Goal: Task Accomplishment & Management: Manage account settings

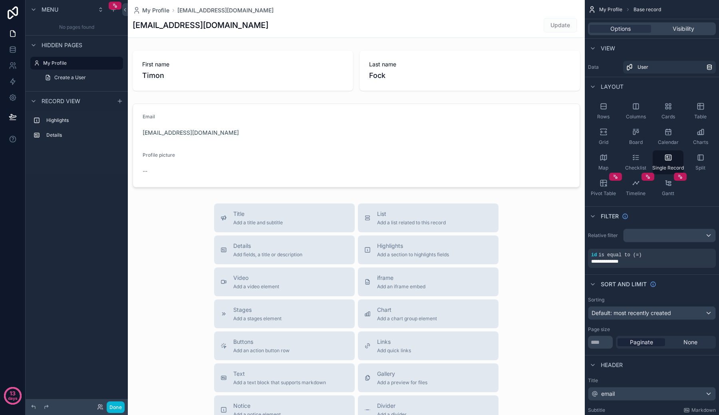
click at [411, 177] on div "scrollable content" at bounding box center [356, 276] width 457 height 552
click at [80, 28] on div "No pages found" at bounding box center [77, 27] width 102 height 16
click at [76, 118] on label "Highlights" at bounding box center [81, 120] width 70 height 6
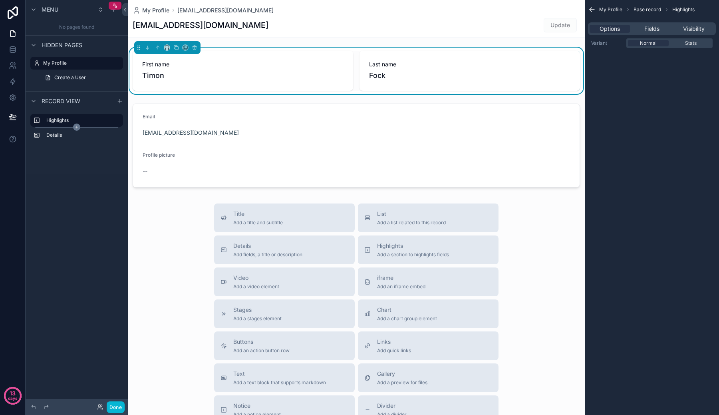
click at [75, 130] on icon "scrollable content" at bounding box center [76, 126] width 7 height 7
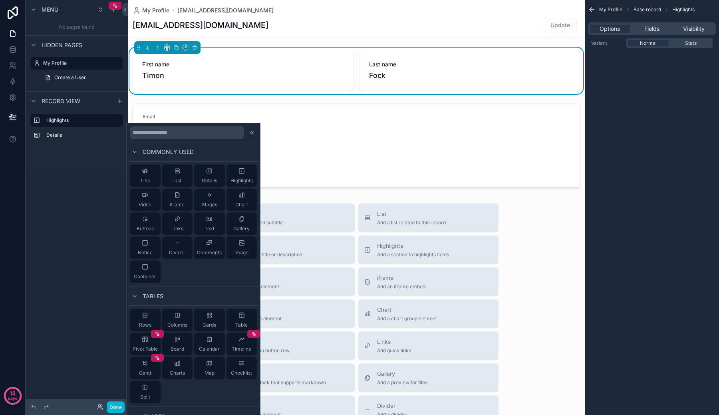
click at [74, 146] on div "Highlights Details" at bounding box center [77, 129] width 102 height 39
click at [76, 165] on div "Highlights Details" at bounding box center [77, 142] width 102 height 64
click at [113, 12] on icon "scrollable content" at bounding box center [113, 9] width 6 height 6
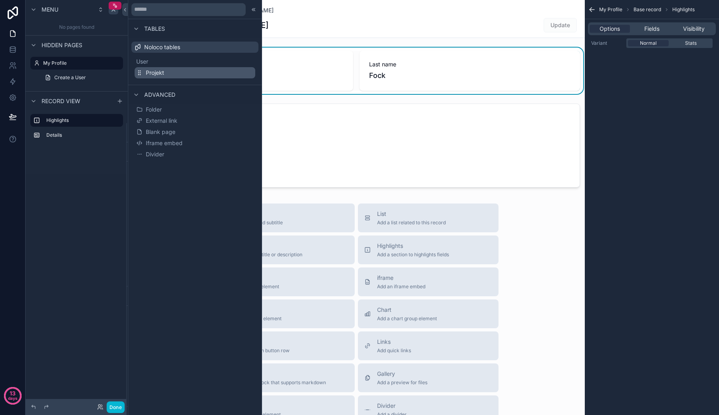
click at [157, 73] on span "Projekt" at bounding box center [155, 73] width 18 height 8
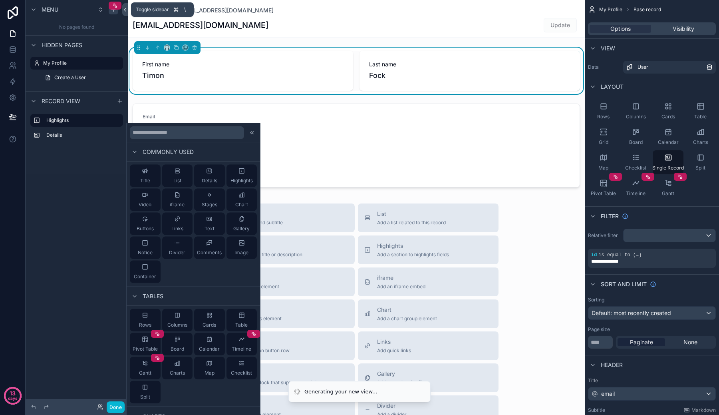
click at [122, 12] on button at bounding box center [125, 9] width 6 height 13
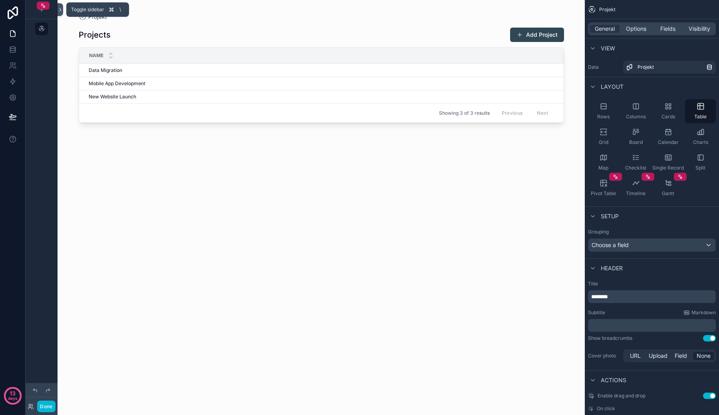
click at [60, 12] on button at bounding box center [61, 9] width 6 height 13
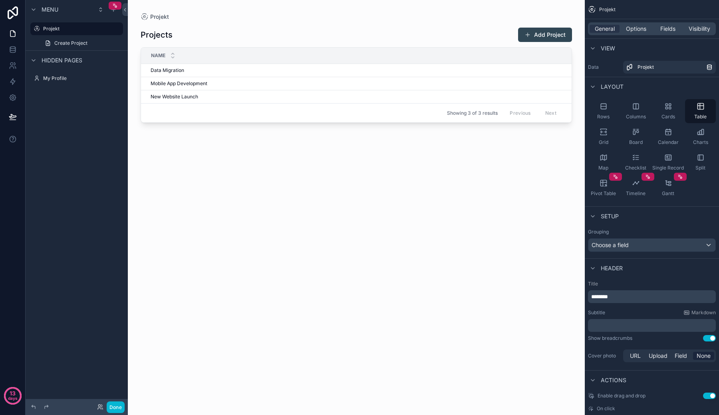
click at [44, 10] on span "Menu" at bounding box center [50, 10] width 17 height 8
click at [39, 25] on div "Hidden pages" at bounding box center [56, 29] width 54 height 10
click at [36, 29] on icon "scrollable content" at bounding box center [33, 29] width 6 height 6
click at [36, 16] on div "Menu" at bounding box center [77, 9] width 102 height 19
click at [36, 7] on icon "scrollable content" at bounding box center [33, 9] width 6 height 6
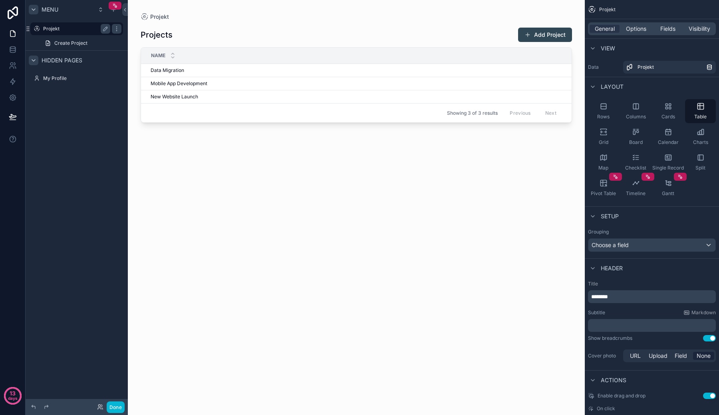
click at [58, 26] on label "Projekt" at bounding box center [75, 29] width 64 height 6
click at [702, 163] on div "Split" at bounding box center [700, 162] width 31 height 24
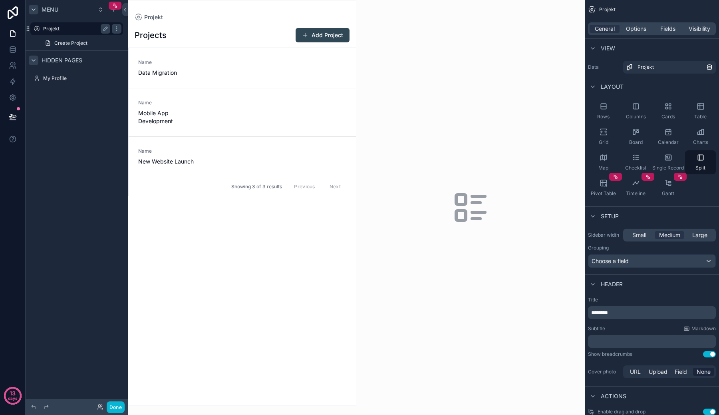
click at [92, 32] on div "Projekt" at bounding box center [76, 29] width 67 height 10
click at [57, 31] on label "Projekt" at bounding box center [75, 29] width 64 height 6
click at [66, 41] on span "Create Project" at bounding box center [70, 43] width 33 height 6
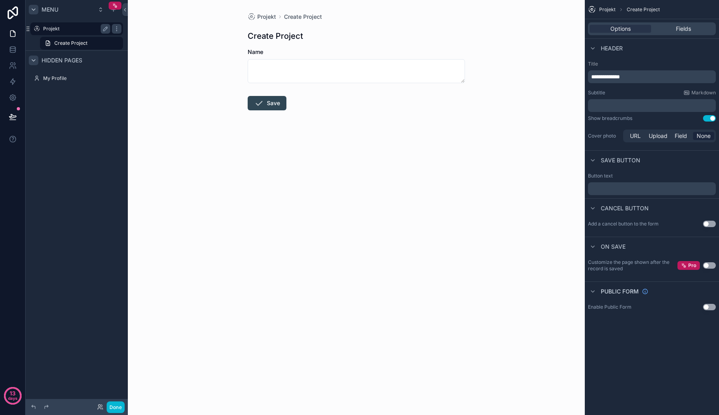
click at [67, 26] on label "Projekt" at bounding box center [75, 29] width 64 height 6
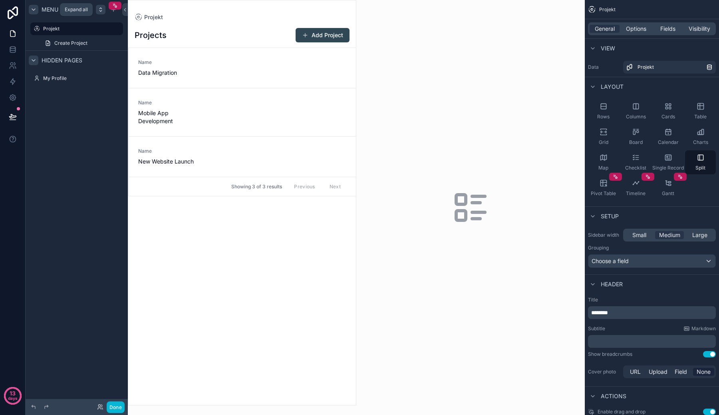
click at [101, 12] on icon "scrollable content" at bounding box center [100, 9] width 6 height 6
click at [113, 404] on button "Done" at bounding box center [116, 407] width 18 height 12
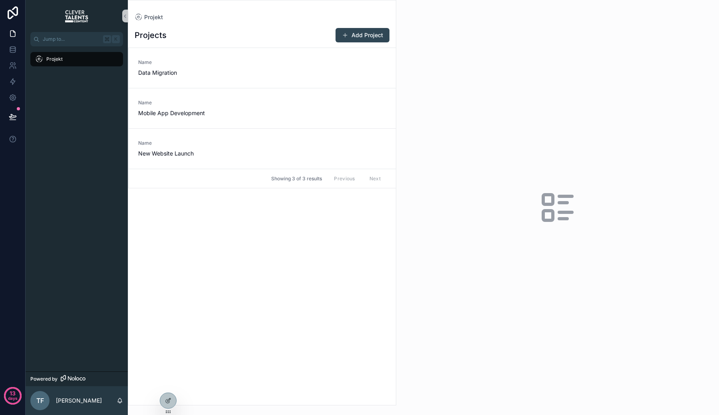
click at [89, 63] on div "Projekt" at bounding box center [76, 59] width 83 height 13
click at [165, 72] on span "Data Migration" at bounding box center [176, 73] width 76 height 8
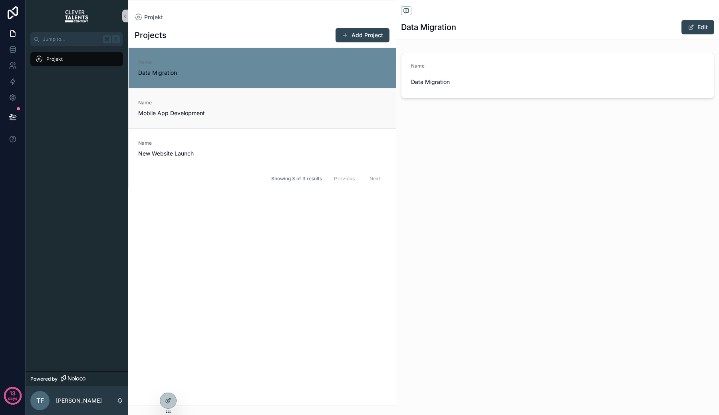
click at [166, 105] on span "Name" at bounding box center [176, 102] width 76 height 6
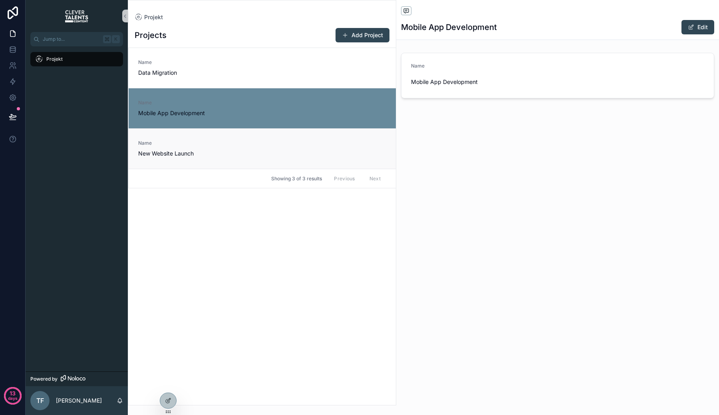
click at [182, 162] on link "Name New Website Launch" at bounding box center [262, 148] width 267 height 40
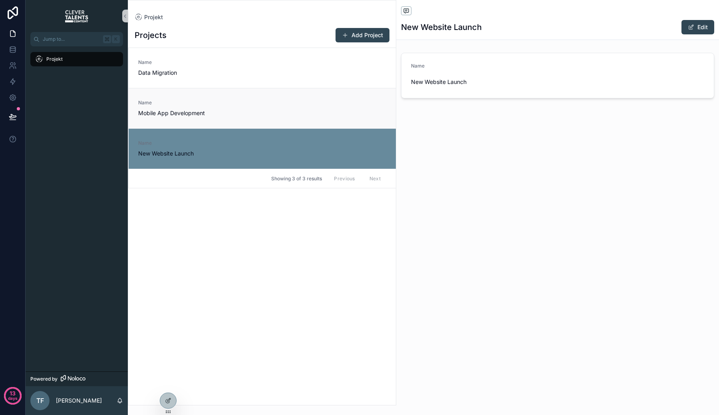
click at [194, 101] on span "Name" at bounding box center [176, 102] width 76 height 6
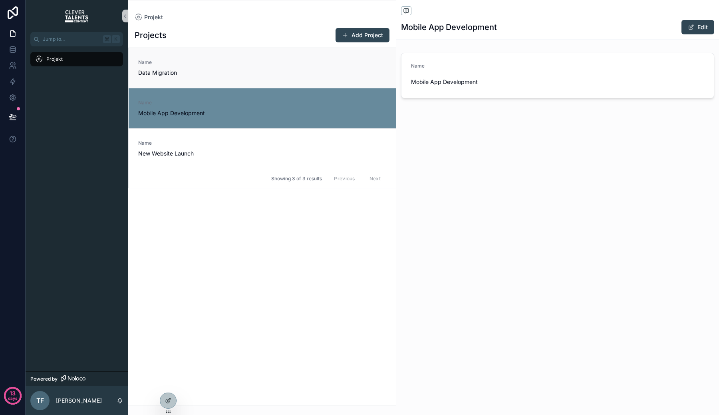
click at [195, 71] on span "Data Migration" at bounding box center [176, 73] width 76 height 8
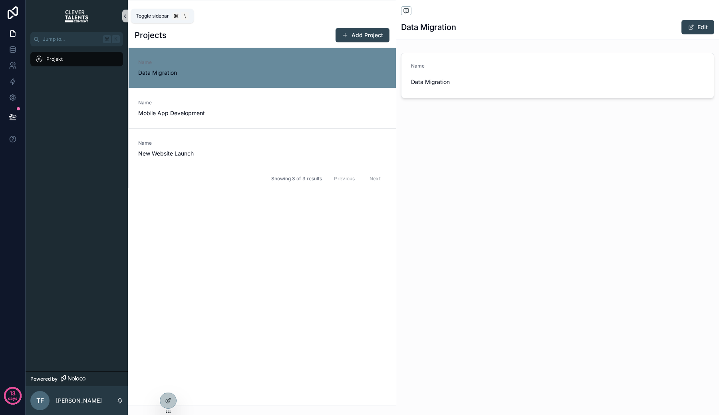
click at [124, 18] on icon "scrollable content" at bounding box center [125, 16] width 6 height 6
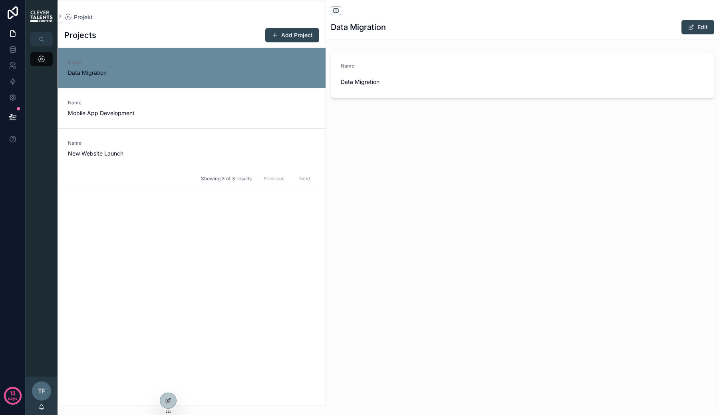
click at [63, 17] on div "Projekt Projects Add Project Name Data Migration Name Mobile App Development Na…" at bounding box center [192, 202] width 268 height 405
click at [60, 16] on icon "scrollable content" at bounding box center [61, 16] width 2 height 3
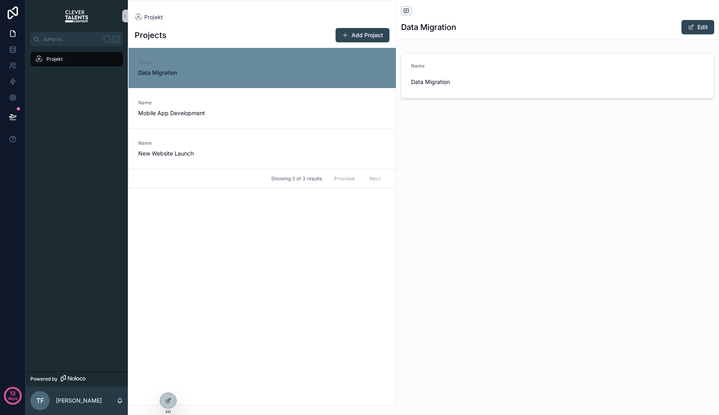
click at [64, 58] on div "Projekt" at bounding box center [76, 59] width 83 height 13
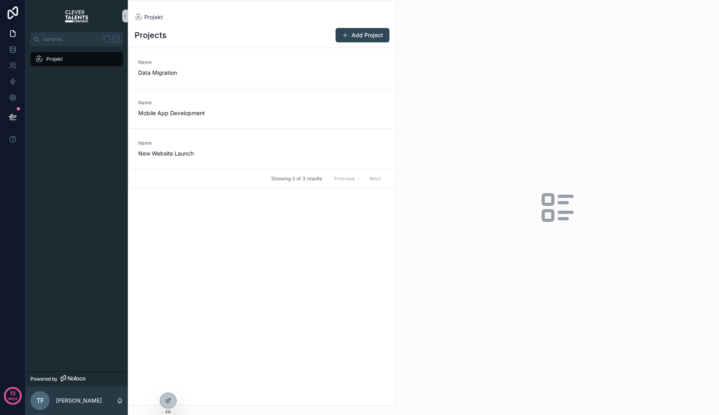
click at [56, 57] on span "Projekt" at bounding box center [54, 59] width 16 height 6
click at [170, 384] on icon at bounding box center [168, 383] width 6 height 6
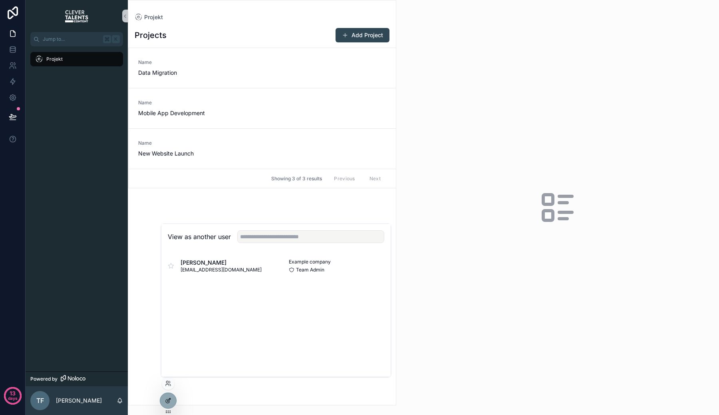
click at [167, 394] on div at bounding box center [168, 400] width 16 height 15
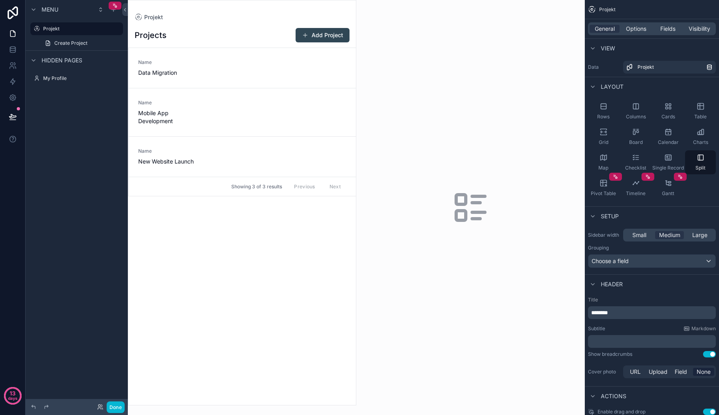
click at [417, 93] on div "scrollable content" at bounding box center [470, 207] width 229 height 415
click at [667, 184] on icon "scrollable content" at bounding box center [668, 183] width 8 height 8
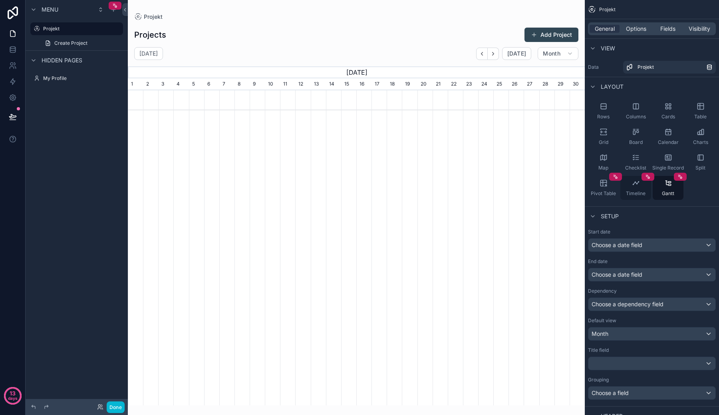
scroll to position [0, 457]
click at [641, 185] on div "Timeline" at bounding box center [635, 188] width 31 height 24
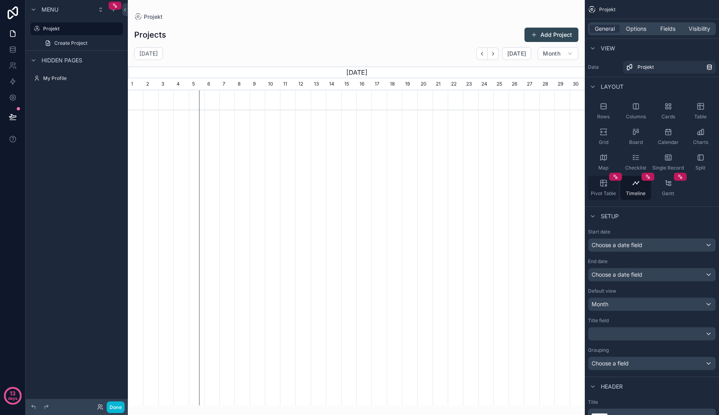
click at [602, 185] on icon "scrollable content" at bounding box center [604, 183] width 8 height 8
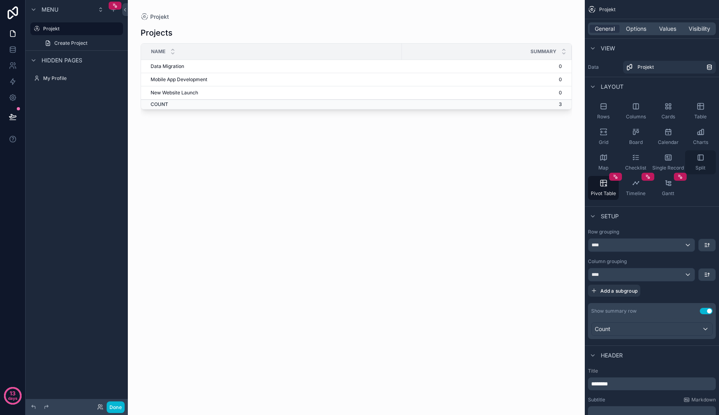
click at [704, 158] on icon "scrollable content" at bounding box center [701, 157] width 8 height 8
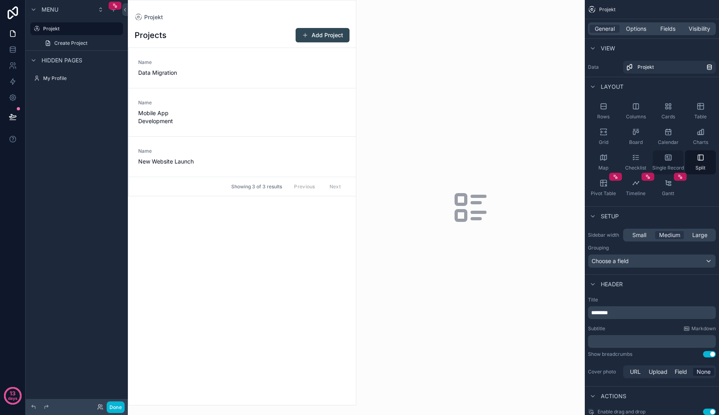
click at [672, 157] on div "Single Record" at bounding box center [668, 162] width 31 height 24
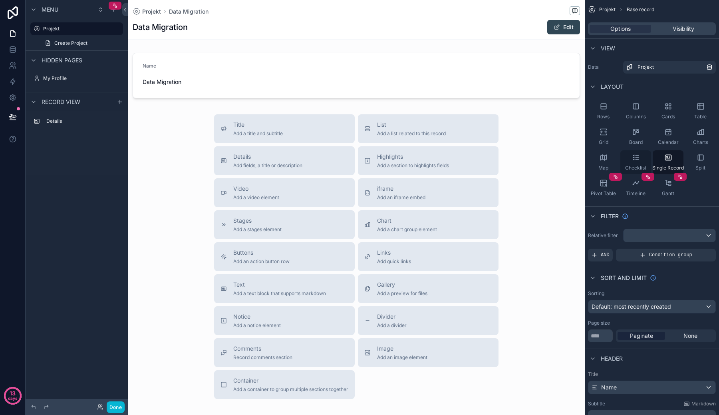
click at [640, 161] on div "Checklist" at bounding box center [635, 162] width 31 height 24
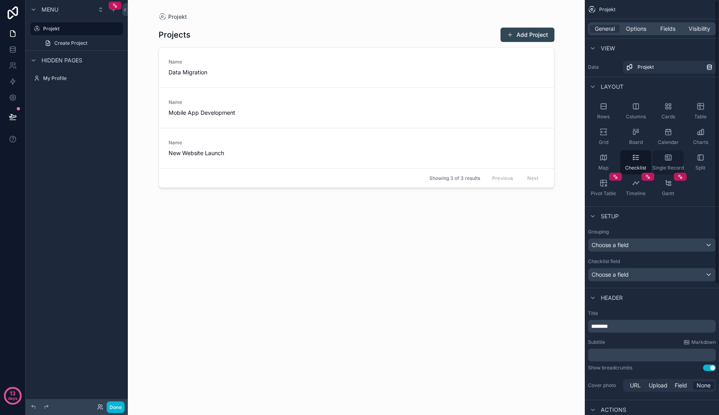
click at [664, 162] on div "Single Record" at bounding box center [668, 162] width 31 height 24
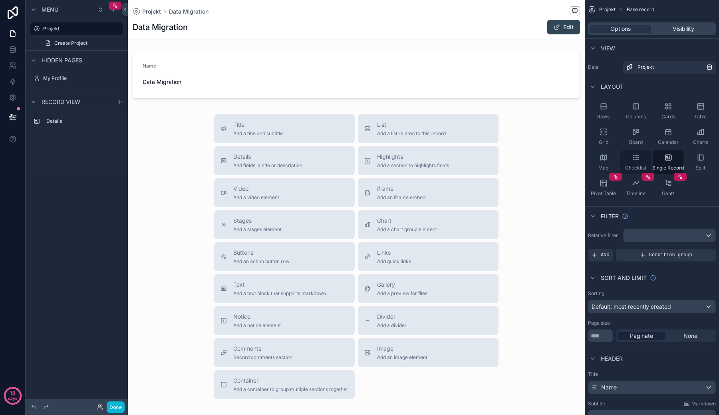
click at [642, 162] on div "Checklist" at bounding box center [635, 162] width 31 height 24
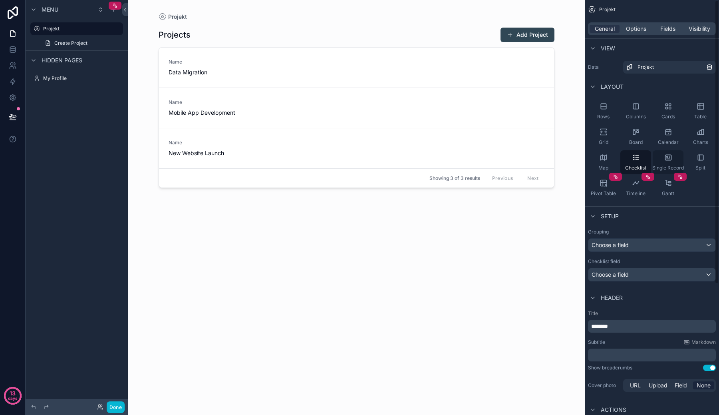
click at [663, 163] on div "Single Record" at bounding box center [668, 162] width 31 height 24
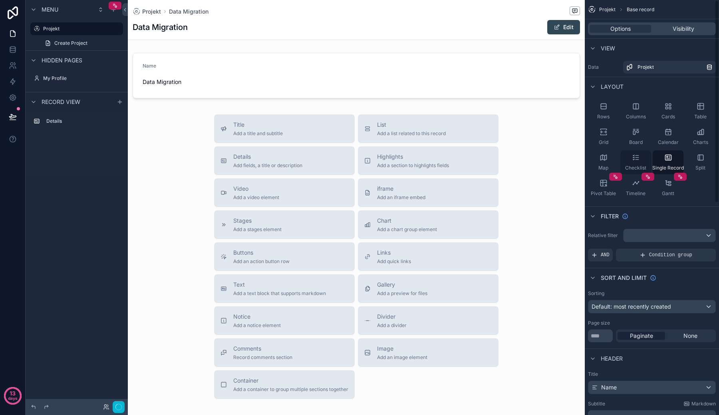
click at [641, 163] on div "Checklist" at bounding box center [635, 162] width 31 height 24
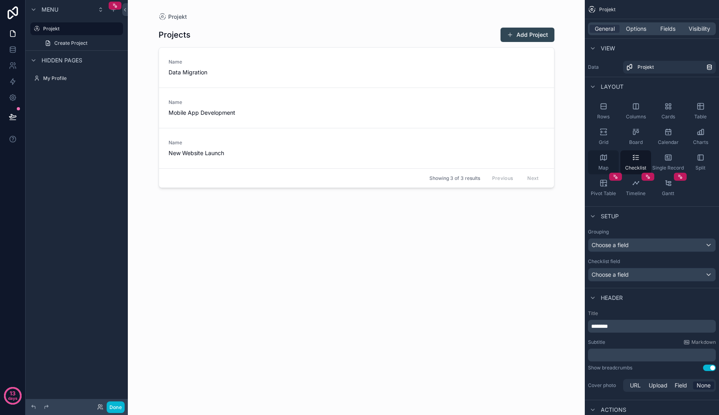
click at [610, 162] on div "Map" at bounding box center [603, 162] width 31 height 24
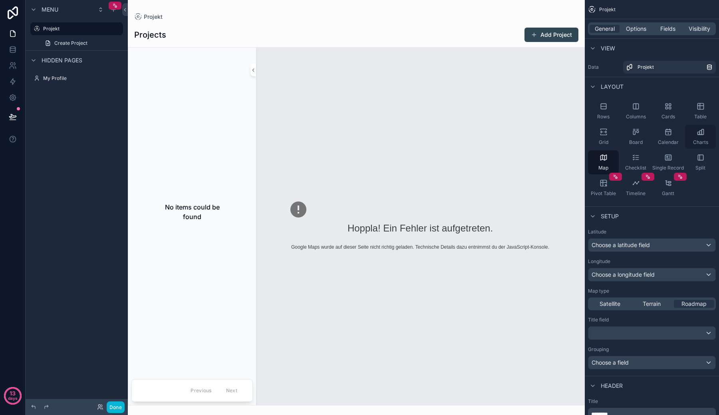
click at [696, 136] on div "Charts" at bounding box center [700, 137] width 31 height 24
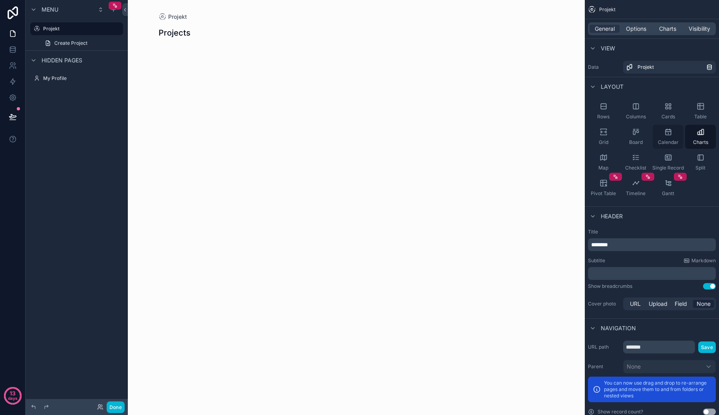
click at [672, 140] on span "Calendar" at bounding box center [668, 142] width 21 height 6
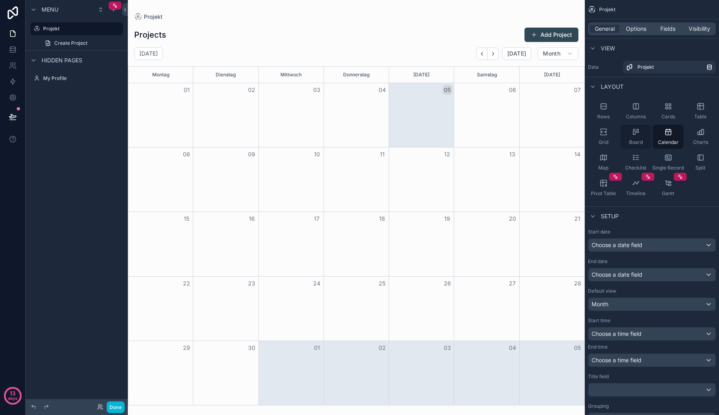
click at [642, 137] on div "Board" at bounding box center [635, 137] width 31 height 24
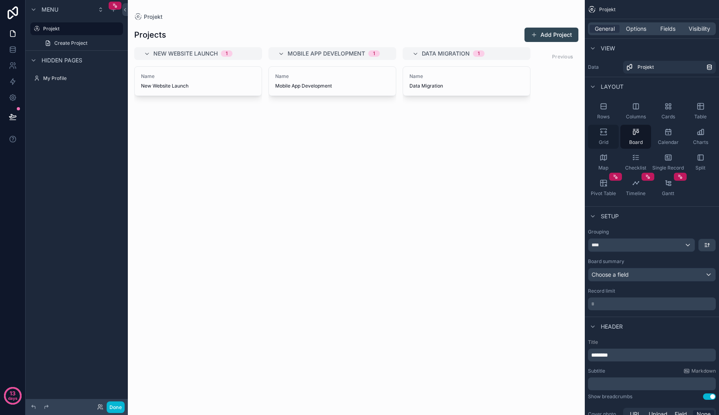
click at [610, 135] on div "Grid" at bounding box center [603, 137] width 31 height 24
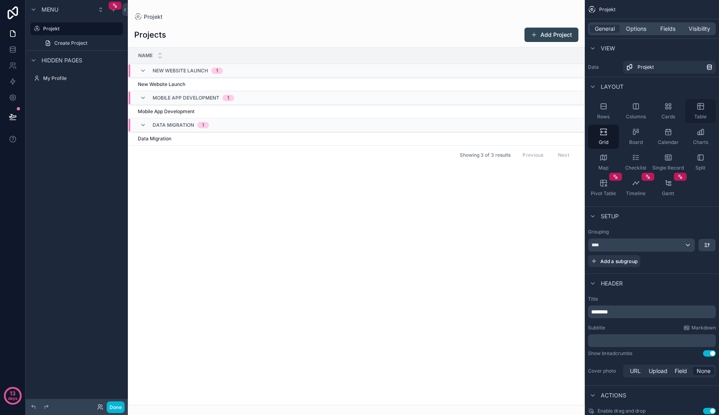
click at [698, 109] on icon "scrollable content" at bounding box center [701, 106] width 8 height 8
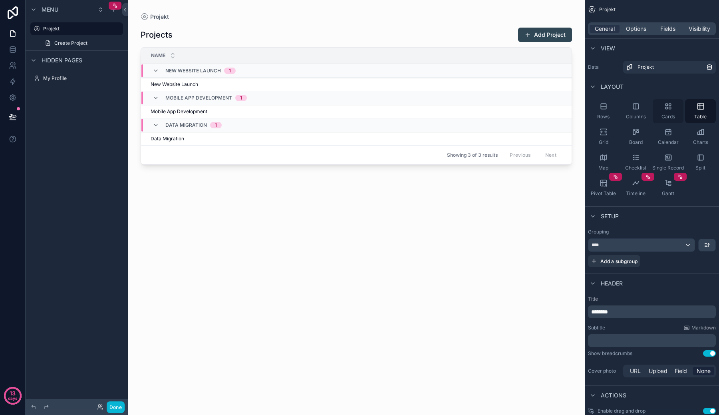
click at [668, 112] on div "Cards" at bounding box center [668, 111] width 31 height 24
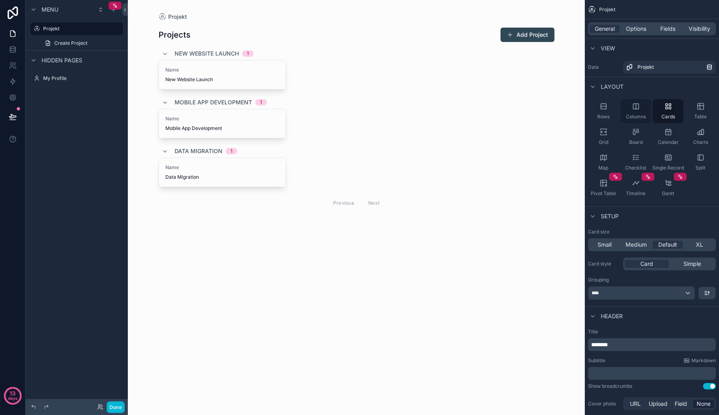
click at [643, 111] on div "Columns" at bounding box center [635, 111] width 31 height 24
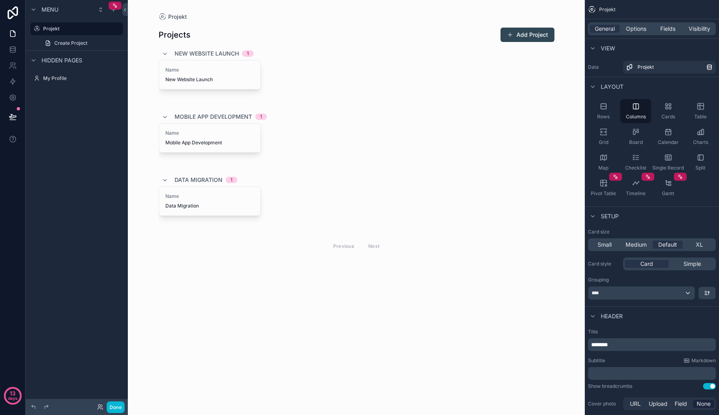
click at [620, 112] on div "Rows Columns Cards Table Grid Board Calendar Charts Map Checklist Single Record…" at bounding box center [652, 149] width 134 height 107
click at [612, 113] on div "Rows" at bounding box center [603, 111] width 31 height 24
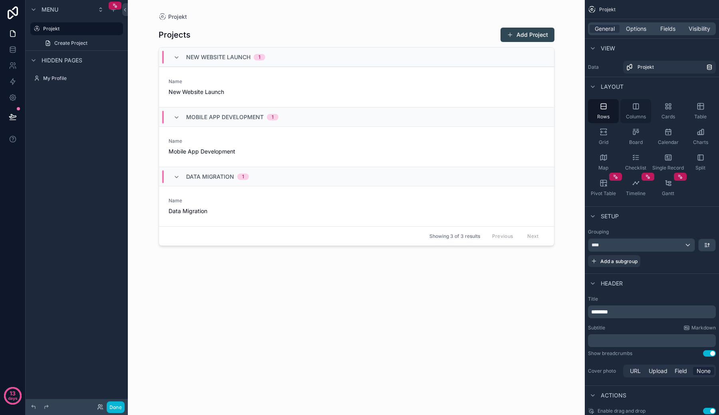
click at [632, 111] on div "Columns" at bounding box center [635, 111] width 31 height 24
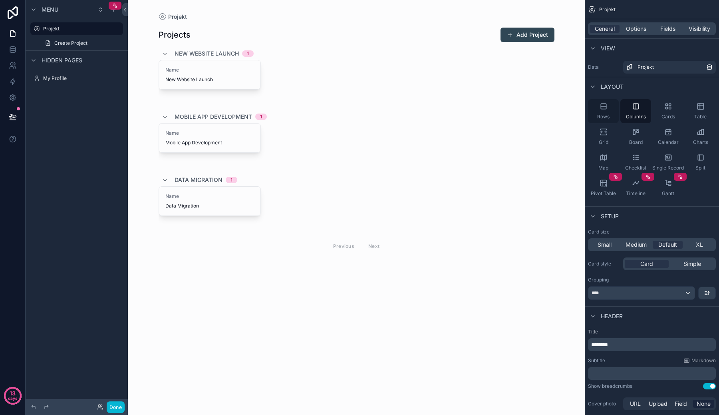
click at [611, 112] on div "Rows" at bounding box center [603, 111] width 31 height 24
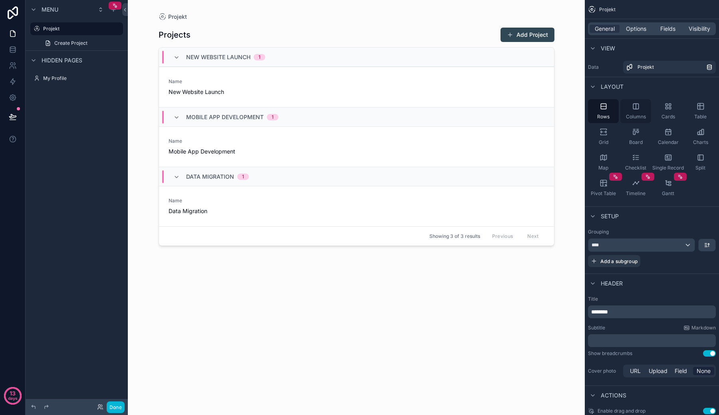
click at [641, 110] on div "Columns" at bounding box center [635, 111] width 31 height 24
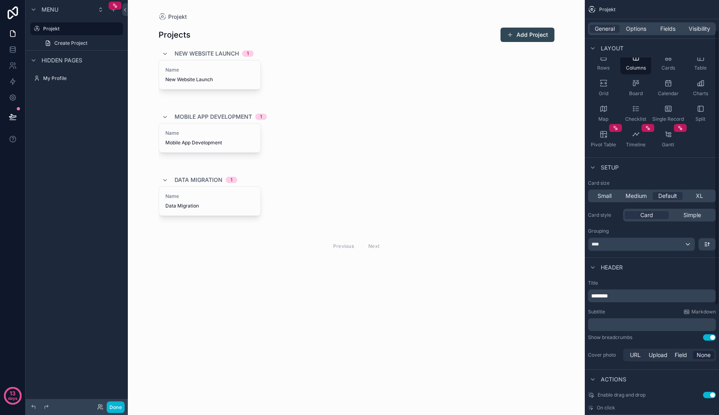
scroll to position [55, 0]
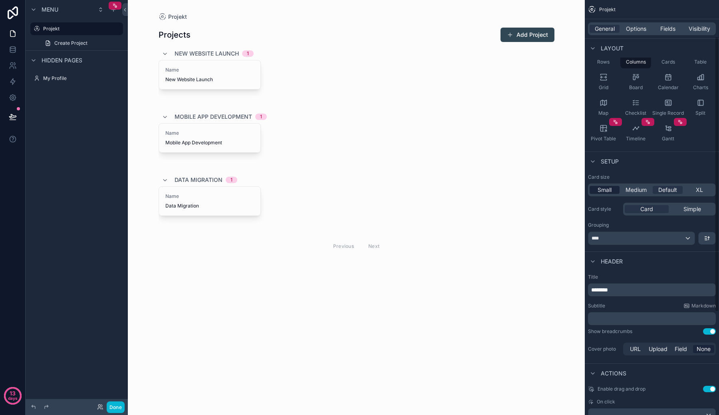
click at [608, 188] on span "Small" at bounding box center [605, 190] width 14 height 8
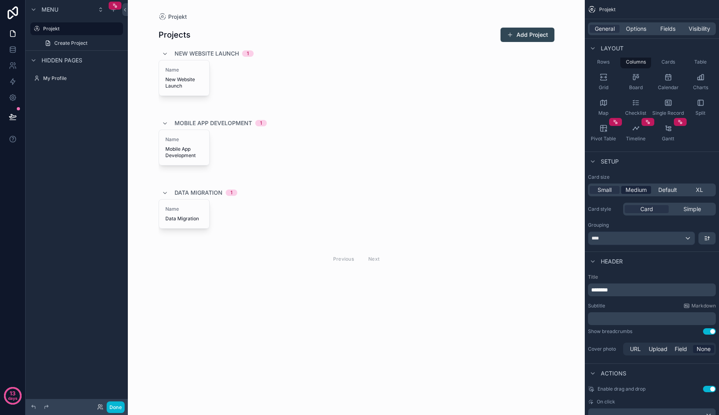
click at [628, 187] on span "Medium" at bounding box center [636, 190] width 21 height 8
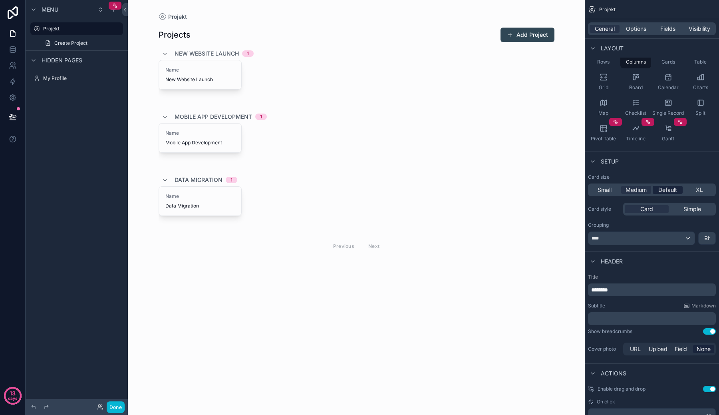
click at [656, 187] on div "Default" at bounding box center [668, 190] width 30 height 8
click at [638, 190] on span "Medium" at bounding box center [636, 190] width 21 height 8
click at [654, 190] on div "Default" at bounding box center [668, 190] width 30 height 8
click at [629, 239] on div "****" at bounding box center [641, 238] width 106 height 13
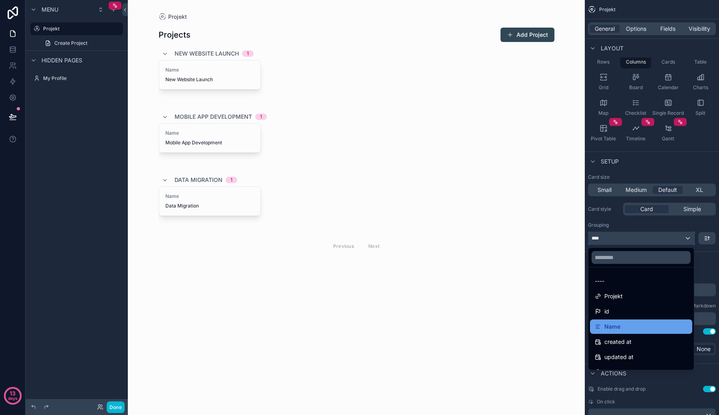
scroll to position [11, 0]
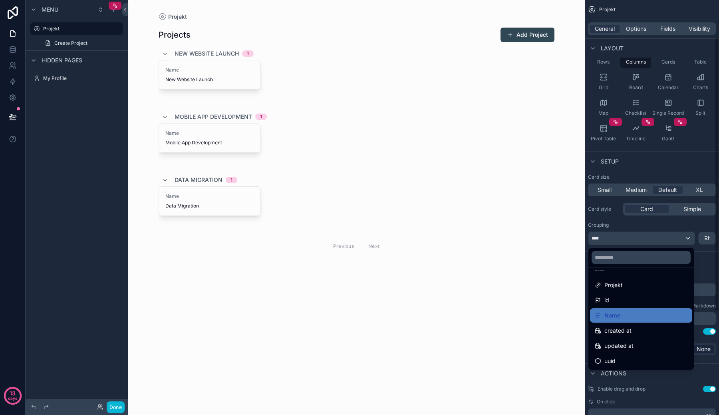
click at [630, 220] on div "scrollable content" at bounding box center [359, 207] width 719 height 415
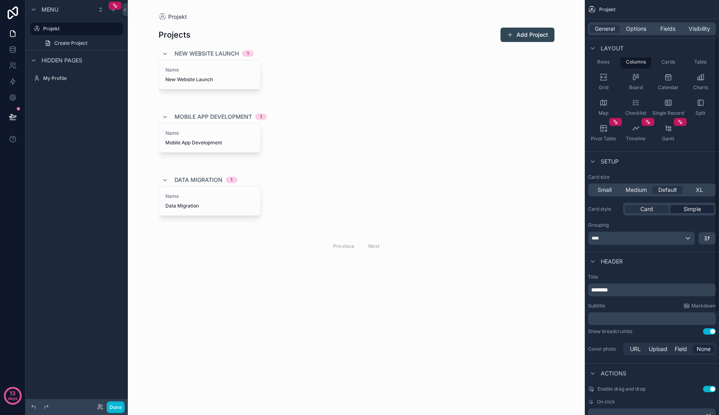
click at [676, 207] on div "Simple" at bounding box center [692, 209] width 44 height 8
click at [659, 207] on div "Card" at bounding box center [647, 209] width 44 height 8
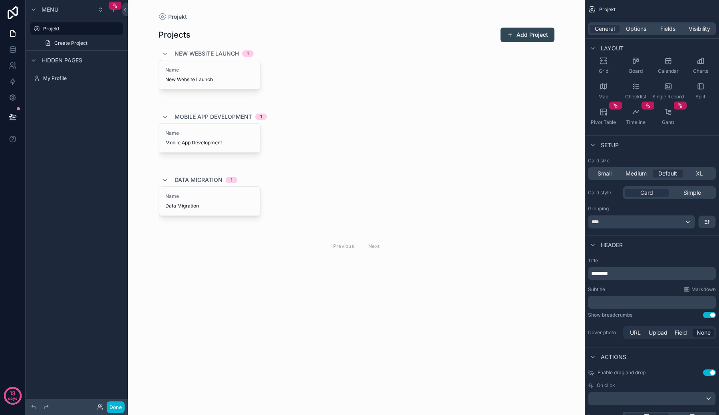
scroll to position [74, 0]
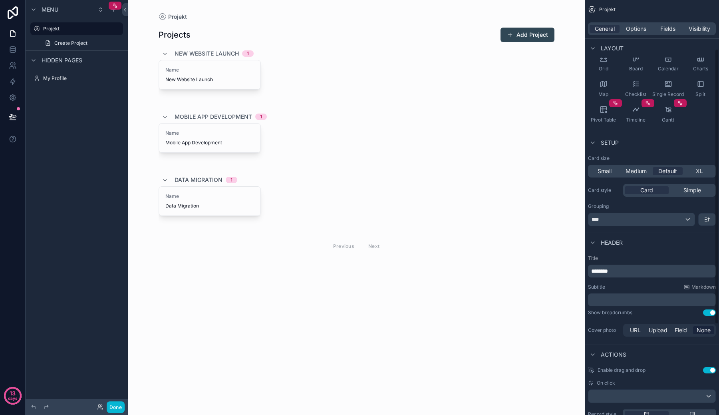
click at [628, 271] on p "********" at bounding box center [652, 271] width 123 height 8
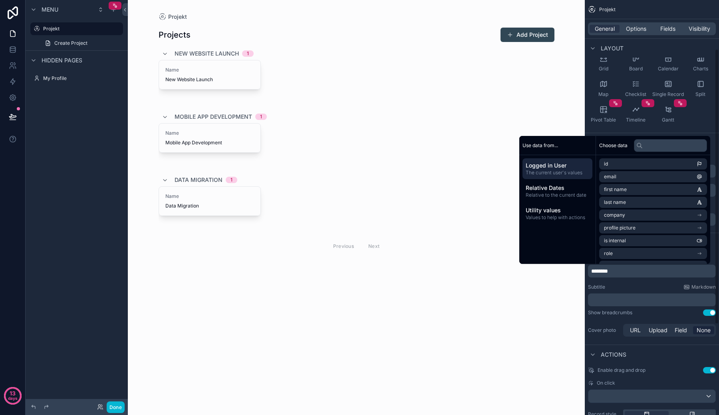
click at [628, 271] on p "********" at bounding box center [652, 271] width 123 height 8
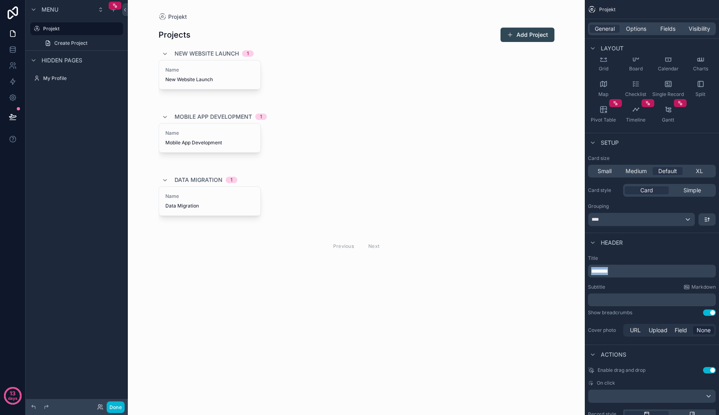
click at [628, 271] on p "********" at bounding box center [652, 271] width 123 height 8
click at [630, 290] on div "Subtitle Markdown ﻿" at bounding box center [652, 295] width 128 height 22
click at [628, 293] on div "﻿" at bounding box center [652, 299] width 128 height 13
click at [595, 277] on div "********" at bounding box center [652, 270] width 128 height 13
click at [592, 271] on span "********" at bounding box center [599, 271] width 17 height 6
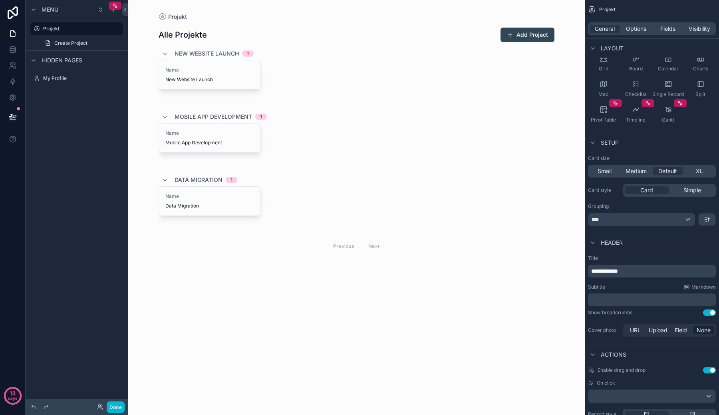
click at [603, 277] on div "**********" at bounding box center [652, 296] width 134 height 89
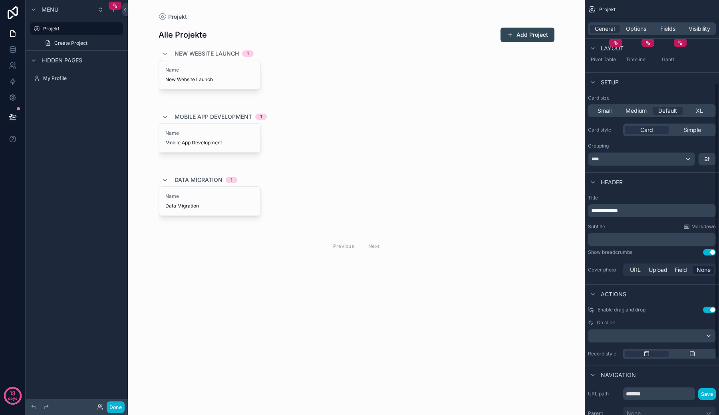
scroll to position [143, 0]
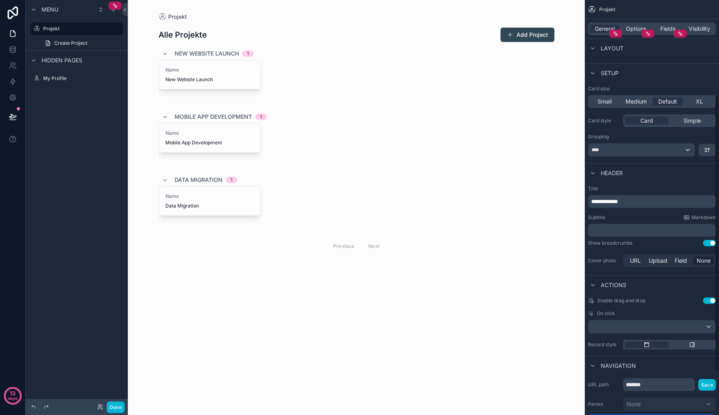
click at [624, 233] on p "﻿" at bounding box center [652, 230] width 123 height 8
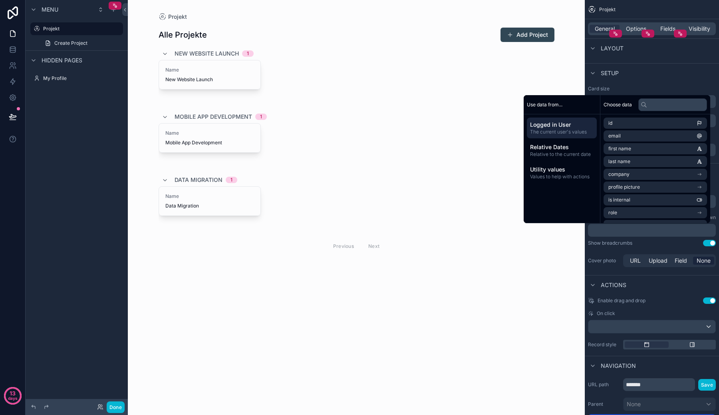
click at [614, 246] on div "**********" at bounding box center [652, 226] width 134 height 89
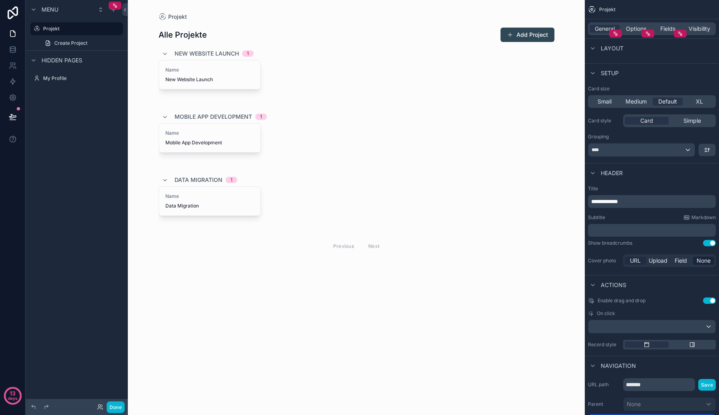
click at [635, 261] on span "URL" at bounding box center [635, 260] width 11 height 8
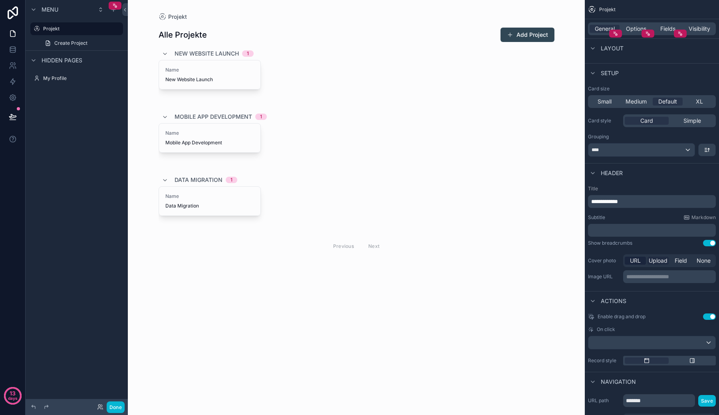
click at [650, 261] on span "Upload" at bounding box center [658, 260] width 19 height 8
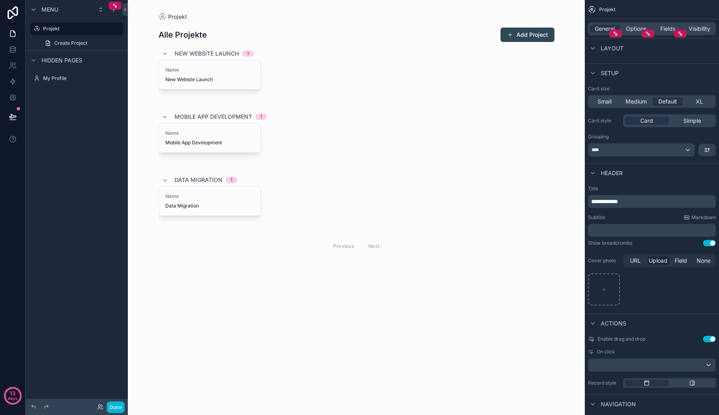
click at [704, 255] on div "URL Upload Field None" at bounding box center [669, 260] width 93 height 13
click at [704, 259] on span "None" at bounding box center [704, 260] width 14 height 8
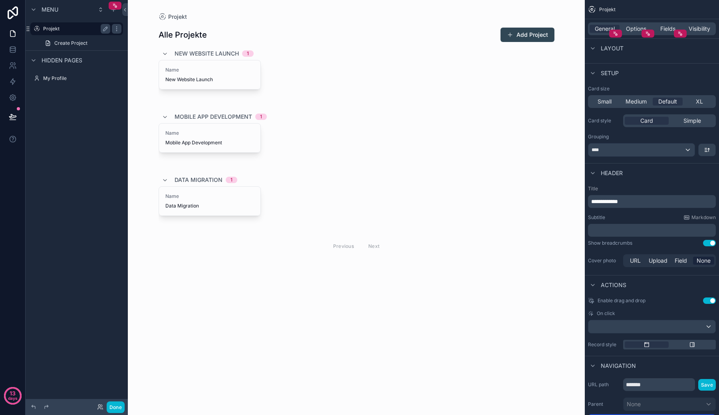
click at [56, 30] on label "Projekt" at bounding box center [75, 29] width 64 height 6
click at [106, 29] on icon "scrollable content" at bounding box center [105, 29] width 4 height 4
click at [86, 29] on input "*******" at bounding box center [70, 29] width 54 height 10
type input "********"
click at [113, 30] on icon "scrollable content" at bounding box center [116, 29] width 6 height 6
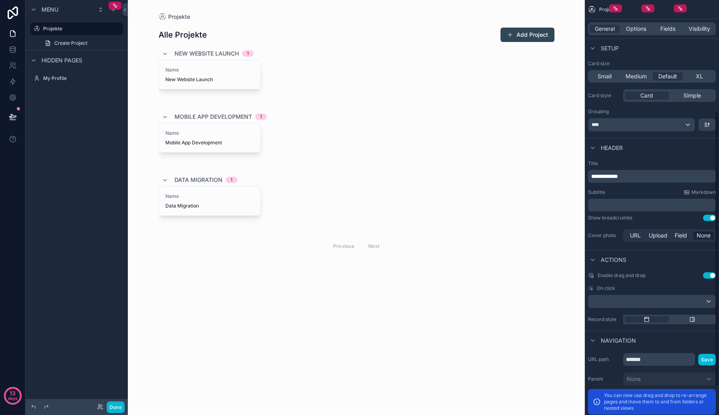
scroll to position [187, 0]
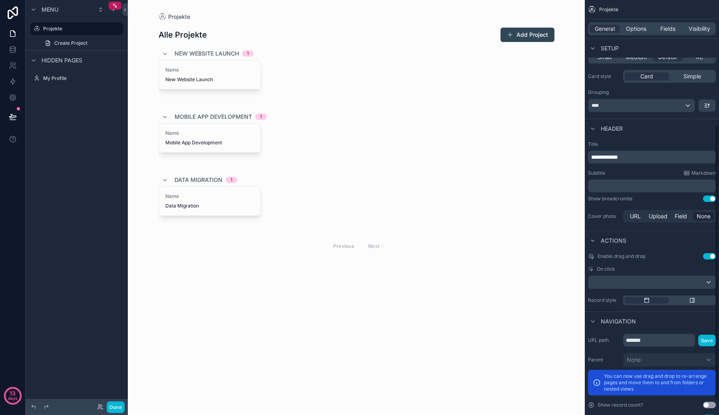
click at [672, 250] on div "Enable drag and drop Use setting On click Record style" at bounding box center [652, 279] width 134 height 58
click at [666, 284] on div "scrollable content" at bounding box center [651, 282] width 127 height 13
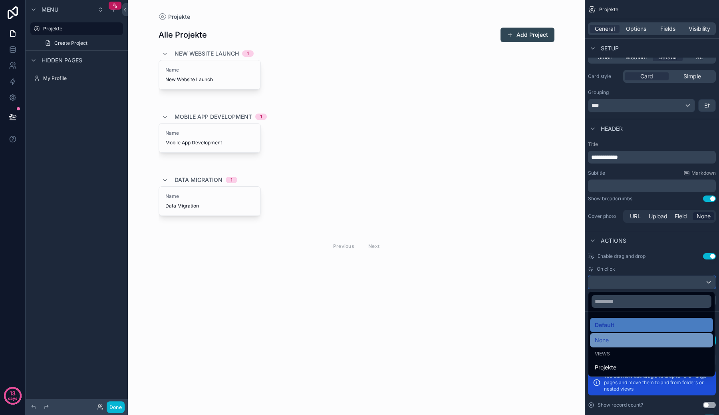
scroll to position [209, 0]
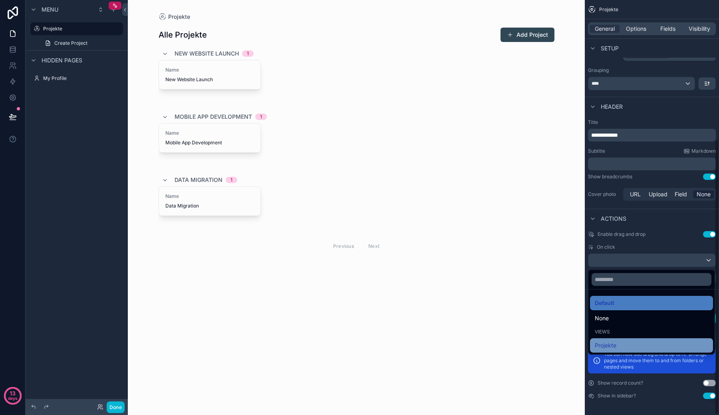
click at [656, 345] on div "Projekte" at bounding box center [651, 345] width 113 height 10
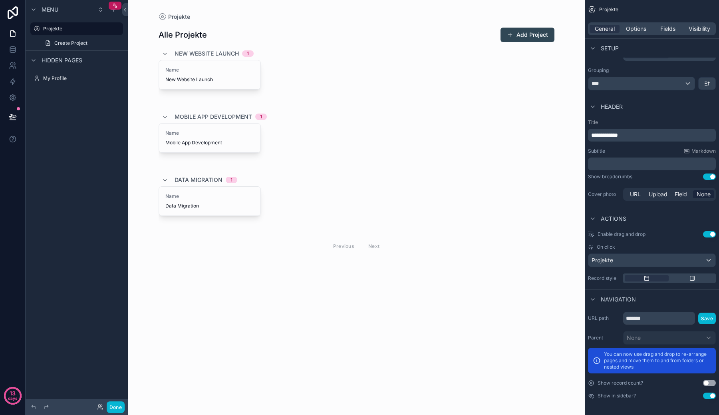
click at [220, 83] on div "scrollable content" at bounding box center [356, 140] width 409 height 281
click at [215, 76] on span "New Website Launch" at bounding box center [209, 79] width 89 height 6
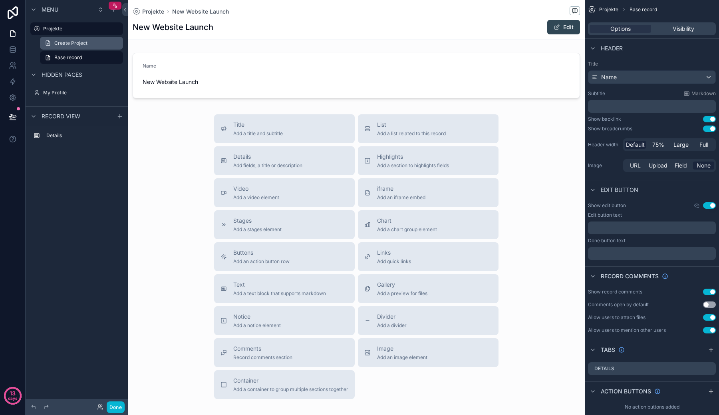
click at [74, 42] on span "Create Project" at bounding box center [70, 43] width 33 height 6
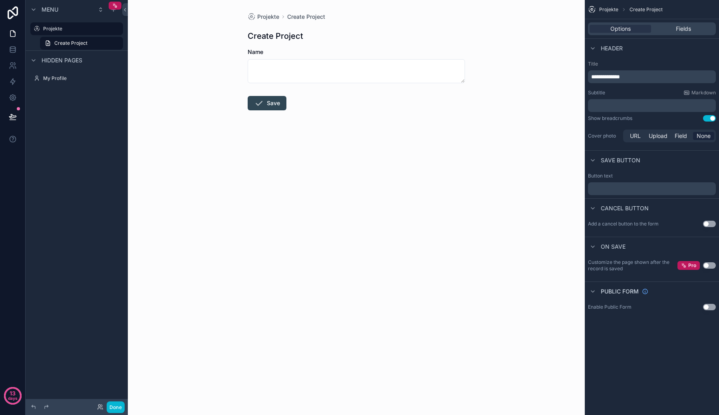
click at [79, 52] on div "Hidden pages" at bounding box center [77, 59] width 102 height 19
click at [79, 47] on link "Create Project" at bounding box center [81, 43] width 83 height 13
click at [64, 28] on label "Projekte" at bounding box center [75, 29] width 64 height 6
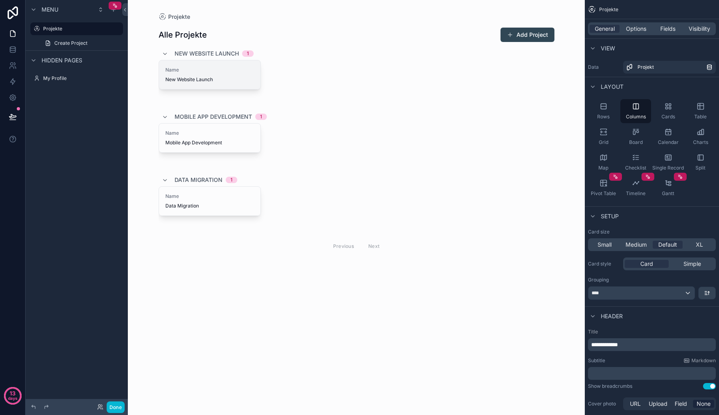
click at [238, 86] on div "Name New Website Launch" at bounding box center [209, 74] width 101 height 29
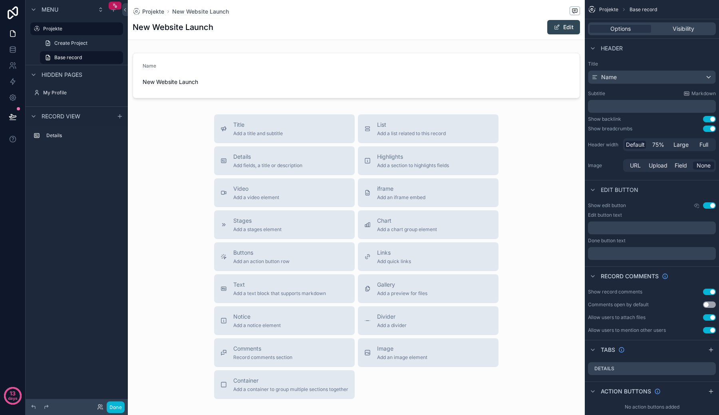
click at [614, 114] on div "Title Name Subtitle Markdown ﻿ Show backlink Use setting Show breadcrumbs Use s…" at bounding box center [652, 117] width 134 height 119
click at [605, 105] on p "﻿" at bounding box center [652, 106] width 123 height 8
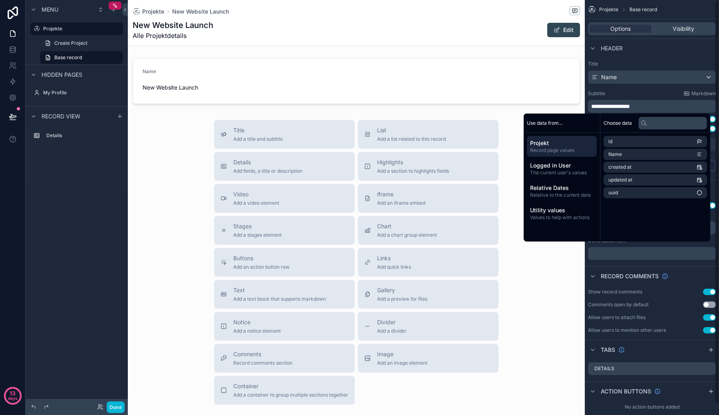
click at [618, 91] on div "Subtitle Markdown" at bounding box center [652, 93] width 128 height 6
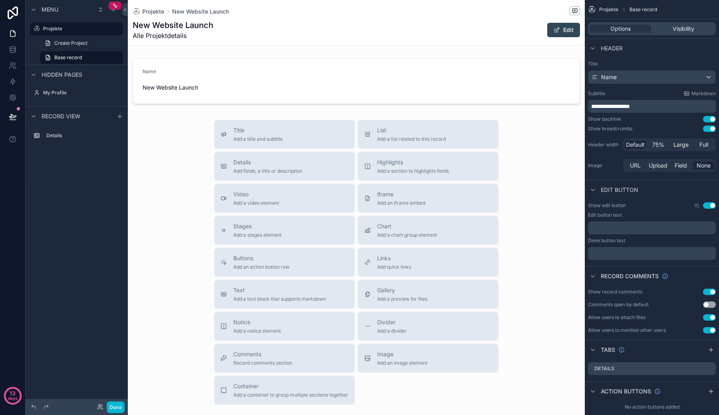
click at [639, 144] on span "Default" at bounding box center [635, 145] width 19 height 8
click at [658, 144] on span "75%" at bounding box center [658, 145] width 12 height 8
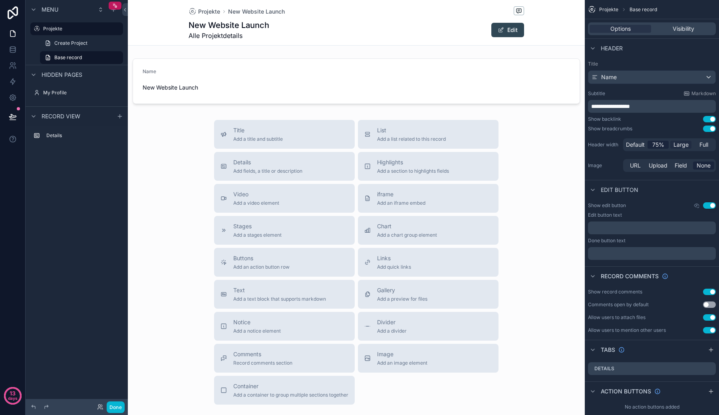
click at [686, 146] on span "Large" at bounding box center [681, 145] width 15 height 8
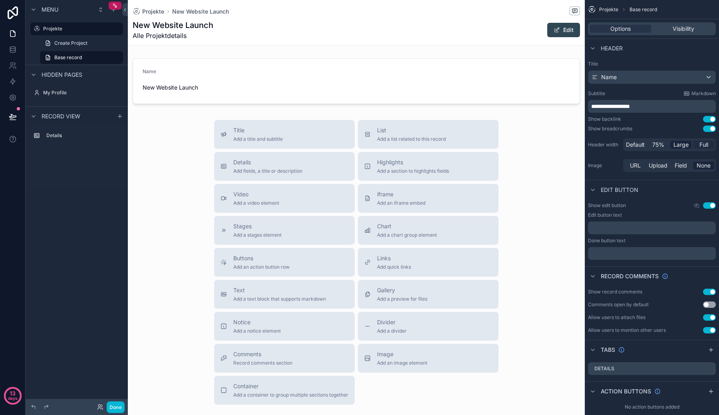
click at [698, 145] on div "Full" at bounding box center [703, 145] width 21 height 8
click at [676, 145] on span "Large" at bounding box center [681, 145] width 15 height 8
click at [664, 145] on div "75%" at bounding box center [658, 145] width 21 height 8
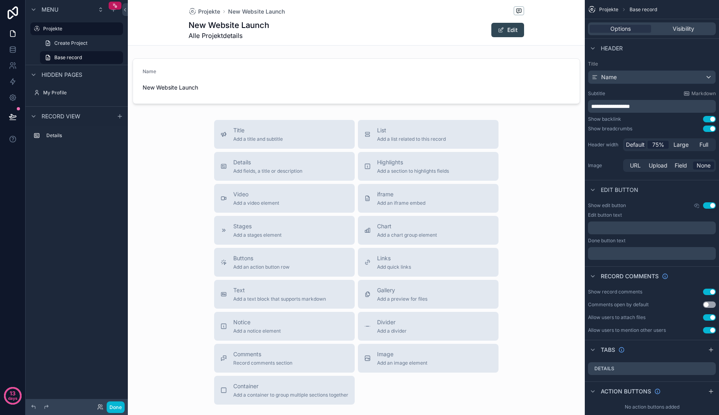
click at [638, 146] on span "Default" at bounding box center [635, 145] width 19 height 8
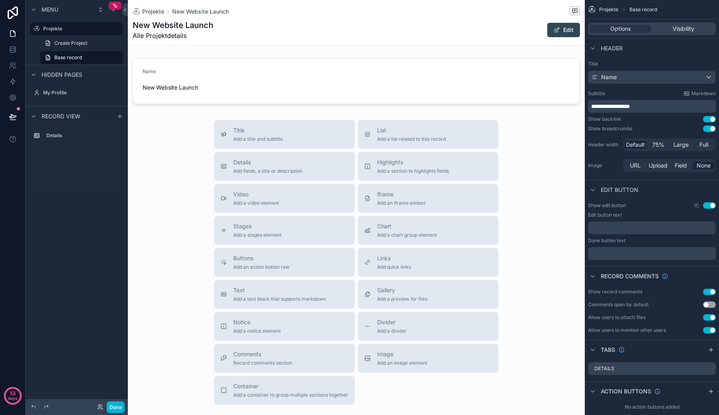
scroll to position [11, 0]
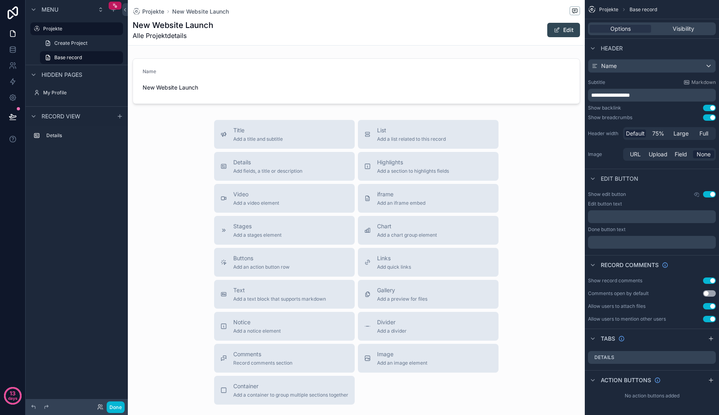
click at [708, 194] on button "Use setting" at bounding box center [709, 194] width 13 height 6
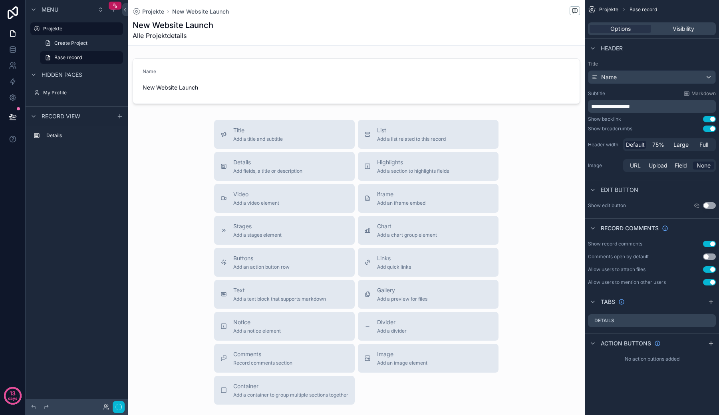
scroll to position [0, 0]
click at [708, 205] on button "Use setting" at bounding box center [709, 205] width 13 height 6
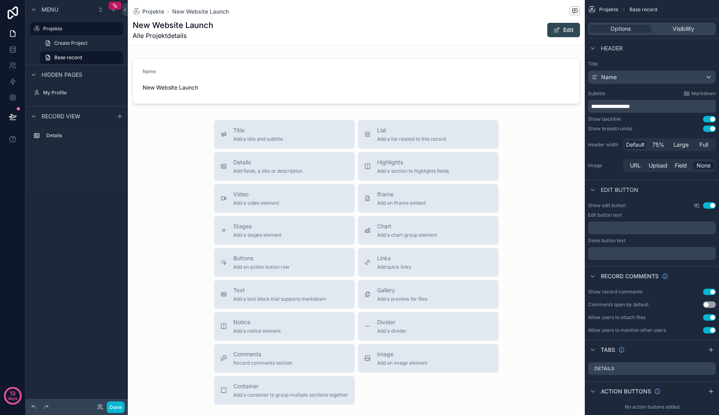
click at [696, 205] on icon "scrollable content" at bounding box center [697, 205] width 6 height 6
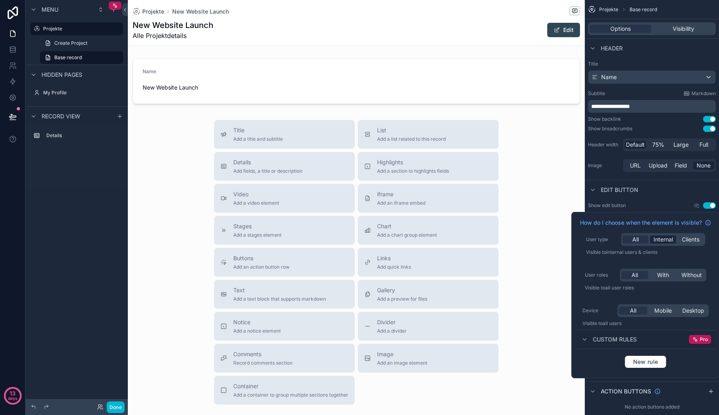
click at [668, 238] on span "Internal" at bounding box center [664, 239] width 20 height 8
click at [630, 239] on div "All" at bounding box center [636, 239] width 26 height 8
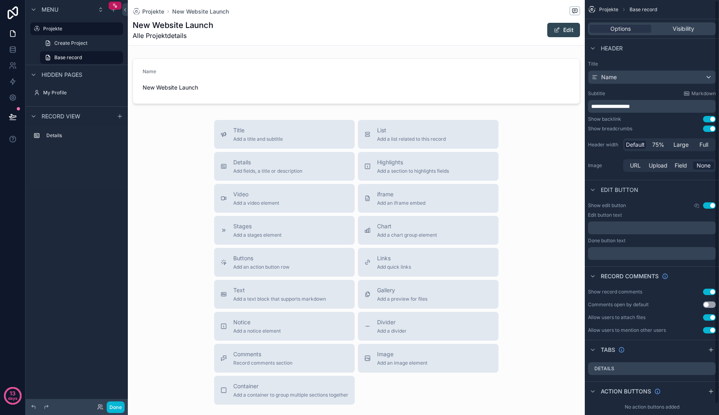
click at [654, 202] on div "Show edit button Use setting" at bounding box center [652, 205] width 128 height 6
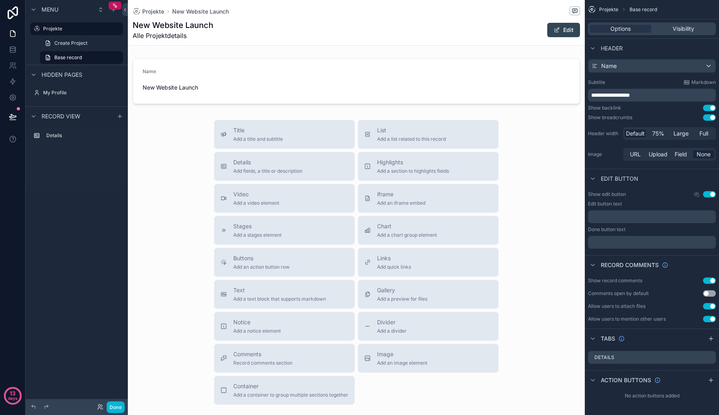
click at [708, 292] on button "Use setting" at bounding box center [709, 293] width 13 height 6
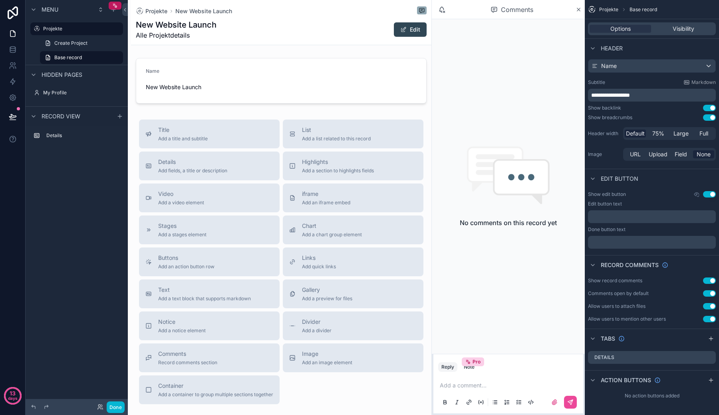
click at [709, 292] on button "Use setting" at bounding box center [709, 293] width 13 height 6
click at [711, 306] on button "Use setting" at bounding box center [709, 306] width 13 height 6
click at [706, 283] on button "Use setting" at bounding box center [709, 280] width 13 height 6
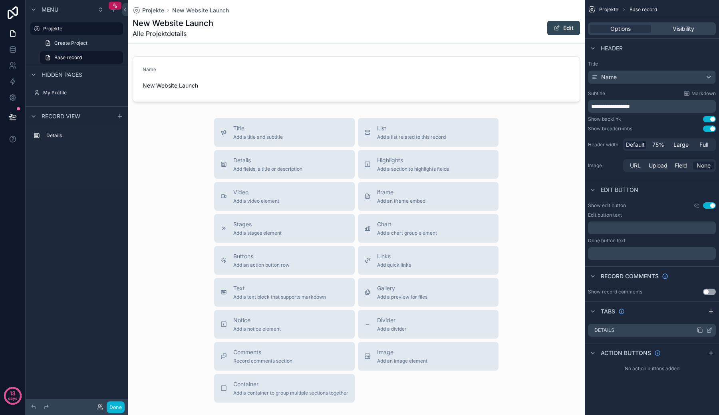
click at [689, 332] on div "Details" at bounding box center [652, 330] width 128 height 13
click at [712, 313] on icon "scrollable content" at bounding box center [711, 311] width 6 height 6
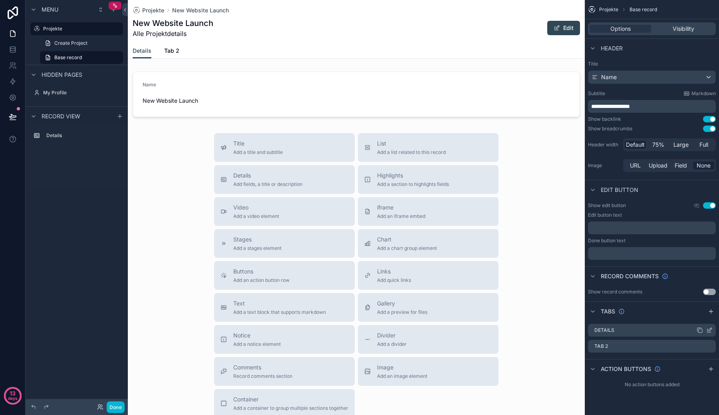
click at [659, 332] on div "Details" at bounding box center [652, 330] width 128 height 13
click at [644, 346] on div "Tab 2" at bounding box center [652, 347] width 128 height 14
click at [638, 334] on div "Details" at bounding box center [652, 330] width 128 height 13
click at [707, 367] on div "scrollable content" at bounding box center [711, 369] width 10 height 10
click at [686, 389] on icon "scrollable content" at bounding box center [684, 387] width 6 height 6
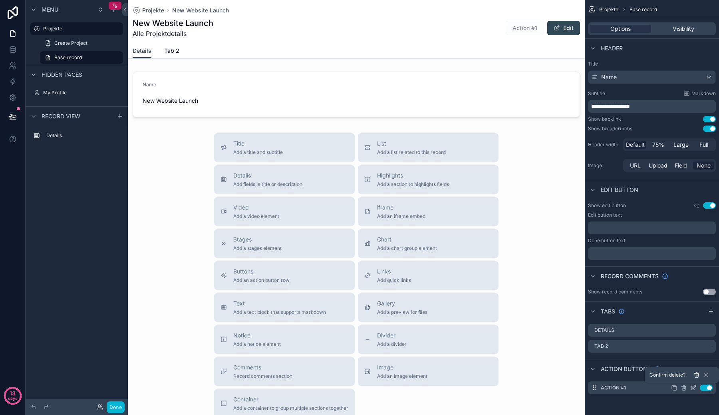
click at [697, 375] on icon at bounding box center [697, 375] width 0 height 2
click at [710, 365] on div "scrollable content" at bounding box center [711, 369] width 10 height 10
click at [710, 366] on icon "scrollable content" at bounding box center [711, 369] width 6 height 6
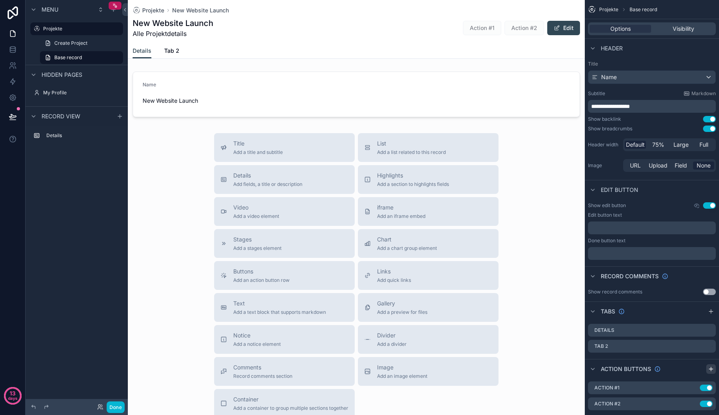
click at [710, 366] on icon "scrollable content" at bounding box center [711, 369] width 6 height 6
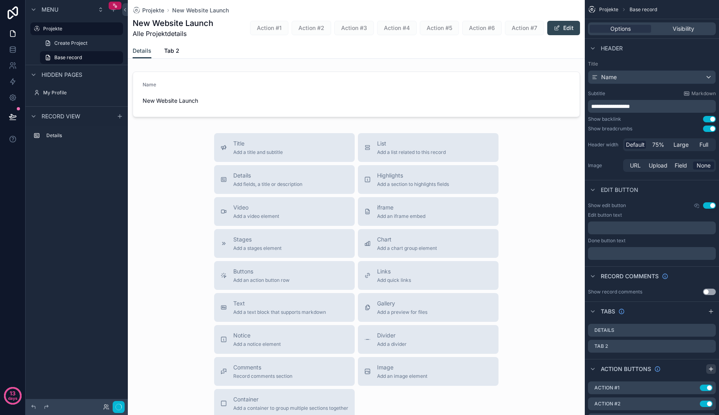
click at [710, 366] on icon "scrollable content" at bounding box center [711, 369] width 6 height 6
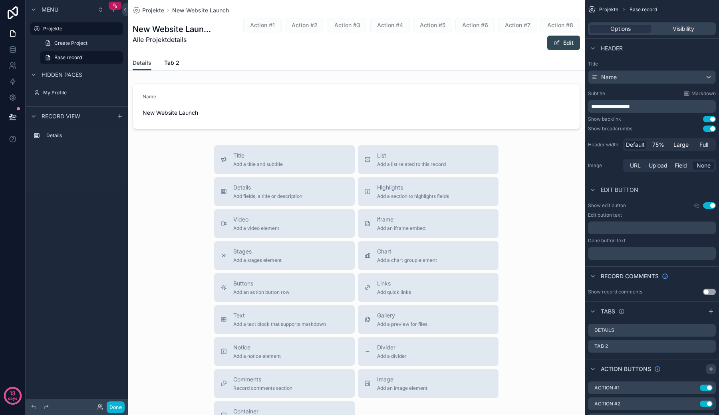
click at [710, 366] on icon "scrollable content" at bounding box center [711, 369] width 6 height 6
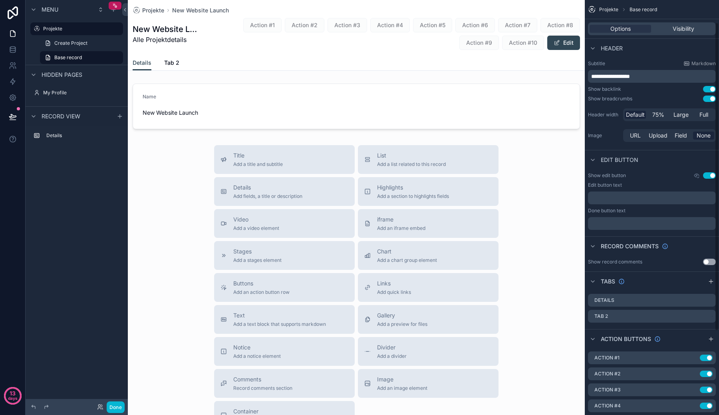
scroll to position [59, 0]
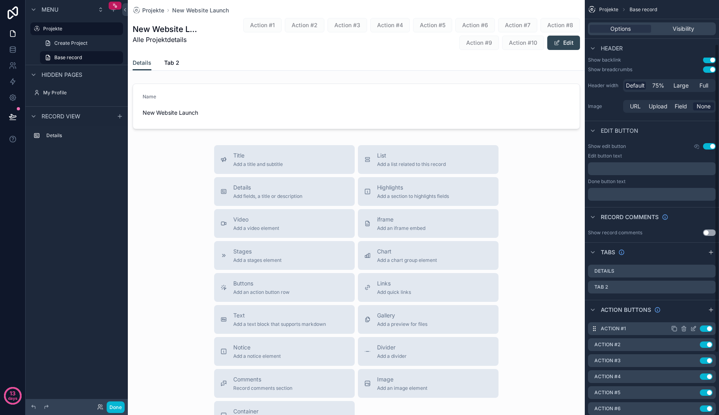
click at [685, 328] on icon "scrollable content" at bounding box center [684, 328] width 6 height 6
click at [699, 314] on icon at bounding box center [697, 315] width 6 height 6
click at [684, 329] on icon "scrollable content" at bounding box center [684, 329] width 0 height 2
click at [697, 316] on icon at bounding box center [697, 315] width 6 height 6
click at [684, 328] on icon "scrollable content" at bounding box center [684, 329] width 0 height 2
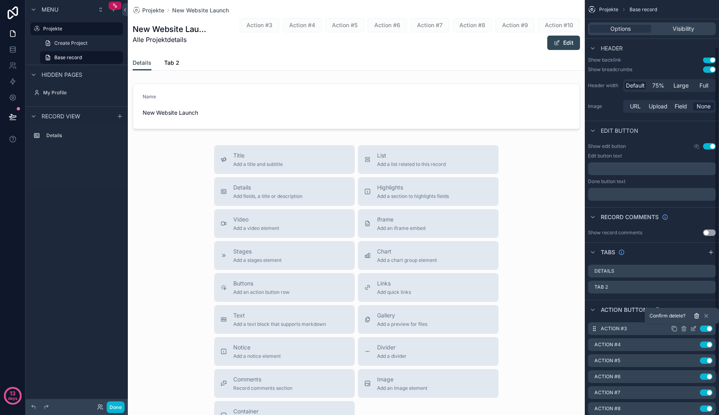
click at [696, 315] on icon at bounding box center [696, 316] width 0 height 2
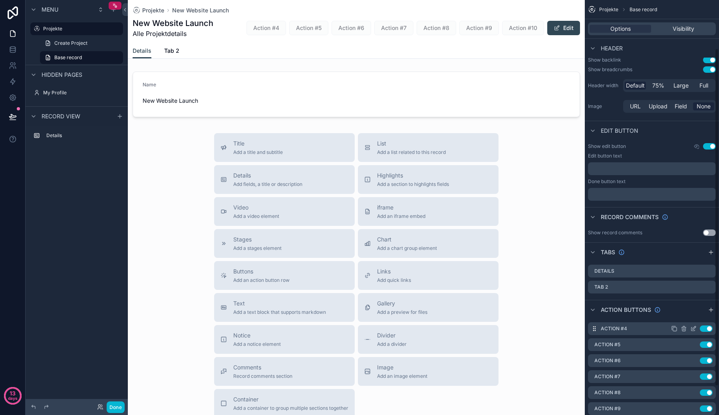
click at [685, 329] on icon "scrollable content" at bounding box center [684, 328] width 6 height 6
click at [695, 317] on icon at bounding box center [697, 315] width 6 height 6
click at [686, 328] on icon "scrollable content" at bounding box center [684, 328] width 6 height 6
click at [698, 314] on icon at bounding box center [697, 313] width 2 height 1
click at [684, 327] on icon "scrollable content" at bounding box center [684, 326] width 2 height 1
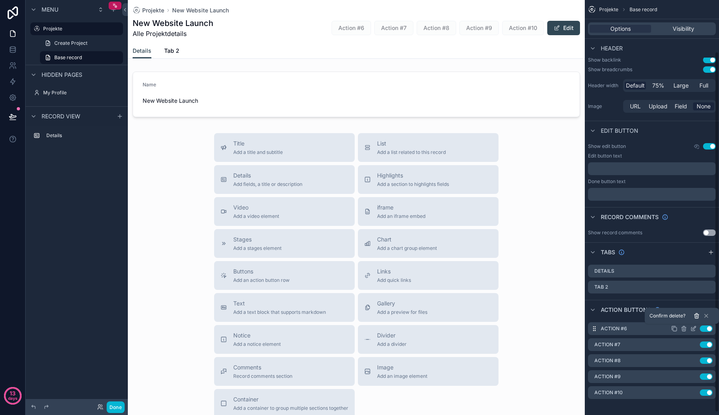
click at [693, 319] on button at bounding box center [697, 316] width 10 height 10
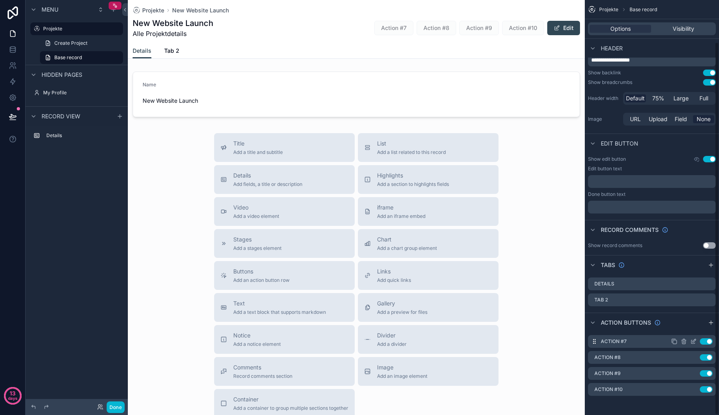
click at [685, 342] on icon "scrollable content" at bounding box center [684, 341] width 6 height 6
click at [693, 331] on button at bounding box center [697, 329] width 10 height 10
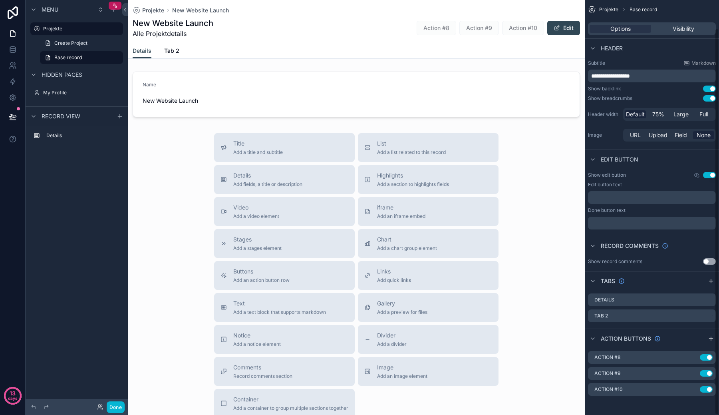
scroll to position [30, 0]
click at [682, 358] on icon "scrollable content" at bounding box center [684, 358] width 4 height 4
click at [696, 343] on icon at bounding box center [697, 344] width 6 height 6
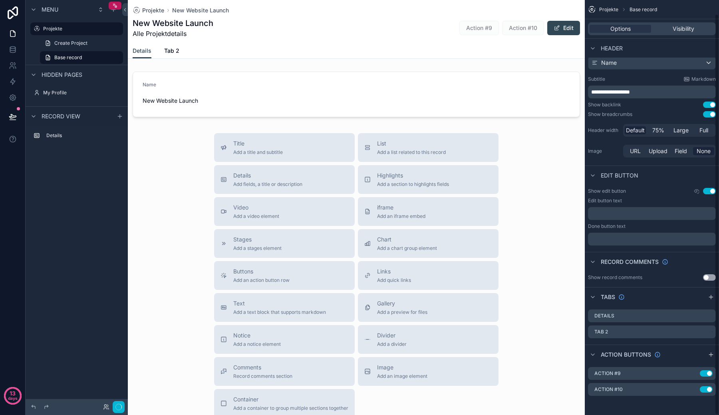
scroll to position [14, 0]
click at [682, 373] on icon "scrollable content" at bounding box center [684, 374] width 4 height 4
click at [697, 362] on icon at bounding box center [697, 361] width 4 height 4
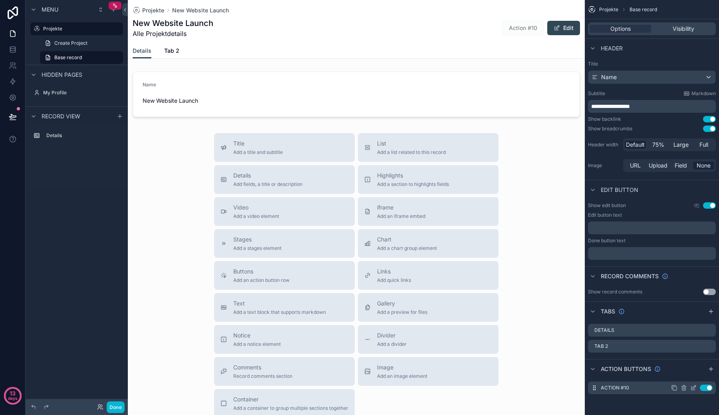
click at [683, 389] on icon "scrollable content" at bounding box center [684, 387] width 6 height 6
click at [698, 376] on icon at bounding box center [697, 375] width 6 height 6
click at [671, 33] on div "Options Visibility" at bounding box center [652, 28] width 128 height 13
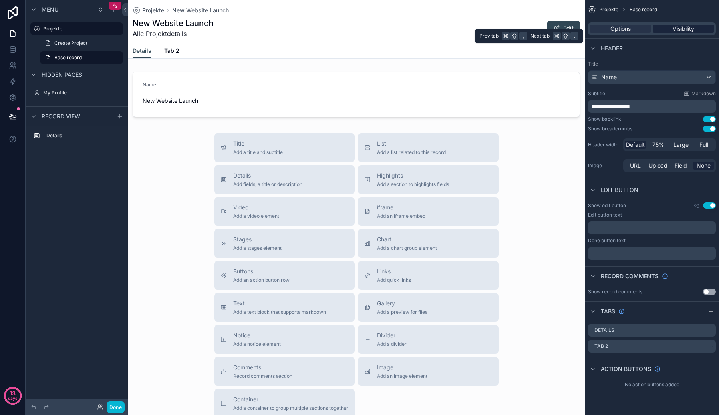
click at [673, 29] on span "Visibility" at bounding box center [684, 29] width 22 height 8
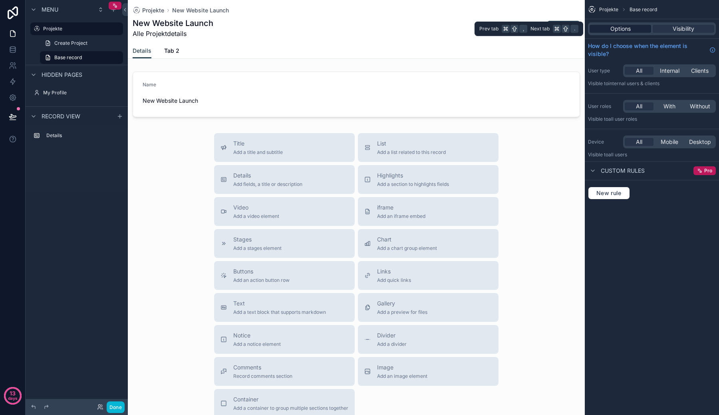
click at [636, 32] on div "Options" at bounding box center [621, 29] width 62 height 8
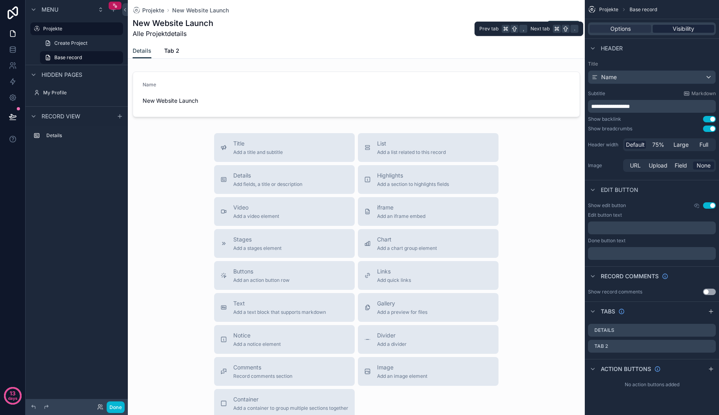
click at [666, 28] on div "Visibility" at bounding box center [684, 29] width 62 height 8
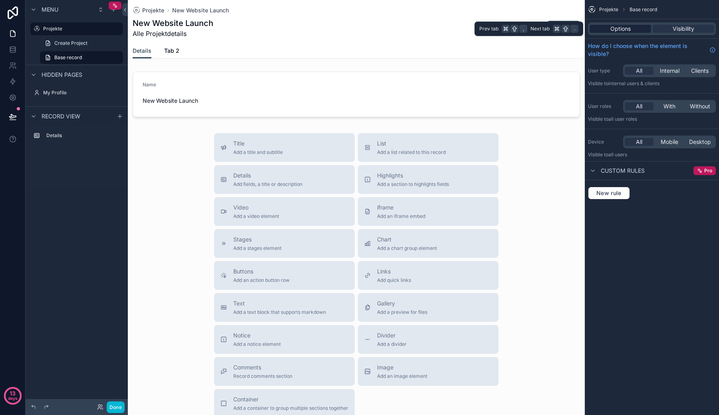
click at [626, 31] on span "Options" at bounding box center [620, 29] width 20 height 8
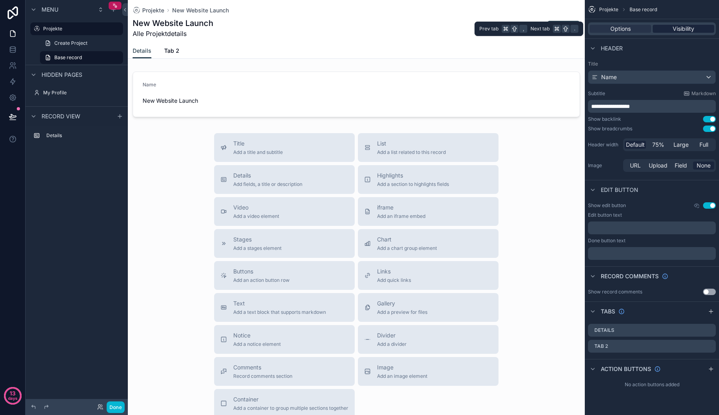
click at [674, 32] on span "Visibility" at bounding box center [684, 29] width 22 height 8
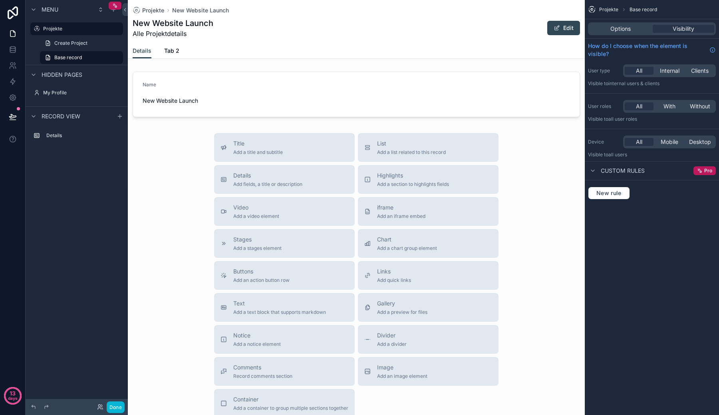
click at [629, 34] on div "Options Visibility" at bounding box center [652, 28] width 128 height 13
click at [626, 30] on span "Options" at bounding box center [620, 29] width 20 height 8
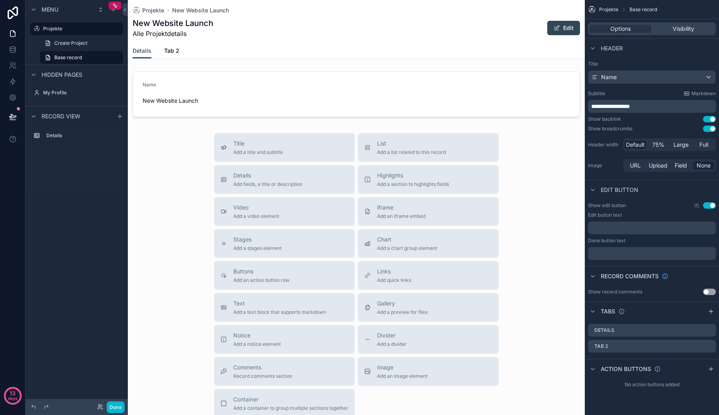
click at [469, 56] on div "Details Tab 2" at bounding box center [356, 50] width 447 height 15
click at [297, 100] on div "scrollable content" at bounding box center [356, 94] width 457 height 52
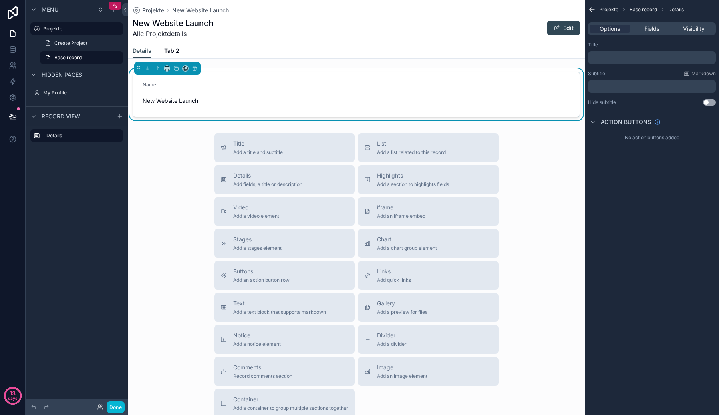
click at [175, 139] on div "Title Add a title and subtitle List Add a list related to this record Details A…" at bounding box center [356, 275] width 457 height 284
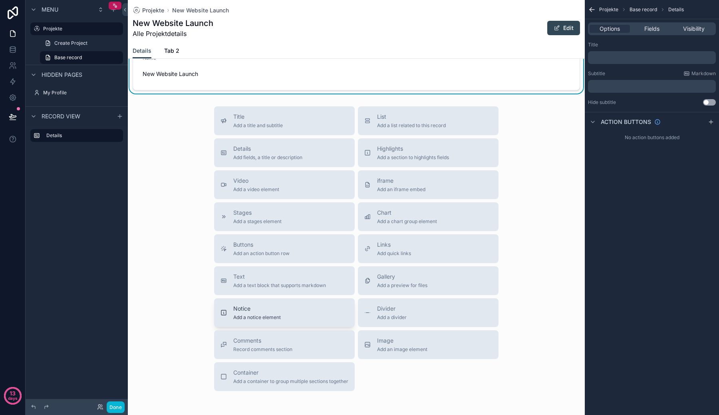
scroll to position [40, 0]
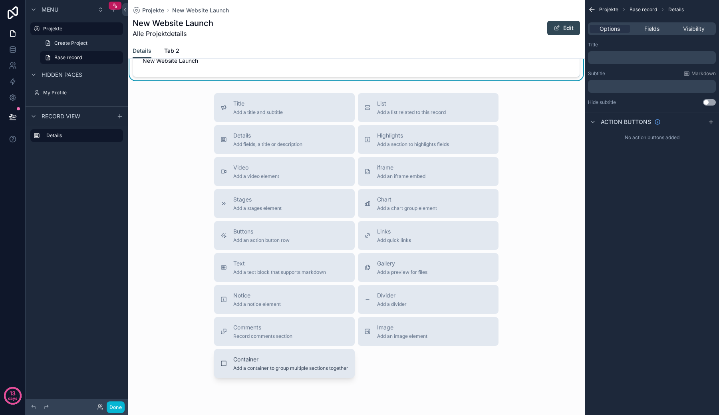
click at [324, 356] on span "Container" at bounding box center [290, 359] width 115 height 8
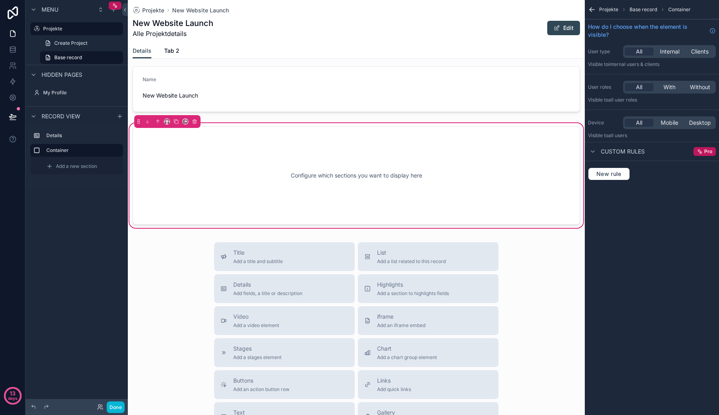
scroll to position [0, 0]
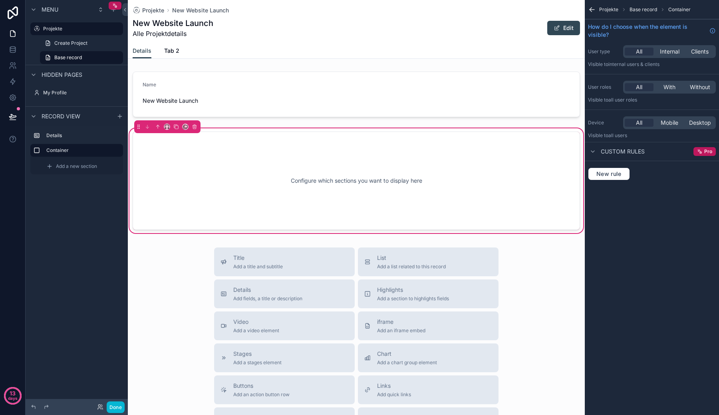
click at [268, 128] on div "Configure which sections you want to display here" at bounding box center [356, 181] width 457 height 108
click at [274, 111] on div "scrollable content" at bounding box center [356, 94] width 457 height 52
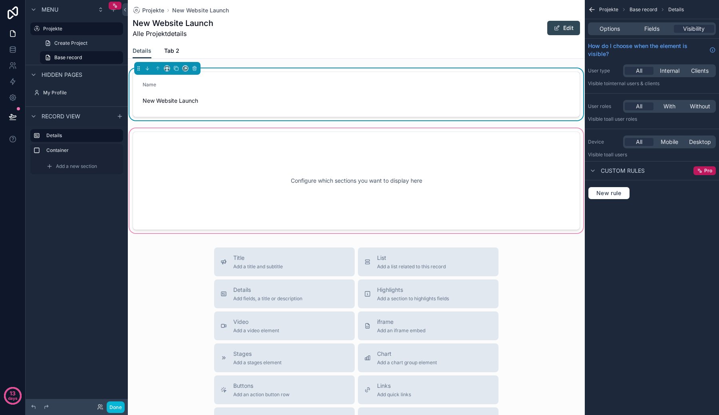
click at [274, 159] on div "scrollable content" at bounding box center [356, 181] width 457 height 108
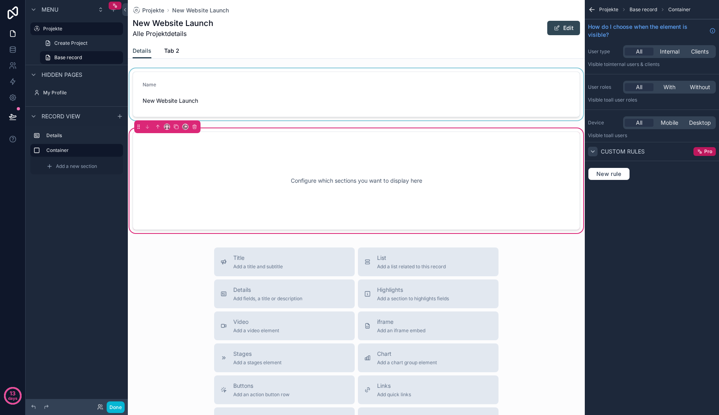
click at [594, 153] on icon "scrollable content" at bounding box center [593, 151] width 6 height 6
click at [668, 84] on span "With" at bounding box center [670, 87] width 12 height 8
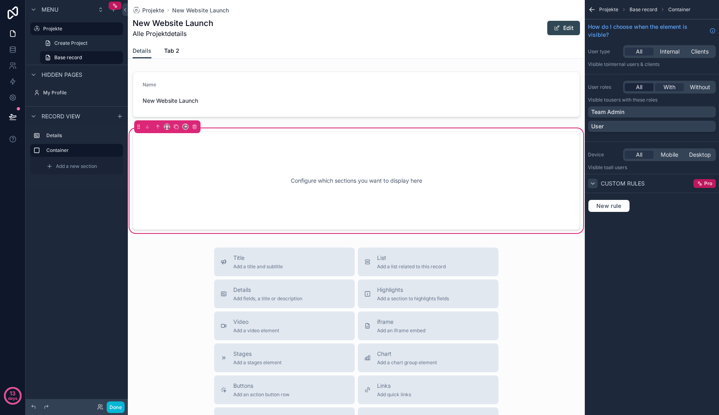
click at [648, 83] on div "All" at bounding box center [639, 87] width 29 height 8
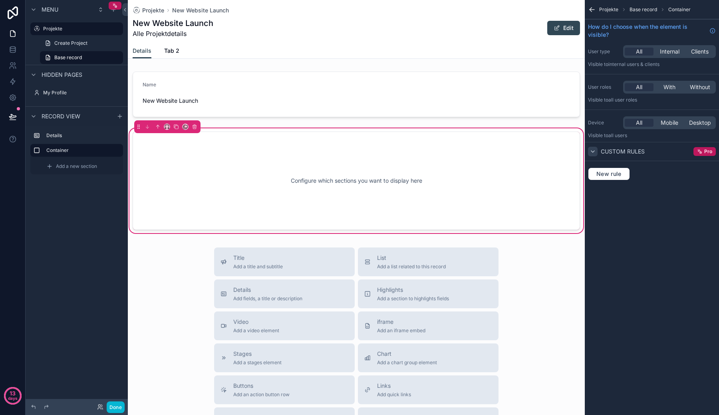
click at [606, 90] on label "User roles" at bounding box center [604, 87] width 32 height 6
click at [607, 120] on label "Device" at bounding box center [604, 122] width 32 height 6
click at [591, 10] on icon "scrollable content" at bounding box center [592, 10] width 5 height 0
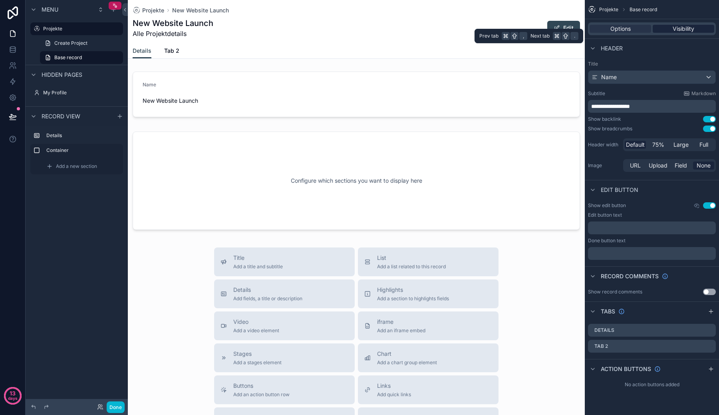
click at [671, 26] on div "Visibility" at bounding box center [684, 29] width 62 height 8
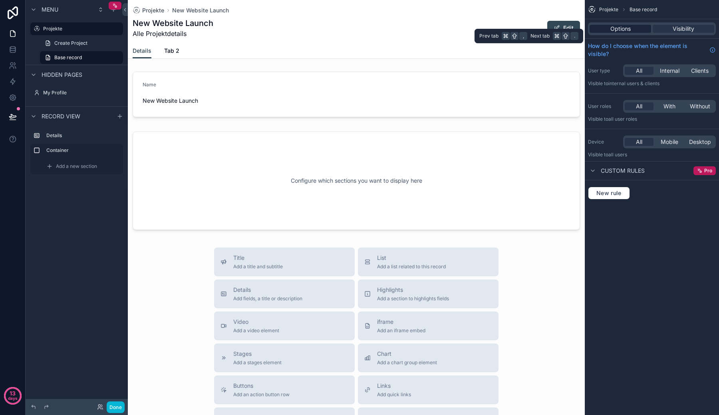
click at [640, 27] on div "Options" at bounding box center [621, 29] width 62 height 8
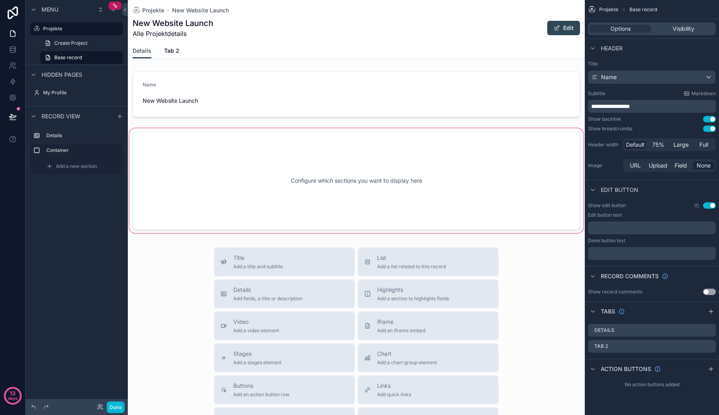
click at [502, 147] on div "scrollable content" at bounding box center [356, 181] width 457 height 108
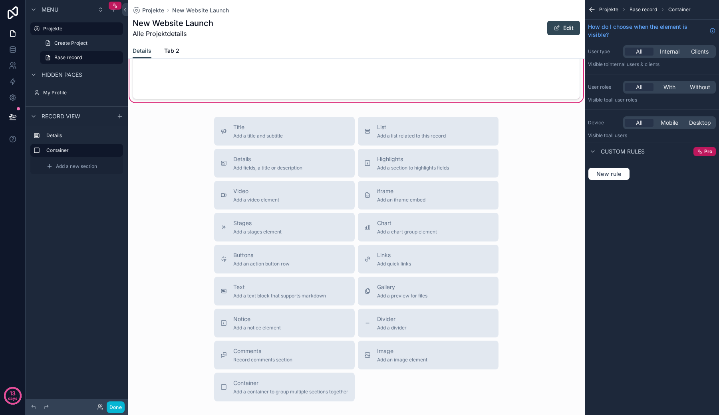
scroll to position [129, 0]
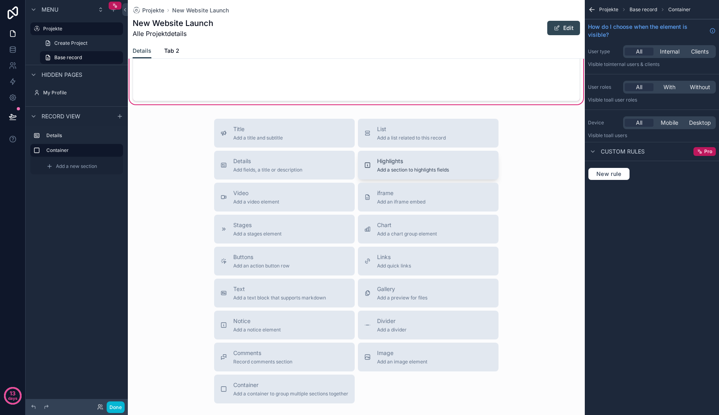
click at [410, 177] on button "Highlights Add a section to highlights fields" at bounding box center [428, 165] width 141 height 29
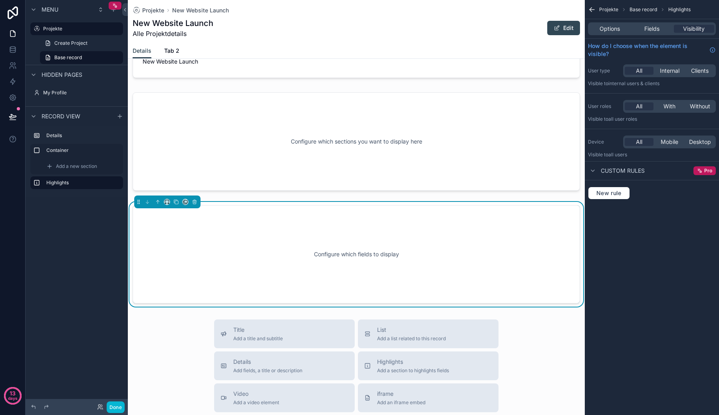
scroll to position [30, 0]
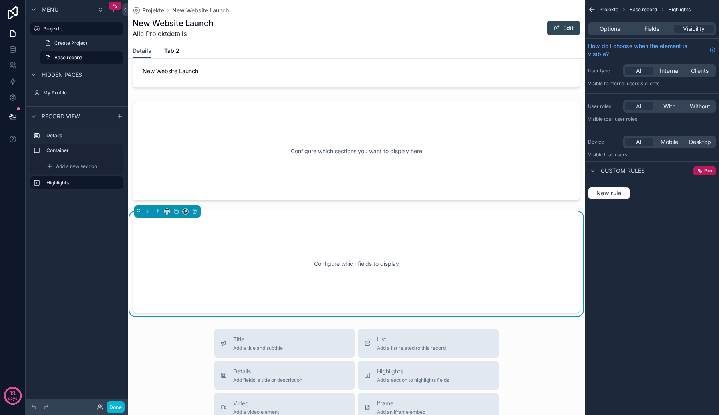
click at [361, 245] on div "Configure which fields to display" at bounding box center [356, 264] width 421 height 72
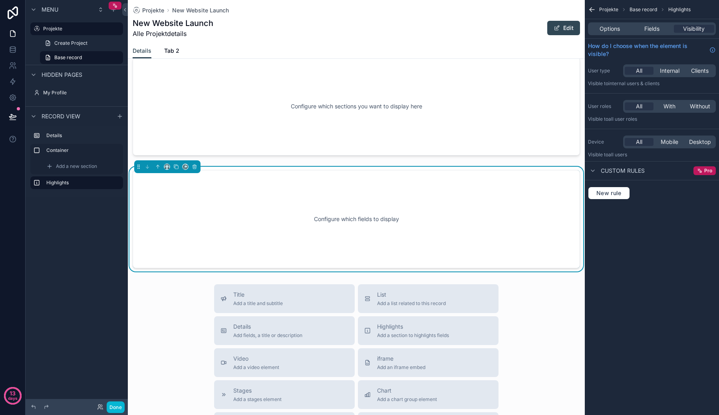
scroll to position [76, 0]
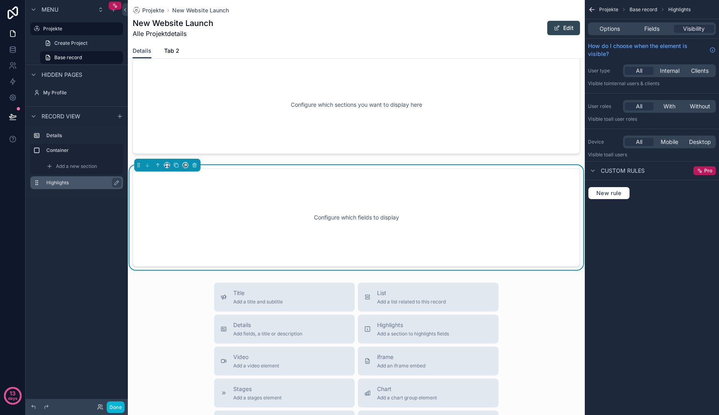
click at [84, 177] on div "Highlights" at bounding box center [76, 182] width 93 height 13
click at [82, 191] on div "Details Container Add a new section Highlights" at bounding box center [77, 161] width 102 height 72
click at [86, 178] on div "Highlights" at bounding box center [83, 183] width 74 height 10
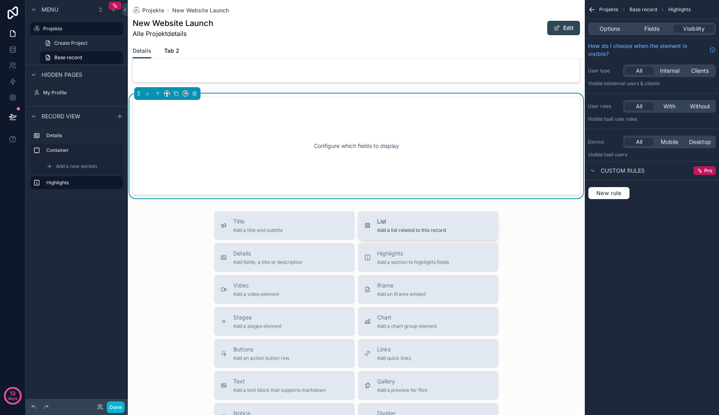
scroll to position [154, 0]
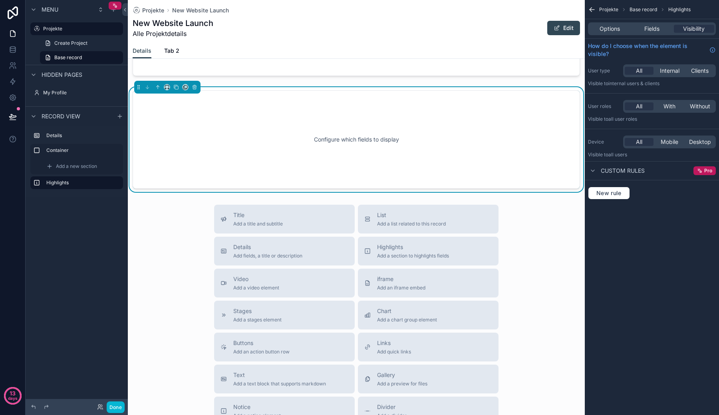
drag, startPoint x: 295, startPoint y: 256, endPoint x: 325, endPoint y: 144, distance: 115.7
click at [325, 144] on div "Projekte New Website Launch New Website Launch Alle Projektdetails Edit Details…" at bounding box center [356, 199] width 457 height 707
click at [245, 252] on div "Details Add fields, a title or description" at bounding box center [267, 251] width 69 height 16
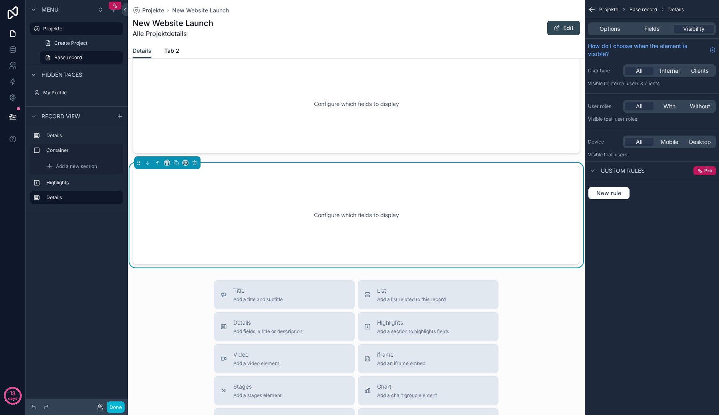
scroll to position [197, 0]
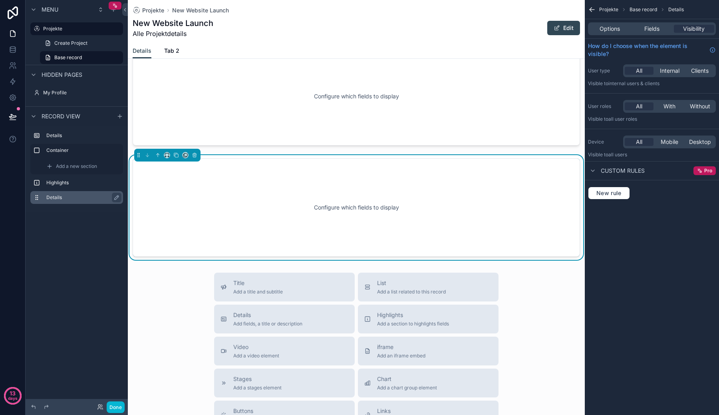
click at [90, 198] on label "Details" at bounding box center [81, 197] width 70 height 6
click at [191, 155] on button "scrollable content" at bounding box center [194, 155] width 9 height 9
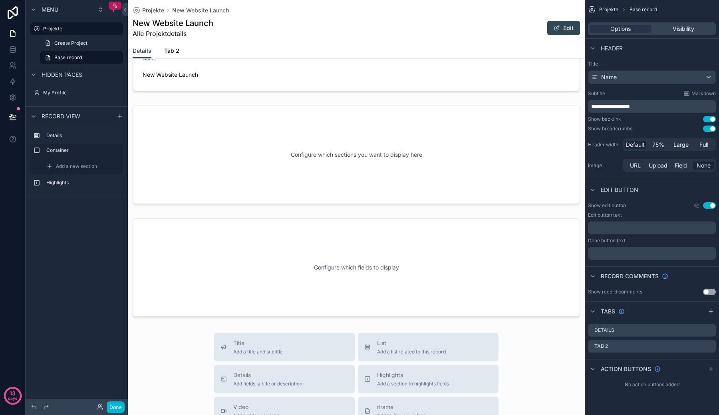
scroll to position [0, 0]
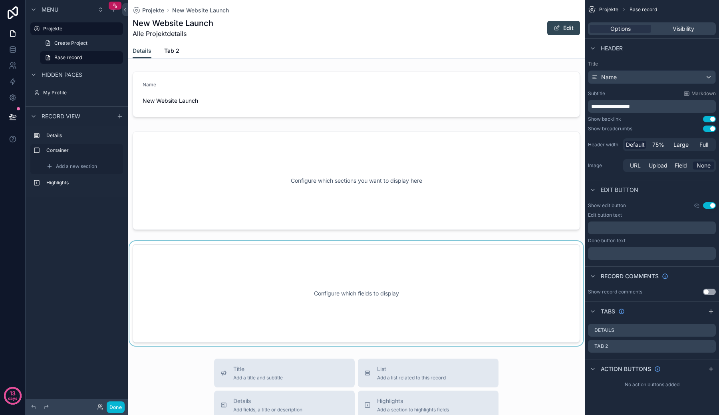
click at [282, 251] on div "scrollable content" at bounding box center [356, 293] width 457 height 105
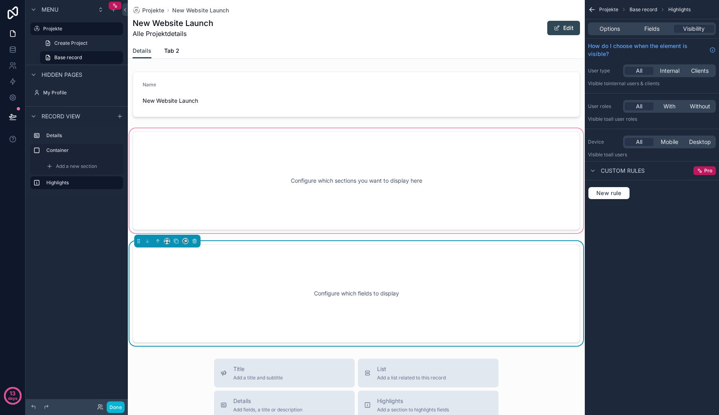
click at [321, 174] on div "scrollable content" at bounding box center [356, 181] width 457 height 108
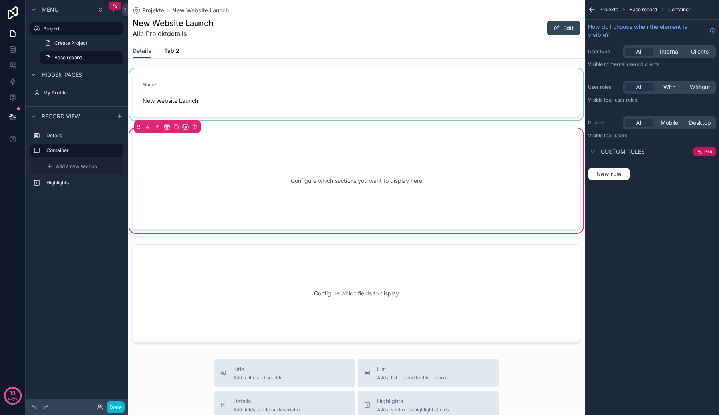
click at [336, 119] on div "scrollable content" at bounding box center [356, 94] width 457 height 52
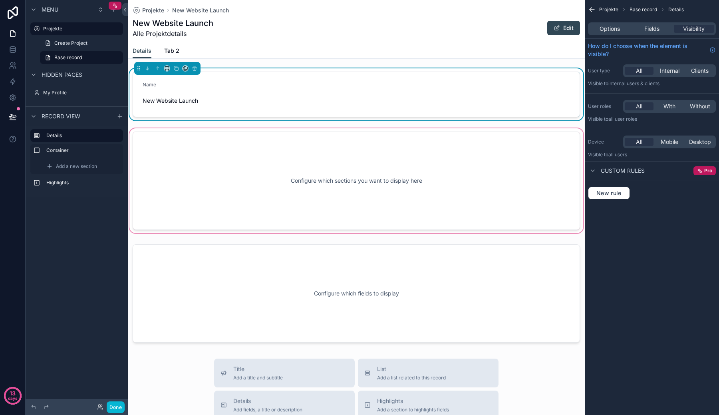
click at [321, 171] on div "scrollable content" at bounding box center [356, 181] width 457 height 108
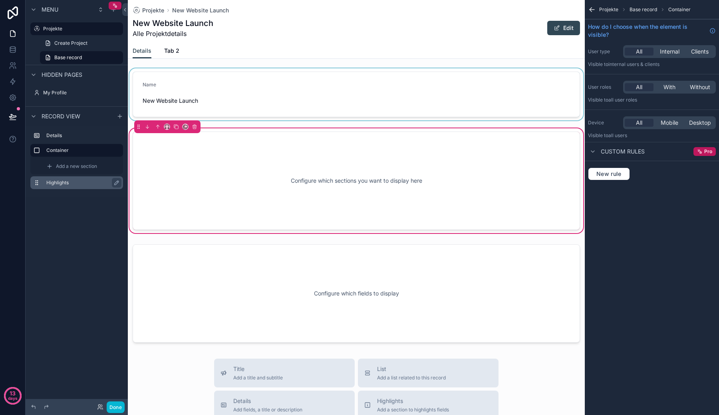
click at [80, 188] on div "Highlights" at bounding box center [76, 182] width 93 height 13
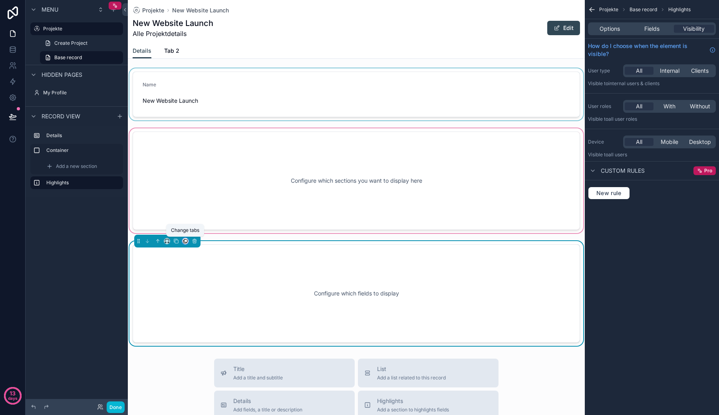
click at [183, 239] on icon "scrollable content" at bounding box center [186, 241] width 6 height 6
click at [183, 239] on div "scrollable content" at bounding box center [359, 207] width 719 height 415
click at [168, 242] on icon "scrollable content" at bounding box center [167, 241] width 6 height 6
click at [168, 242] on div "scrollable content" at bounding box center [359, 207] width 719 height 415
click at [155, 242] on icon "scrollable content" at bounding box center [158, 241] width 6 height 6
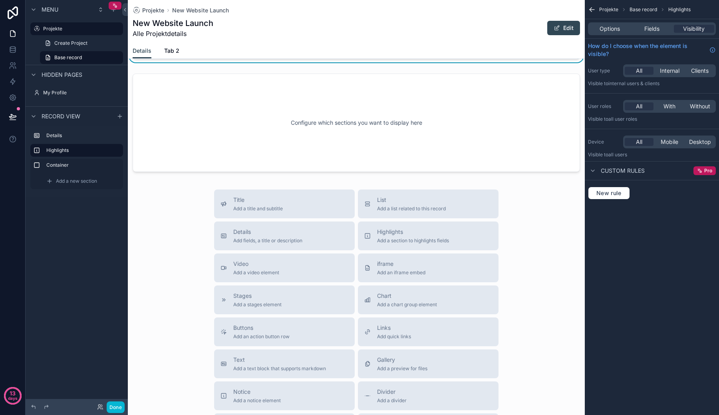
scroll to position [176, 0]
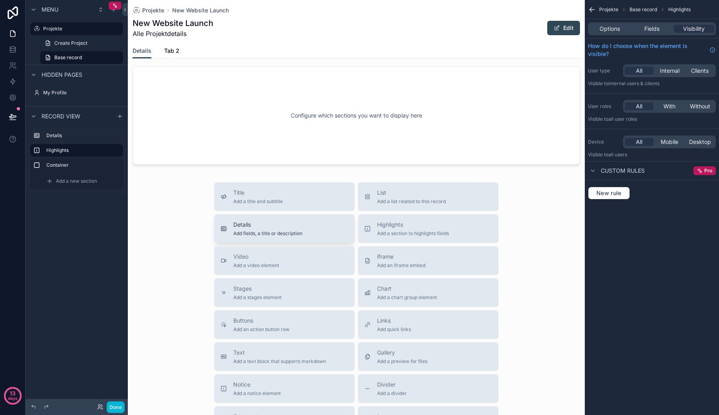
click at [316, 229] on div "Details Add fields, a title or description" at bounding box center [285, 229] width 128 height 16
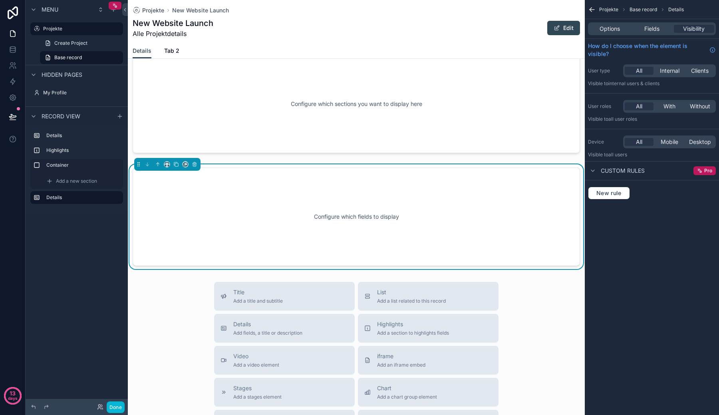
scroll to position [197, 0]
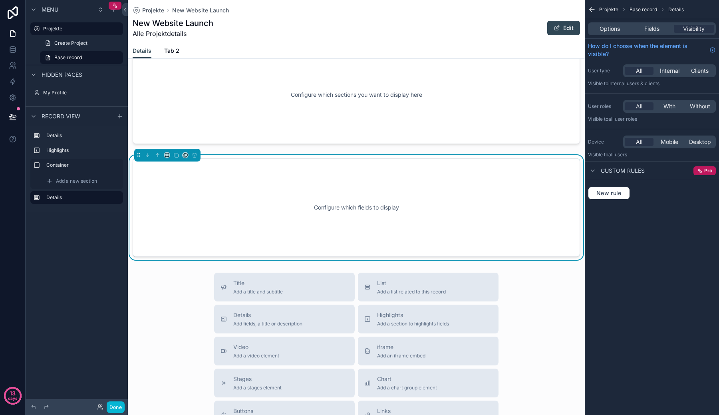
click at [255, 196] on div "Configure which fields to display" at bounding box center [356, 207] width 421 height 72
click at [644, 30] on span "Fields" at bounding box center [651, 29] width 15 height 8
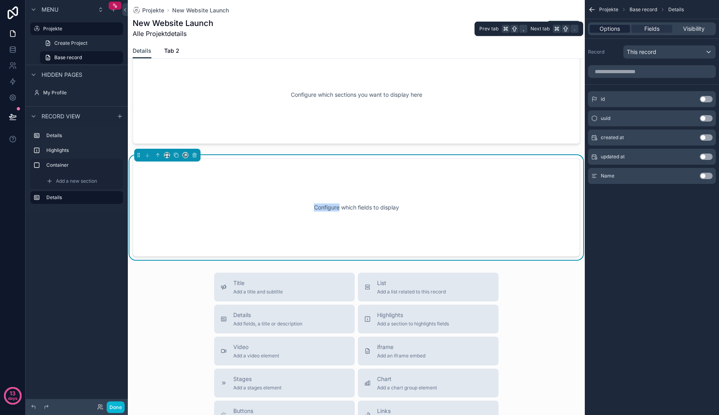
click at [611, 32] on span "Options" at bounding box center [610, 29] width 20 height 8
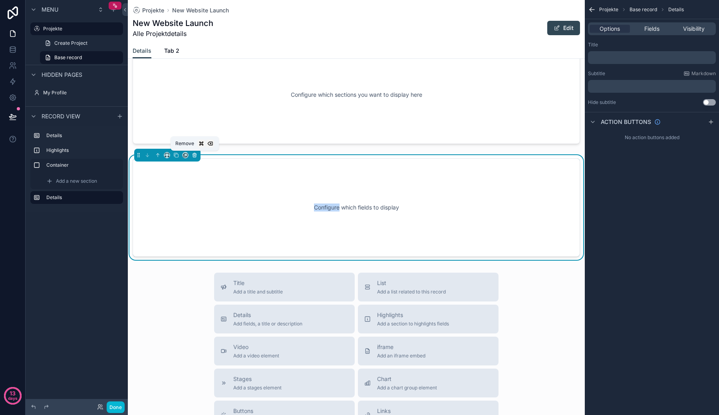
click at [195, 157] on icon "scrollable content" at bounding box center [194, 155] width 3 height 3
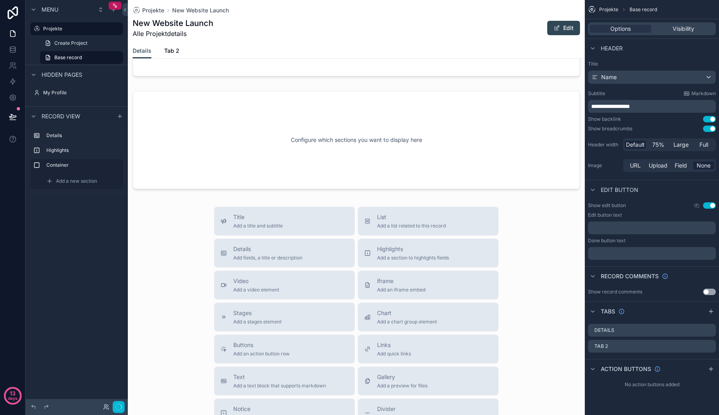
scroll to position [112, 0]
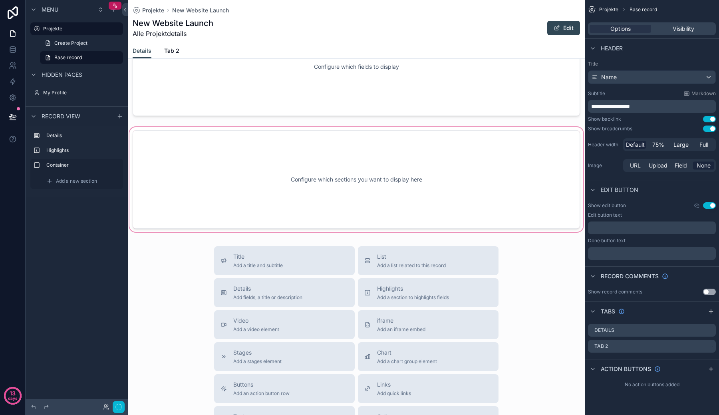
click at [269, 170] on div "scrollable content" at bounding box center [356, 179] width 457 height 108
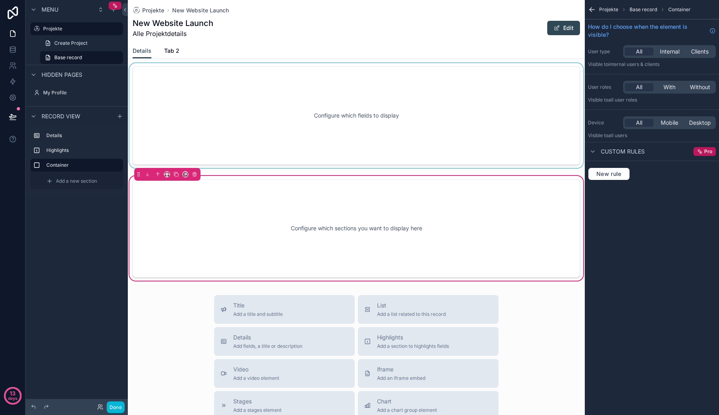
scroll to position [30, 0]
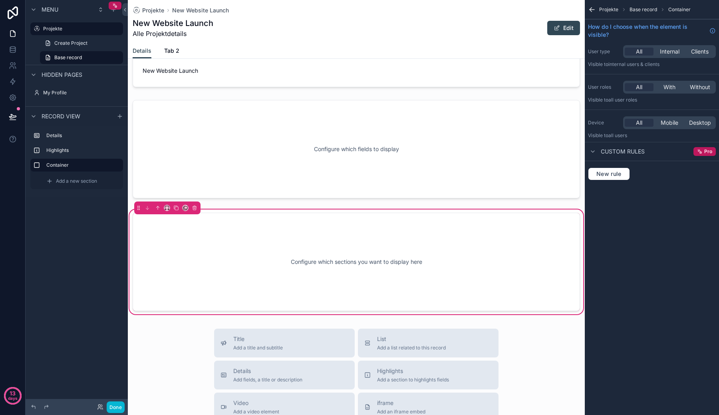
click at [649, 12] on span "Base record" at bounding box center [644, 9] width 28 height 6
click at [648, 10] on span "Base record" at bounding box center [644, 9] width 28 height 6
click at [474, 187] on div "scrollable content" at bounding box center [356, 149] width 457 height 105
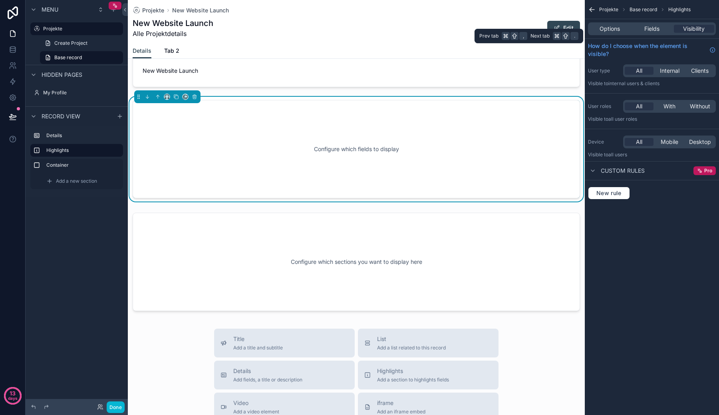
click at [660, 34] on div "Options Fields Visibility" at bounding box center [652, 28] width 128 height 13
click at [619, 34] on div "Options Fields Visibility" at bounding box center [652, 28] width 128 height 13
click at [606, 34] on div "Options Fields Visibility" at bounding box center [652, 28] width 128 height 13
click at [607, 22] on div "Options Fields Visibility" at bounding box center [652, 28] width 128 height 13
click at [611, 28] on span "Options" at bounding box center [610, 29] width 20 height 8
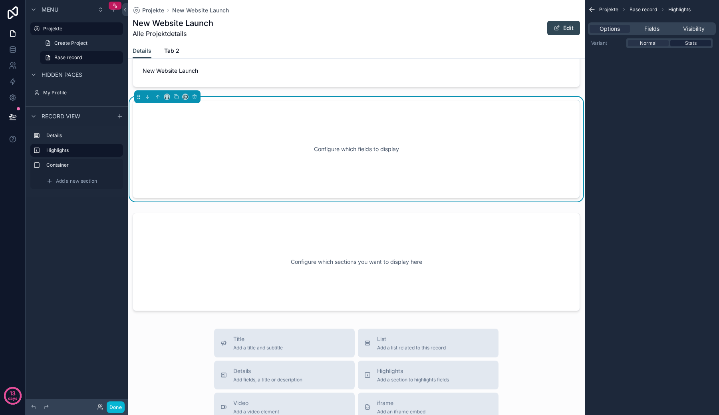
click at [681, 41] on div "Stats" at bounding box center [690, 43] width 41 height 6
click at [655, 41] on span "Normal" at bounding box center [648, 43] width 17 height 6
click at [646, 30] on span "Fields" at bounding box center [651, 29] width 15 height 8
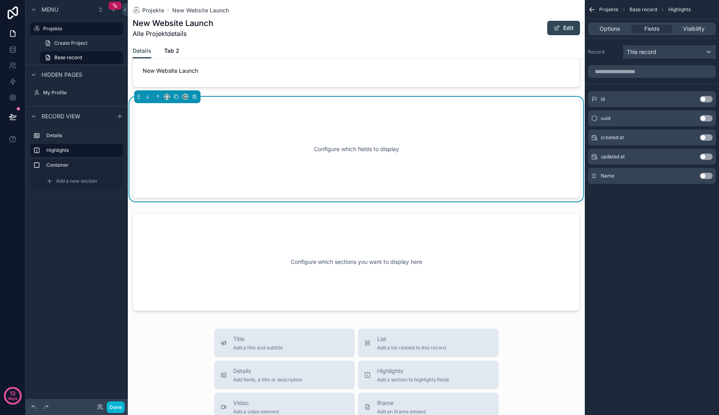
click at [666, 53] on div "This record" at bounding box center [670, 52] width 92 height 13
click at [666, 53] on div "scrollable content" at bounding box center [359, 207] width 719 height 415
click at [664, 68] on input "scrollable content" at bounding box center [652, 71] width 128 height 13
click at [704, 98] on button "Use setting" at bounding box center [706, 99] width 13 height 6
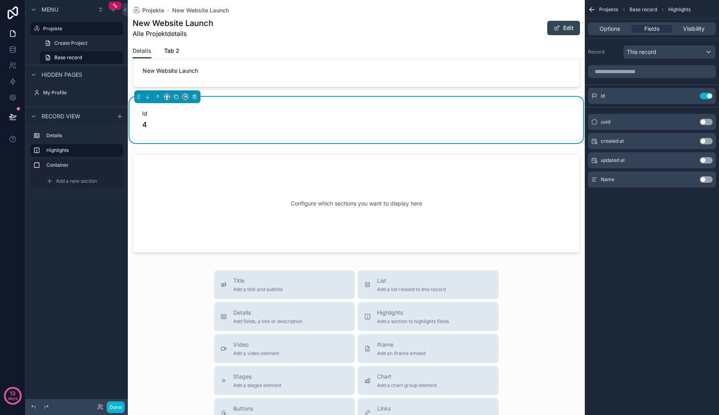
click at [704, 122] on button "Use setting" at bounding box center [706, 122] width 13 height 6
click at [706, 139] on button "Use setting" at bounding box center [706, 141] width 13 height 6
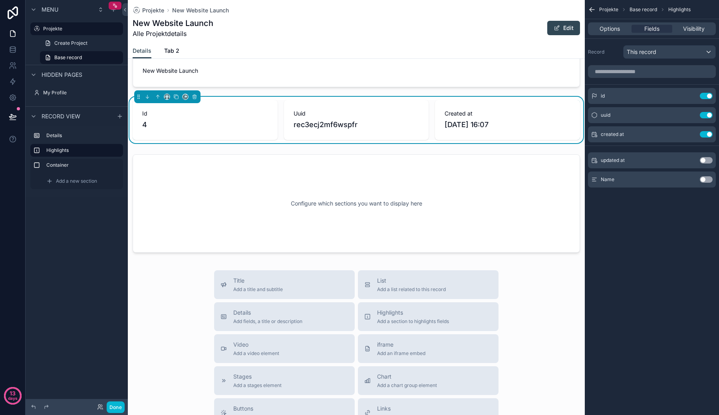
click at [706, 160] on button "Use setting" at bounding box center [706, 160] width 13 height 6
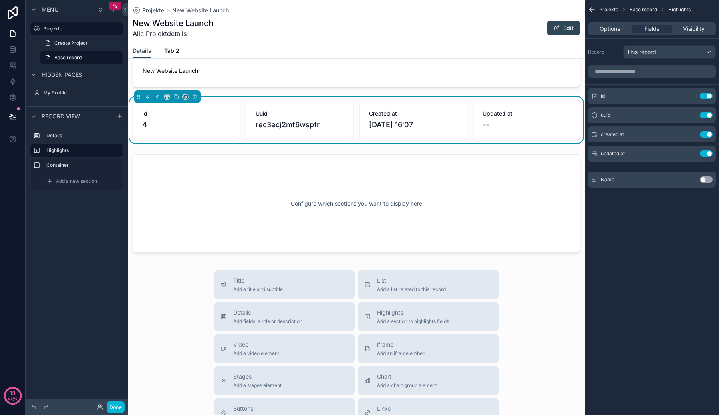
click at [707, 177] on button "Use setting" at bounding box center [706, 179] width 13 height 6
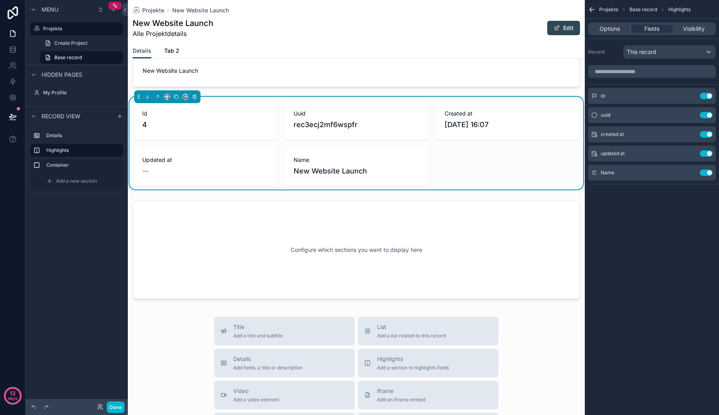
click at [564, 170] on div "Id 4 Uuid rec3ecj2mf6wspfr Created at [DATE] 16:07 Updated at -- Name New Websi…" at bounding box center [356, 143] width 447 height 86
click at [499, 67] on div "scrollable content" at bounding box center [356, 64] width 457 height 52
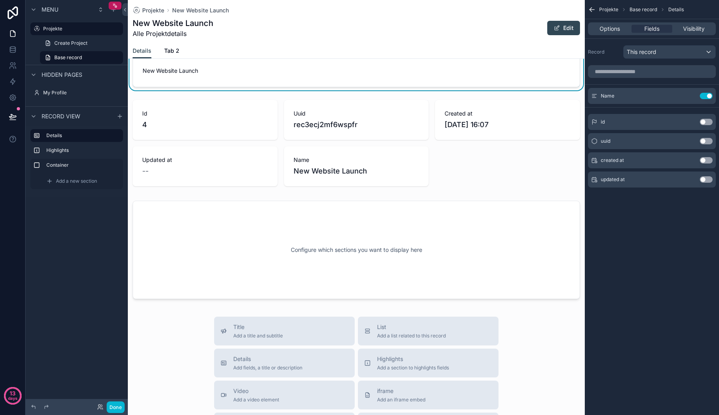
scroll to position [0, 0]
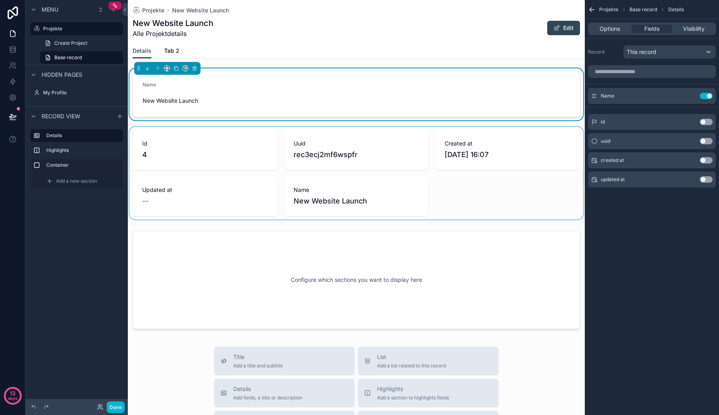
click at [482, 130] on div "scrollable content" at bounding box center [356, 173] width 457 height 93
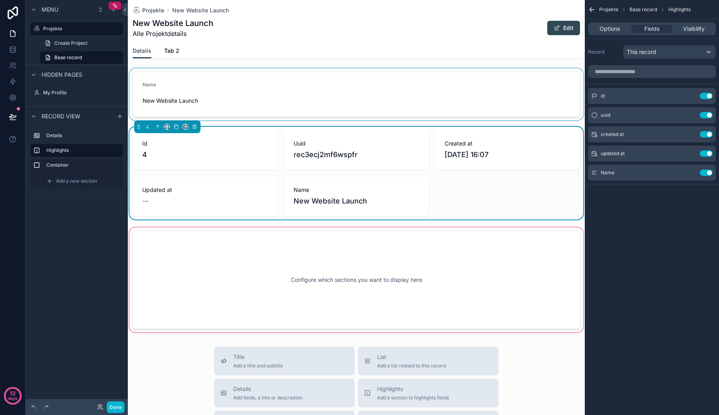
click at [442, 240] on div "scrollable content" at bounding box center [356, 280] width 457 height 108
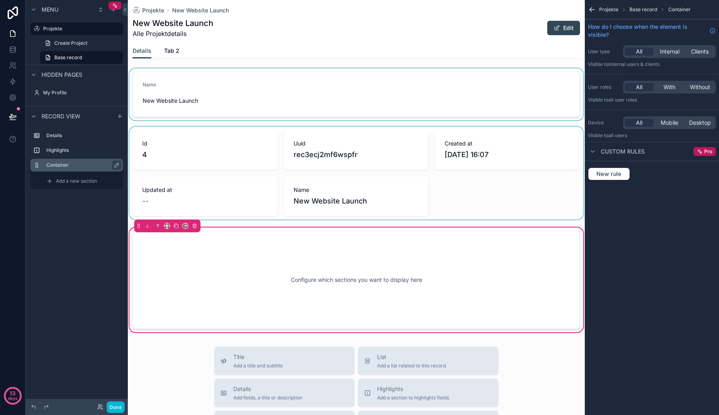
click at [92, 164] on label "Container" at bounding box center [81, 165] width 70 height 6
click at [81, 191] on div "Details Highlights Container Add a new section" at bounding box center [77, 161] width 102 height 72
click at [81, 183] on span "Add a new section" at bounding box center [76, 181] width 41 height 6
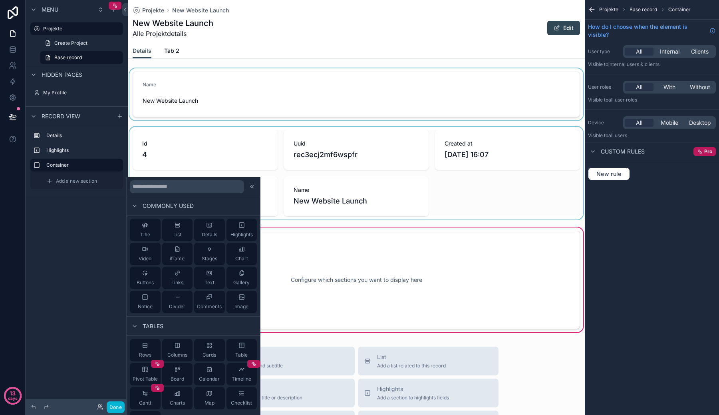
click at [71, 218] on div "Menu Projekte Create Project Base record Hidden pages My Profile Record view De…" at bounding box center [77, 202] width 102 height 405
click at [71, 188] on div "Add a new section" at bounding box center [76, 181] width 93 height 16
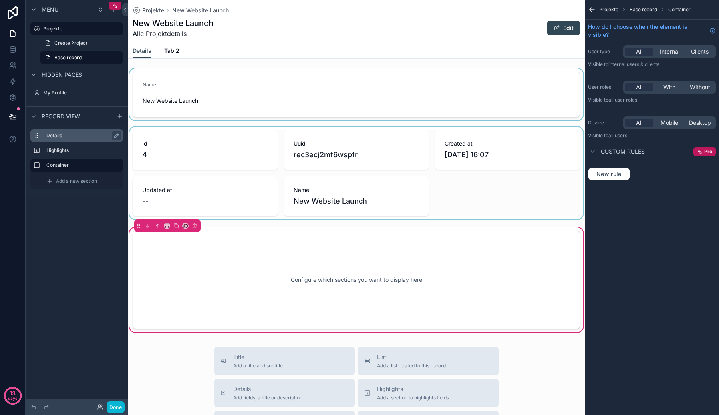
click at [71, 139] on div "Details" at bounding box center [83, 136] width 74 height 10
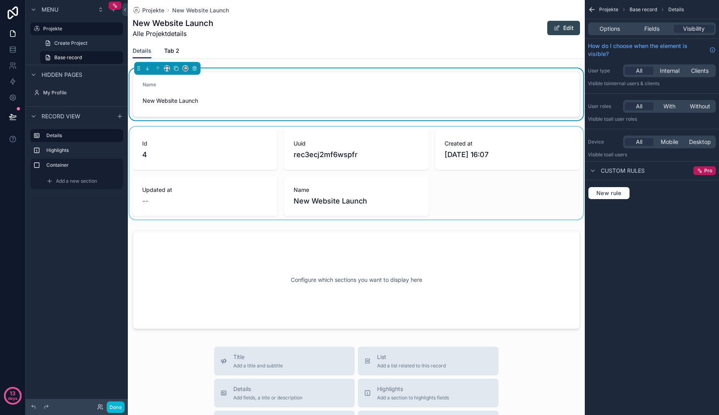
click at [35, 184] on div "Add a new section" at bounding box center [76, 181] width 93 height 16
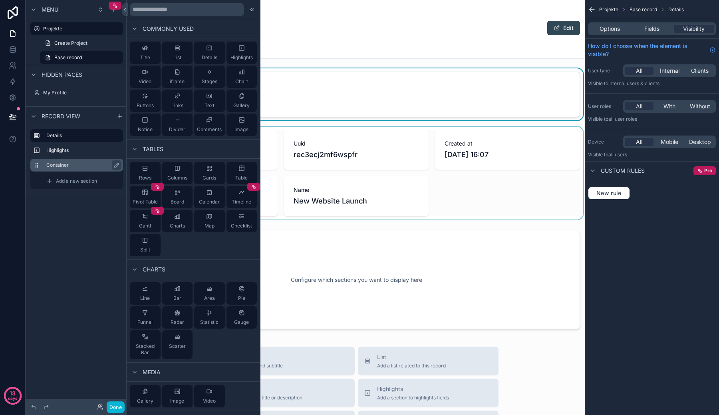
click at [50, 162] on label "Container" at bounding box center [81, 165] width 70 height 6
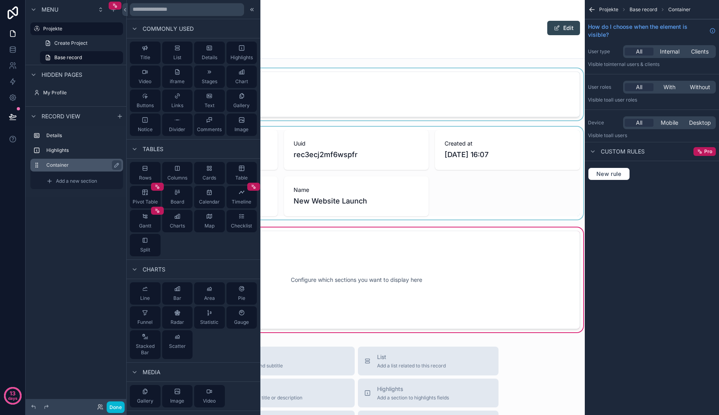
click at [59, 163] on label "Container" at bounding box center [81, 165] width 70 height 6
click at [37, 169] on div "Container" at bounding box center [76, 165] width 93 height 13
click at [117, 165] on icon "scrollable content" at bounding box center [117, 165] width 4 height 4
click at [115, 165] on icon "scrollable content" at bounding box center [115, 165] width 4 height 3
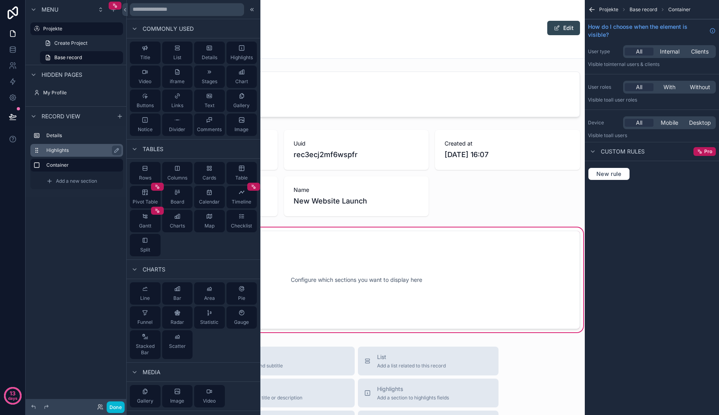
click at [42, 145] on div "Highlights" at bounding box center [76, 150] width 93 height 13
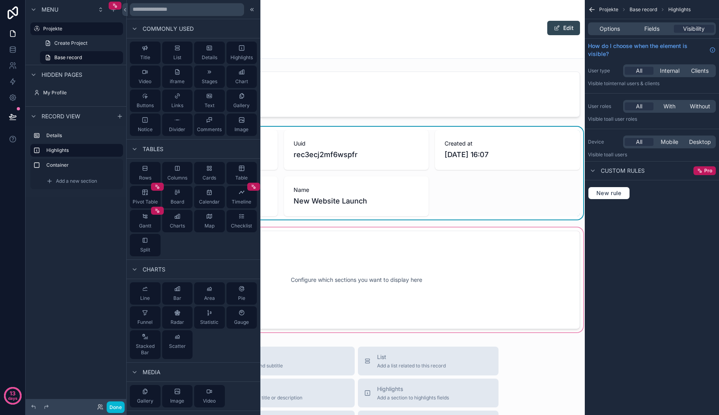
click at [463, 247] on div "scrollable content" at bounding box center [356, 280] width 457 height 108
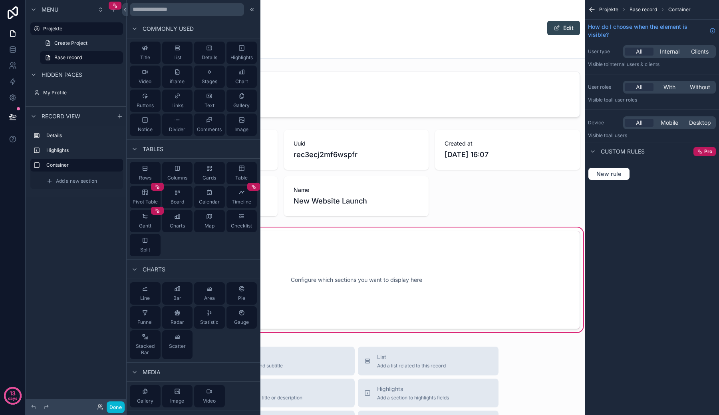
click at [435, 278] on div "Configure which sections you want to display here" at bounding box center [356, 280] width 421 height 72
click at [247, 6] on div at bounding box center [252, 10] width 10 height 10
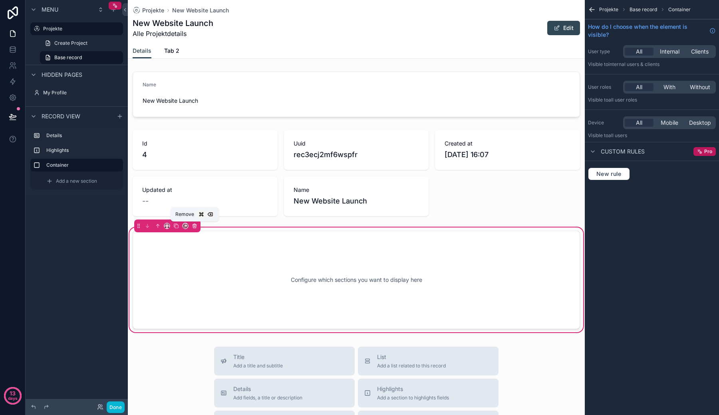
click at [197, 223] on icon "scrollable content" at bounding box center [195, 226] width 6 height 6
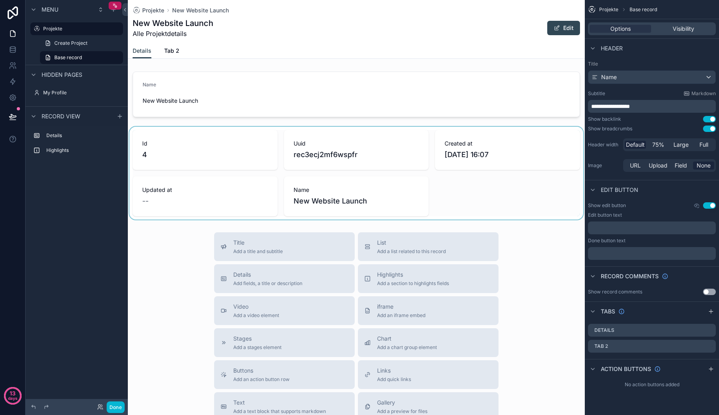
click at [217, 165] on div "scrollable content" at bounding box center [356, 173] width 457 height 93
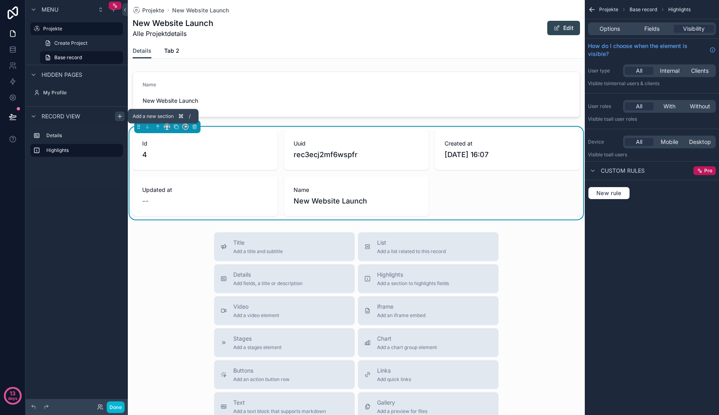
click at [120, 119] on div "scrollable content" at bounding box center [120, 116] width 10 height 10
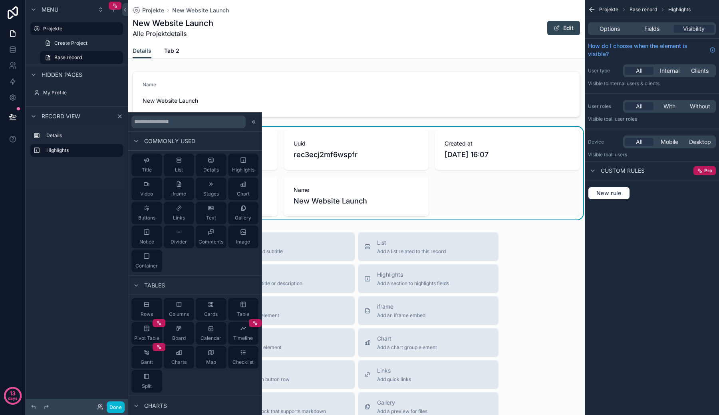
click at [161, 232] on div "Title List Details Highlights Video iframe Stages Chart Buttons Links Text Gall…" at bounding box center [194, 213] width 133 height 125
click at [175, 235] on div "Divider" at bounding box center [179, 237] width 16 height 16
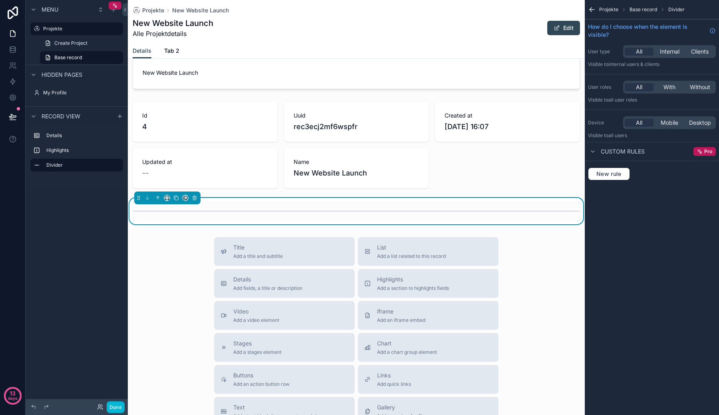
scroll to position [32, 0]
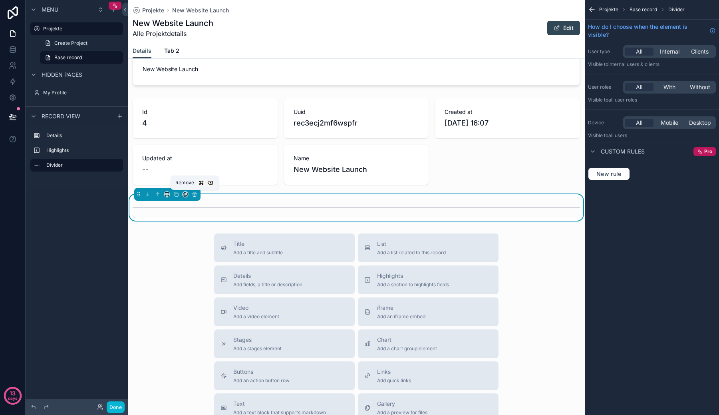
click at [193, 195] on icon "scrollable content" at bounding box center [195, 194] width 6 height 6
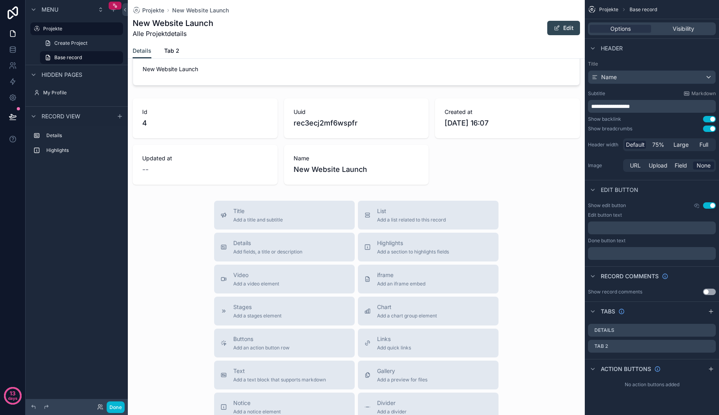
scroll to position [0, 0]
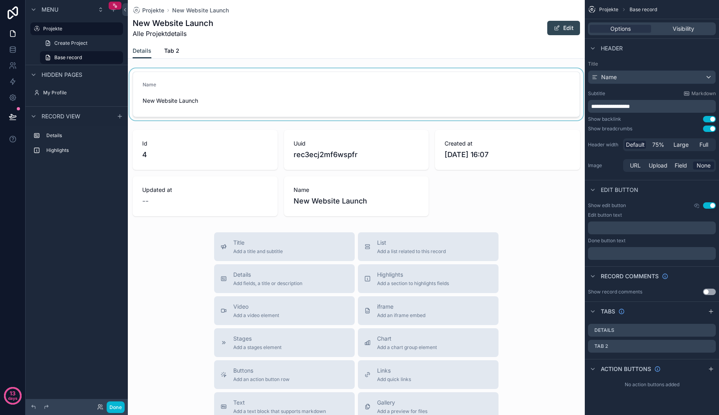
click at [173, 114] on div "scrollable content" at bounding box center [356, 94] width 457 height 52
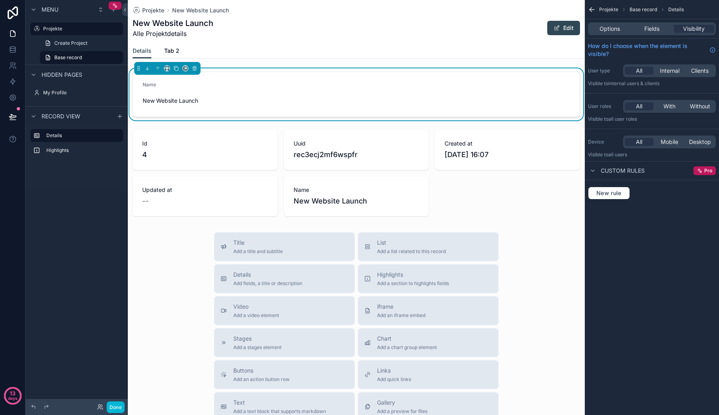
click at [650, 39] on div "How do I choose when the element is visible?" at bounding box center [652, 50] width 134 height 22
click at [650, 35] on div "Options Fields Visibility" at bounding box center [652, 28] width 128 height 13
click at [648, 26] on span "Fields" at bounding box center [651, 29] width 15 height 8
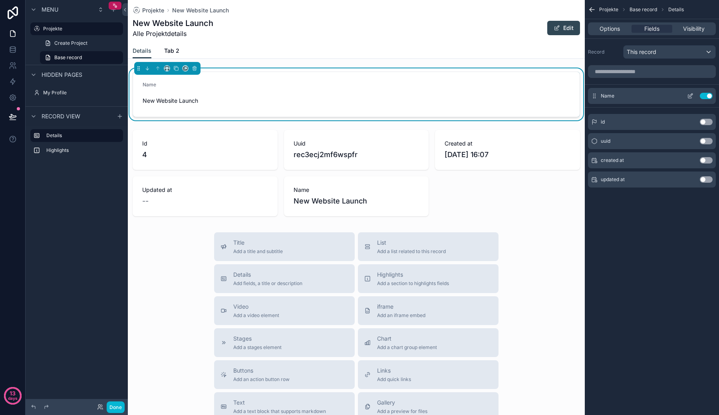
click at [707, 98] on button "Use setting" at bounding box center [706, 96] width 13 height 6
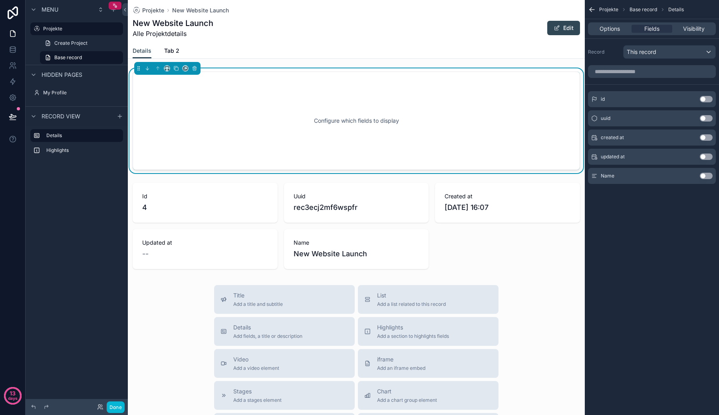
click at [707, 98] on button "Use setting" at bounding box center [706, 99] width 13 height 6
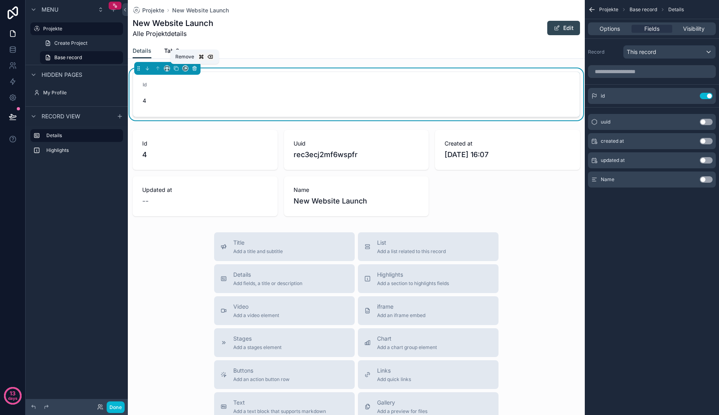
click at [193, 70] on icon "scrollable content" at bounding box center [194, 68] width 3 height 3
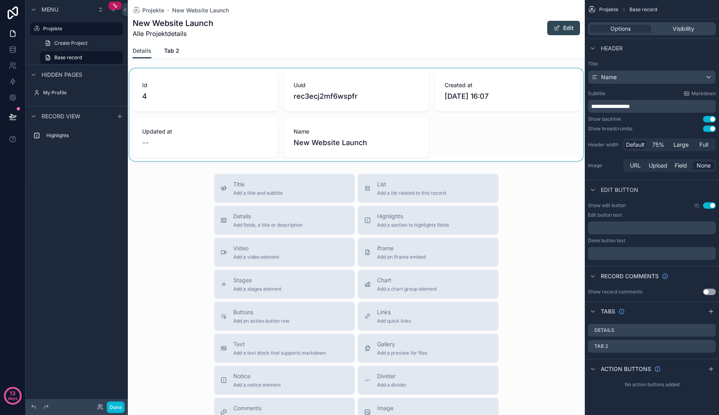
click at [145, 87] on div "scrollable content" at bounding box center [356, 114] width 457 height 93
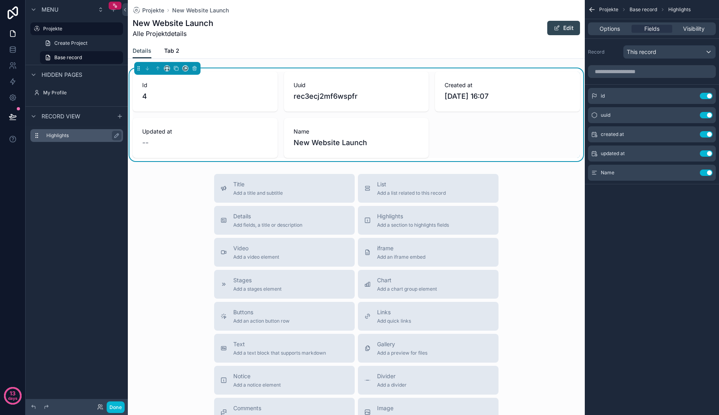
click at [82, 138] on label "Highlights" at bounding box center [81, 135] width 70 height 6
click at [123, 113] on div "scrollable content" at bounding box center [120, 116] width 10 height 10
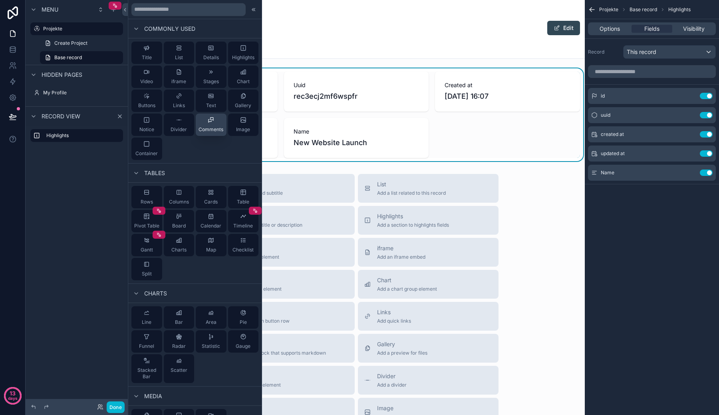
click at [199, 131] on span "Comments" at bounding box center [211, 129] width 25 height 6
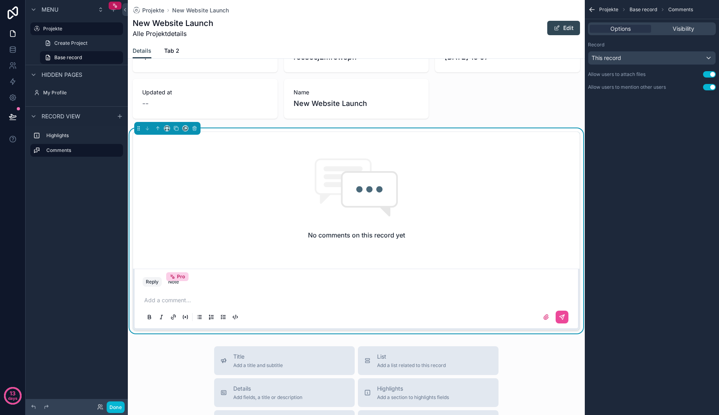
scroll to position [62, 0]
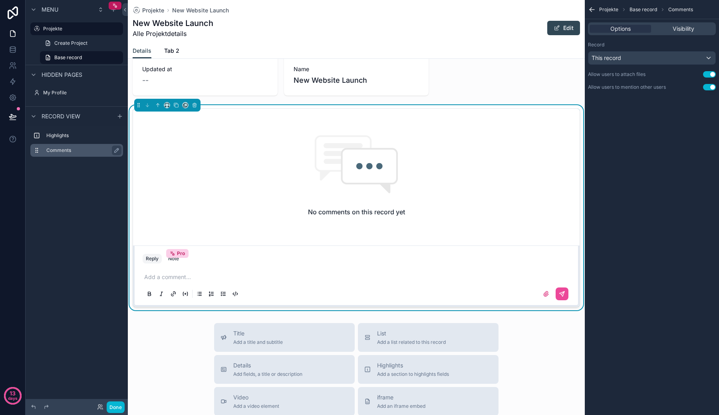
click at [56, 149] on label "Comments" at bounding box center [81, 150] width 70 height 6
click at [194, 107] on icon "scrollable content" at bounding box center [195, 105] width 6 height 6
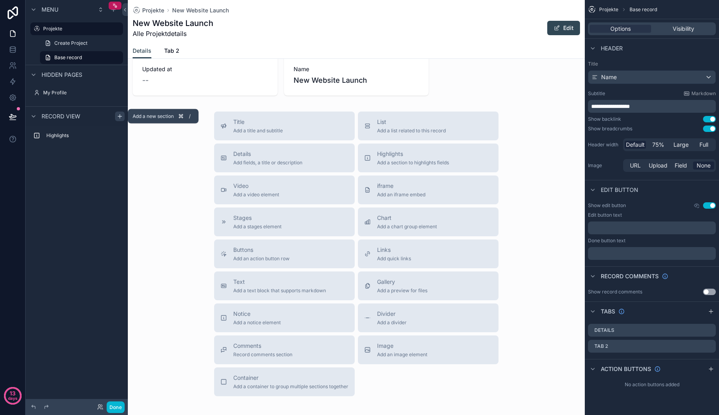
click at [117, 113] on icon "scrollable content" at bounding box center [120, 116] width 6 height 6
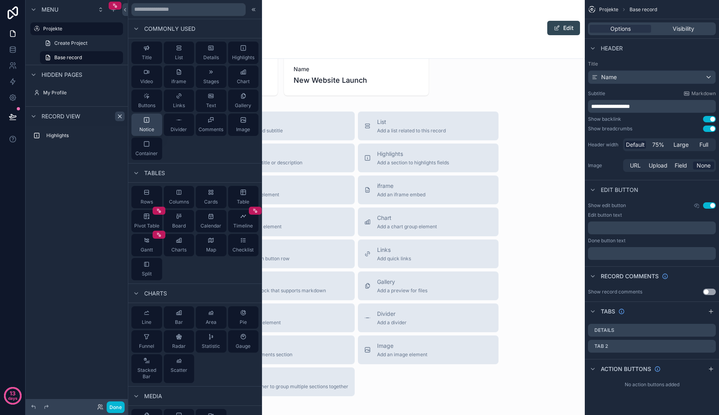
click at [150, 124] on div "Notice" at bounding box center [146, 125] width 15 height 16
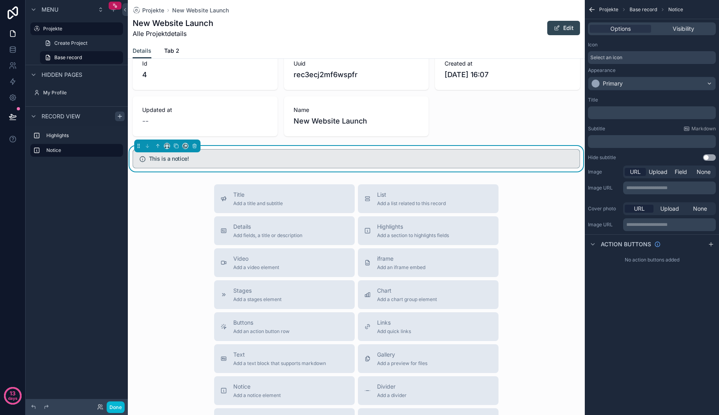
scroll to position [0, 0]
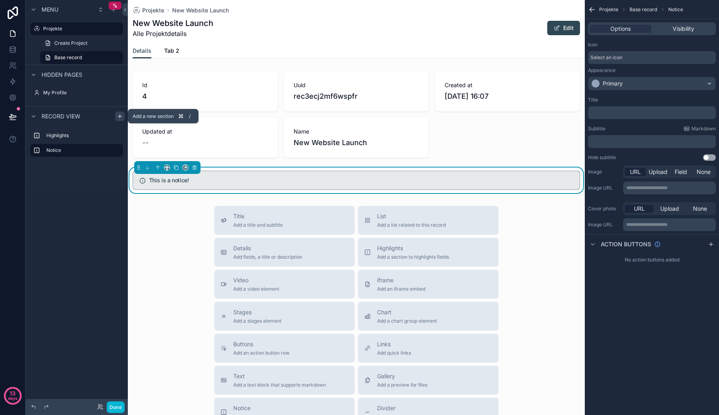
click at [120, 113] on icon "scrollable content" at bounding box center [120, 116] width 6 height 6
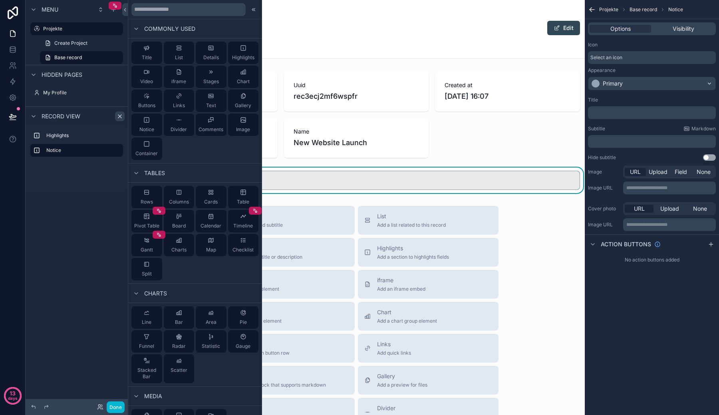
click at [106, 249] on div "Menu Projekte Create Project Base record Hidden pages My Profile Record view Hi…" at bounding box center [77, 202] width 102 height 405
click at [316, 143] on div "scrollable content" at bounding box center [356, 114] width 457 height 93
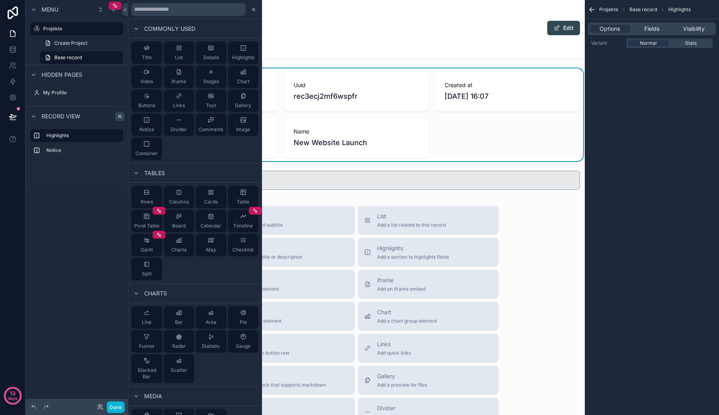
click at [312, 39] on div "Projekte New Website Launch New Website Launch Alle Projektdetails Edit" at bounding box center [356, 21] width 447 height 43
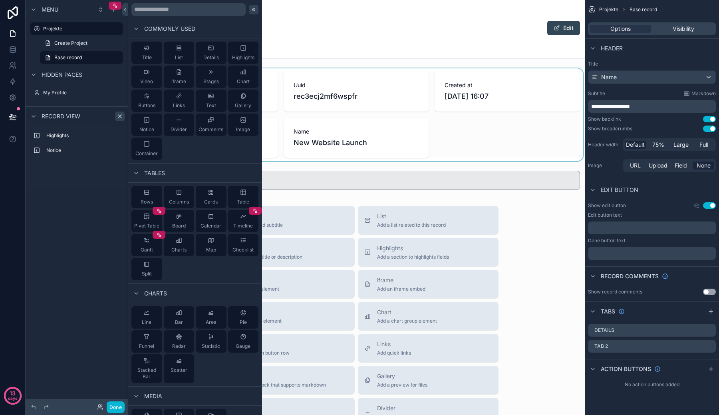
click at [254, 10] on icon at bounding box center [254, 9] width 1 height 3
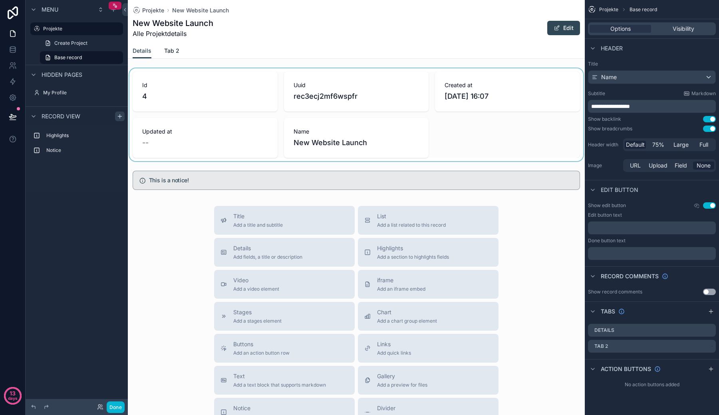
click at [169, 53] on span "Tab 2" at bounding box center [171, 51] width 15 height 8
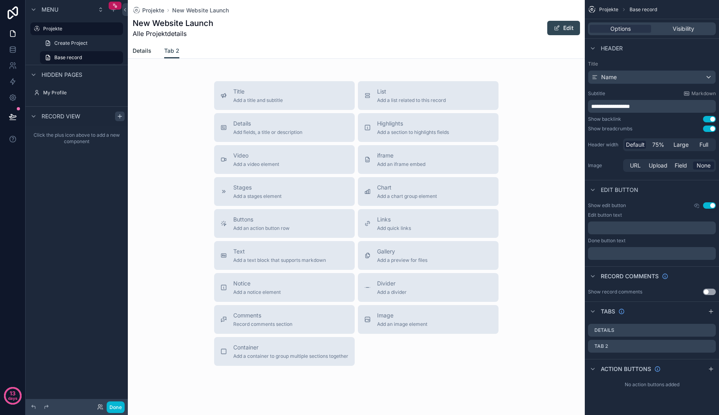
click at [147, 50] on span "Details" at bounding box center [142, 51] width 19 height 8
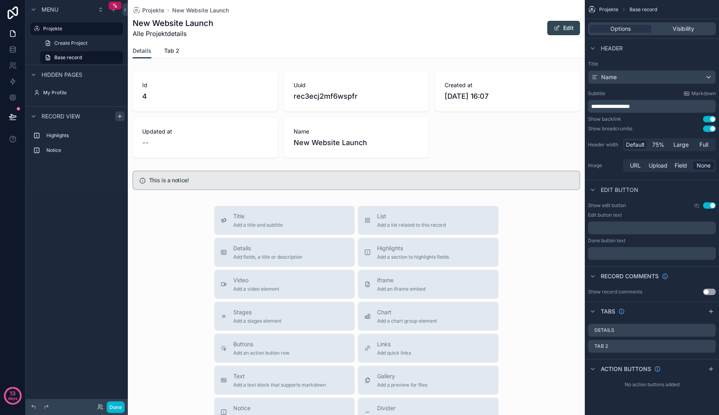
click at [168, 50] on span "Tab 2" at bounding box center [171, 51] width 15 height 8
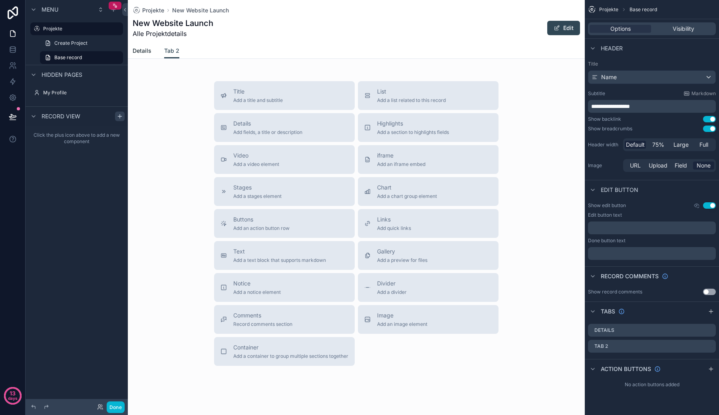
click at [146, 50] on span "Details" at bounding box center [142, 51] width 19 height 8
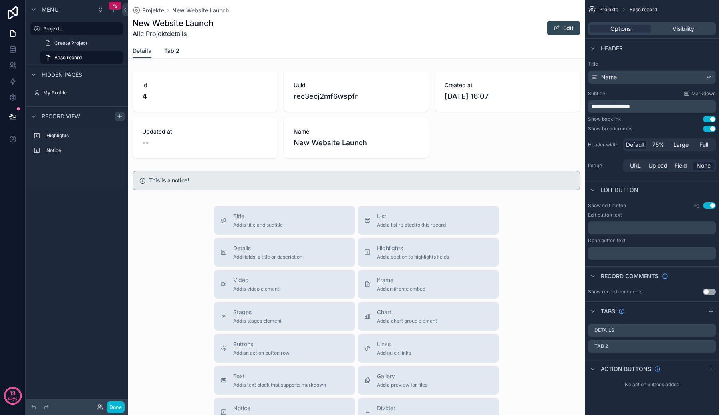
click at [171, 50] on span "Tab 2" at bounding box center [171, 51] width 15 height 8
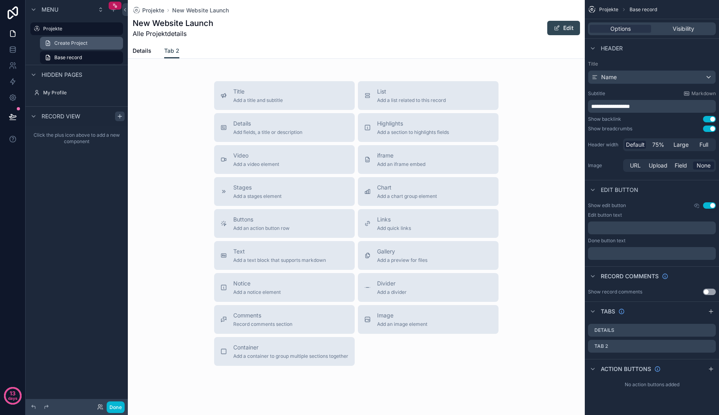
click at [78, 48] on link "Create Project" at bounding box center [81, 43] width 83 height 13
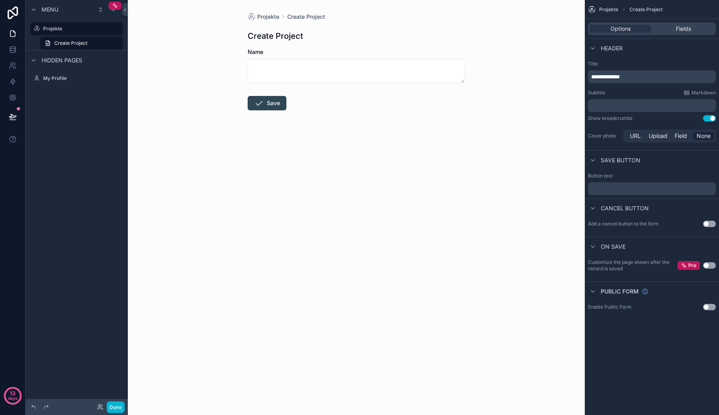
click at [78, 57] on span "Hidden pages" at bounding box center [62, 60] width 41 height 8
click at [70, 63] on span "Hidden pages" at bounding box center [62, 60] width 41 height 8
click at [56, 7] on span "Menu" at bounding box center [50, 10] width 17 height 8
click at [13, 36] on icon at bounding box center [13, 34] width 8 height 8
click at [10, 47] on icon at bounding box center [12, 48] width 5 height 2
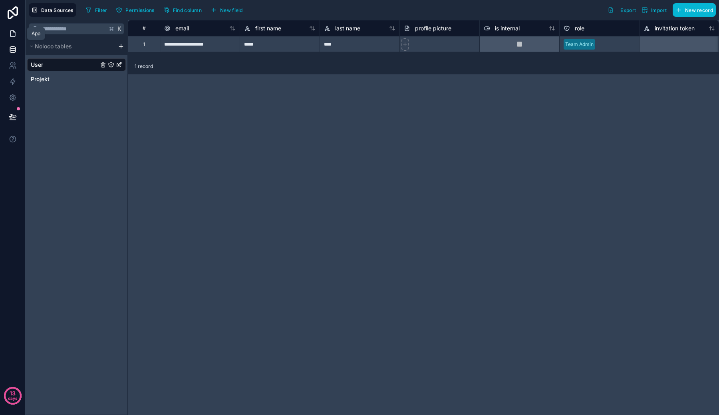
click at [10, 38] on link at bounding box center [12, 34] width 25 height 16
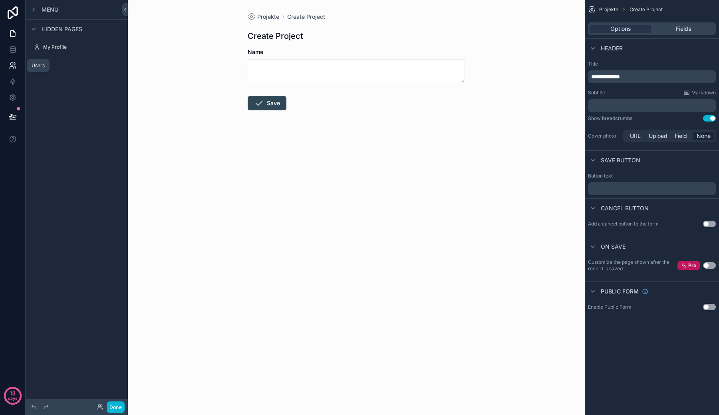
click at [17, 64] on link at bounding box center [12, 66] width 25 height 16
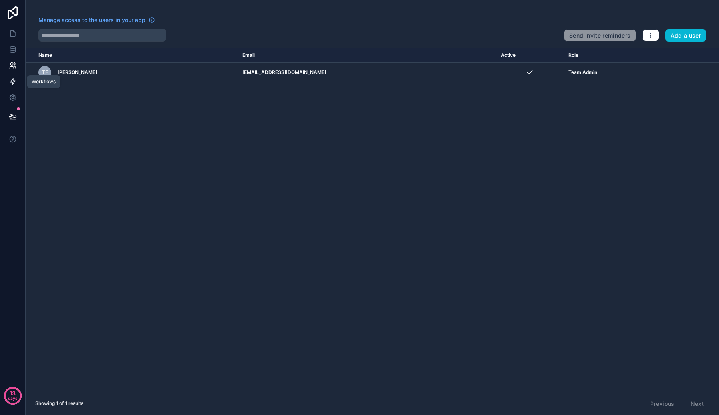
click at [17, 78] on link at bounding box center [12, 82] width 25 height 16
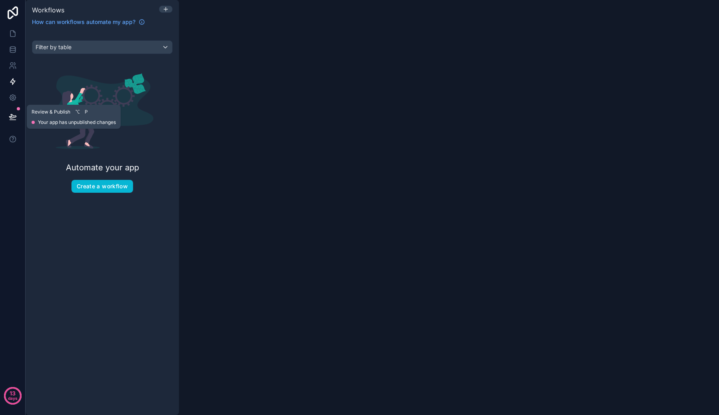
click at [18, 111] on button at bounding box center [13, 116] width 18 height 22
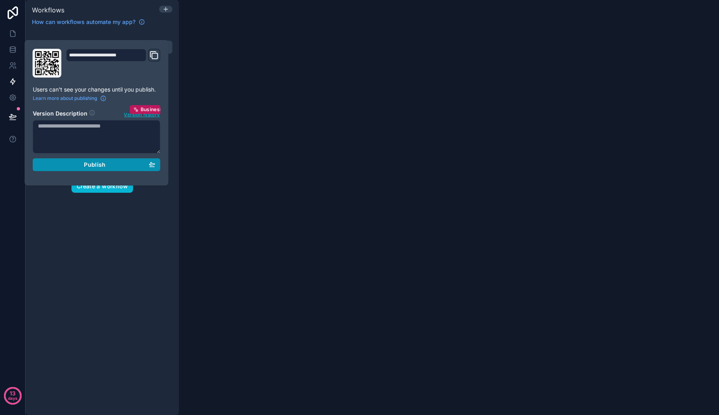
click at [72, 163] on div "Publish" at bounding box center [96, 164] width 117 height 7
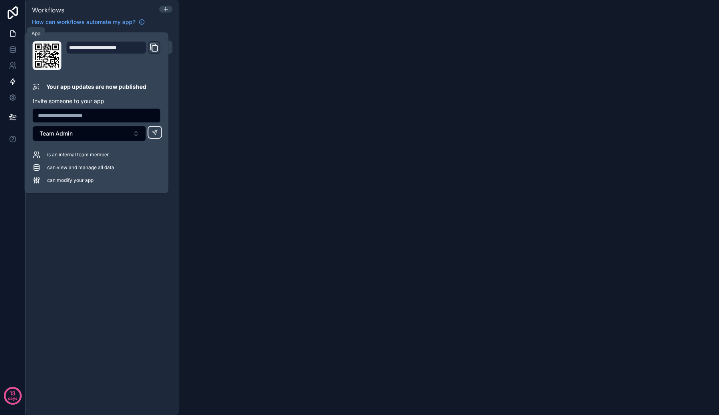
click at [11, 33] on icon at bounding box center [13, 34] width 8 height 8
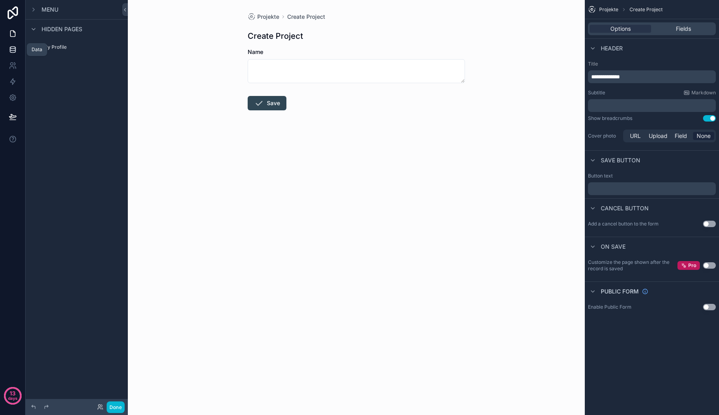
click at [15, 44] on link at bounding box center [12, 50] width 25 height 16
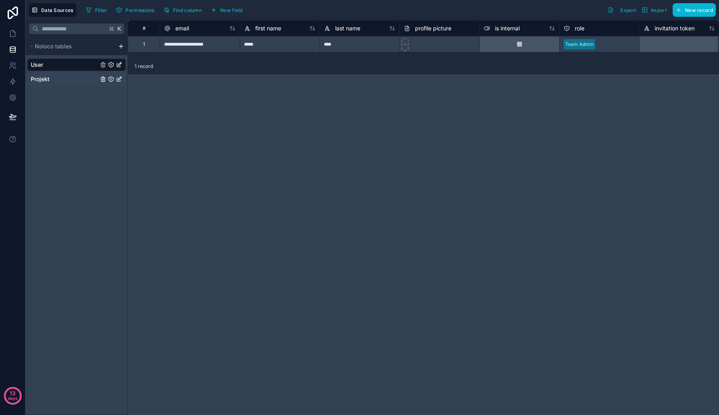
click at [87, 79] on link "Projekt" at bounding box center [65, 79] width 68 height 8
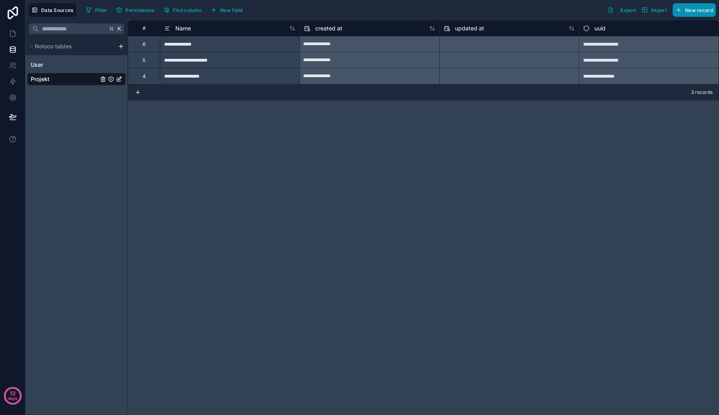
click at [708, 9] on span "New record" at bounding box center [699, 10] width 28 height 6
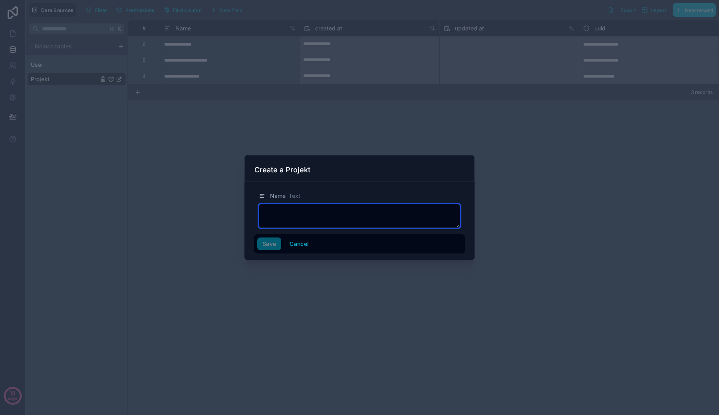
click at [311, 222] on textarea at bounding box center [359, 216] width 201 height 24
type textarea "******"
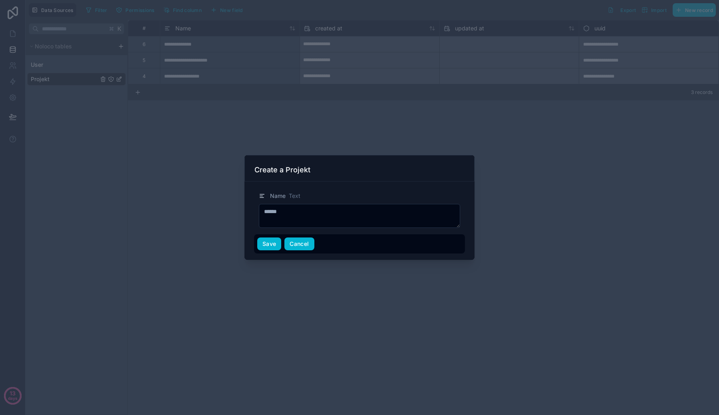
click at [310, 241] on button "Cancel" at bounding box center [299, 243] width 30 height 13
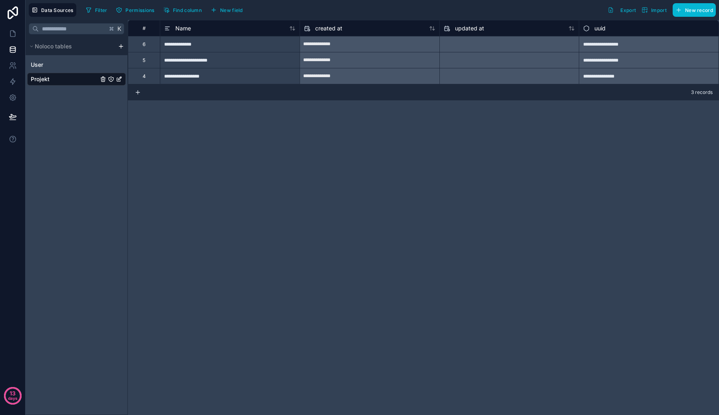
click at [120, 47] on html "**********" at bounding box center [359, 207] width 719 height 415
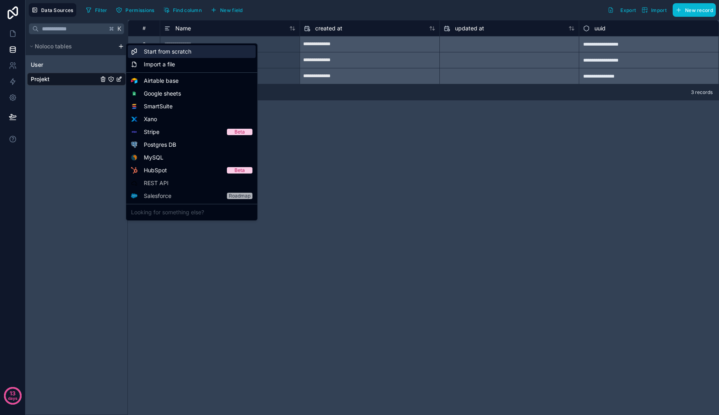
click at [147, 52] on span "Start from scratch" at bounding box center [168, 52] width 48 height 8
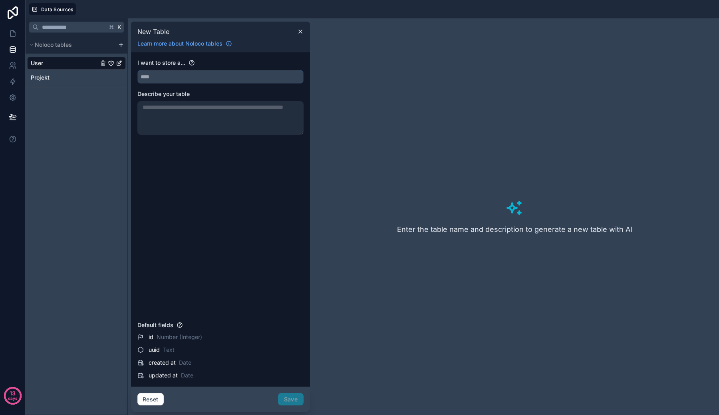
click at [192, 72] on input "text" at bounding box center [220, 76] width 165 height 13
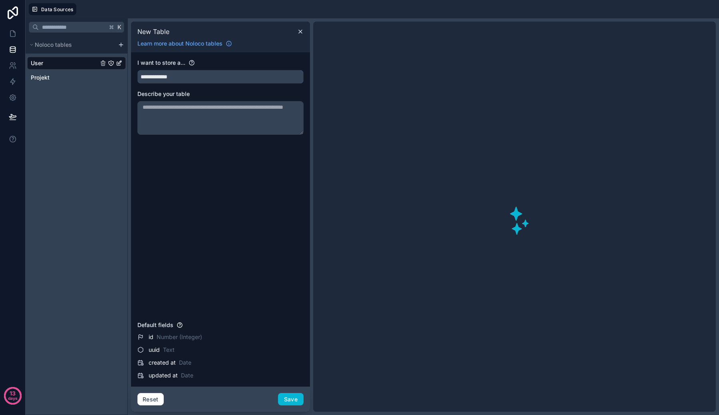
type input "**********"
click at [222, 183] on div "**********" at bounding box center [220, 188] width 166 height 259
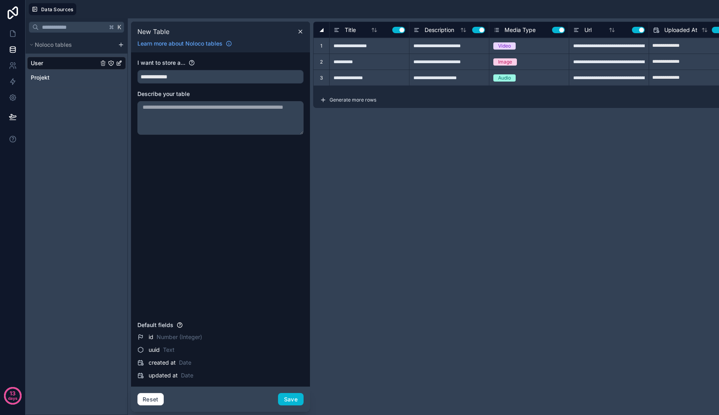
click at [227, 106] on textarea at bounding box center [220, 118] width 166 height 34
click at [211, 252] on div "**********" at bounding box center [220, 188] width 166 height 259
click at [290, 399] on button "Save" at bounding box center [291, 399] width 26 height 13
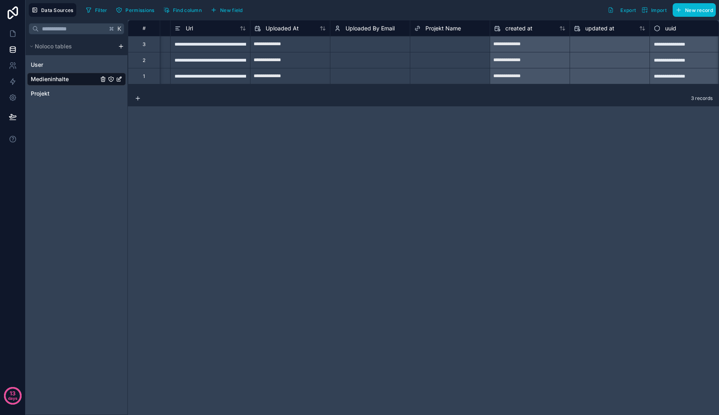
scroll to position [0, 240]
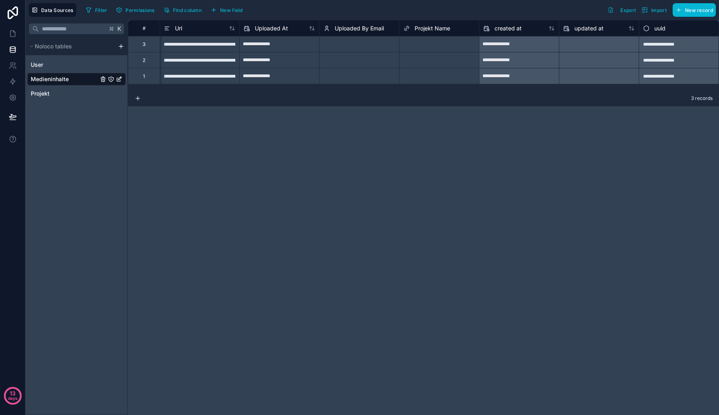
click at [709, 30] on div "uuid" at bounding box center [679, 29] width 72 height 10
click at [235, 5] on button "New field" at bounding box center [227, 10] width 38 height 12
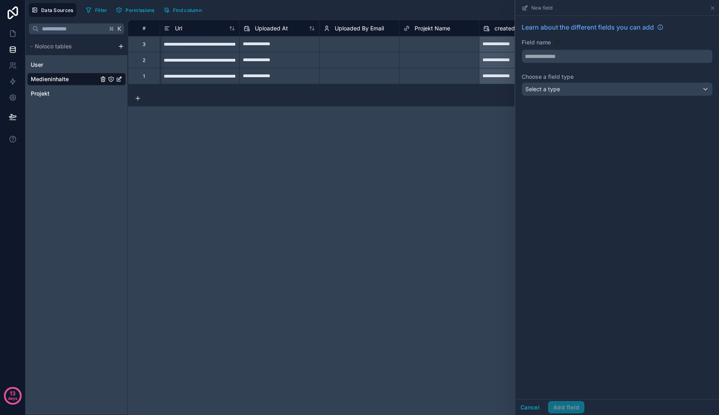
click at [574, 64] on div "Learn about the different fields you can add Field name Choose a field type Sel…" at bounding box center [617, 60] width 204 height 89
click at [574, 58] on input "text" at bounding box center [617, 56] width 190 height 13
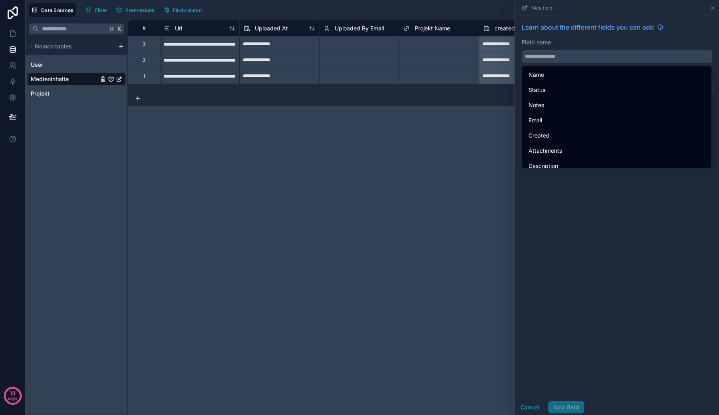
click at [571, 37] on div "Learn about the different fields you can add" at bounding box center [617, 30] width 191 height 16
click at [571, 55] on input "text" at bounding box center [617, 56] width 190 height 13
click at [567, 56] on input "text" at bounding box center [617, 56] width 190 height 13
type input "*"
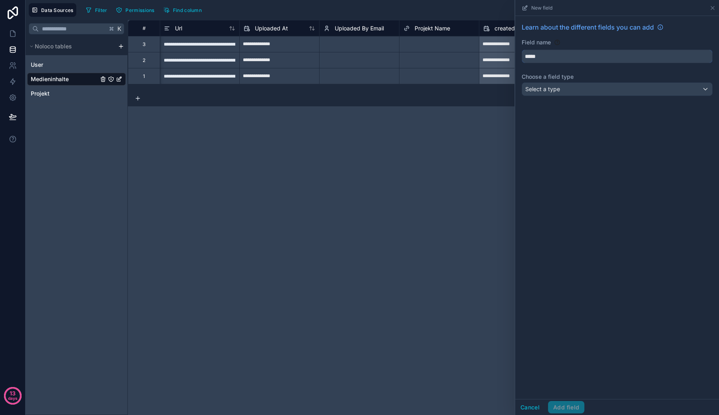
type input "******"
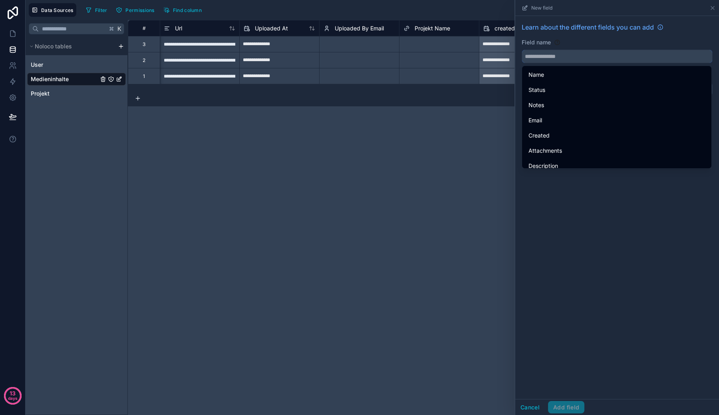
type input "*"
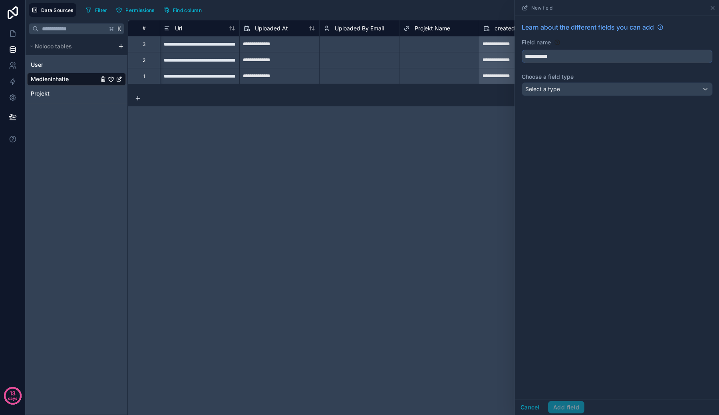
type input "**********"
type input "******"
click at [522, 50] on button "**********" at bounding box center [617, 57] width 191 height 14
type input "**********"
click at [570, 113] on div "**********" at bounding box center [617, 207] width 204 height 383
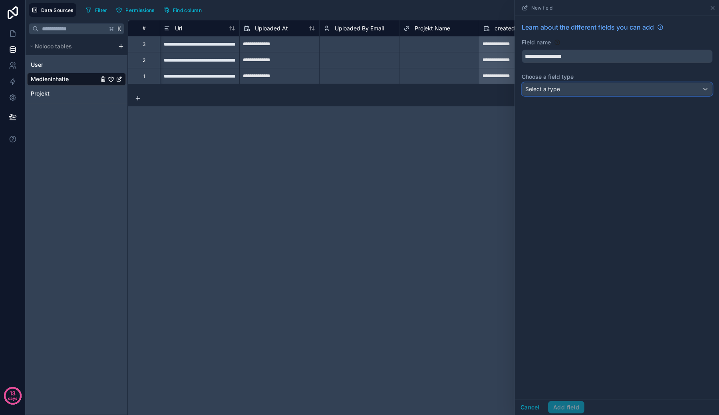
click at [568, 84] on div "Select a type" at bounding box center [617, 89] width 190 height 13
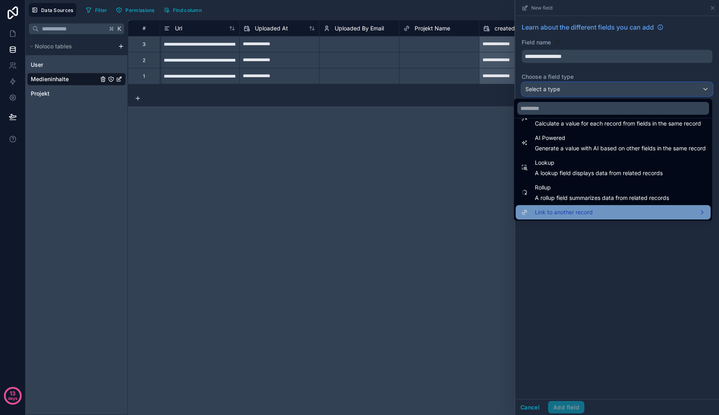
scroll to position [232, 0]
click at [675, 214] on div "Link to another record" at bounding box center [613, 212] width 185 height 10
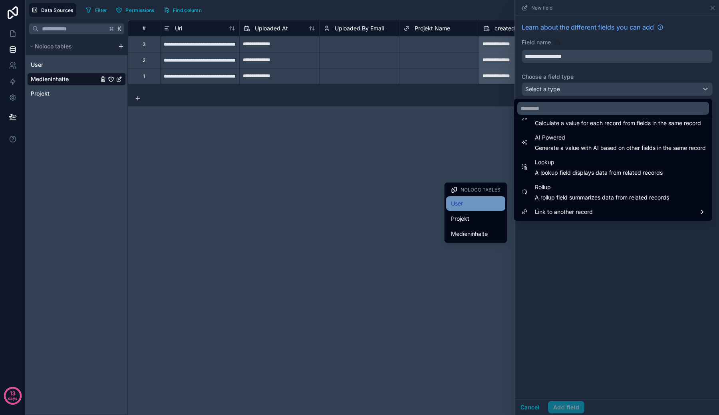
click at [469, 199] on div "User" at bounding box center [476, 204] width 50 height 10
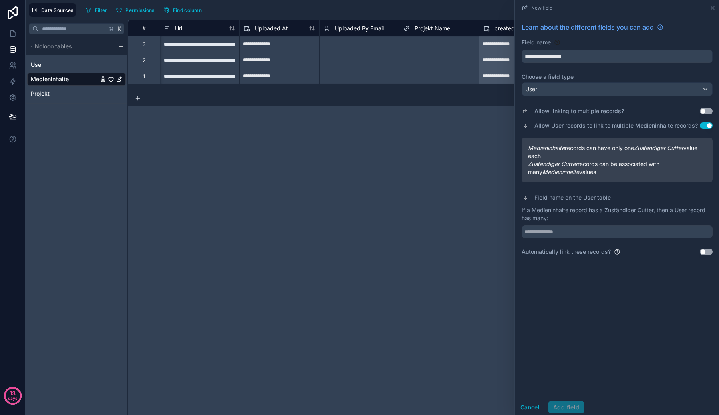
click at [699, 109] on div "Allow linking to multiple records? Use setting" at bounding box center [617, 110] width 191 height 11
click at [703, 110] on button "Use setting" at bounding box center [706, 111] width 13 height 6
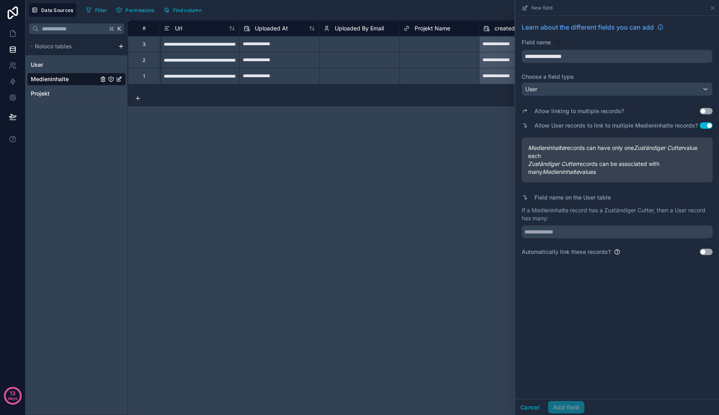
click at [703, 110] on button "Use setting" at bounding box center [706, 111] width 13 height 6
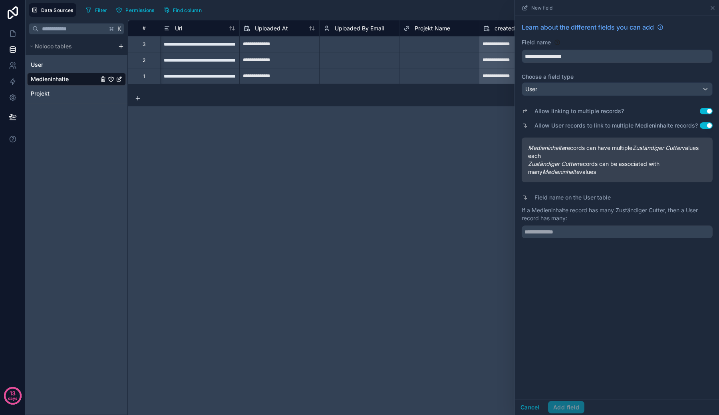
click at [703, 110] on button "Use setting" at bounding box center [706, 111] width 13 height 6
click at [706, 121] on div "Allow User records to link to multiple Medieninhalte records? Use setting" at bounding box center [617, 125] width 191 height 11
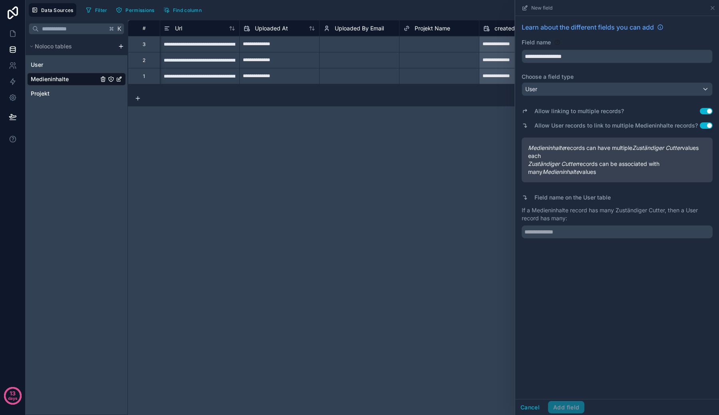
click at [707, 127] on button "Use setting" at bounding box center [706, 125] width 13 height 6
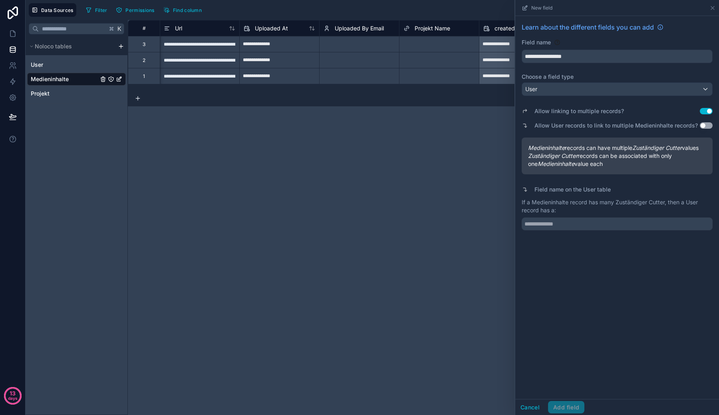
click at [707, 127] on button "Use setting" at bounding box center [706, 125] width 13 height 6
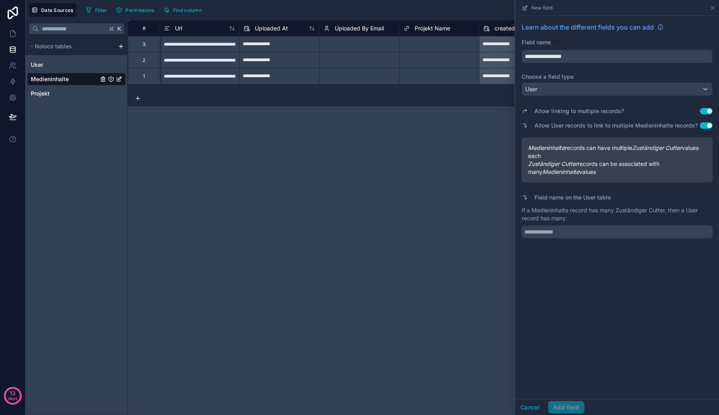
click at [706, 112] on button "Use setting" at bounding box center [706, 111] width 13 height 6
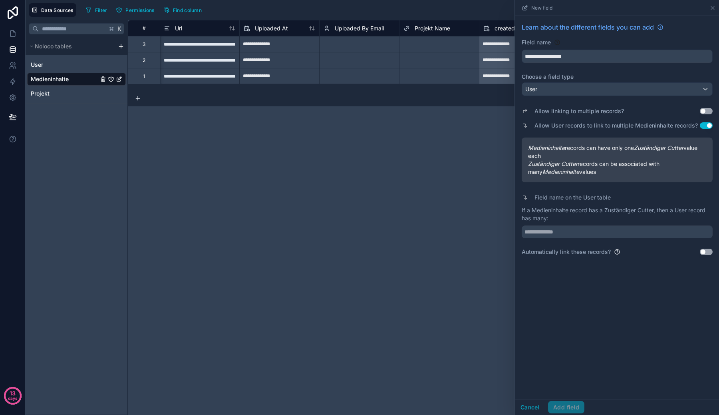
click at [706, 112] on button "Use setting" at bounding box center [706, 111] width 13 height 6
click at [692, 141] on div "Medieninhalte records can have multiple Zuständiger Cutter values each Zuständi…" at bounding box center [617, 159] width 191 height 45
click at [634, 58] on input "**********" at bounding box center [617, 56] width 190 height 13
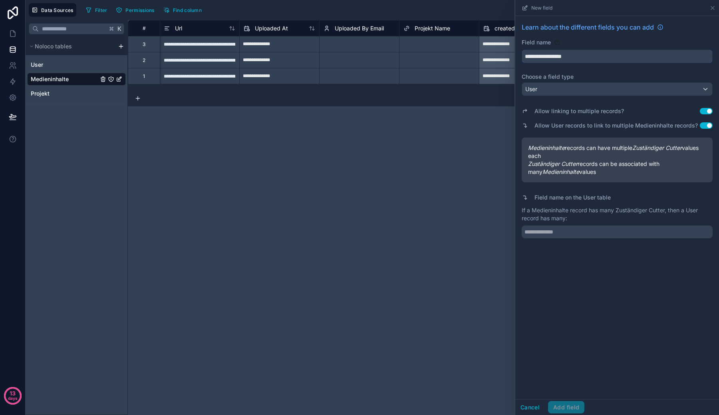
click at [634, 58] on input "**********" at bounding box center [617, 56] width 190 height 13
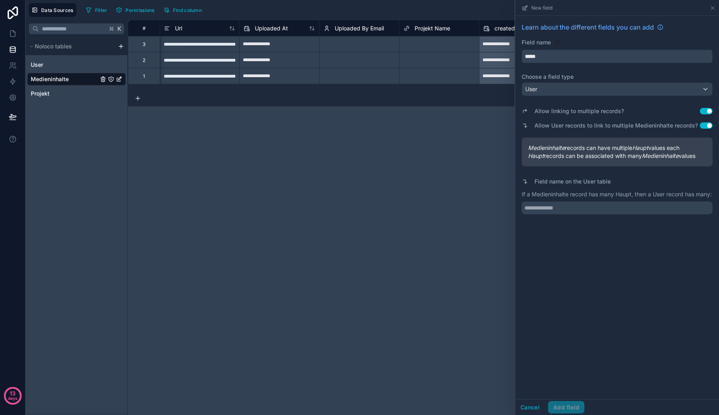
type input "******"
click at [625, 124] on label "Allow User records to link to multiple Medieninhalte records?" at bounding box center [616, 125] width 163 height 8
click at [598, 59] on input "******" at bounding box center [617, 56] width 190 height 13
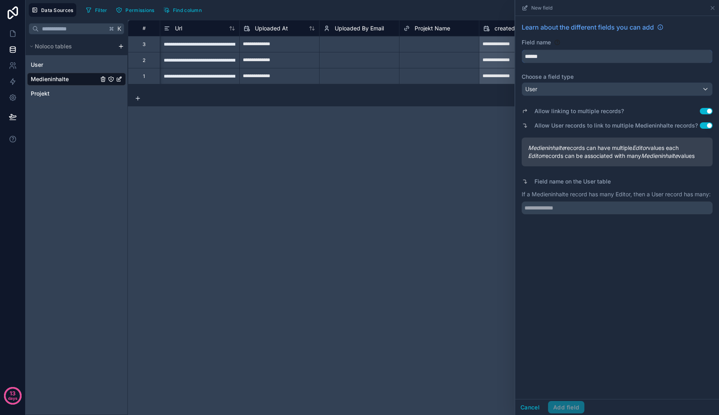
click at [598, 59] on input "******" at bounding box center [617, 56] width 190 height 13
click at [597, 86] on div "User" at bounding box center [617, 89] width 190 height 13
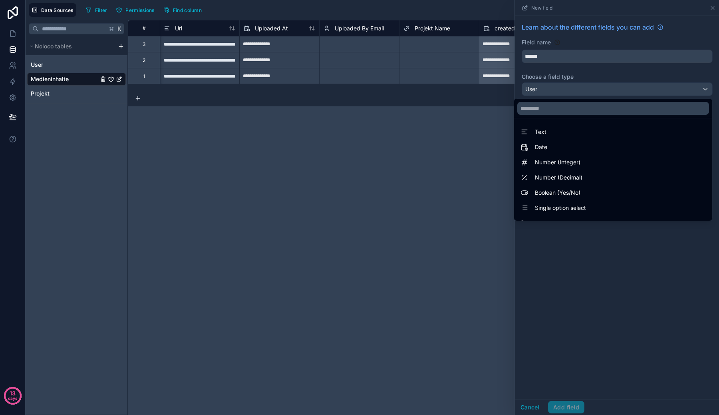
click at [597, 86] on div at bounding box center [617, 207] width 204 height 415
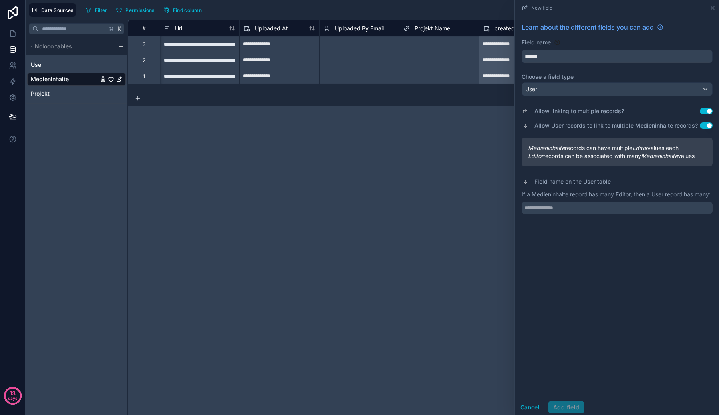
click at [596, 77] on label "Choose a field type" at bounding box center [617, 77] width 191 height 8
click at [587, 198] on p "If a Medieninhalte record has many Editor, then a User record has many:" at bounding box center [617, 194] width 191 height 8
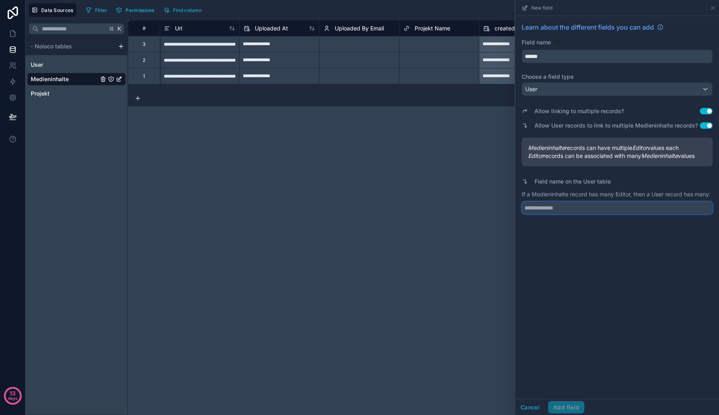
click at [587, 208] on input "text" at bounding box center [617, 207] width 191 height 13
click at [586, 195] on p "If a Medieninhalte record has many Editor, then a User record has many:" at bounding box center [617, 194] width 191 height 8
click at [586, 210] on input "text" at bounding box center [617, 207] width 191 height 13
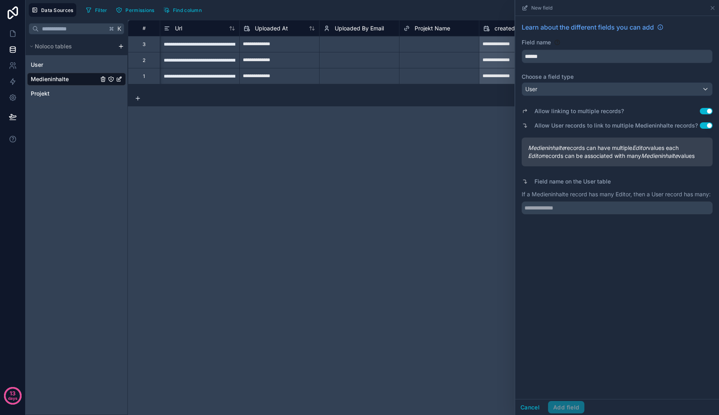
click at [588, 235] on div "Learn about the different fields you can add Field name ****** Choose a field t…" at bounding box center [617, 207] width 204 height 383
click at [593, 205] on input "text" at bounding box center [617, 207] width 191 height 13
click at [579, 278] on div "Learn about the different fields you can add Field name ****** Choose a field t…" at bounding box center [617, 207] width 204 height 383
click at [567, 409] on div "Cancel Add field" at bounding box center [549, 407] width 69 height 13
click at [575, 207] on input "text" at bounding box center [617, 207] width 191 height 13
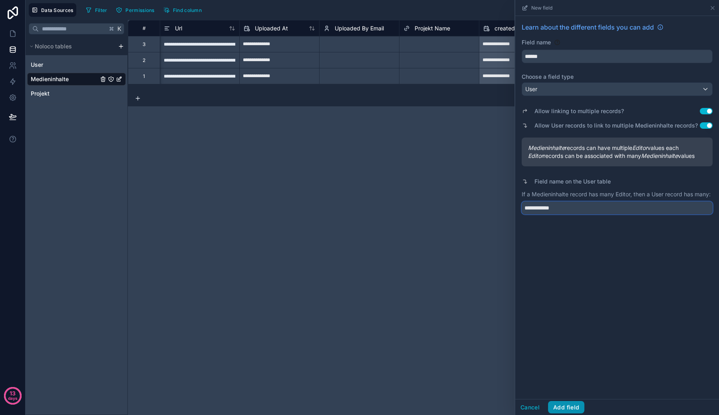
type input "**********"
click at [567, 403] on button "Add field" at bounding box center [566, 407] width 36 height 13
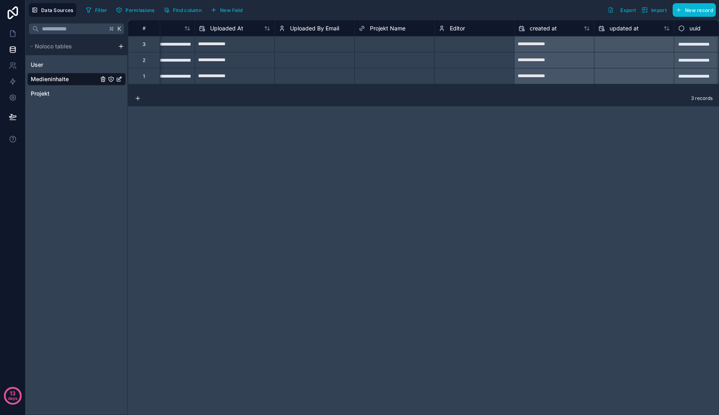
scroll to position [0, 320]
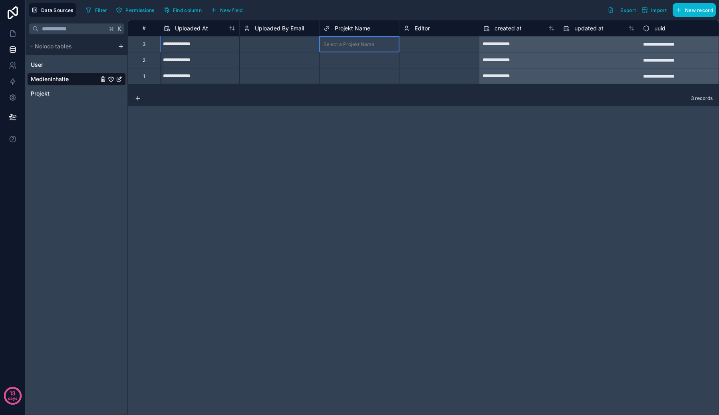
click at [343, 44] on div "Select a Projekt Name" at bounding box center [349, 44] width 51 height 6
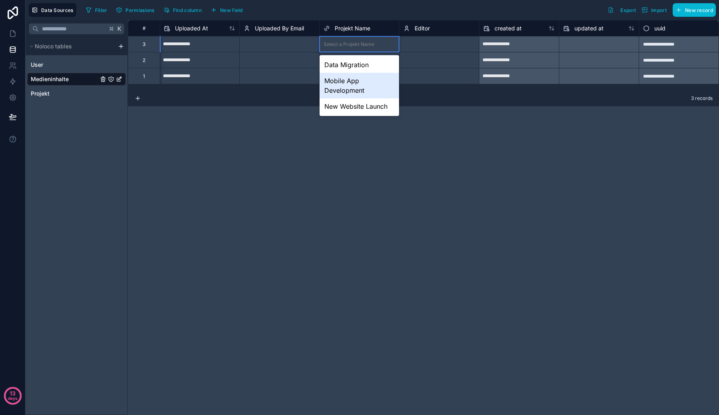
click at [355, 82] on div "Mobile App Development" at bounding box center [360, 86] width 80 height 26
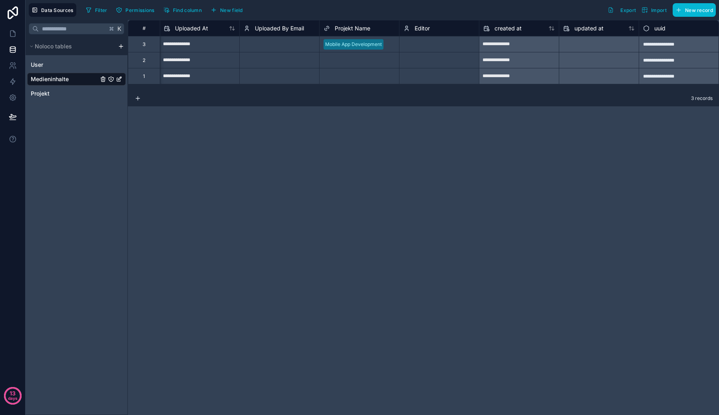
click at [369, 56] on div "Select a Projekt Name" at bounding box center [360, 60] width 80 height 11
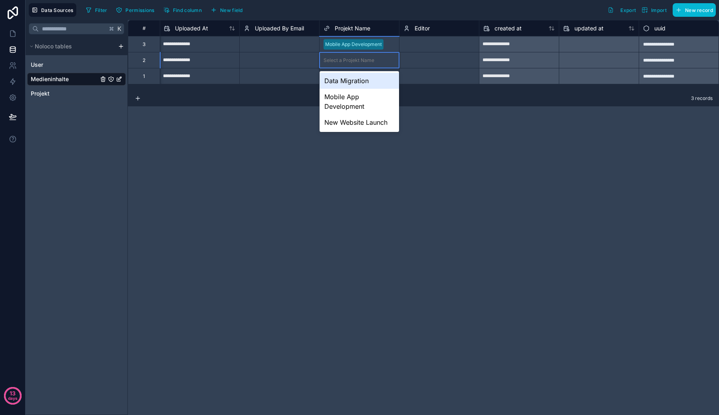
click at [365, 83] on div "Data Migration" at bounding box center [360, 81] width 80 height 16
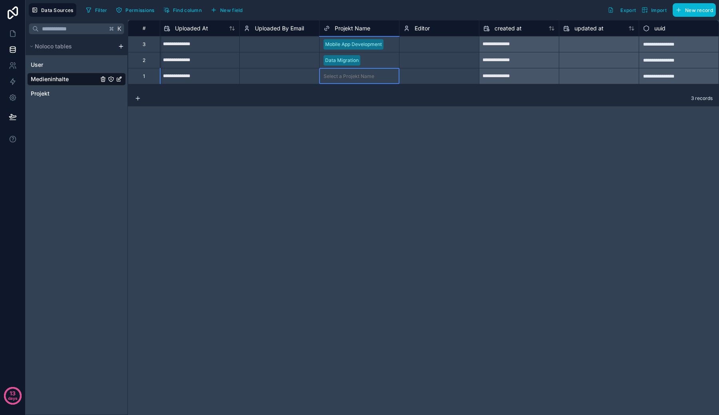
click at [369, 79] on div "Select a Projekt Name" at bounding box center [349, 76] width 51 height 6
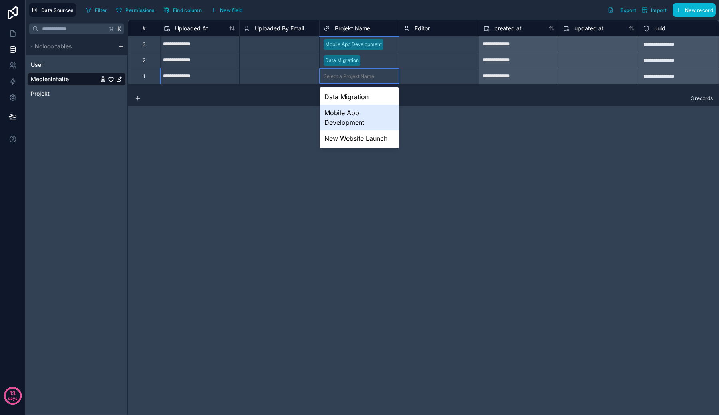
click at [369, 106] on div "Mobile App Development" at bounding box center [360, 118] width 80 height 26
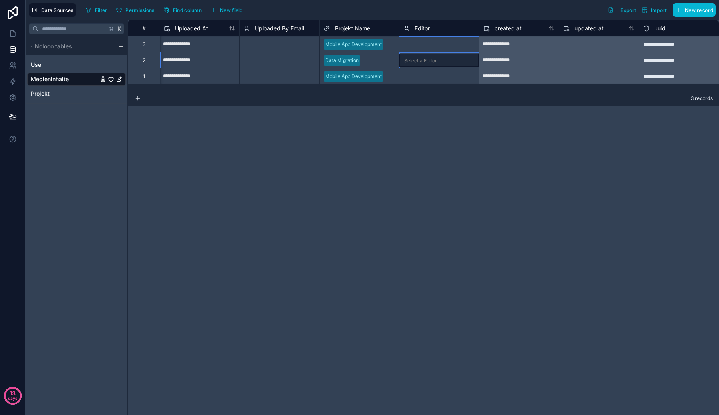
click at [418, 64] on div "Select a Editor" at bounding box center [440, 61] width 80 height 14
click at [418, 80] on div "[EMAIL_ADDRESS][DOMAIN_NAME]" at bounding box center [440, 86] width 80 height 26
click at [427, 47] on div "Select a Editor" at bounding box center [419, 45] width 33 height 6
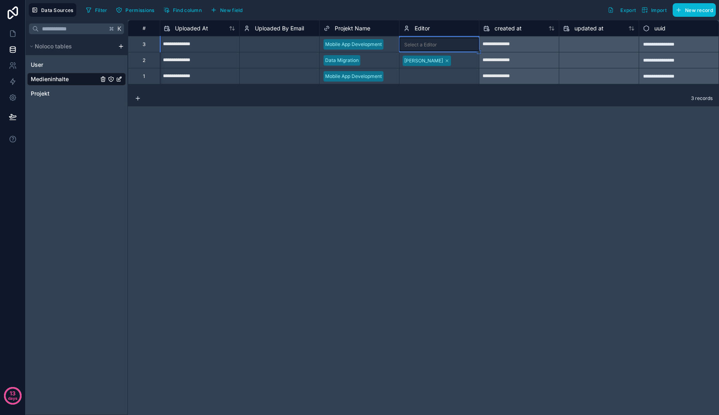
click at [427, 47] on div "Select a Editor" at bounding box center [420, 45] width 33 height 6
click at [427, 63] on div "[EMAIL_ADDRESS][DOMAIN_NAME]" at bounding box center [440, 70] width 80 height 26
click at [427, 71] on div "Select a Editor" at bounding box center [440, 76] width 80 height 12
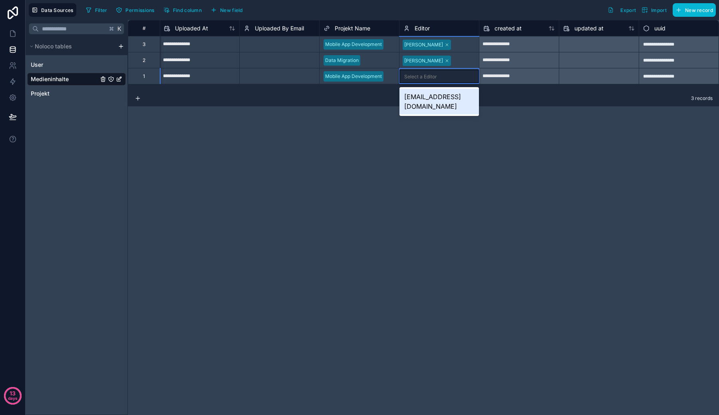
click at [427, 71] on div "Select a Editor" at bounding box center [440, 77] width 80 height 14
click at [430, 95] on div "[EMAIL_ADDRESS][DOMAIN_NAME]" at bounding box center [440, 102] width 80 height 26
click at [429, 117] on div "**********" at bounding box center [423, 217] width 591 height 395
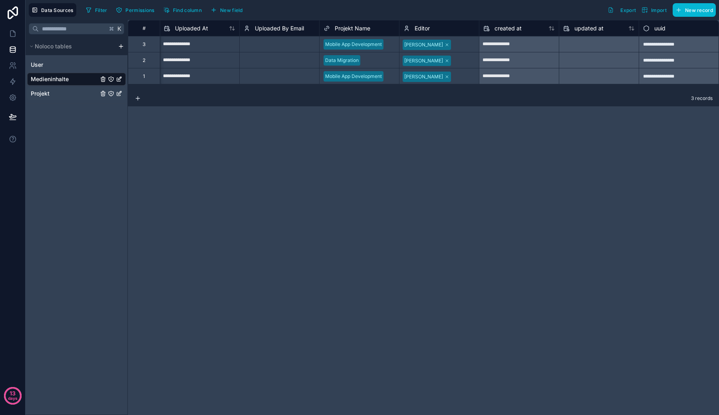
click at [63, 92] on link "Projekt" at bounding box center [65, 93] width 68 height 8
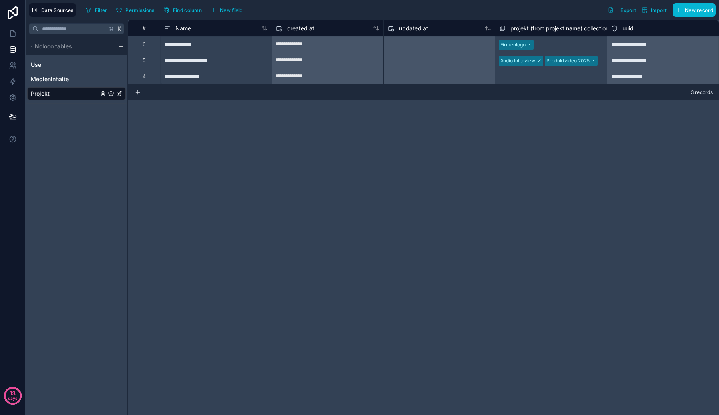
click at [574, 28] on span "projekt (from projekt name) collection" at bounding box center [560, 28] width 98 height 8
click at [503, 118] on div "**********" at bounding box center [423, 217] width 591 height 395
click at [523, 28] on span "projekt (from projekt name) collection" at bounding box center [560, 28] width 98 height 8
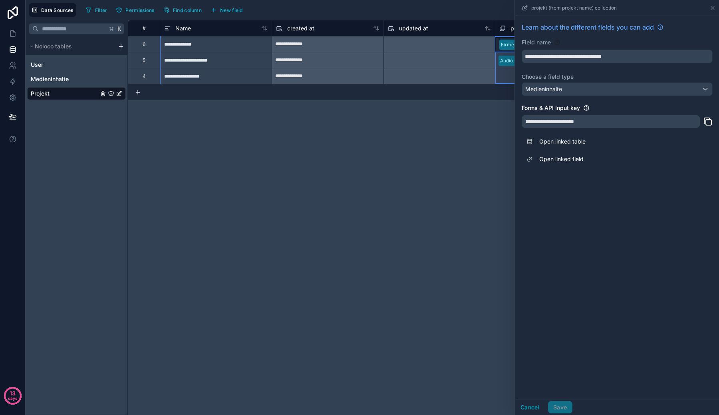
click at [547, 8] on span "projekt (from projekt name) collection" at bounding box center [573, 8] width 85 height 6
click at [555, 117] on div "**********" at bounding box center [611, 121] width 178 height 13
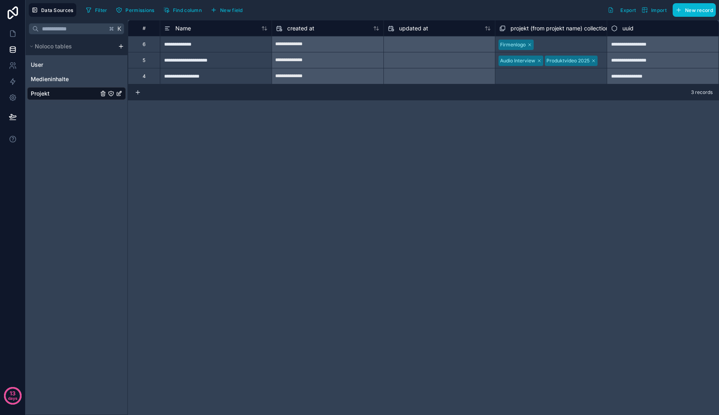
click at [541, 20] on div "Data Sources Filter Permissions Find column New field Export Import New record" at bounding box center [373, 10] width 694 height 20
click at [542, 30] on span "projekt (from projekt name) collection" at bounding box center [560, 28] width 98 height 8
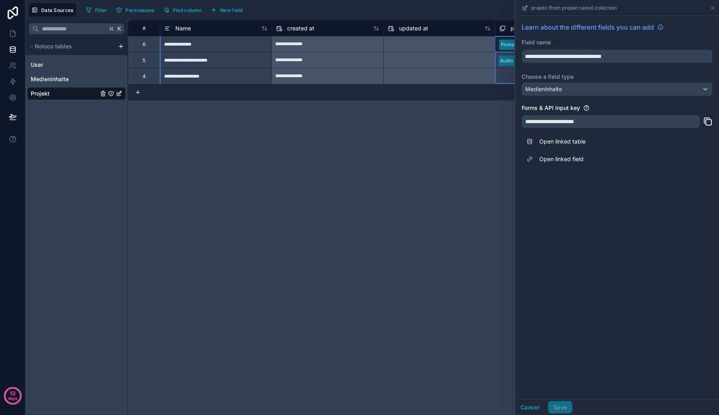
click at [542, 30] on span "Learn about the different fields you can add" at bounding box center [588, 27] width 132 height 10
click at [551, 125] on div "**********" at bounding box center [611, 121] width 178 height 13
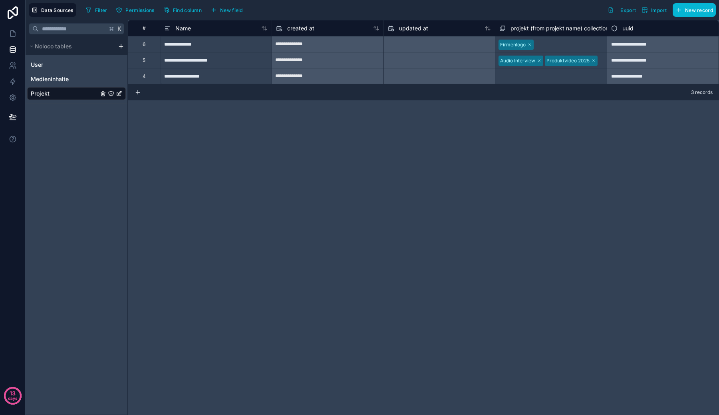
click at [424, 168] on div "**********" at bounding box center [423, 217] width 591 height 395
click at [47, 74] on div "Medieninhalte" at bounding box center [76, 79] width 99 height 13
click at [51, 64] on link "User" at bounding box center [65, 65] width 68 height 8
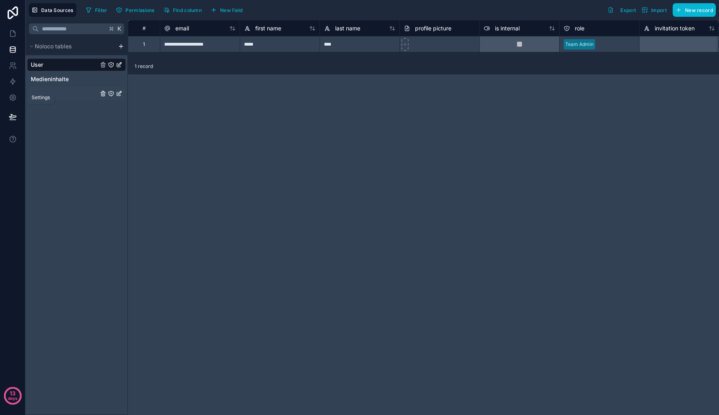
click at [35, 93] on span "Projekt" at bounding box center [40, 93] width 19 height 8
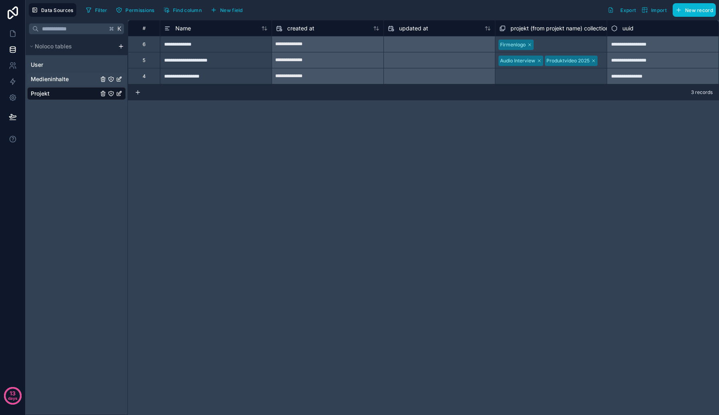
click at [58, 81] on span "Medieninhalte" at bounding box center [50, 79] width 38 height 8
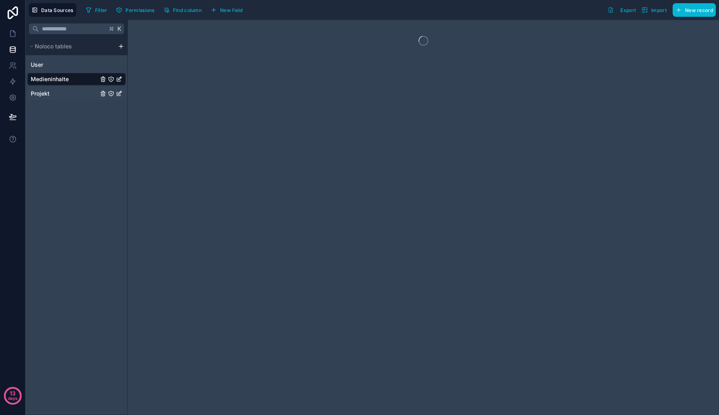
click at [59, 88] on div "Projekt" at bounding box center [76, 93] width 99 height 13
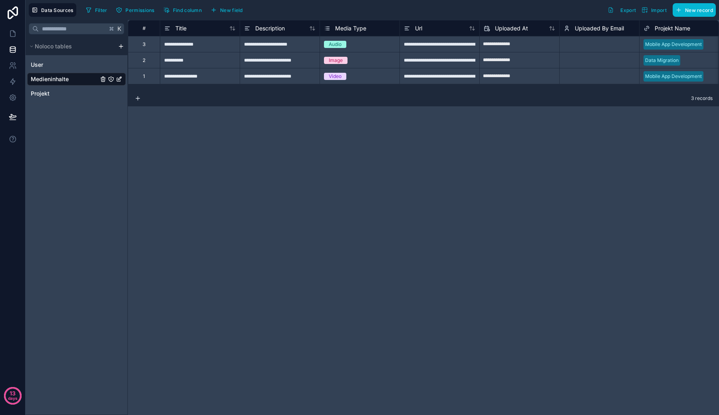
click at [35, 103] on div "User Medieninhalte Projekt" at bounding box center [77, 79] width 102 height 48
click at [44, 98] on div "Projekt" at bounding box center [76, 93] width 99 height 13
click at [33, 95] on span "Projekt" at bounding box center [40, 93] width 19 height 8
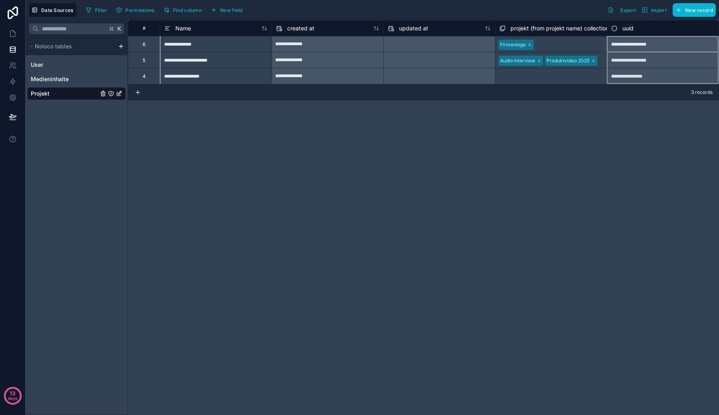
click at [709, 33] on div "uuid" at bounding box center [663, 28] width 112 height 16
click at [222, 19] on div "Data Sources Filter Permissions Find column New field Export Import New record" at bounding box center [373, 10] width 694 height 20
click at [225, 10] on span "New field" at bounding box center [231, 10] width 23 height 6
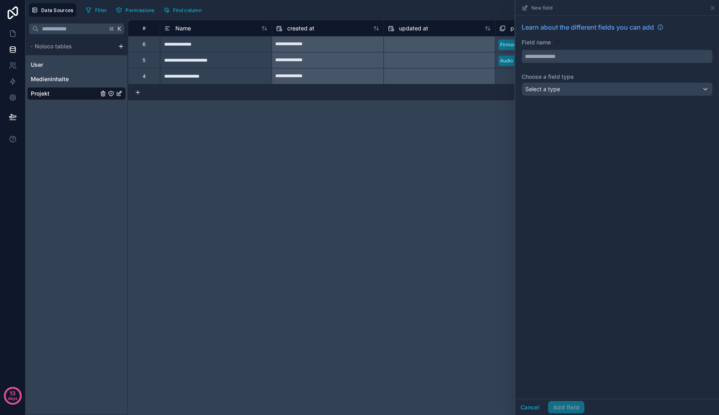
click at [565, 59] on input "text" at bounding box center [617, 56] width 190 height 13
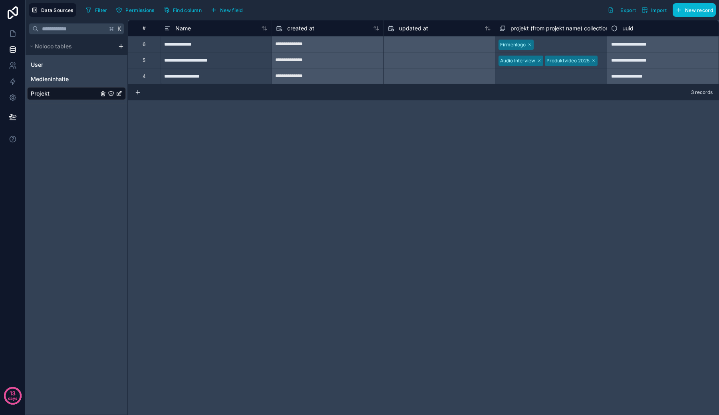
scroll to position [6, 0]
click at [574, 78] on div "Select a projekt (from projekt name) collection" at bounding box center [550, 76] width 111 height 16
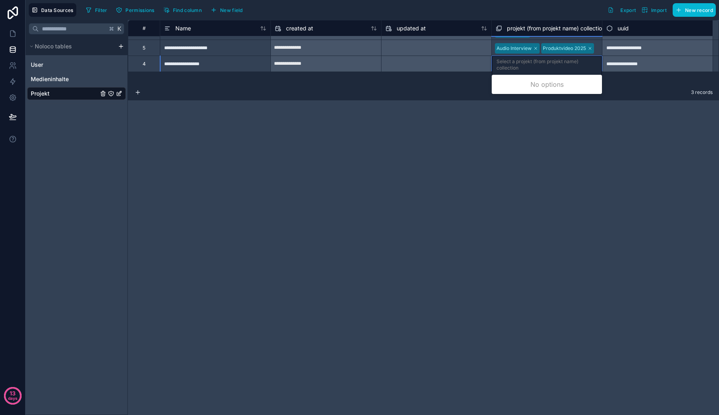
click at [574, 78] on body "**********" at bounding box center [359, 207] width 719 height 415
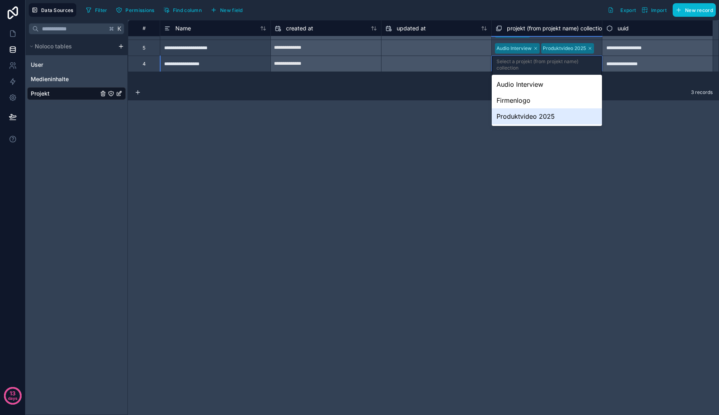
scroll to position [0, 0]
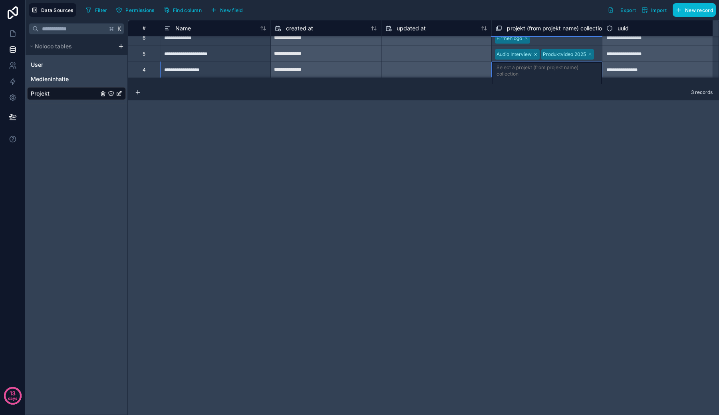
click at [560, 76] on div "Select a projekt (from projekt name) collection" at bounding box center [547, 76] width 110 height 28
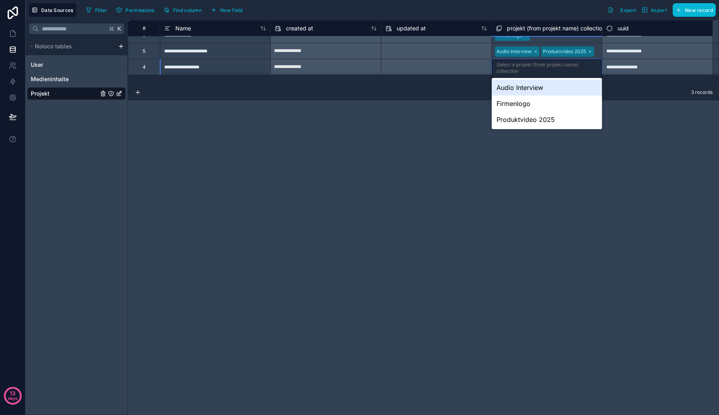
click at [560, 76] on div "Select a projekt (from projekt name) collection" at bounding box center [547, 73] width 110 height 28
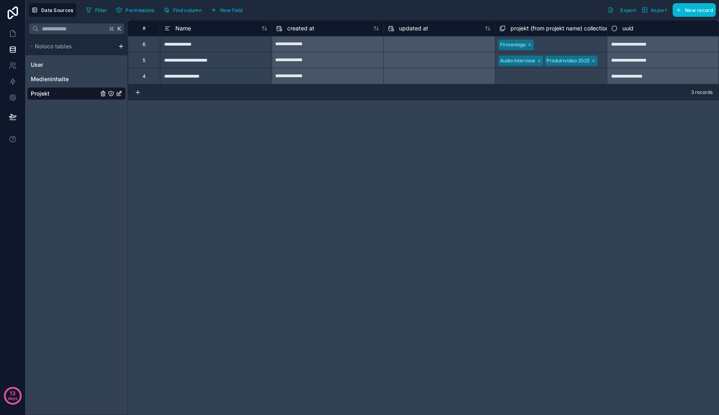
click at [565, 32] on div "projekt (from projekt name) collection" at bounding box center [553, 29] width 109 height 10
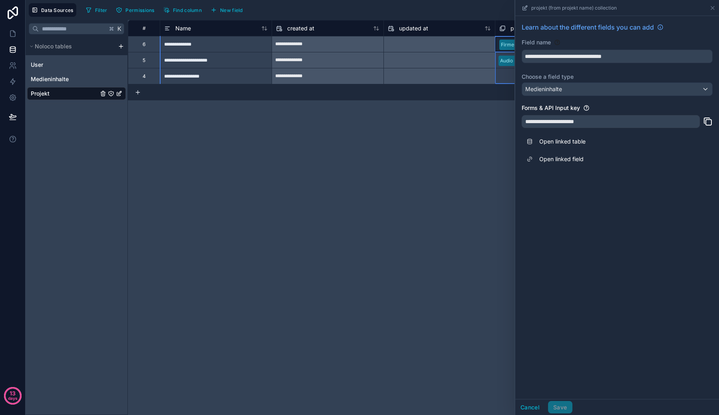
click at [549, 99] on div "**********" at bounding box center [617, 95] width 204 height 158
click at [549, 140] on link "Open linked table" at bounding box center [617, 142] width 191 height 18
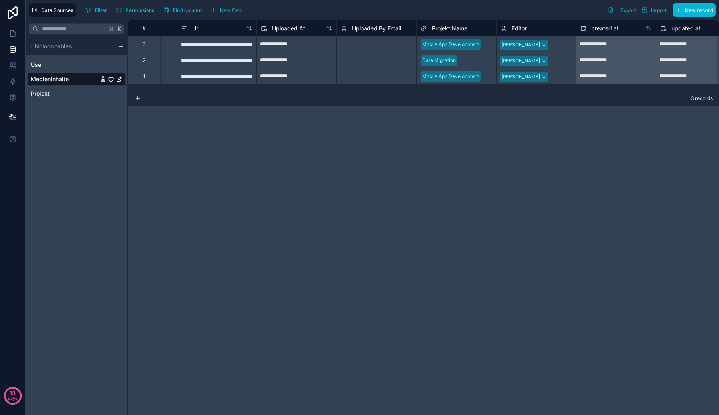
scroll to position [0, 244]
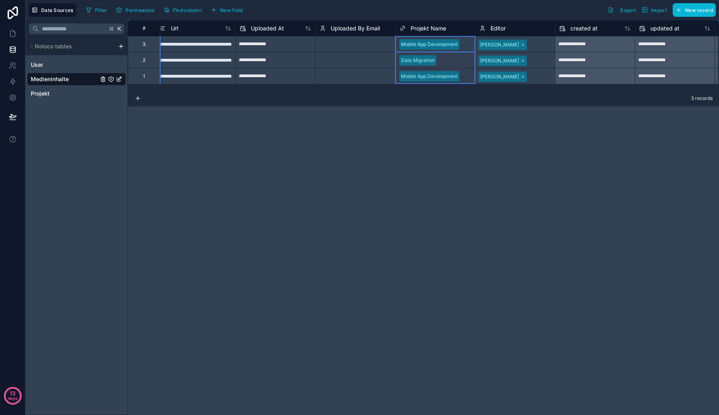
click at [471, 28] on div "Projekt Name" at bounding box center [436, 29] width 80 height 10
click at [449, 29] on div "Projekt Name" at bounding box center [436, 29] width 72 height 10
click at [427, 29] on span "Projekt Name" at bounding box center [429, 28] width 36 height 8
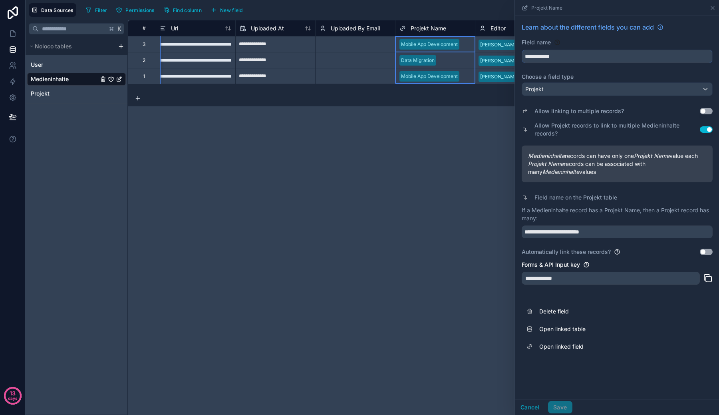
click at [561, 58] on input "**********" at bounding box center [617, 56] width 190 height 13
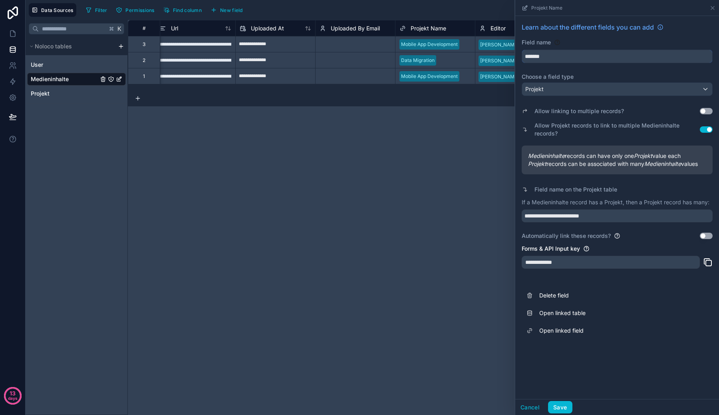
type input "*******"
click at [561, 107] on label "Allow linking to multiple records?" at bounding box center [579, 111] width 89 height 8
click at [660, 137] on label "Allow Projekt records to link to multiple Medieninhalte records?" at bounding box center [617, 129] width 165 height 16
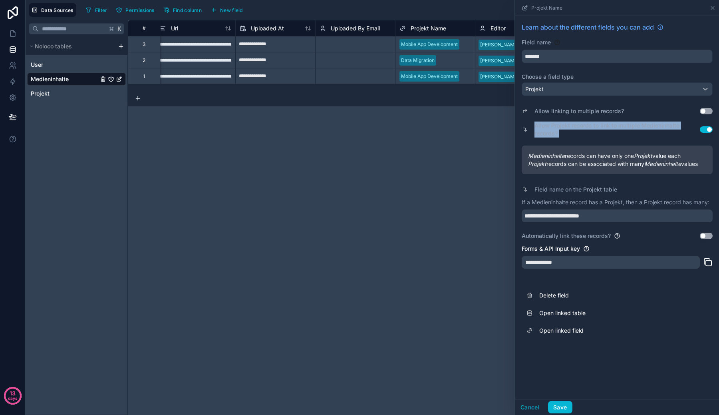
click at [660, 137] on label "Allow Projekt records to link to multiple Medieninhalte records?" at bounding box center [617, 129] width 165 height 16
click at [654, 162] on em "Medieninhalte" at bounding box center [662, 163] width 37 height 7
click at [652, 155] on em "Projekt" at bounding box center [643, 155] width 18 height 7
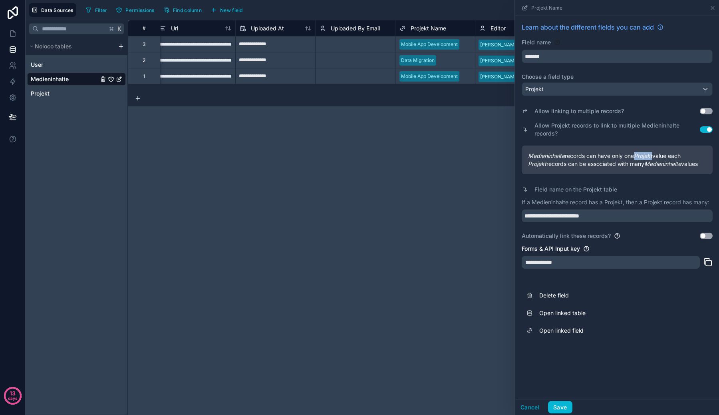
click at [652, 155] on em "Projekt" at bounding box center [643, 155] width 18 height 7
click at [653, 167] on em "Medieninhalte" at bounding box center [662, 163] width 37 height 7
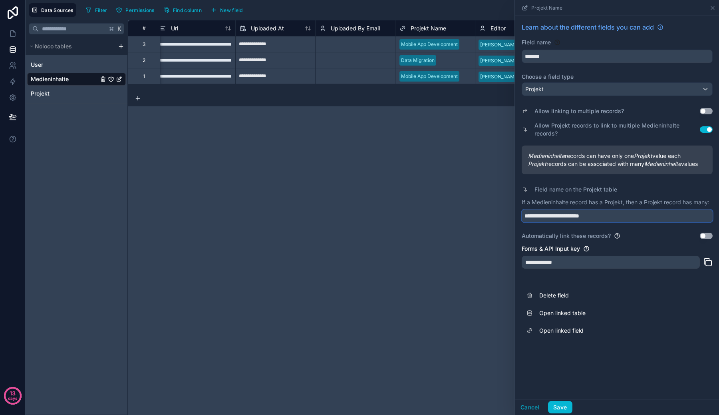
click at [635, 219] on input "**********" at bounding box center [617, 215] width 191 height 13
drag, startPoint x: 544, startPoint y: 213, endPoint x: 620, endPoint y: 218, distance: 76.5
click at [620, 218] on input "**********" at bounding box center [617, 215] width 191 height 13
drag, startPoint x: 620, startPoint y: 218, endPoint x: 544, endPoint y: 215, distance: 76.4
click at [544, 215] on input "**********" at bounding box center [617, 215] width 191 height 13
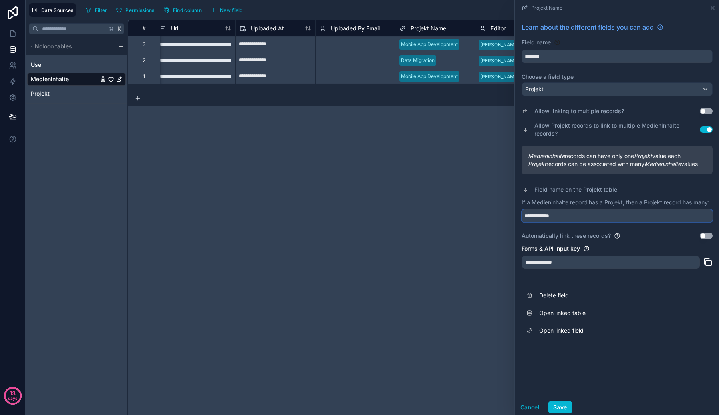
type input "**********"
click at [587, 237] on label "Automatically link these records?" at bounding box center [566, 236] width 89 height 8
click at [561, 407] on button "Save" at bounding box center [560, 407] width 24 height 13
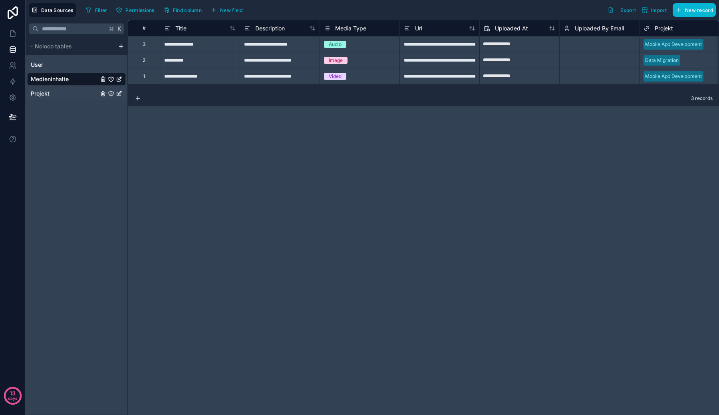
click at [72, 97] on link "Projekt" at bounding box center [65, 93] width 68 height 8
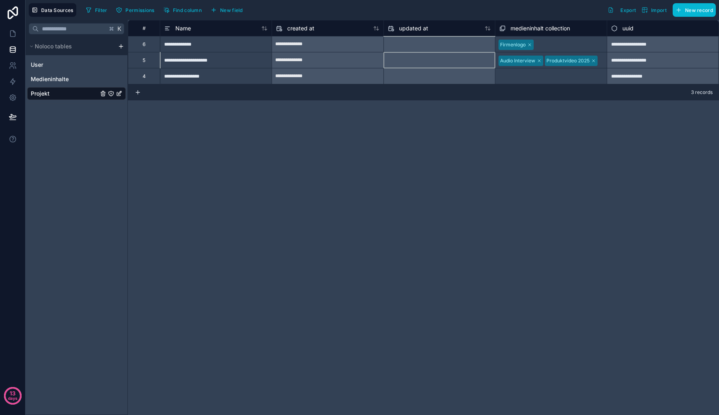
click at [471, 46] on div at bounding box center [439, 44] width 111 height 13
click at [575, 49] on div "Firmenlogo" at bounding box center [550, 44] width 111 height 14
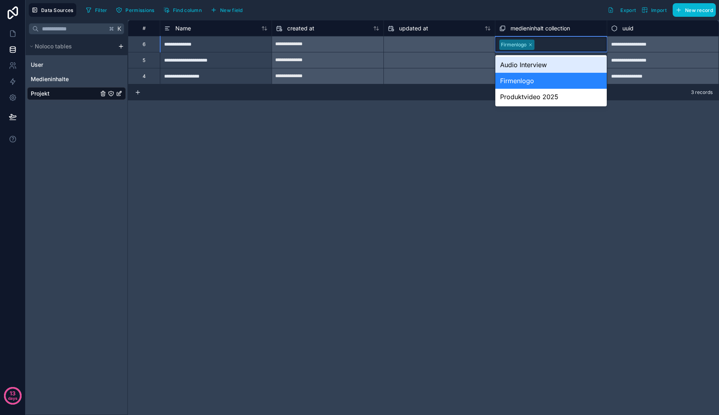
click at [575, 49] on div "Firmenlogo" at bounding box center [550, 44] width 111 height 14
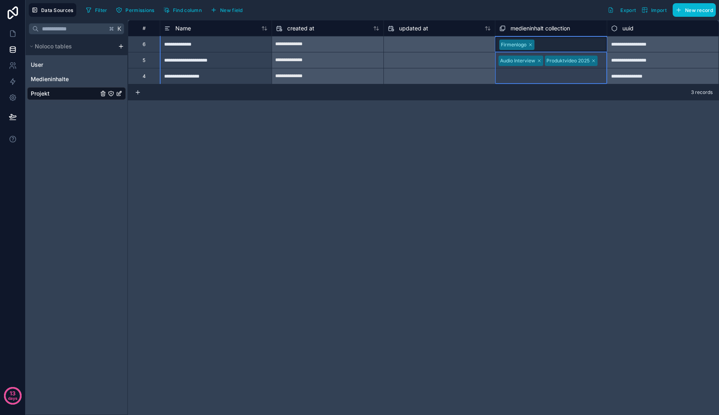
click at [566, 29] on span "medieninhalt collection" at bounding box center [541, 28] width 60 height 8
click at [557, 26] on span "medieninhalt collection" at bounding box center [541, 28] width 60 height 8
click at [66, 75] on span "Medieninhalte" at bounding box center [50, 79] width 38 height 8
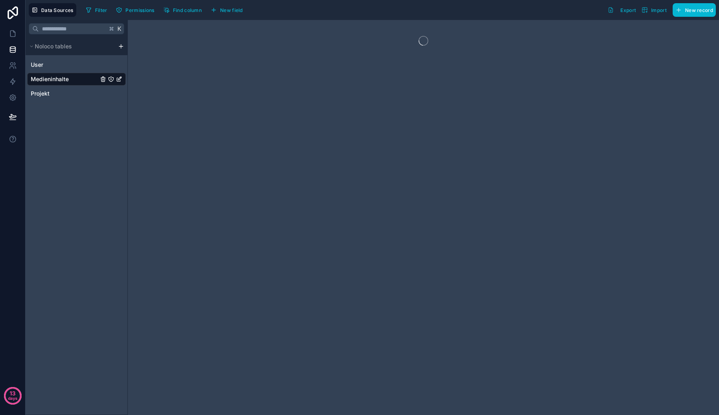
click at [112, 80] on icon "Medieninhalte" at bounding box center [111, 79] width 6 height 6
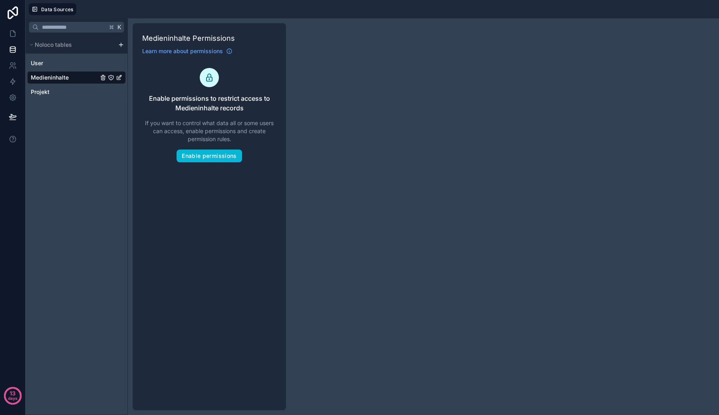
click at [91, 145] on div "K Noloco tables User Medieninhalte Projekt" at bounding box center [77, 216] width 102 height 396
click at [71, 91] on link "Projekt" at bounding box center [65, 92] width 68 height 8
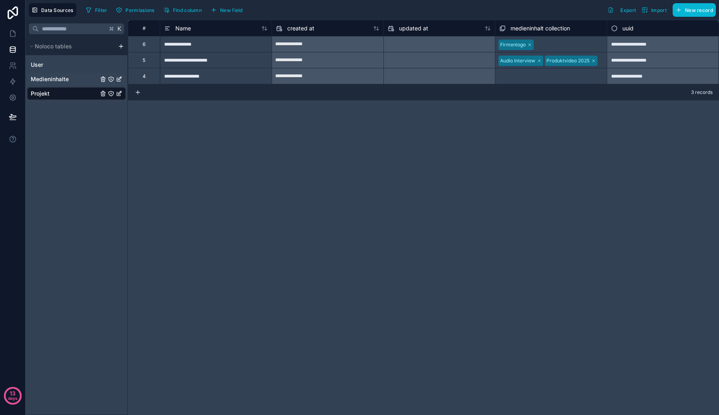
click at [68, 81] on span "Medieninhalte" at bounding box center [50, 79] width 38 height 8
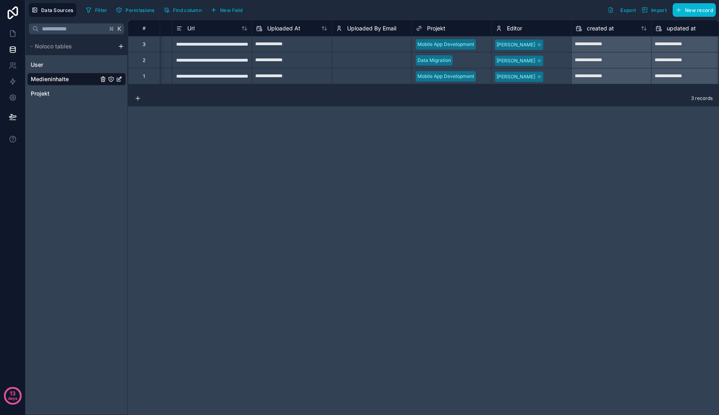
scroll to position [0, 320]
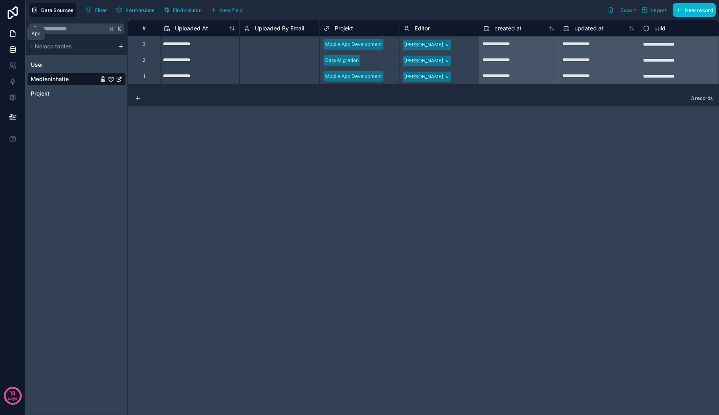
click at [12, 35] on icon at bounding box center [13, 34] width 8 height 8
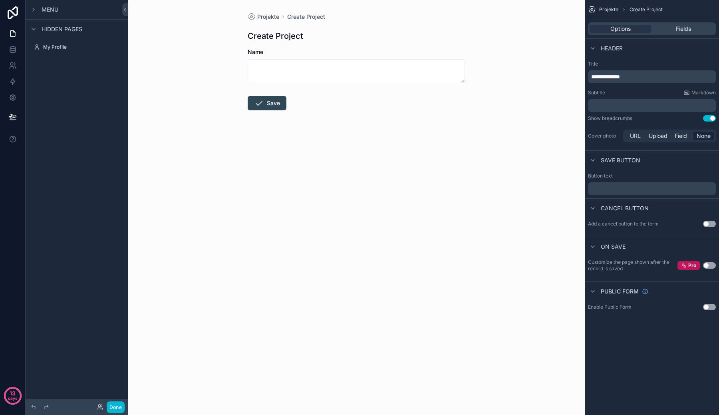
click at [357, 94] on form "Name Save" at bounding box center [356, 104] width 217 height 113
click at [69, 8] on div "Menu" at bounding box center [77, 9] width 102 height 19
click at [36, 9] on icon "scrollable content" at bounding box center [33, 9] width 6 height 6
click at [70, 28] on label "Projekte" at bounding box center [75, 29] width 64 height 6
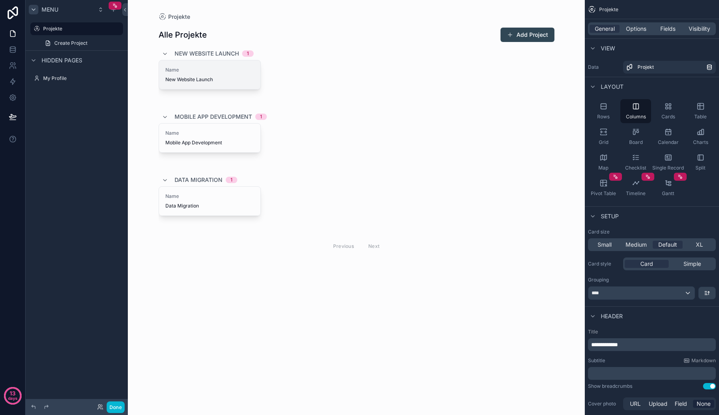
click at [229, 82] on span "New Website Launch" at bounding box center [209, 79] width 89 height 6
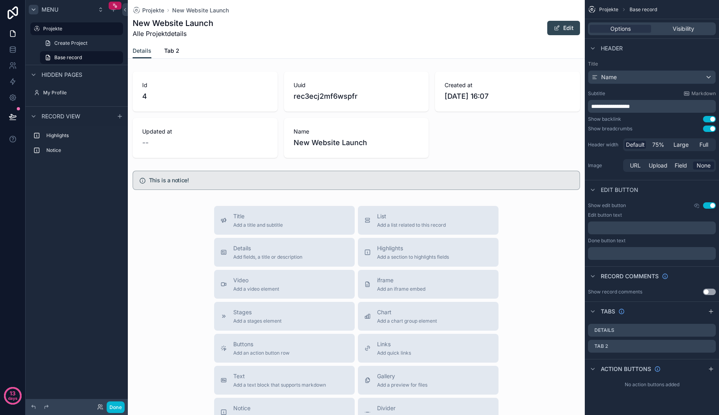
click at [163, 56] on div "Details Tab 2" at bounding box center [356, 50] width 447 height 15
click at [171, 51] on span "Tab 2" at bounding box center [171, 51] width 15 height 8
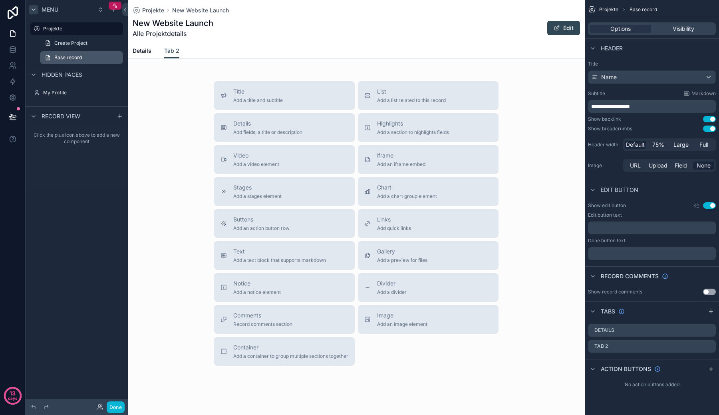
click at [107, 58] on link "Base record" at bounding box center [81, 57] width 83 height 13
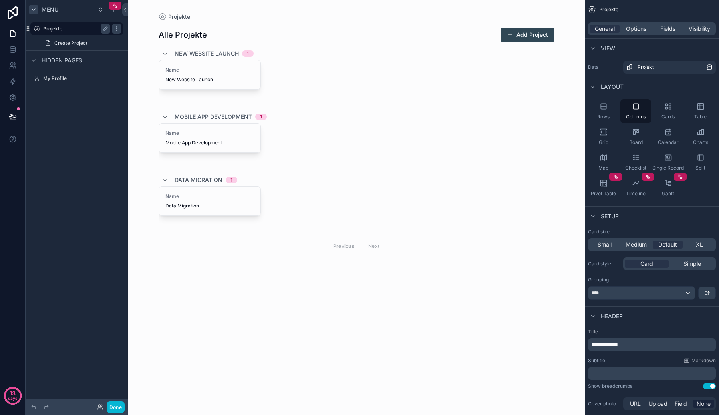
click at [85, 26] on label "Projekte" at bounding box center [75, 29] width 64 height 6
click at [208, 77] on span "New Website Launch" at bounding box center [209, 79] width 89 height 6
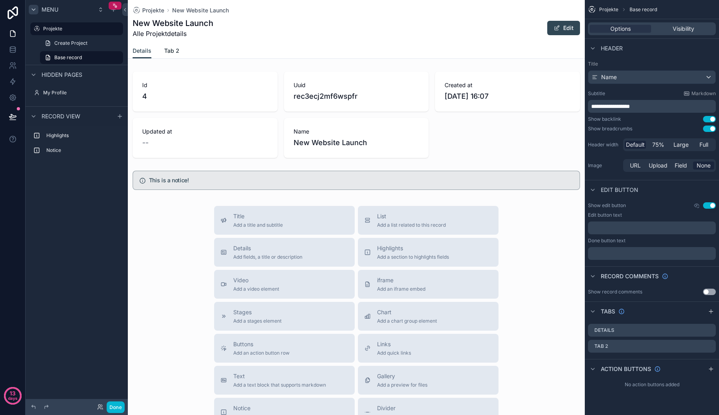
click at [170, 55] on link "Tab 2" at bounding box center [171, 52] width 15 height 16
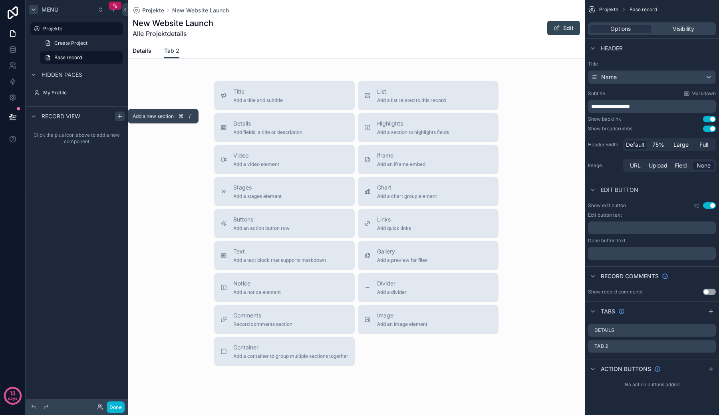
click at [116, 115] on div "scrollable content" at bounding box center [120, 116] width 10 height 10
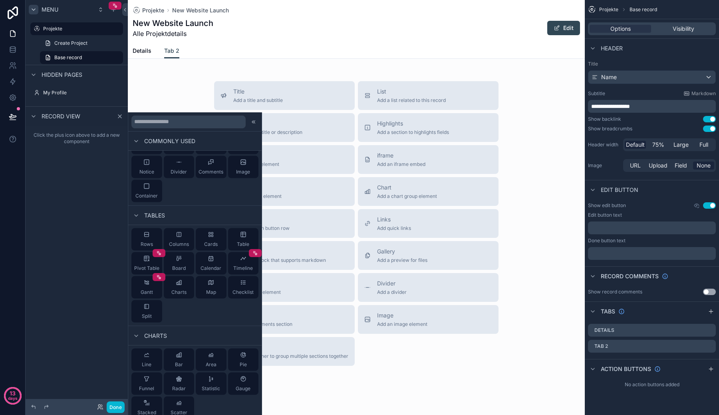
scroll to position [59, 0]
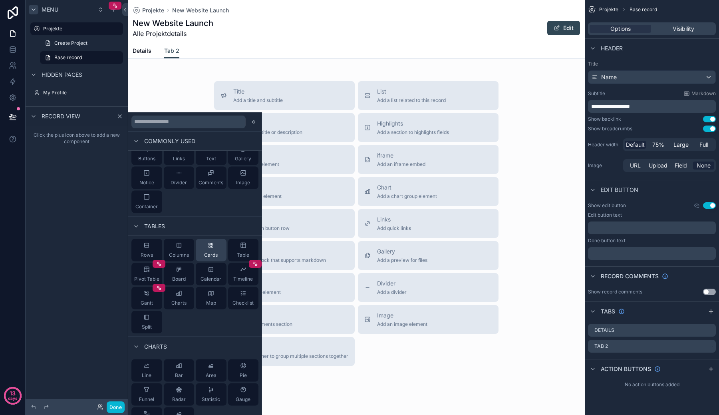
click at [198, 258] on div "Cards" at bounding box center [211, 250] width 31 height 22
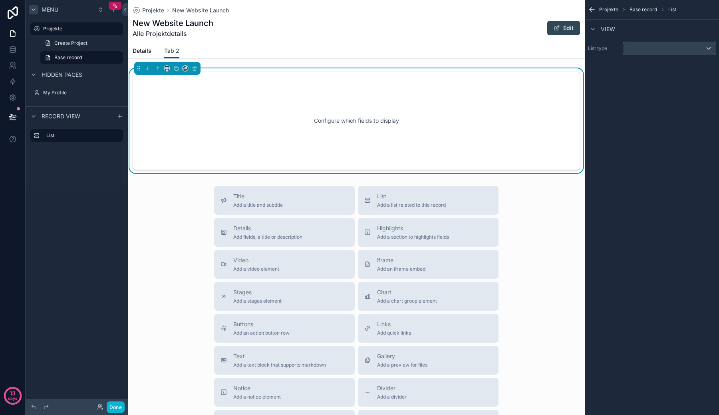
click at [650, 50] on div "scrollable content" at bounding box center [670, 48] width 92 height 13
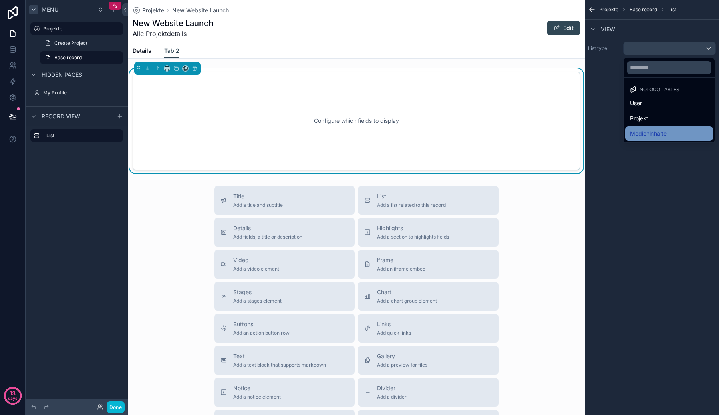
click at [656, 132] on span "Medieninhalte" at bounding box center [648, 134] width 37 height 10
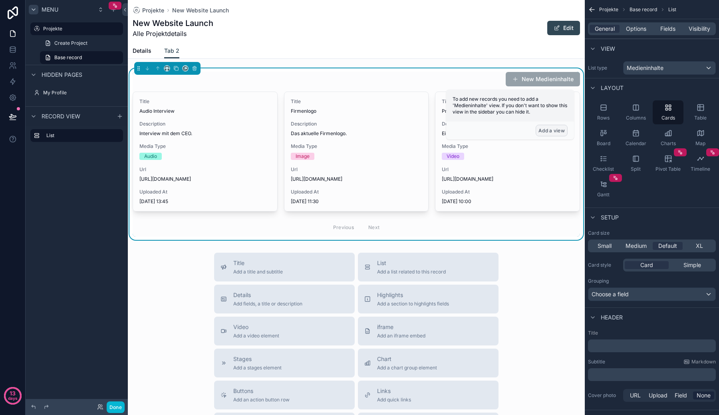
click at [541, 129] on button "Add a view" at bounding box center [552, 131] width 32 height 12
click at [553, 129] on button "Add a view" at bounding box center [552, 131] width 32 height 12
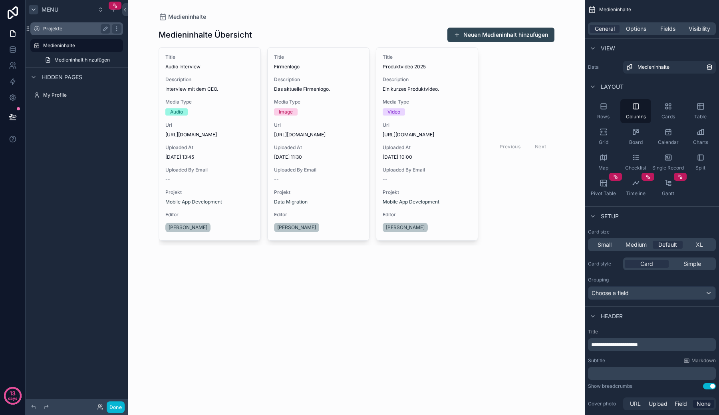
click at [64, 32] on label "Projekte" at bounding box center [75, 29] width 64 height 6
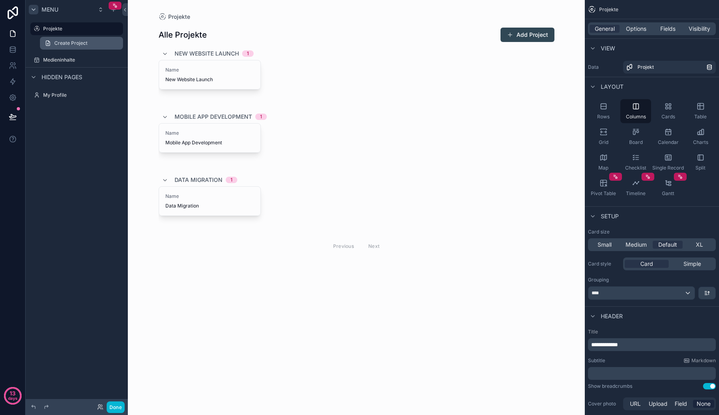
click at [69, 49] on link "Create Project" at bounding box center [81, 43] width 83 height 13
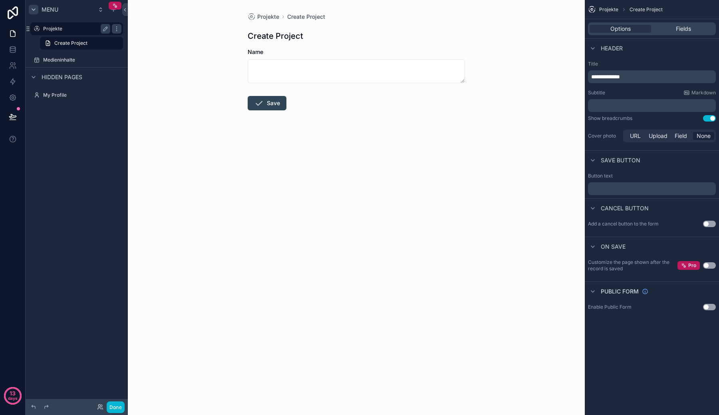
click at [72, 32] on div "Projekte" at bounding box center [76, 29] width 67 height 10
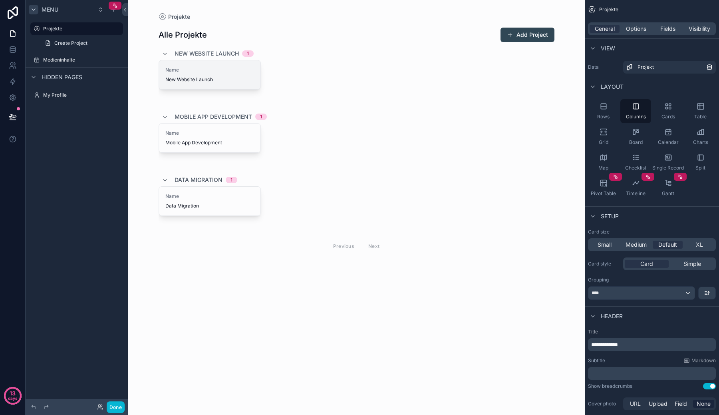
click at [221, 82] on span "New Website Launch" at bounding box center [209, 79] width 89 height 6
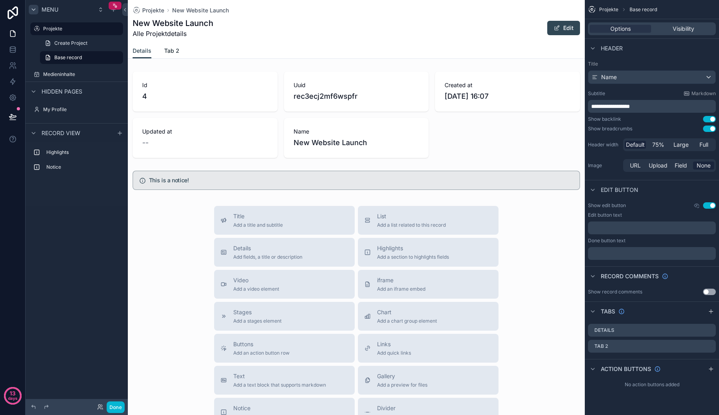
click at [169, 45] on link "Tab 2" at bounding box center [171, 52] width 15 height 16
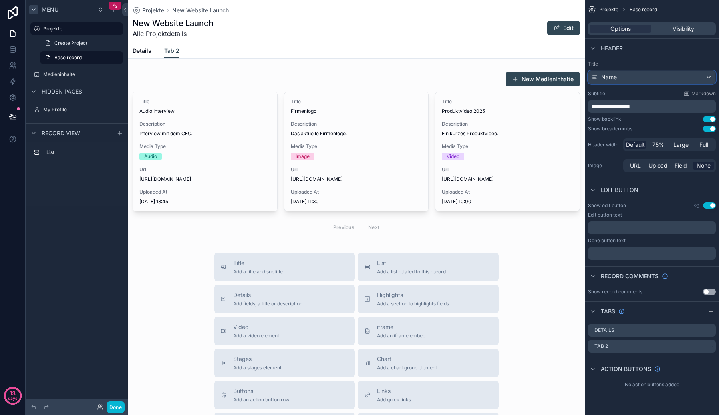
click at [628, 80] on div "Name" at bounding box center [651, 77] width 127 height 13
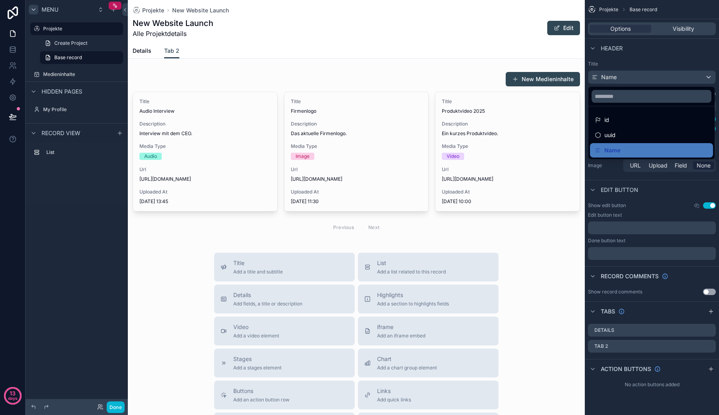
click at [628, 80] on div "scrollable content" at bounding box center [359, 207] width 719 height 415
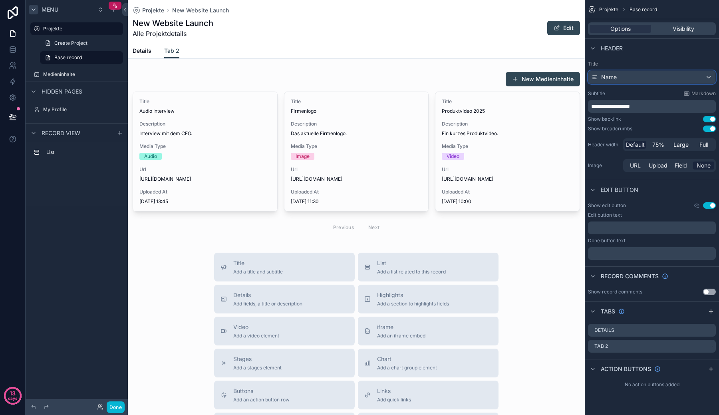
click at [628, 80] on div "Name" at bounding box center [651, 77] width 127 height 13
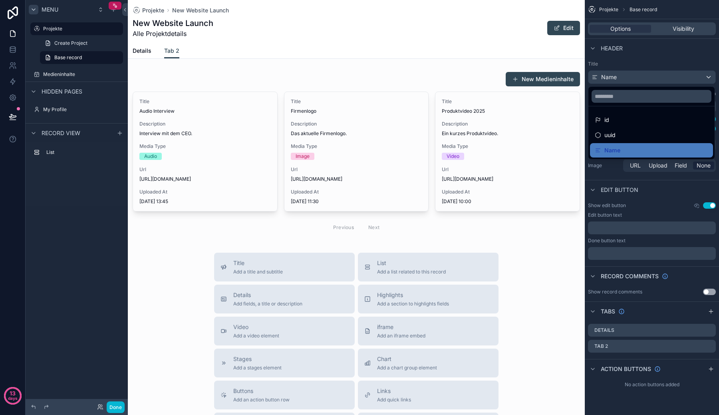
click at [628, 80] on div "scrollable content" at bounding box center [359, 207] width 719 height 415
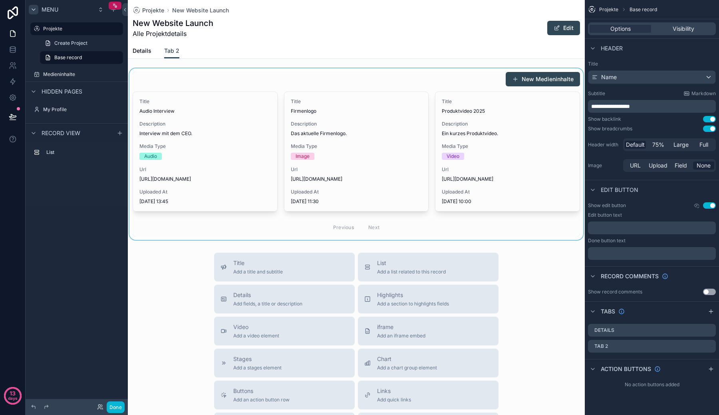
click at [338, 130] on div "scrollable content" at bounding box center [356, 153] width 457 height 171
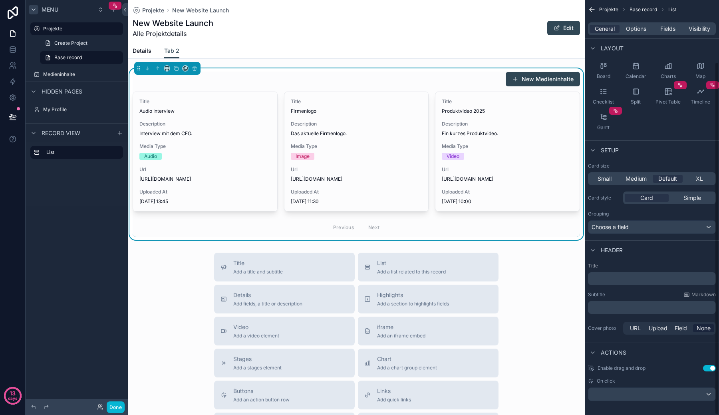
scroll to position [72, 0]
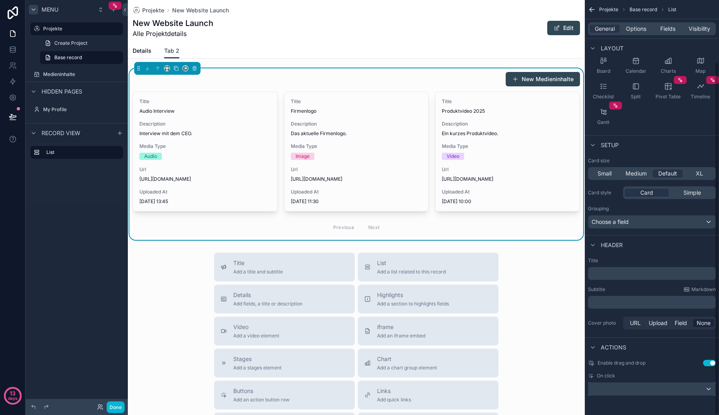
click at [692, 386] on div "scrollable content" at bounding box center [651, 388] width 127 height 13
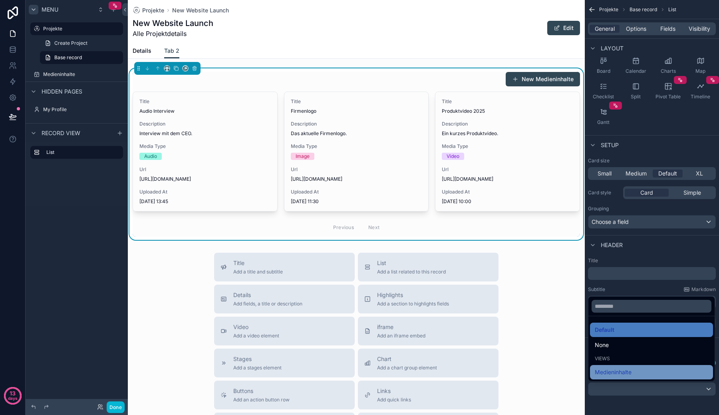
click at [684, 376] on div "Medieninhalte" at bounding box center [651, 372] width 113 height 10
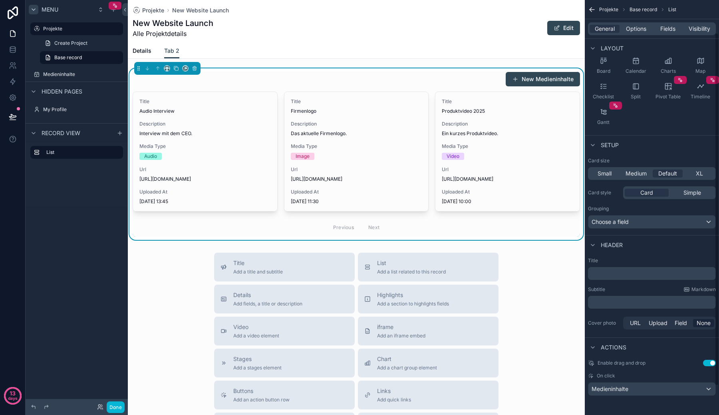
scroll to position [0, 0]
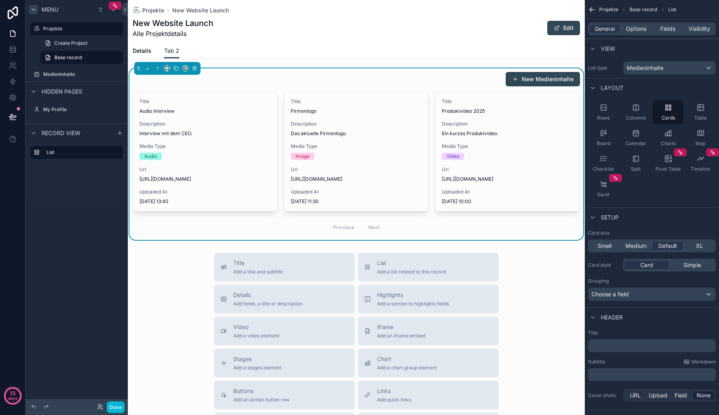
click at [701, 251] on div "Small Medium Default XL" at bounding box center [652, 245] width 128 height 13
click at [698, 245] on span "XL" at bounding box center [699, 246] width 7 height 8
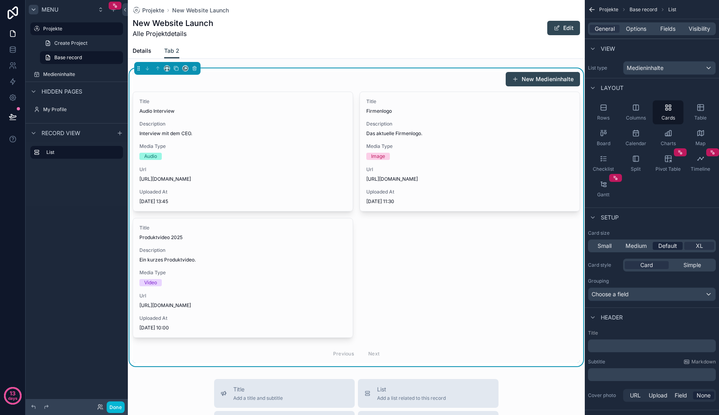
click at [674, 246] on span "Default" at bounding box center [667, 246] width 19 height 8
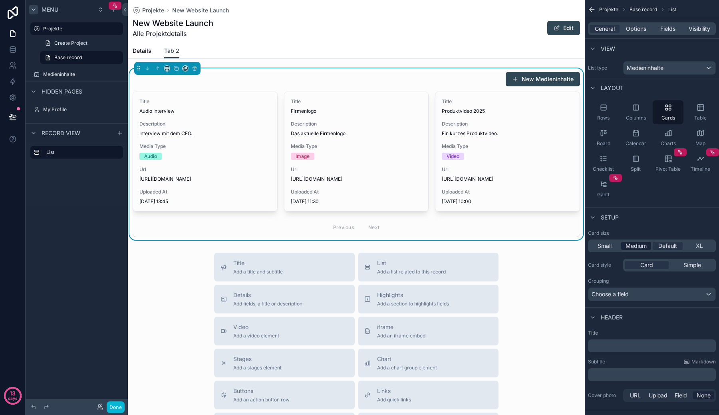
click at [640, 247] on span "Medium" at bounding box center [636, 246] width 21 height 8
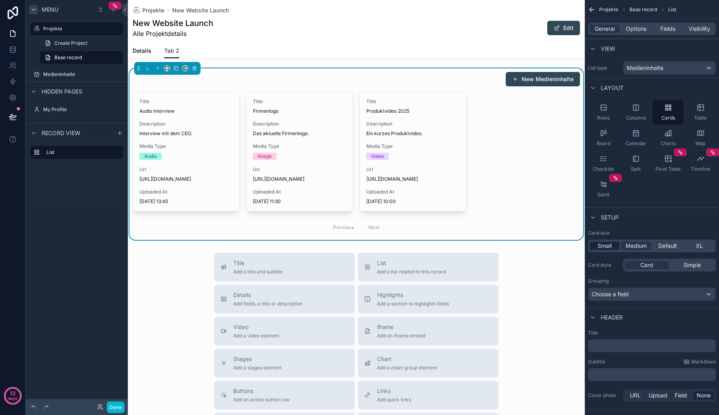
click at [609, 247] on span "Small" at bounding box center [605, 246] width 14 height 8
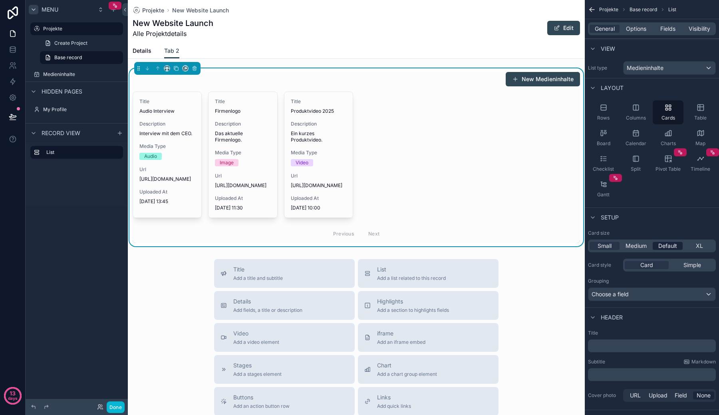
click at [661, 247] on span "Default" at bounding box center [667, 246] width 19 height 8
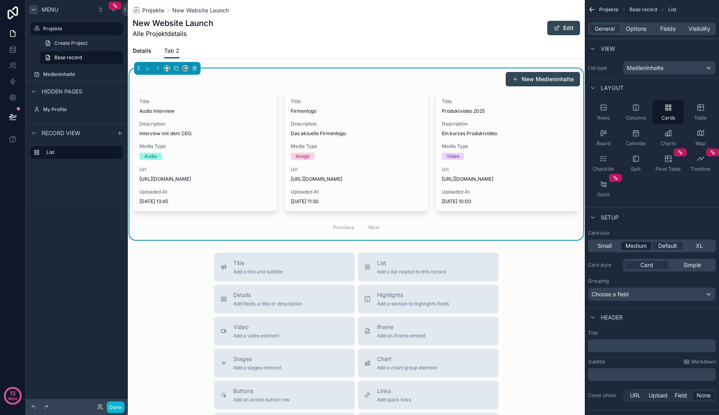
click at [644, 245] on span "Medium" at bounding box center [636, 246] width 21 height 8
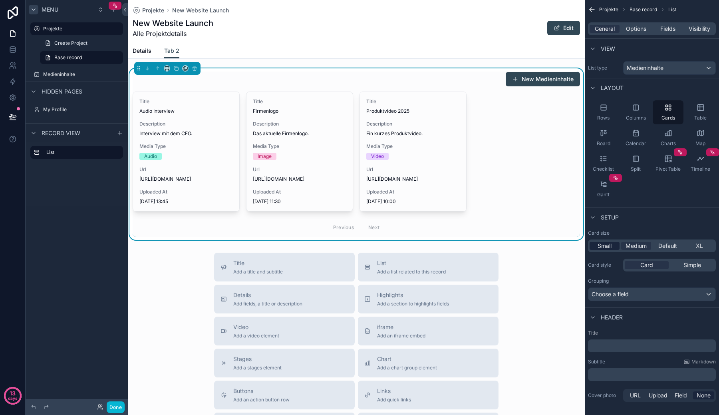
click at [612, 243] on div "Small" at bounding box center [605, 246] width 30 height 8
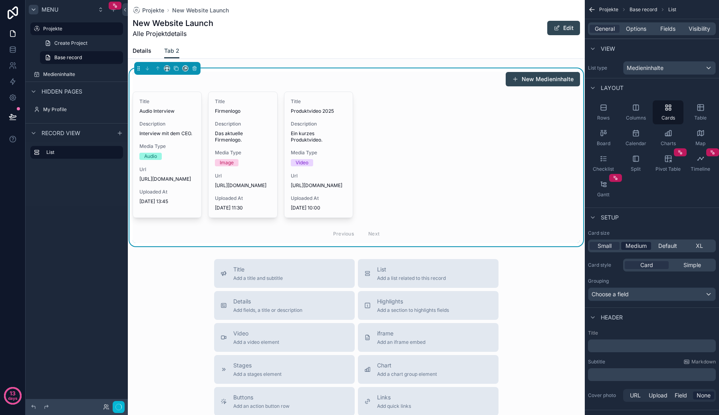
click at [639, 243] on span "Medium" at bounding box center [636, 246] width 21 height 8
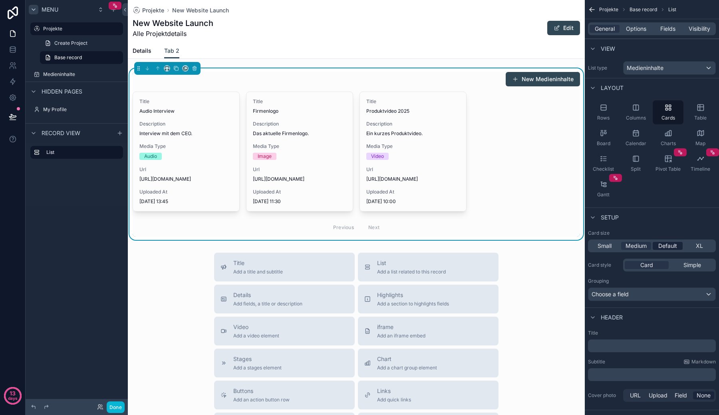
click at [678, 246] on div "Default" at bounding box center [668, 246] width 30 height 8
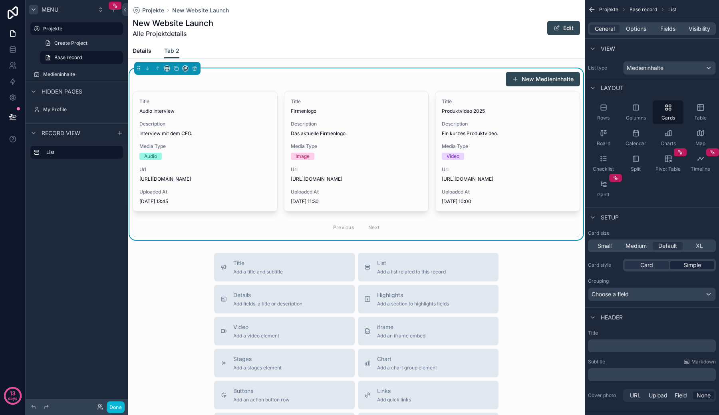
click at [696, 264] on span "Simple" at bounding box center [693, 265] width 18 height 8
click at [660, 266] on div "Card" at bounding box center [647, 265] width 44 height 8
click at [681, 267] on div "Simple" at bounding box center [692, 265] width 44 height 8
click at [660, 267] on div "Card" at bounding box center [647, 265] width 44 height 8
click at [660, 296] on div "Choose a field" at bounding box center [651, 294] width 127 height 13
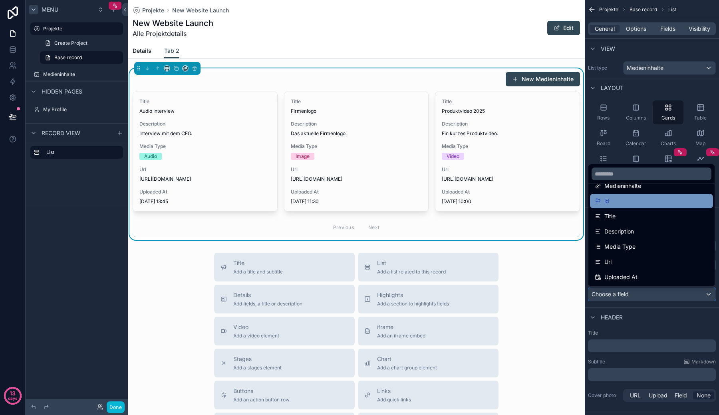
scroll to position [37, 0]
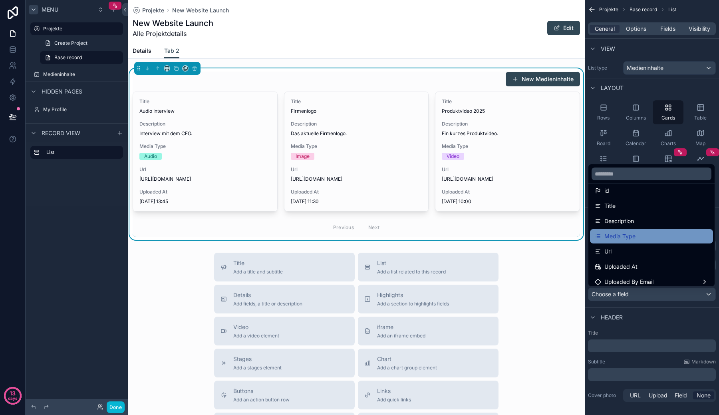
click at [658, 234] on div "Media Type" at bounding box center [651, 236] width 113 height 10
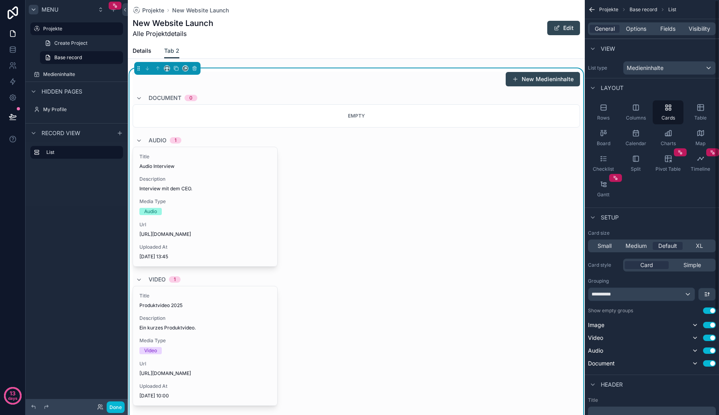
click at [527, 238] on div "Title Audio Interview Description Interview mit dem CEO. Media Type Audio Url […" at bounding box center [356, 207] width 447 height 120
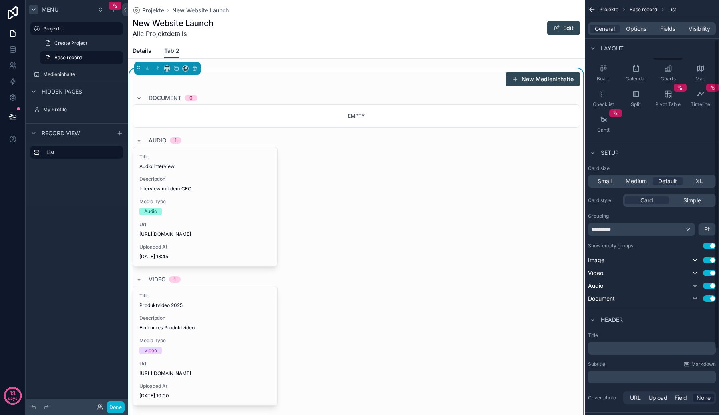
scroll to position [87, 0]
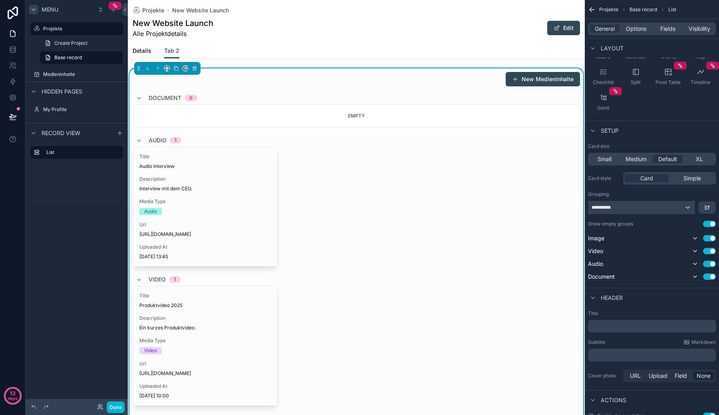
click at [654, 208] on div "**********" at bounding box center [641, 207] width 106 height 13
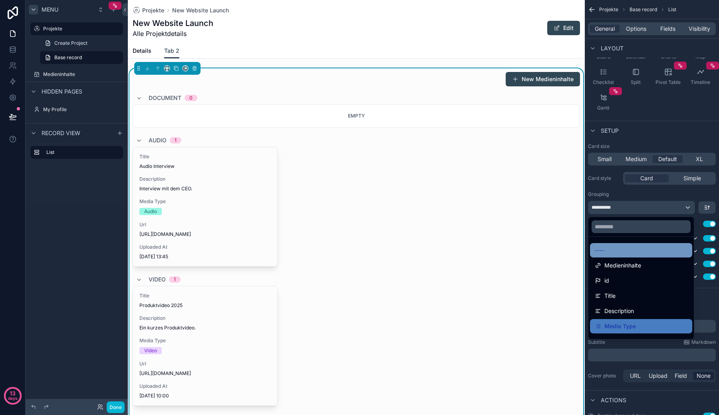
click at [638, 247] on div "----" at bounding box center [641, 250] width 93 height 10
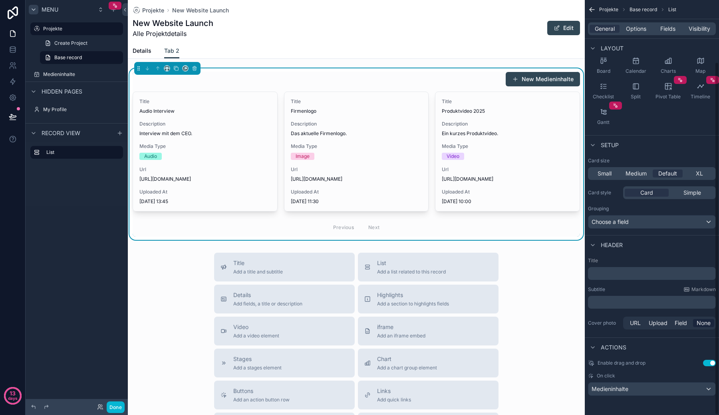
click at [654, 247] on div "Header" at bounding box center [652, 244] width 134 height 19
click at [648, 271] on p "﻿" at bounding box center [652, 273] width 123 height 8
click at [647, 299] on p "﻿" at bounding box center [652, 302] width 123 height 8
click at [613, 323] on label "Cover photo" at bounding box center [604, 323] width 32 height 6
click at [713, 362] on button "Use setting" at bounding box center [709, 363] width 13 height 6
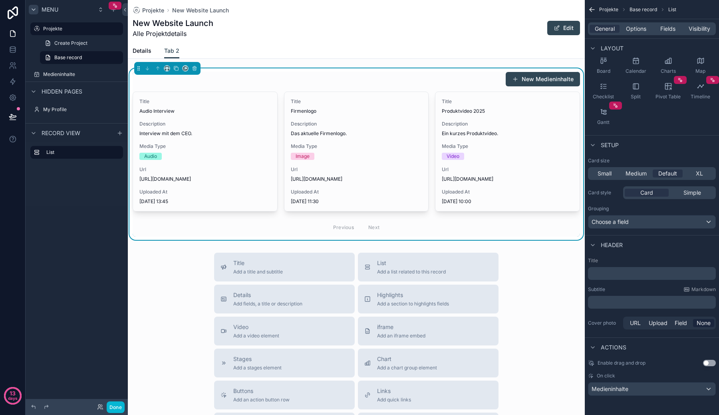
scroll to position [0, 0]
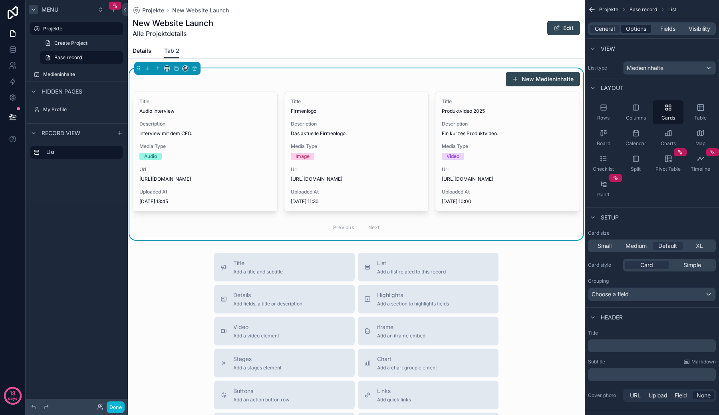
click at [638, 29] on span "Options" at bounding box center [636, 29] width 20 height 8
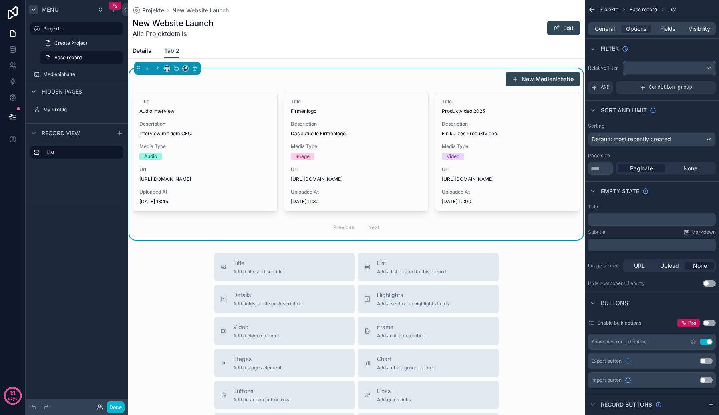
click at [648, 70] on div "scrollable content" at bounding box center [670, 68] width 92 height 13
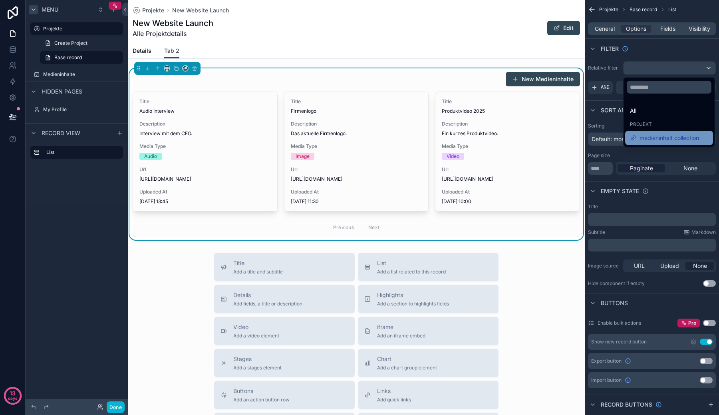
click at [649, 134] on span "medieninhalt collection" at bounding box center [670, 138] width 60 height 10
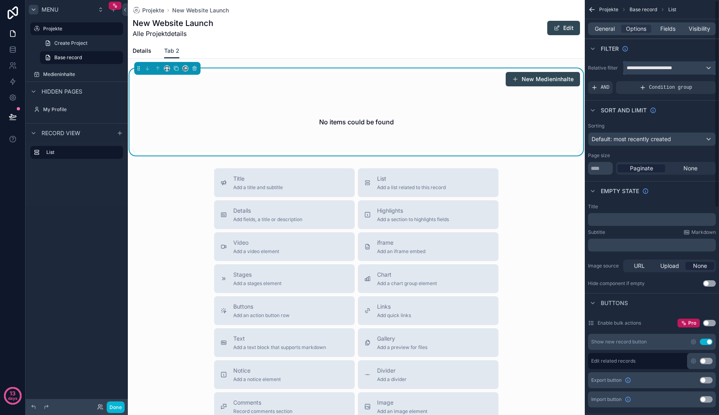
click at [654, 70] on span "**********" at bounding box center [653, 68] width 52 height 6
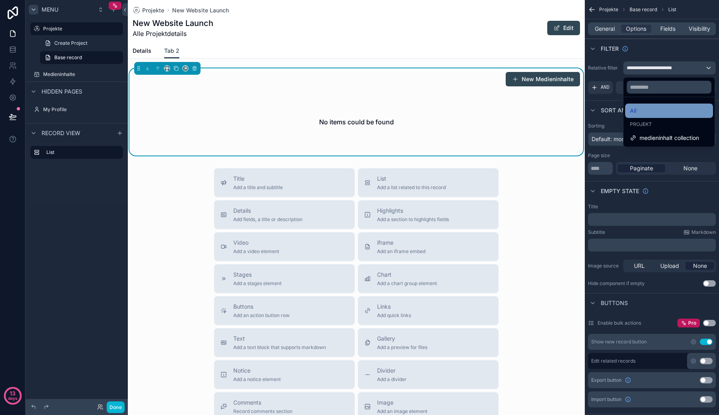
click at [648, 105] on div "All" at bounding box center [669, 110] width 88 height 14
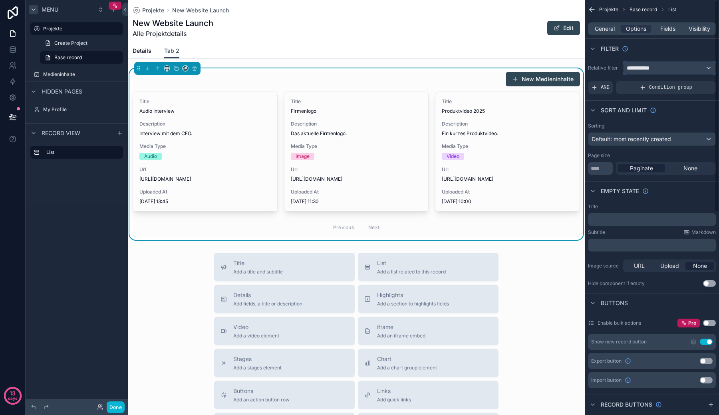
click at [651, 72] on div "**********" at bounding box center [670, 68] width 92 height 13
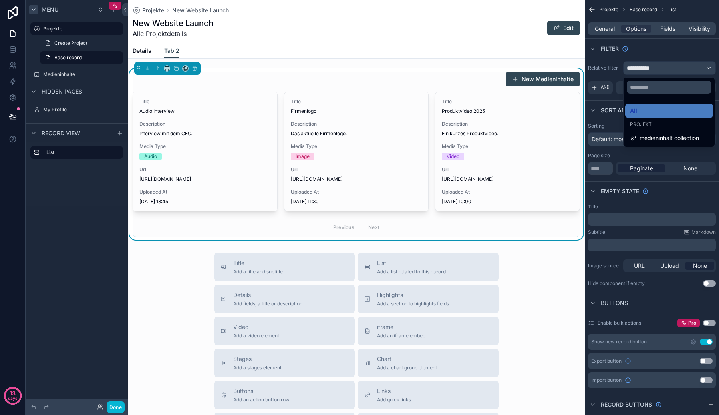
click at [648, 126] on span "Projekt" at bounding box center [641, 124] width 22 height 6
click at [646, 75] on div "scrollable content" at bounding box center [359, 207] width 719 height 415
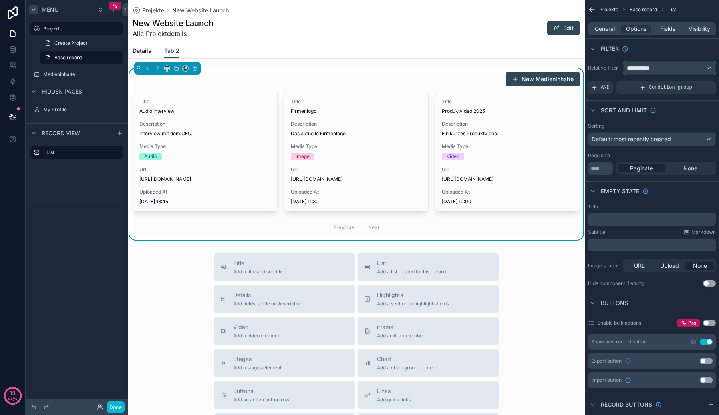
click at [649, 66] on span "**********" at bounding box center [642, 68] width 30 height 8
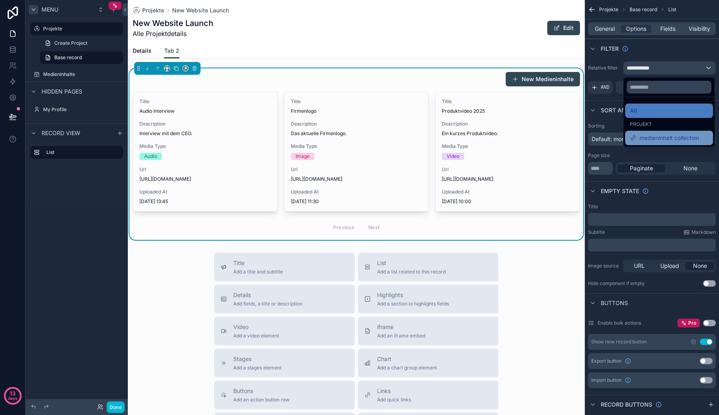
click at [645, 136] on span "medieninhalt collection" at bounding box center [670, 138] width 60 height 10
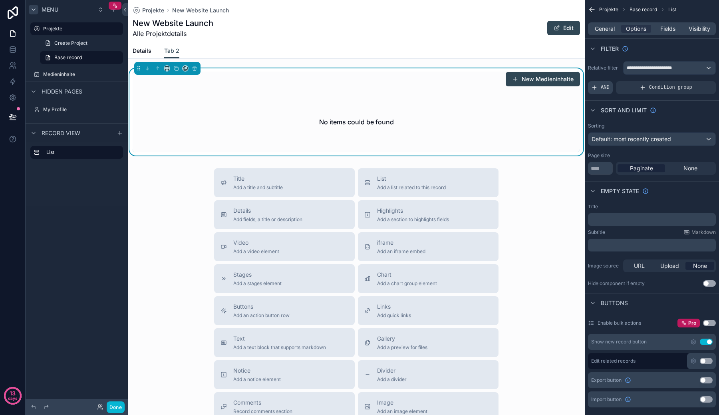
click at [597, 86] on icon "scrollable content" at bounding box center [594, 87] width 6 height 6
click at [708, 81] on icon "scrollable content" at bounding box center [707, 82] width 5 height 5
click at [669, 72] on div "**********" at bounding box center [670, 68] width 92 height 13
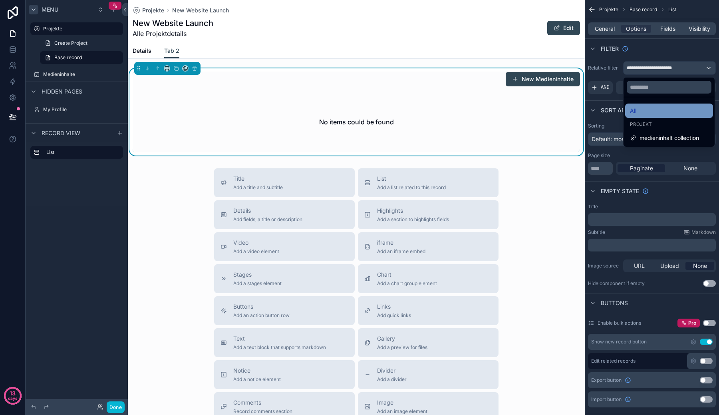
click at [650, 111] on div "All" at bounding box center [669, 111] width 78 height 10
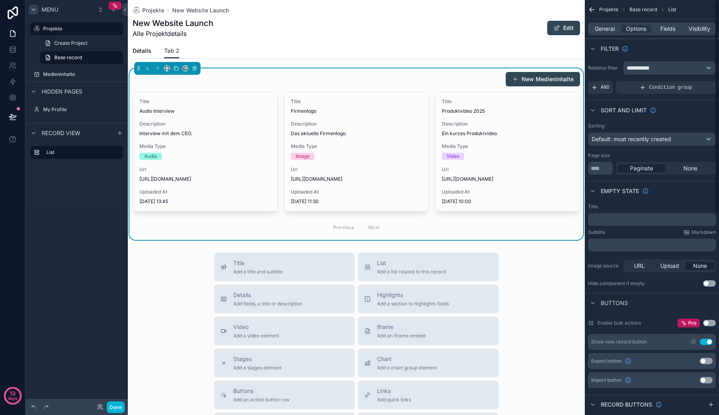
click at [669, 102] on div "Sort And Limit" at bounding box center [652, 109] width 134 height 19
click at [594, 86] on icon "scrollable content" at bounding box center [594, 87] width 6 height 6
click at [640, 86] on div "Add a filter" at bounding box center [652, 87] width 128 height 13
click at [610, 86] on span "Add a filter" at bounding box center [608, 87] width 34 height 6
click at [692, 82] on div "scrollable content" at bounding box center [695, 81] width 11 height 11
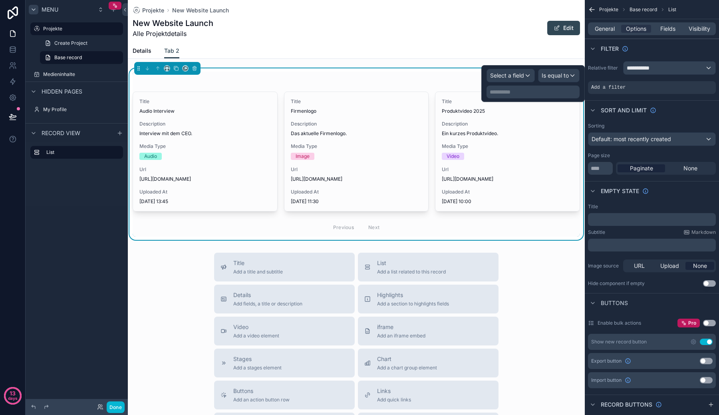
click at [497, 82] on div "**********" at bounding box center [533, 84] width 93 height 30
click at [504, 75] on span "Select a field" at bounding box center [507, 75] width 34 height 7
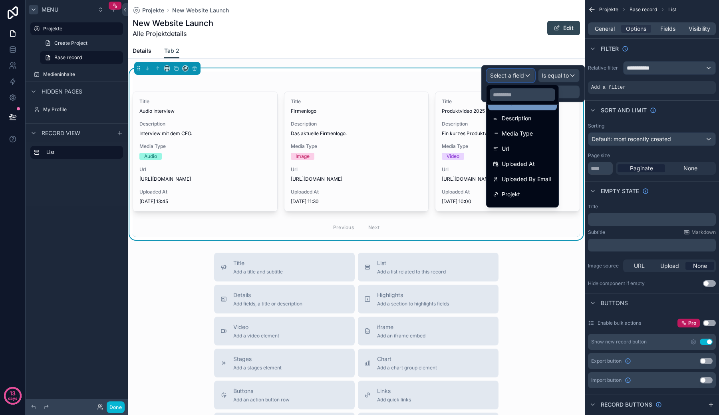
scroll to position [87, 0]
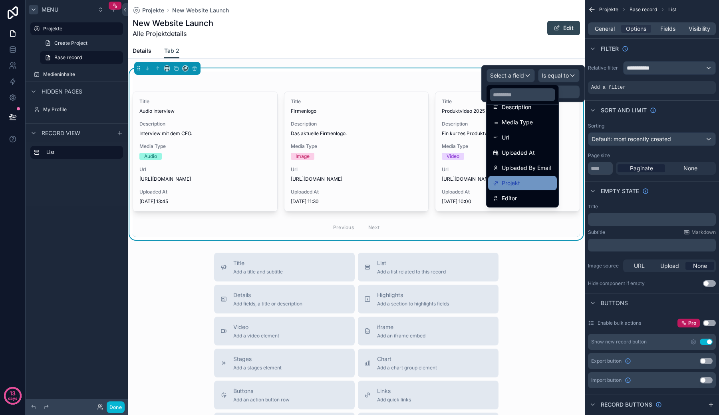
click at [521, 179] on div "Projekt" at bounding box center [522, 183] width 59 height 10
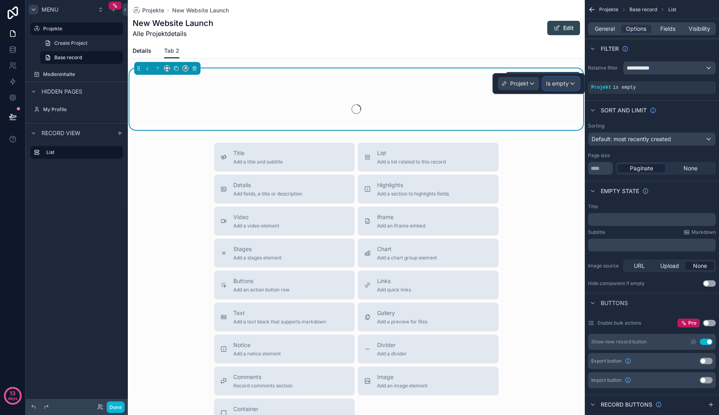
click at [561, 85] on span "Is empty" at bounding box center [557, 84] width 23 height 8
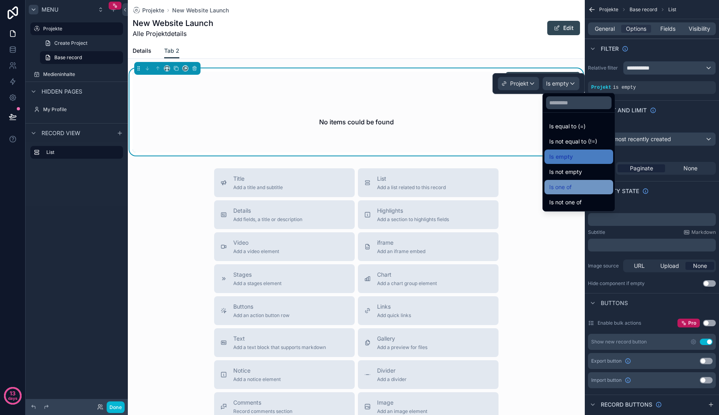
click at [571, 189] on span "Is one of" at bounding box center [560, 187] width 22 height 10
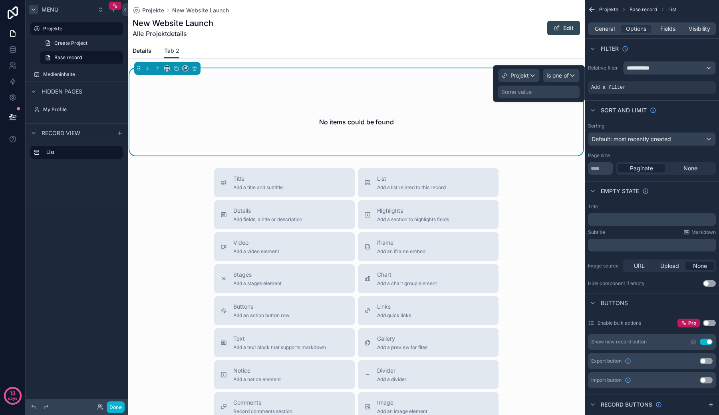
click at [566, 87] on div "Some value" at bounding box center [538, 91] width 81 height 13
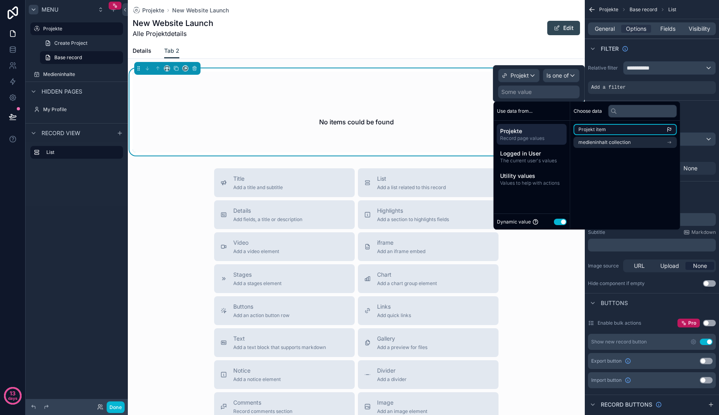
click at [588, 130] on span "Projekt item" at bounding box center [592, 129] width 28 height 6
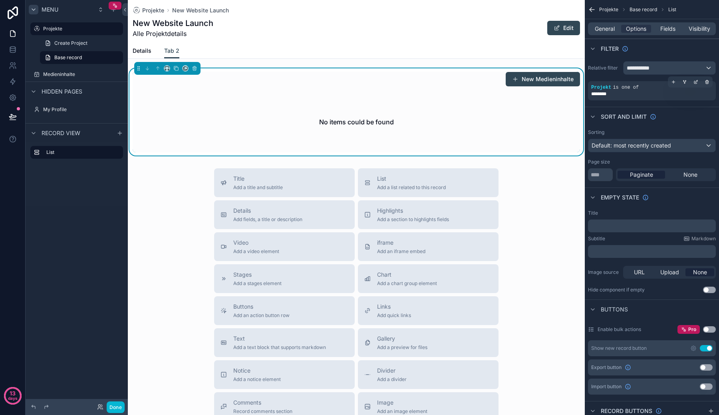
click at [610, 91] on span "********" at bounding box center [602, 94] width 23 height 6
click at [711, 82] on div "scrollable content" at bounding box center [707, 81] width 11 height 11
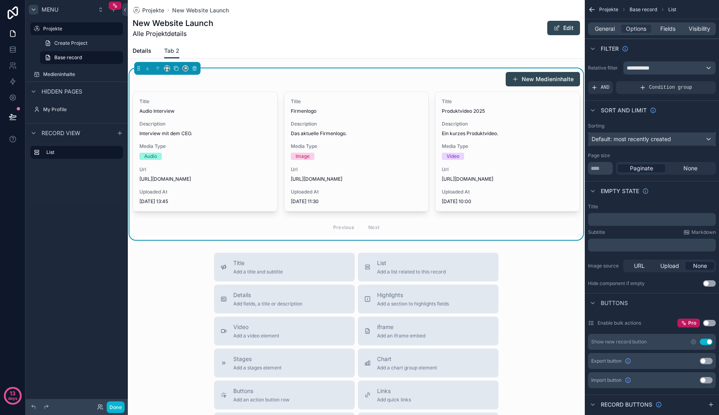
click at [638, 137] on span "Default: most recently created" at bounding box center [632, 138] width 80 height 7
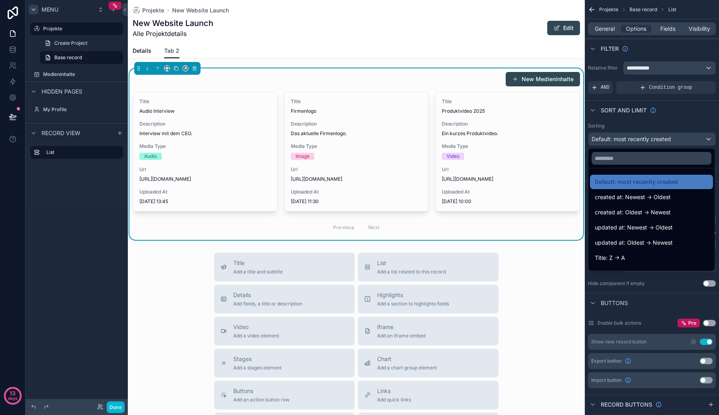
click at [638, 137] on div "scrollable content" at bounding box center [359, 207] width 719 height 415
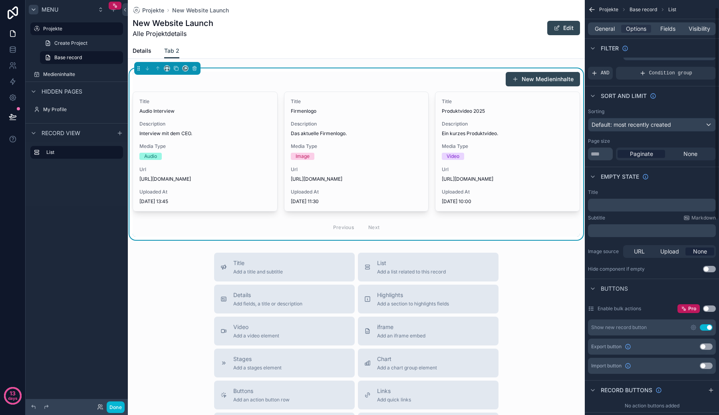
scroll to position [0, 0]
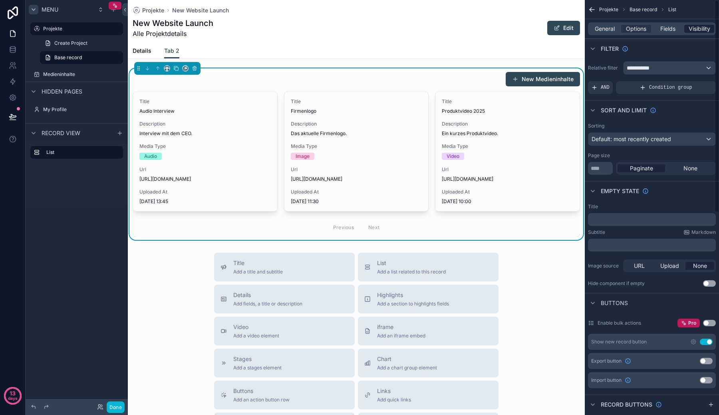
click at [691, 28] on span "Visibility" at bounding box center [700, 29] width 22 height 8
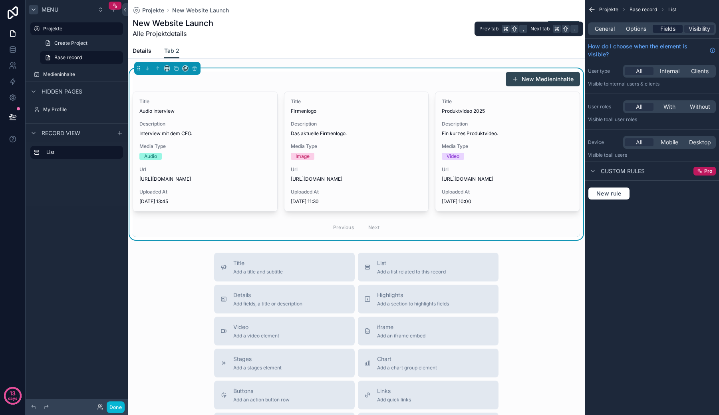
click at [670, 26] on span "Fields" at bounding box center [667, 29] width 15 height 8
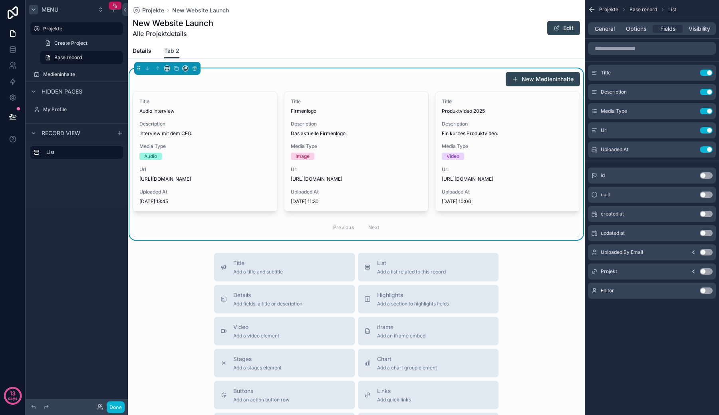
click at [708, 233] on button "Use setting" at bounding box center [706, 233] width 13 height 6
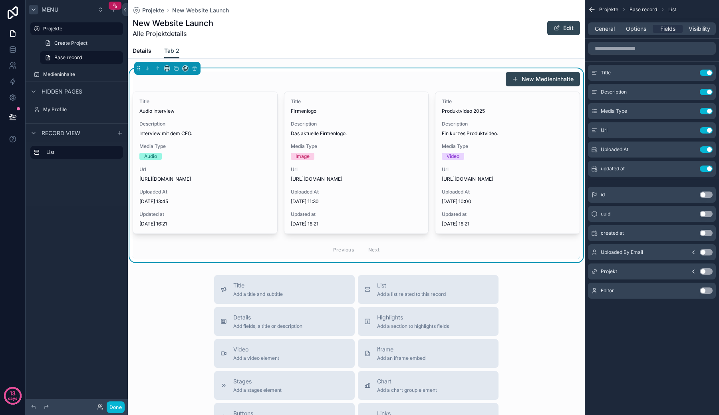
click at [708, 233] on button "Use setting" at bounding box center [706, 233] width 13 height 6
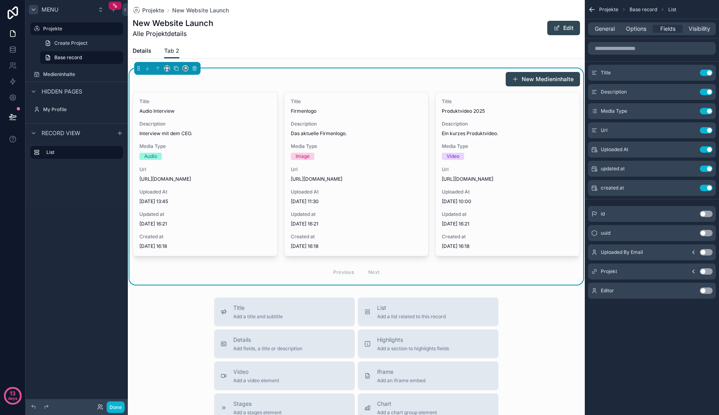
click at [705, 293] on button "Use setting" at bounding box center [706, 290] width 13 height 6
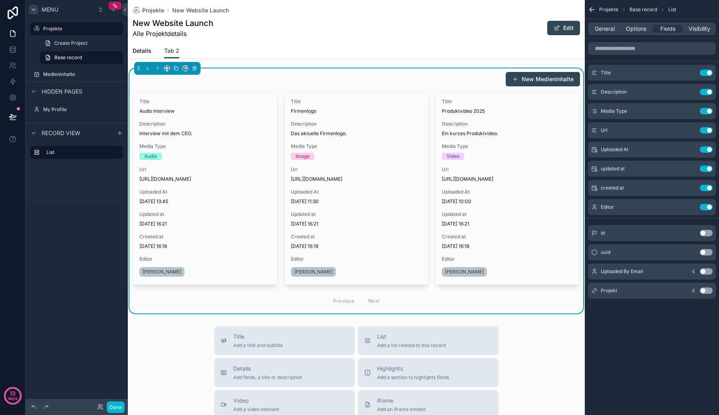
click at [646, 290] on div "Projekt Use setting" at bounding box center [652, 290] width 128 height 16
click at [676, 205] on div "Editor Use setting" at bounding box center [652, 207] width 128 height 16
click at [687, 206] on icon "scrollable content" at bounding box center [690, 207] width 6 height 6
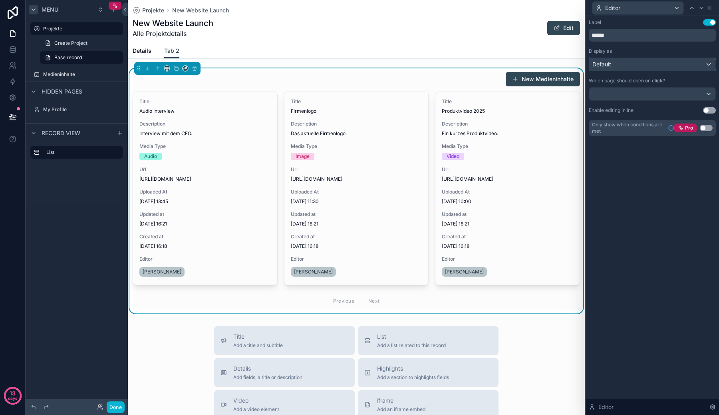
click at [642, 65] on div "Default" at bounding box center [652, 64] width 126 height 13
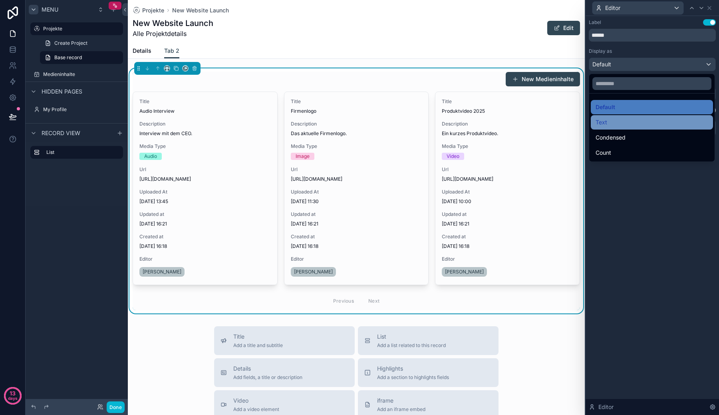
click at [632, 123] on div "Text" at bounding box center [652, 122] width 113 height 10
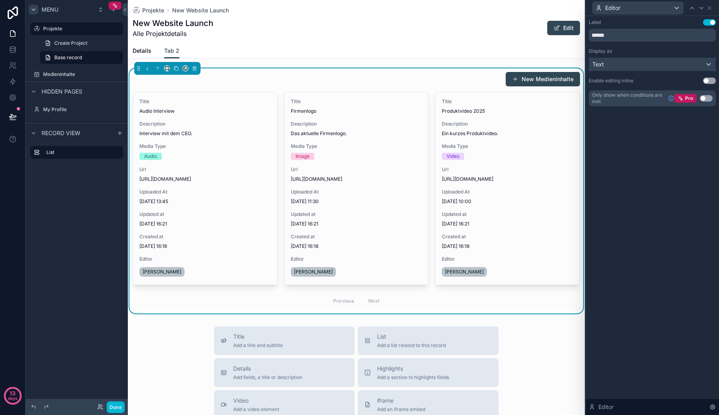
click at [631, 65] on div "Text" at bounding box center [652, 64] width 126 height 13
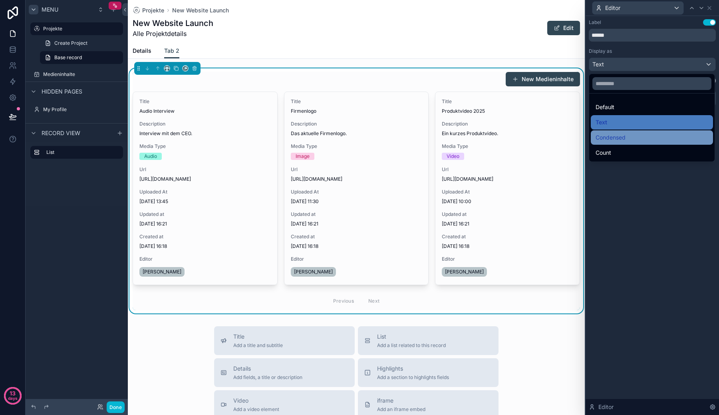
click at [627, 140] on div "Condensed" at bounding box center [652, 138] width 113 height 10
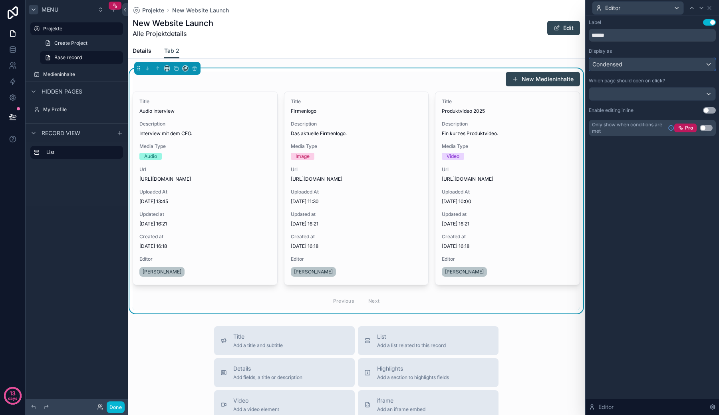
click at [638, 65] on div "Condensed" at bounding box center [652, 64] width 126 height 13
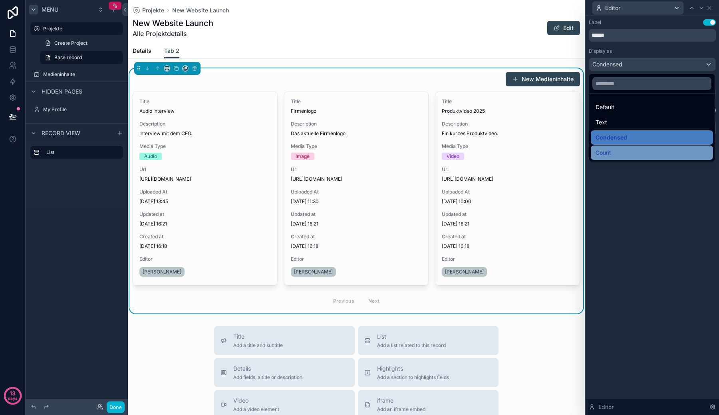
click at [638, 155] on div "Count" at bounding box center [652, 153] width 113 height 10
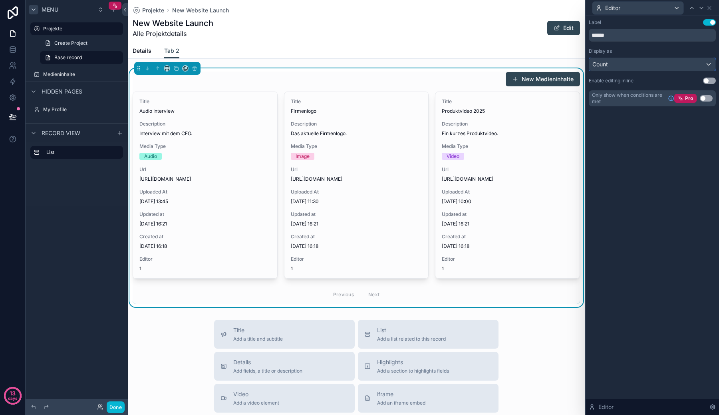
click at [638, 70] on div "Count" at bounding box center [652, 64] width 126 height 13
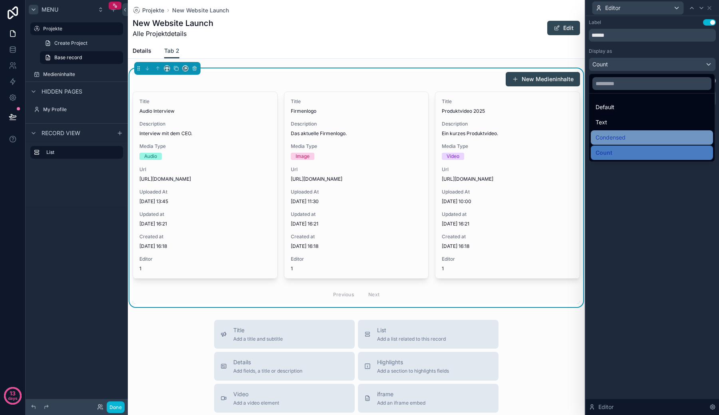
click at [626, 133] on span "Condensed" at bounding box center [611, 138] width 30 height 10
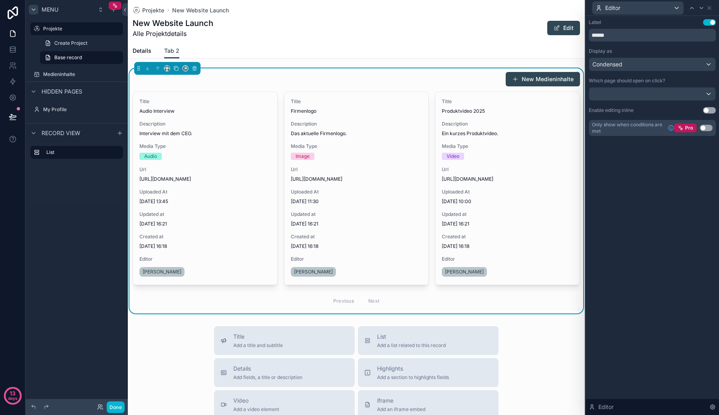
click at [634, 71] on div "Label Use setting ****** Display as Condensed Which page should open on click? …" at bounding box center [652, 77] width 127 height 117
click at [634, 66] on div "Condensed" at bounding box center [652, 64] width 126 height 13
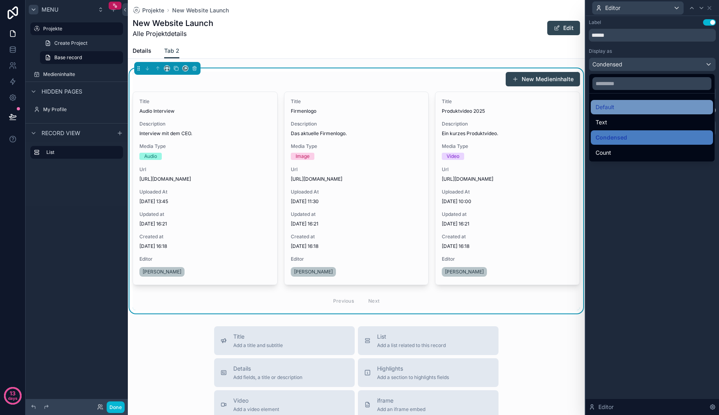
click at [631, 107] on div "Default" at bounding box center [652, 107] width 113 height 10
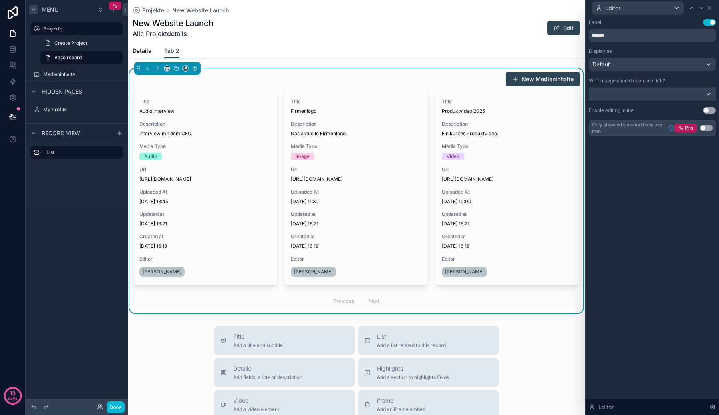
click at [649, 95] on div at bounding box center [652, 93] width 126 height 13
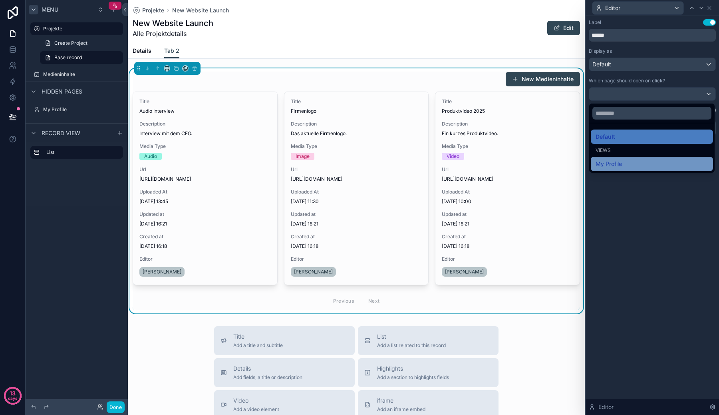
click at [636, 163] on div "My Profile" at bounding box center [652, 164] width 113 height 10
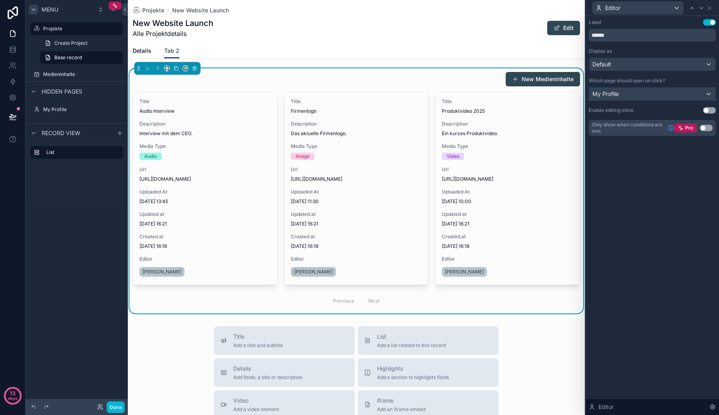
click at [633, 99] on div "My Profile" at bounding box center [652, 93] width 126 height 13
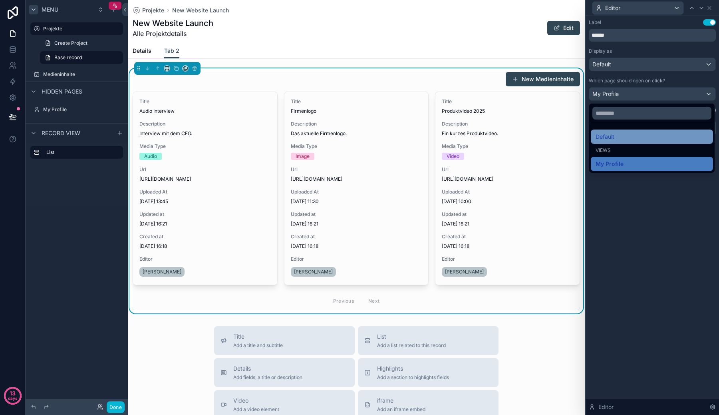
click at [624, 132] on div "Default" at bounding box center [652, 137] width 113 height 10
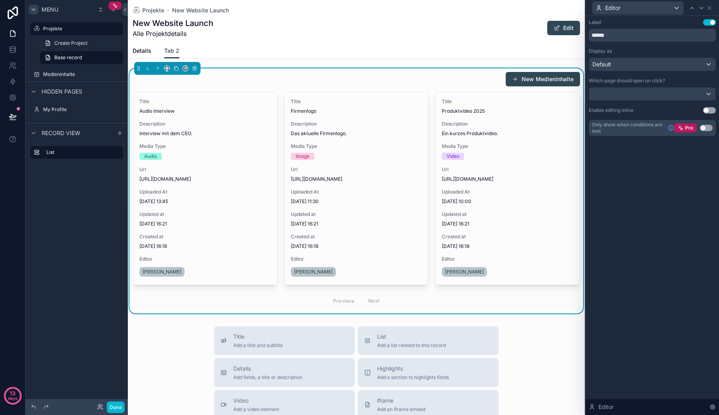
click at [704, 111] on button "Use setting" at bounding box center [709, 110] width 13 height 6
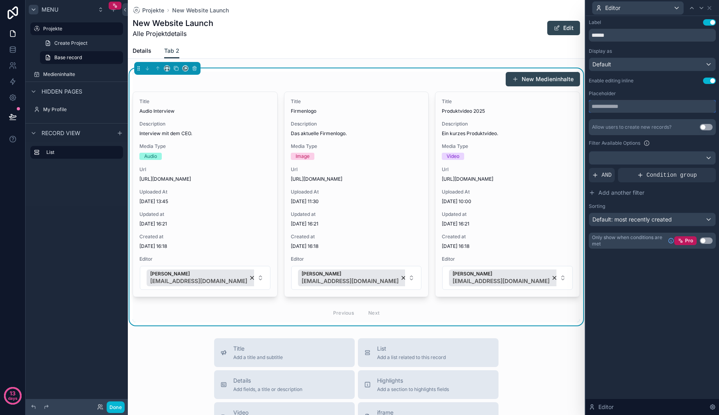
click at [646, 105] on input "text" at bounding box center [652, 106] width 127 height 13
click at [664, 136] on div "Allow users to create new records? Use setting Filter Available Options AND Con…" at bounding box center [652, 172] width 127 height 107
click at [648, 159] on div at bounding box center [652, 157] width 126 height 13
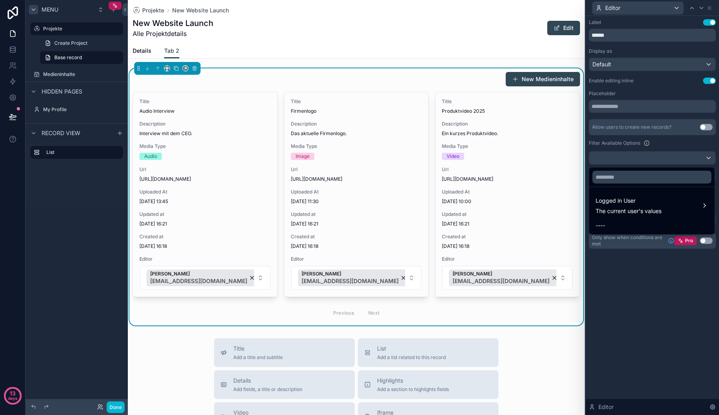
click at [642, 155] on div at bounding box center [652, 207] width 133 height 415
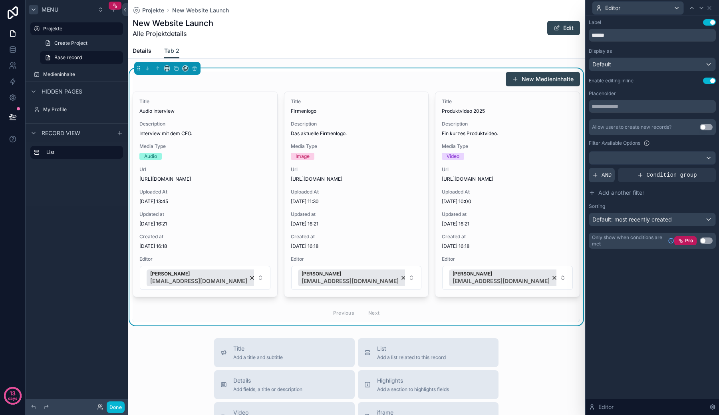
click at [612, 178] on div "AND" at bounding box center [602, 175] width 26 height 14
click at [706, 170] on icon at bounding box center [707, 168] width 5 height 5
click at [657, 225] on div "Default: most recently created" at bounding box center [652, 219] width 126 height 13
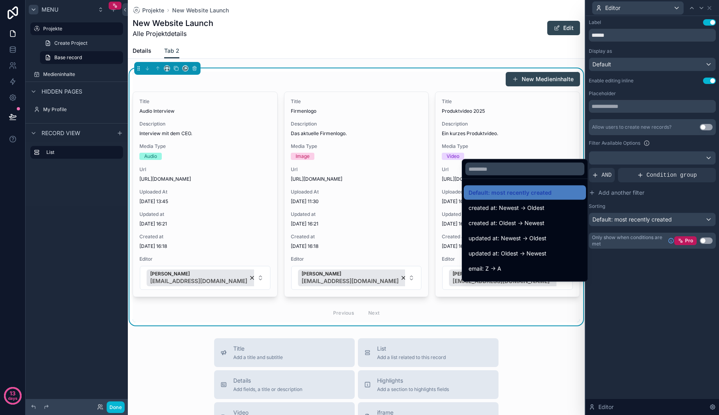
click at [665, 203] on div at bounding box center [652, 207] width 133 height 415
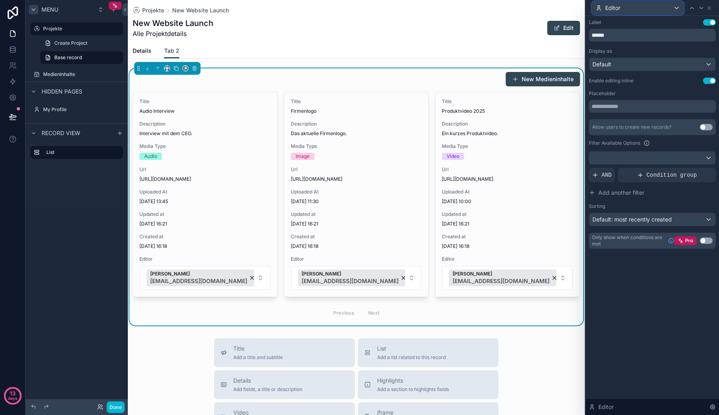
click at [599, 9] on icon at bounding box center [599, 8] width 6 height 6
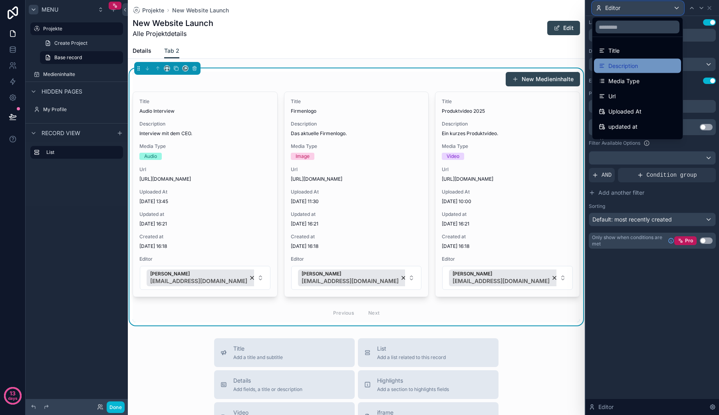
scroll to position [26, 0]
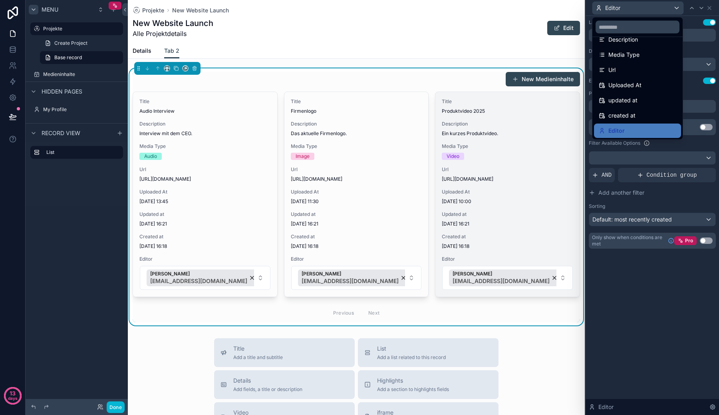
click at [466, 169] on span "Url" at bounding box center [507, 169] width 131 height 6
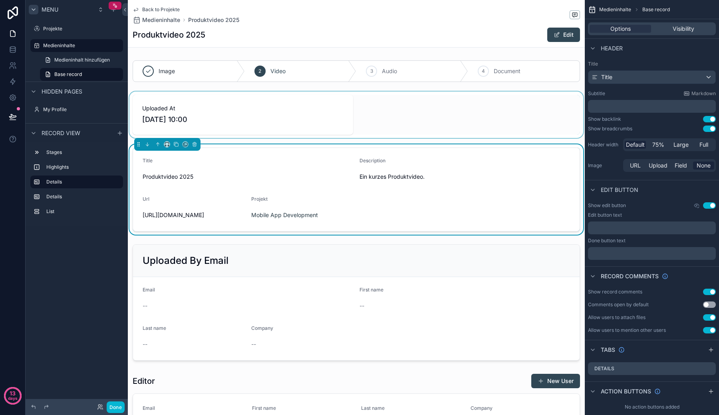
click at [185, 118] on div "scrollable content" at bounding box center [356, 114] width 457 height 46
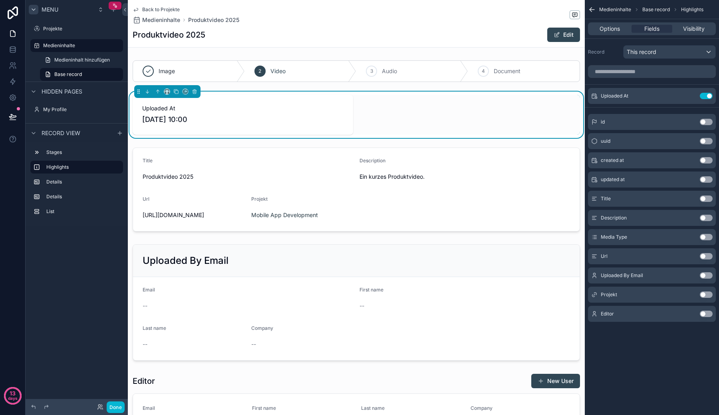
click at [234, 26] on div "Back to Projekte Medieninhalte Produktvideo 2025 Produktvideo 2025 Edit" at bounding box center [356, 23] width 447 height 47
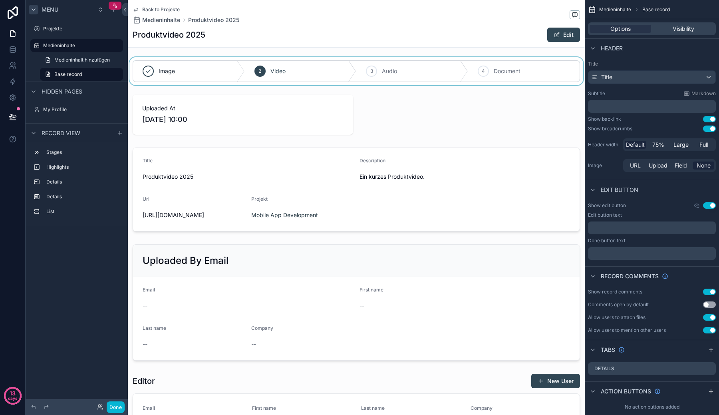
click at [328, 68] on div "scrollable content" at bounding box center [356, 71] width 457 height 28
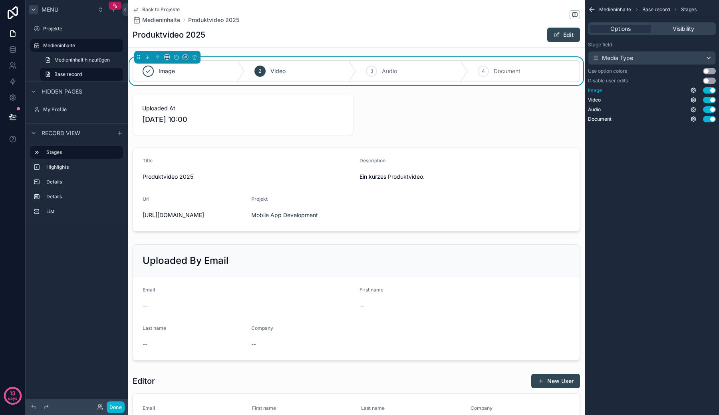
click at [708, 91] on button "Use setting" at bounding box center [709, 90] width 13 height 6
click at [676, 24] on div "Options Visibility" at bounding box center [652, 28] width 128 height 13
click at [676, 31] on span "Visibility" at bounding box center [684, 29] width 22 height 8
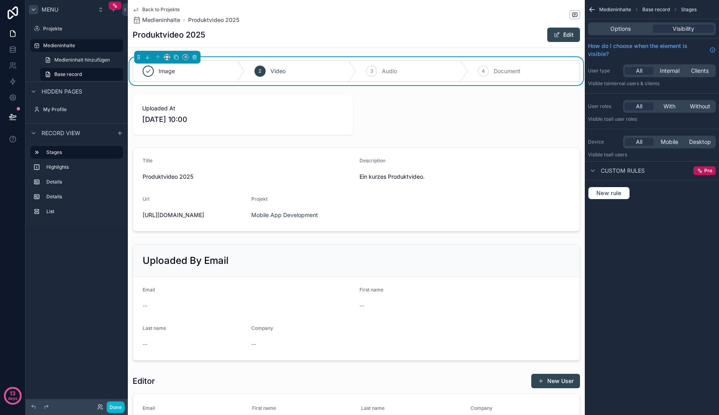
click at [632, 33] on div "Options Visibility" at bounding box center [652, 28] width 128 height 13
click at [624, 26] on span "Options" at bounding box center [620, 29] width 20 height 8
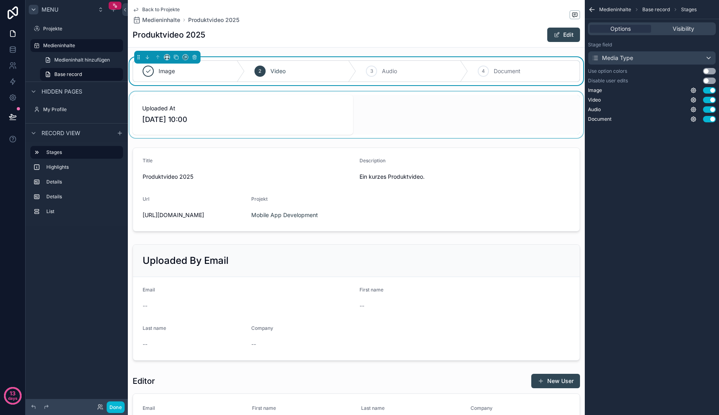
click at [498, 97] on div "scrollable content" at bounding box center [356, 114] width 457 height 46
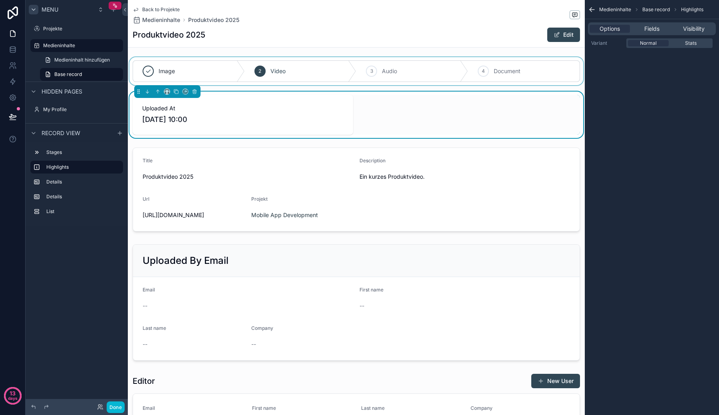
click at [489, 70] on div "scrollable content" at bounding box center [356, 71] width 457 height 28
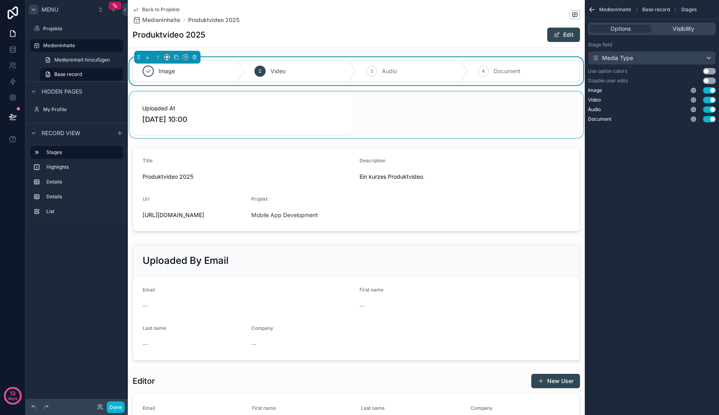
click at [483, 99] on div "scrollable content" at bounding box center [356, 114] width 457 height 46
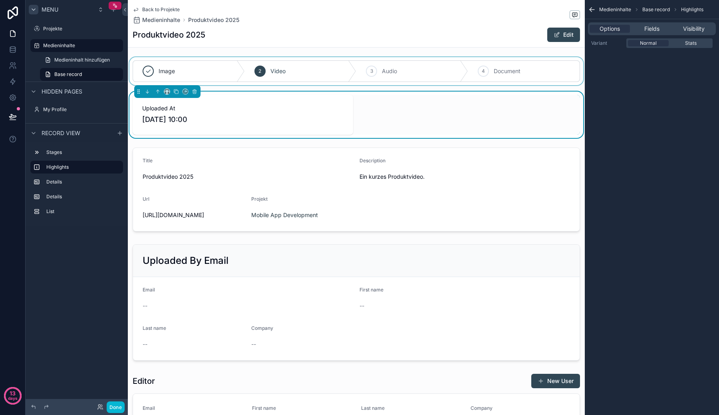
click at [418, 42] on div "Produktvideo 2025 Edit" at bounding box center [356, 34] width 447 height 15
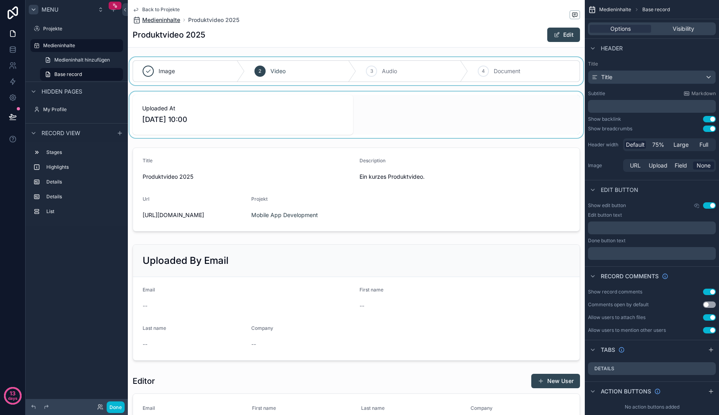
click at [173, 20] on span "Medieninhalte" at bounding box center [161, 20] width 38 height 8
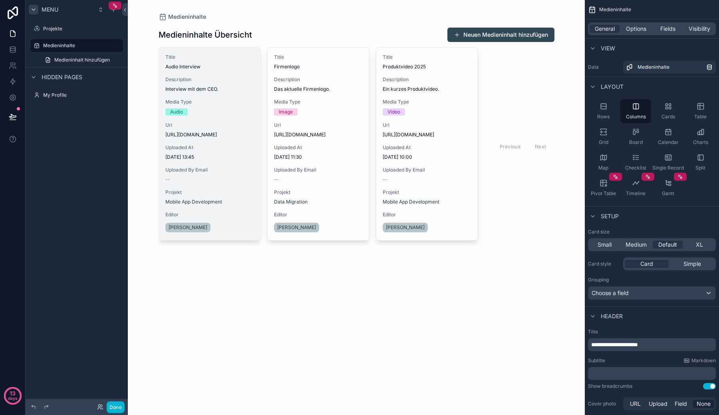
click at [241, 72] on div "Title Audio Interview Description Interview mit dem CEO. Media Type Audio Url […" at bounding box center [209, 144] width 101 height 193
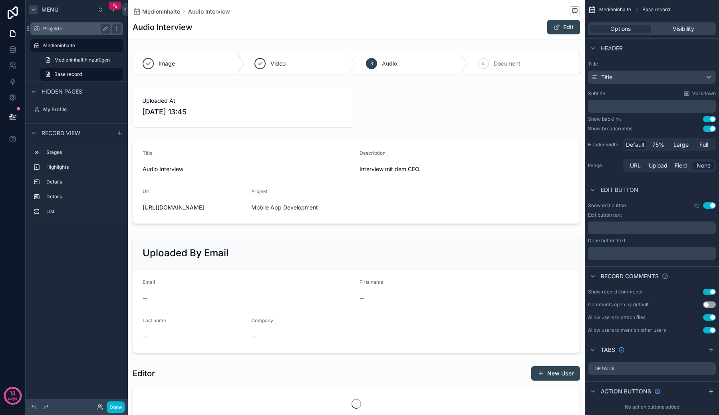
click at [50, 27] on label "Projekte" at bounding box center [75, 29] width 64 height 6
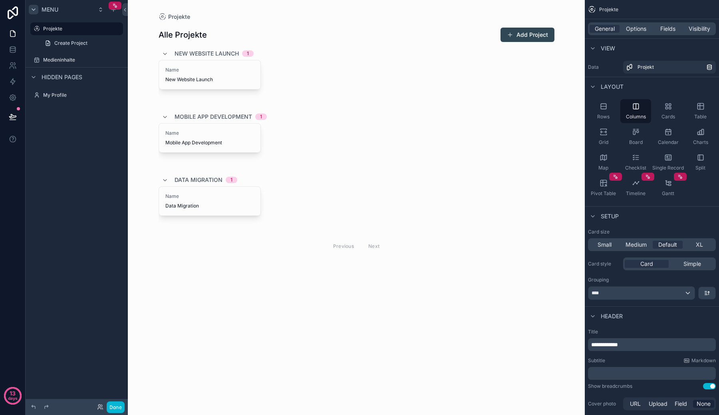
click at [209, 81] on div "scrollable content" at bounding box center [356, 140] width 409 height 281
click at [205, 78] on span "New Website Launch" at bounding box center [209, 79] width 89 height 6
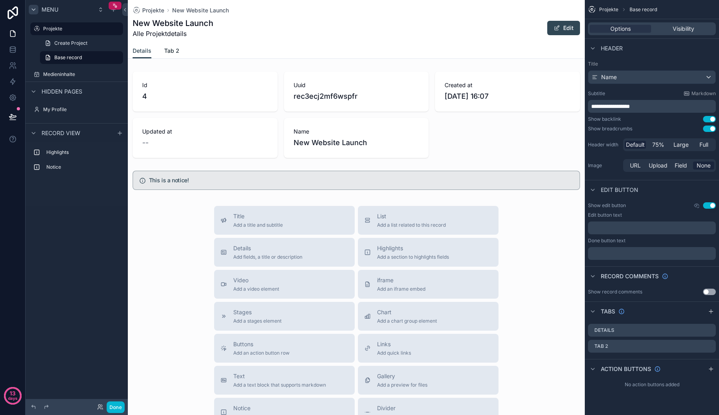
click at [169, 48] on span "Tab 2" at bounding box center [171, 51] width 15 height 8
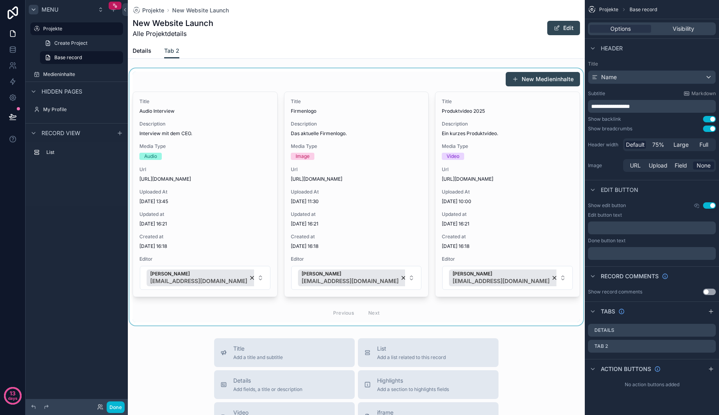
click at [308, 140] on div "scrollable content" at bounding box center [356, 196] width 457 height 257
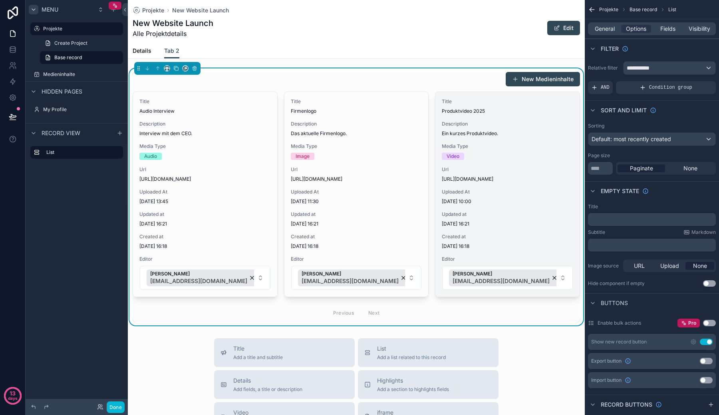
click at [510, 149] on span "Media Type" at bounding box center [507, 146] width 131 height 6
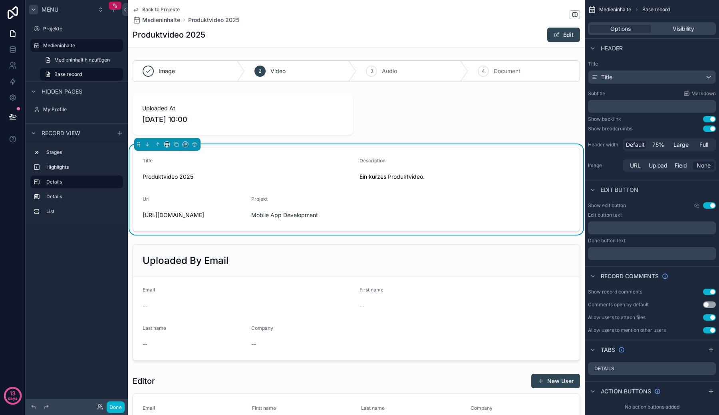
click at [174, 16] on div "Back to Projekte Medieninhalte Produktvideo 2025" at bounding box center [186, 15] width 107 height 18
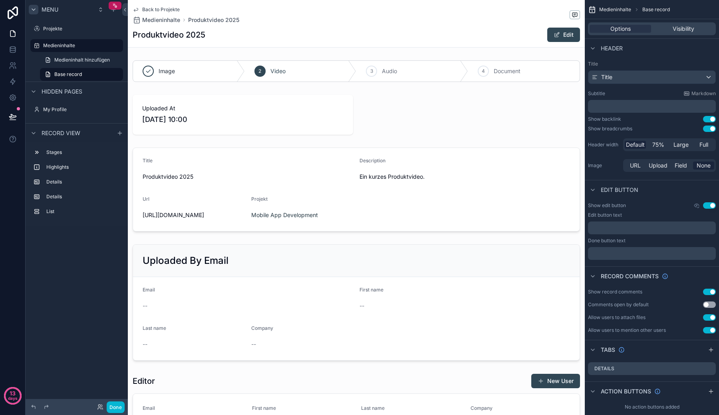
click at [174, 28] on div "Produktvideo 2025 Edit" at bounding box center [356, 34] width 447 height 15
click at [174, 20] on span "Medieninhalte" at bounding box center [161, 20] width 38 height 8
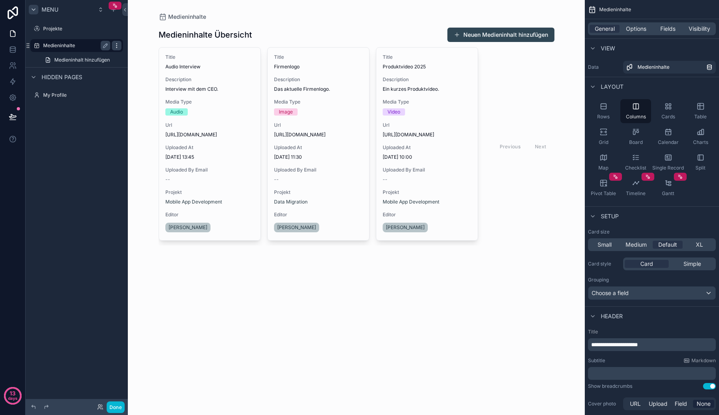
click at [118, 43] on icon "scrollable content" at bounding box center [116, 45] width 6 height 6
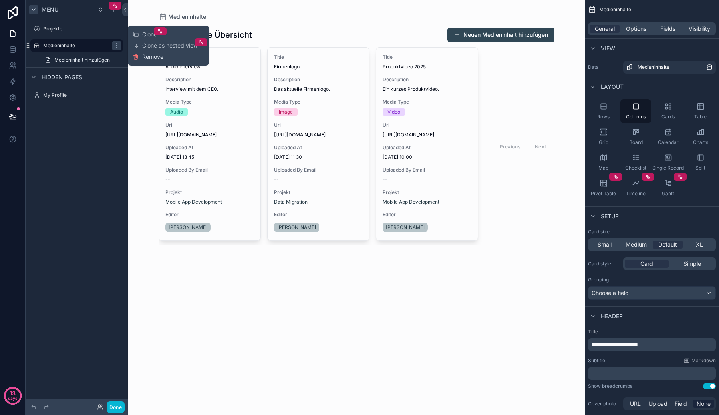
click at [144, 53] on span "Remove" at bounding box center [152, 57] width 21 height 8
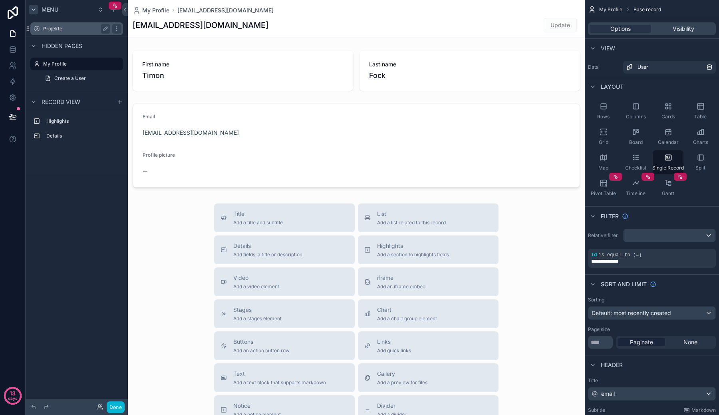
click at [72, 26] on label "Projekte" at bounding box center [75, 29] width 64 height 6
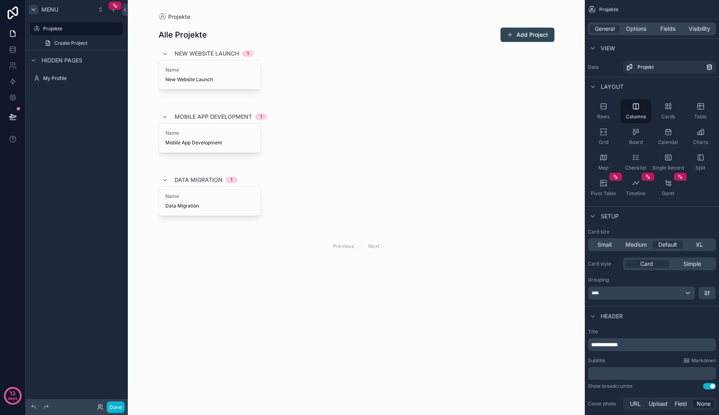
click at [214, 77] on div "scrollable content" at bounding box center [356, 140] width 409 height 281
click at [197, 77] on span "New Website Launch" at bounding box center [209, 79] width 89 height 6
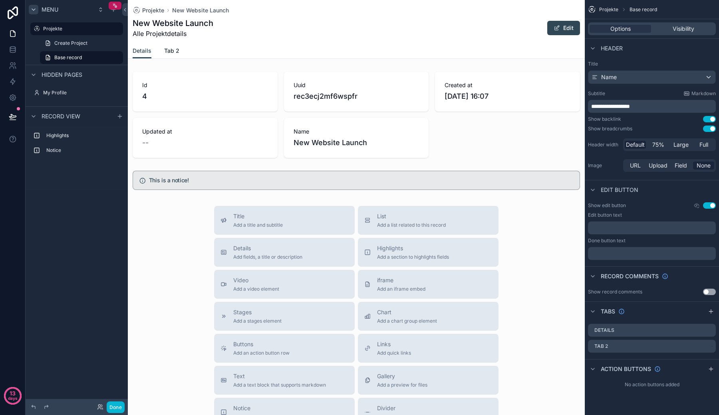
click at [170, 48] on span "Tab 2" at bounding box center [171, 51] width 15 height 8
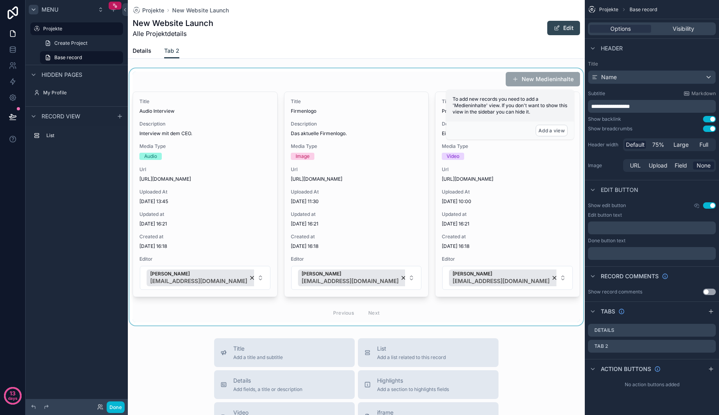
click at [217, 125] on div "scrollable content" at bounding box center [356, 196] width 457 height 257
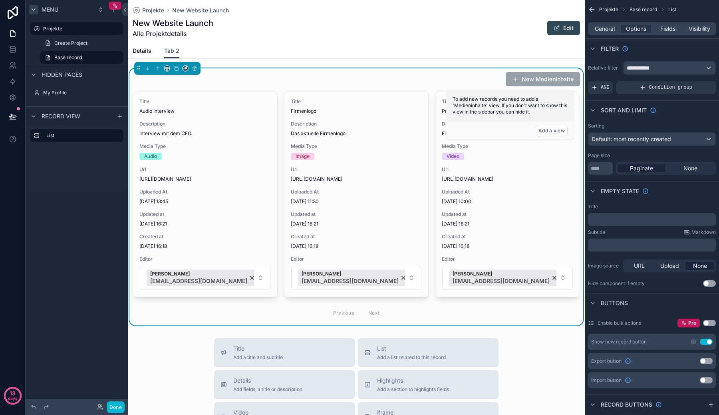
click at [217, 125] on span "Description" at bounding box center [204, 124] width 131 height 6
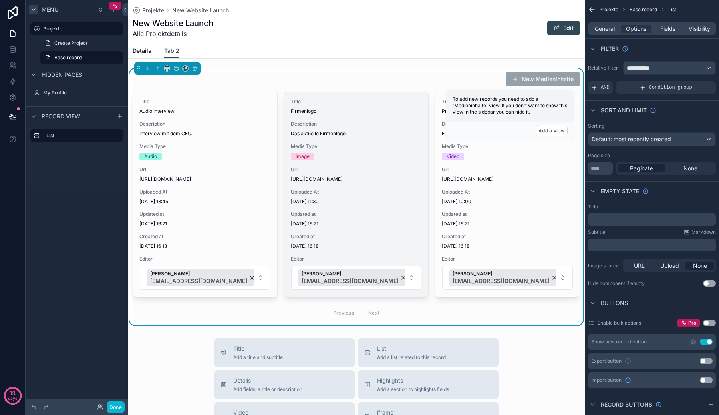
click at [347, 136] on span "Das aktuelle Firmenlogo." at bounding box center [356, 133] width 131 height 6
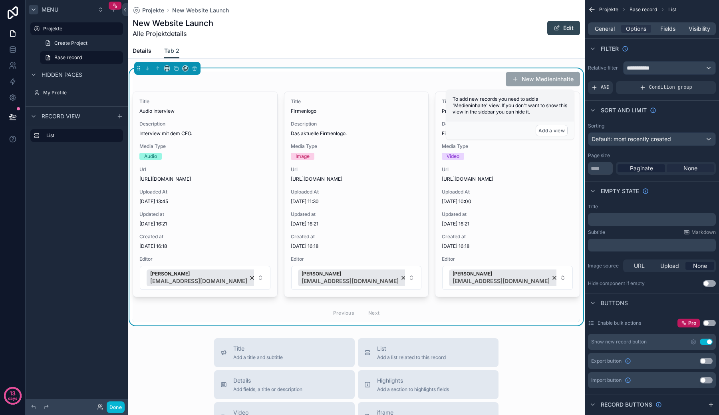
click at [683, 167] on div "None" at bounding box center [691, 168] width 48 height 8
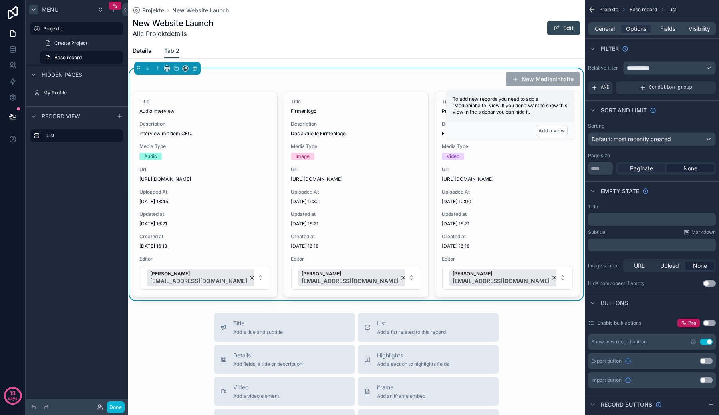
click at [658, 167] on div "Paginate" at bounding box center [642, 168] width 48 height 8
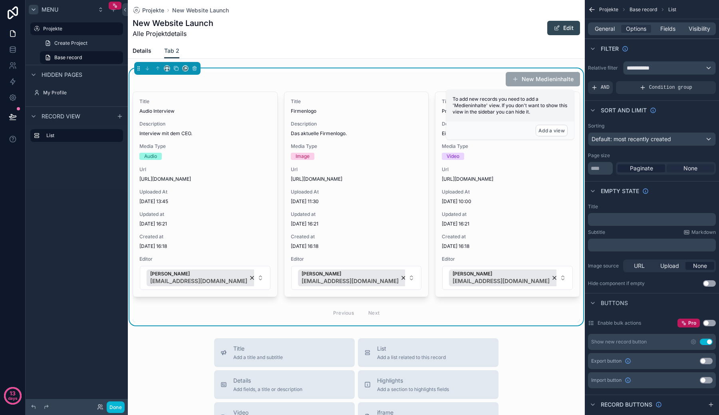
click at [676, 169] on div "None" at bounding box center [691, 168] width 48 height 8
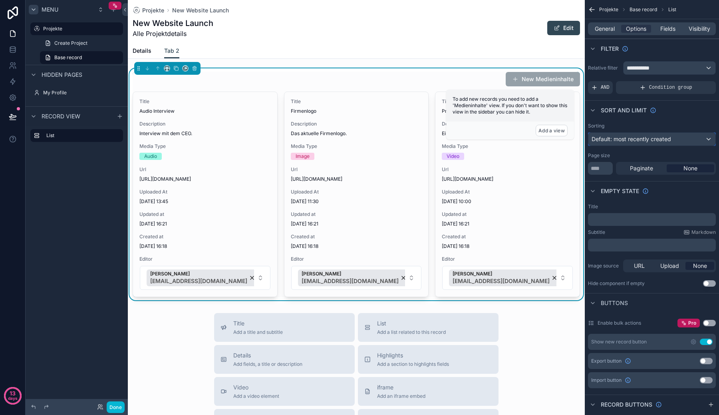
click at [678, 135] on div "Default: most recently created" at bounding box center [651, 139] width 127 height 13
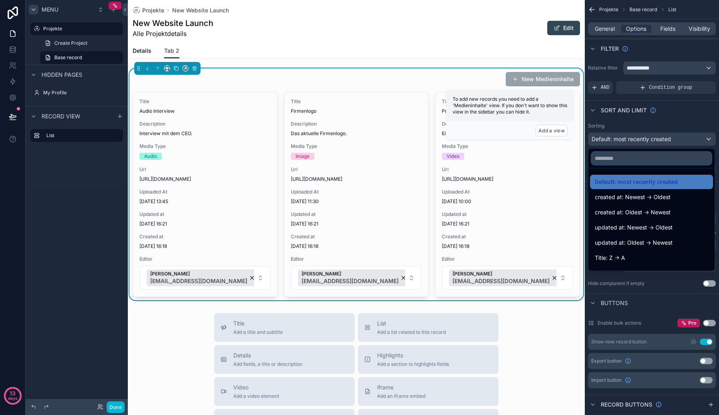
click at [666, 159] on input "text" at bounding box center [652, 158] width 120 height 13
click at [671, 137] on div "scrollable content" at bounding box center [359, 207] width 719 height 415
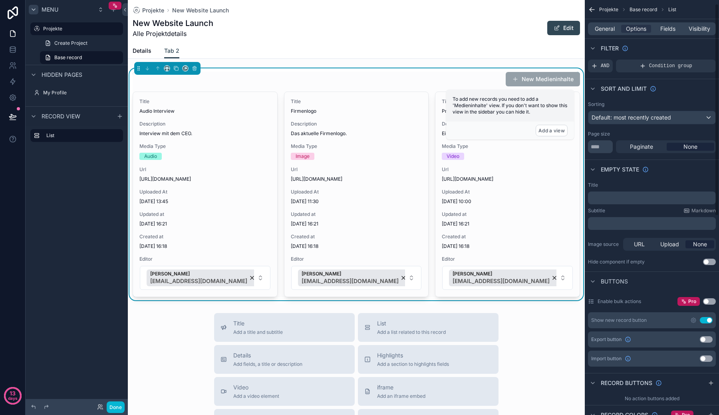
scroll to position [29, 0]
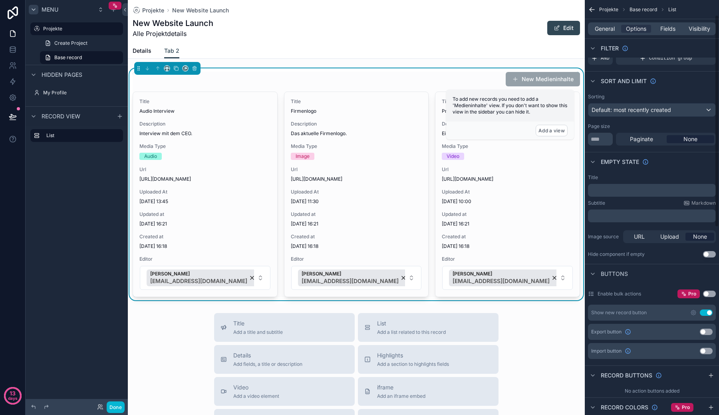
click at [649, 190] on p "﻿" at bounding box center [652, 190] width 123 height 6
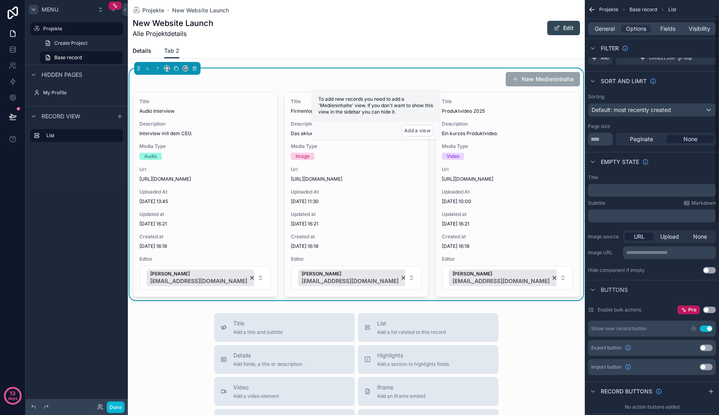
click at [641, 219] on div "﻿" at bounding box center [652, 215] width 128 height 13
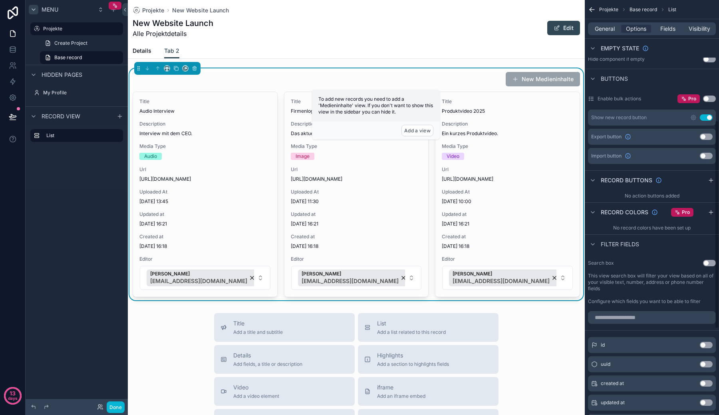
scroll to position [240, 0]
click at [703, 115] on button "Use setting" at bounding box center [706, 117] width 13 height 6
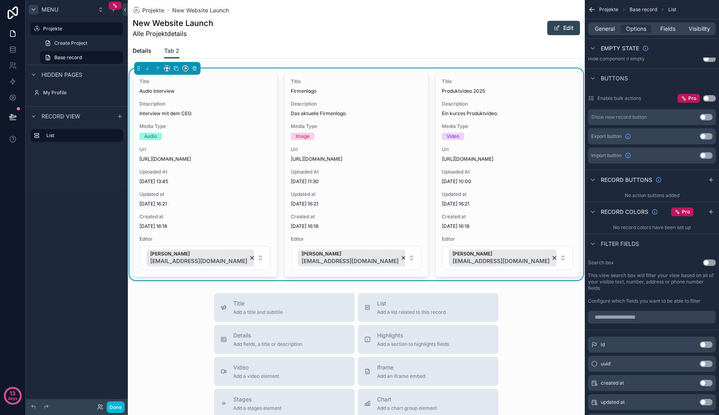
click at [703, 115] on button "Use setting" at bounding box center [706, 117] width 13 height 6
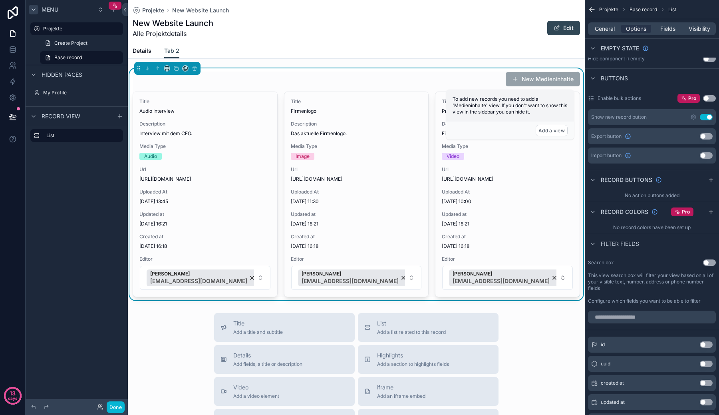
click at [703, 115] on button "Use setting" at bounding box center [706, 117] width 13 height 6
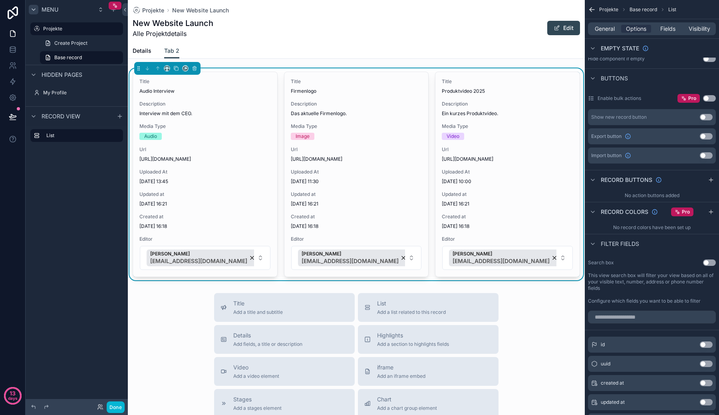
click at [707, 99] on button "Use setting" at bounding box center [709, 98] width 13 height 6
click at [706, 139] on button "Use setting" at bounding box center [706, 136] width 13 height 6
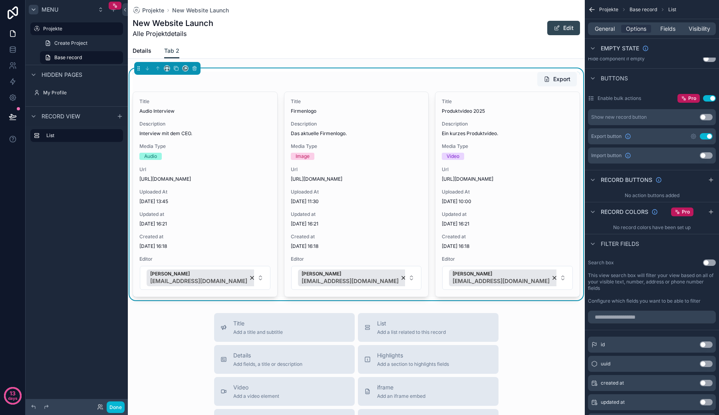
click at [706, 138] on button "Use setting" at bounding box center [706, 136] width 13 height 6
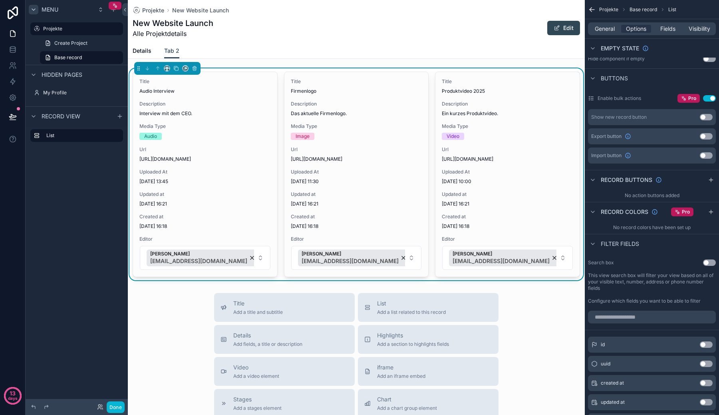
click at [707, 155] on button "Use setting" at bounding box center [706, 155] width 13 height 6
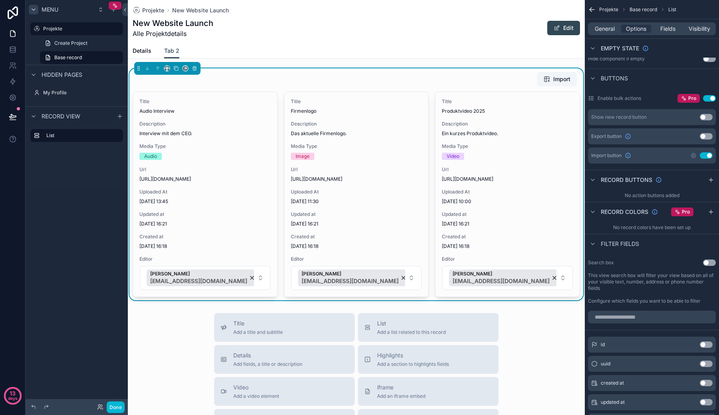
click at [707, 155] on button "Use setting" at bounding box center [706, 155] width 13 height 6
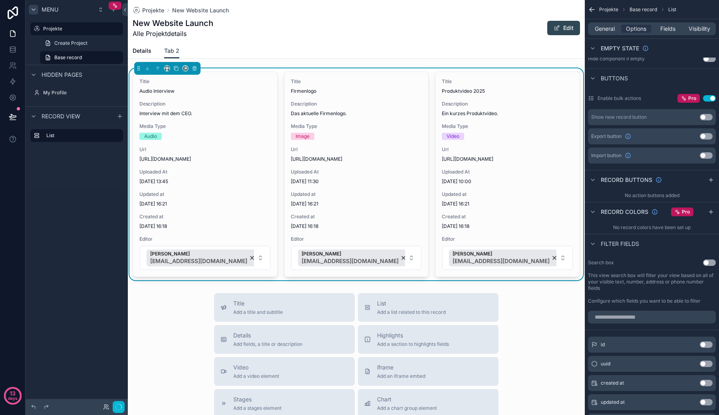
click at [707, 155] on button "Use setting" at bounding box center [706, 155] width 13 height 6
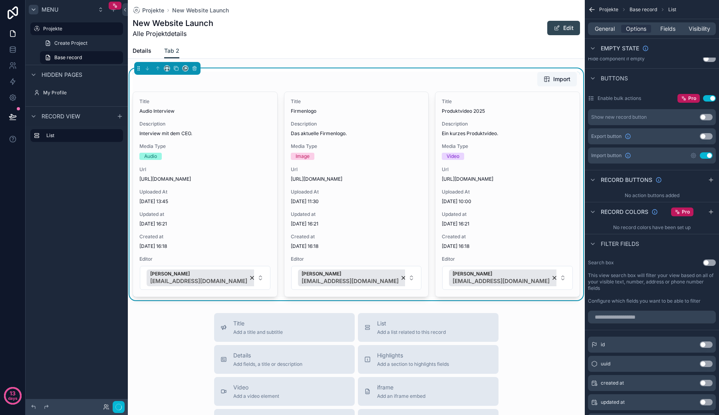
click at [707, 155] on button "Use setting" at bounding box center [706, 155] width 13 height 6
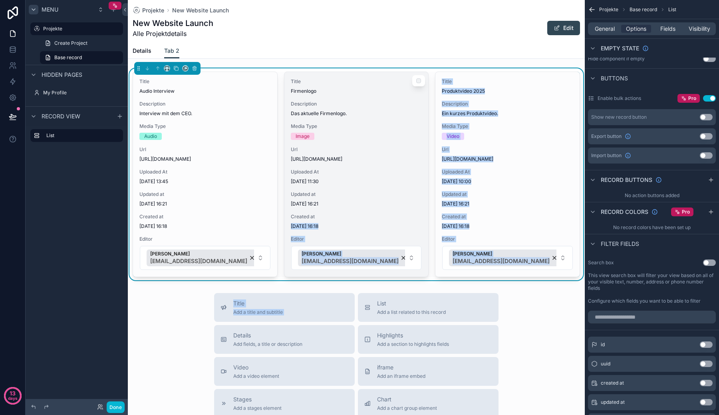
drag, startPoint x: 505, startPoint y: 299, endPoint x: 412, endPoint y: 215, distance: 124.7
click at [411, 215] on div "Projekte New Website Launch New Website Launch Alle Projektdetails Edit Tab 2 D…" at bounding box center [356, 320] width 457 height 641
click at [412, 215] on span "Created at" at bounding box center [356, 216] width 131 height 6
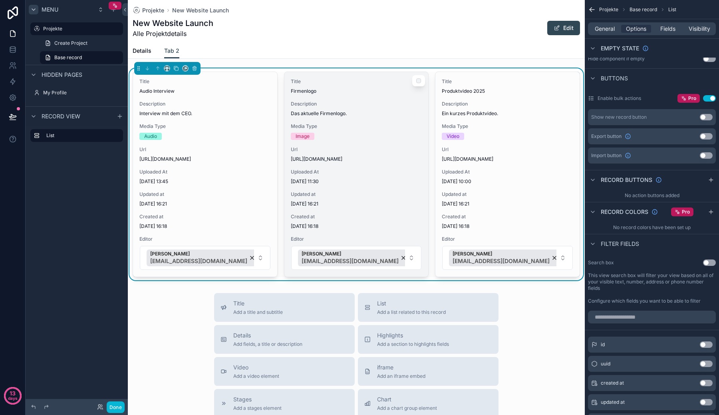
click at [412, 215] on span "Created at" at bounding box center [356, 216] width 131 height 6
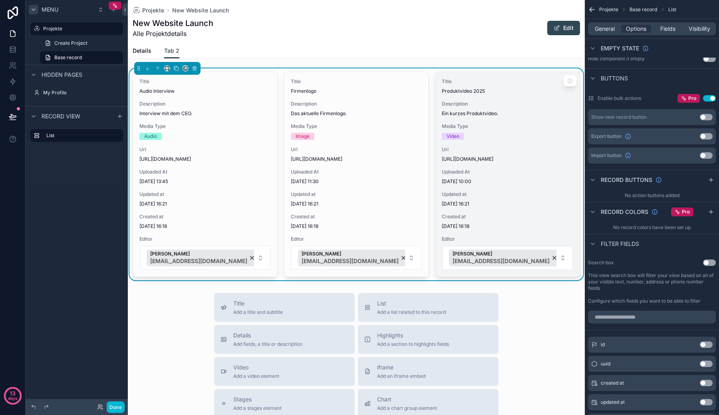
click at [459, 111] on span "Ein kurzes Produktvideo." at bounding box center [507, 113] width 131 height 6
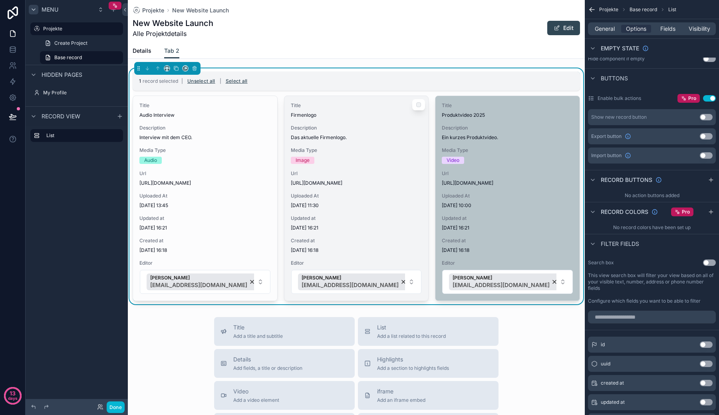
click at [418, 106] on div "scrollable content" at bounding box center [418, 104] width 13 height 11
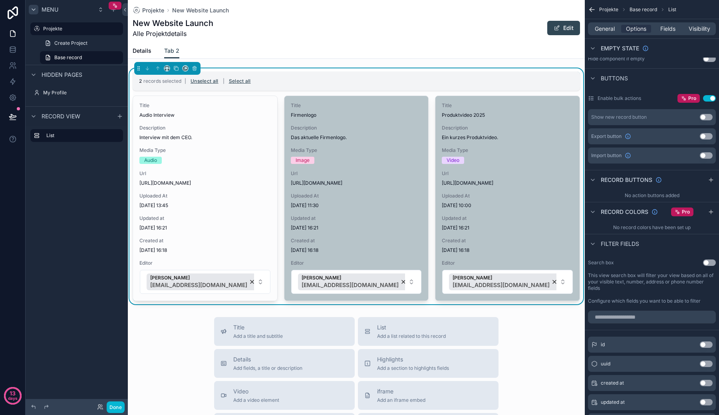
click at [436, 87] on div "2 records selected | Unselect all | Select all" at bounding box center [356, 81] width 447 height 19
click at [210, 82] on button "Unselect all" at bounding box center [205, 81] width 34 height 13
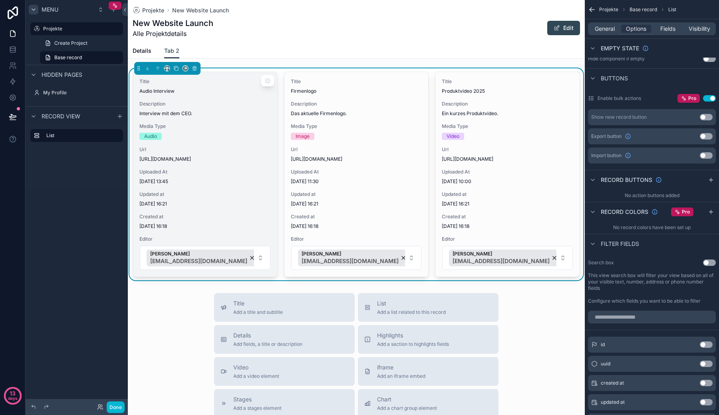
click at [266, 77] on div "scrollable content" at bounding box center [267, 80] width 13 height 11
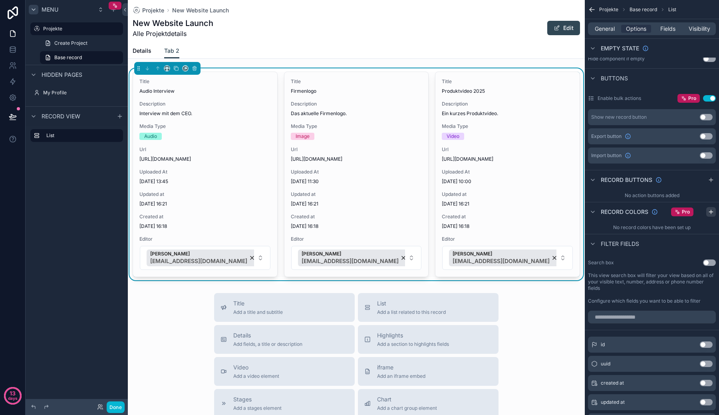
click at [712, 209] on icon "scrollable content" at bounding box center [711, 212] width 6 height 6
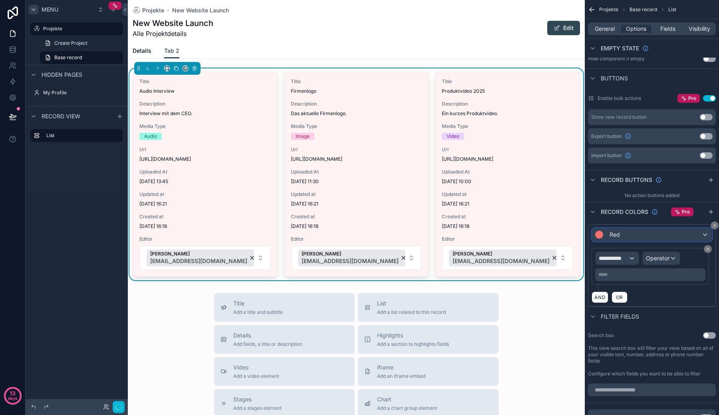
click at [666, 233] on div "Red" at bounding box center [652, 234] width 120 height 13
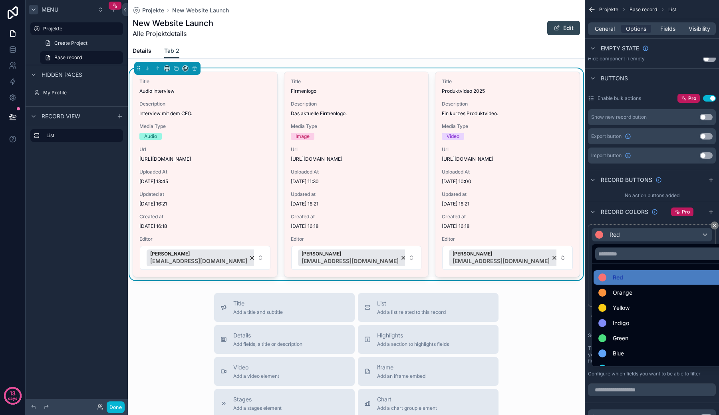
click at [666, 234] on div "scrollable content" at bounding box center [359, 207] width 719 height 415
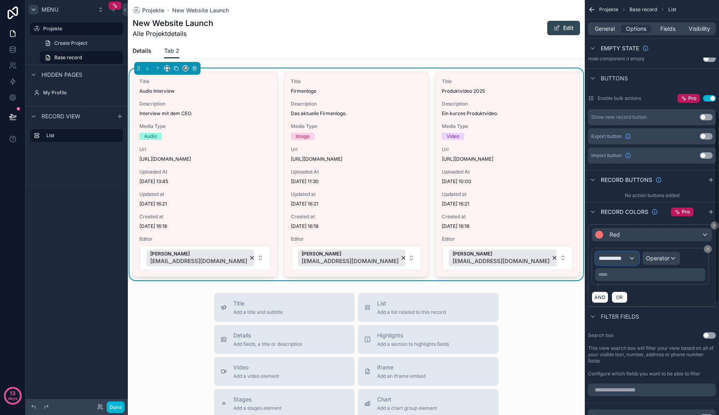
click at [628, 258] on div "**********" at bounding box center [617, 258] width 43 height 13
click at [635, 298] on div "Row values Row values" at bounding box center [631, 305] width 59 height 19
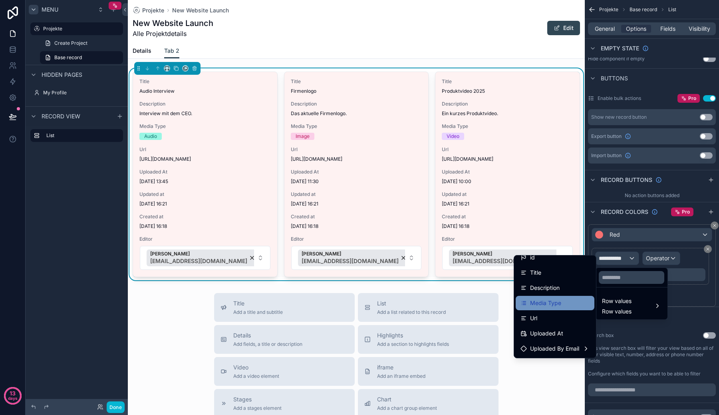
scroll to position [1, 0]
click at [559, 308] on div "Media Type" at bounding box center [555, 309] width 69 height 10
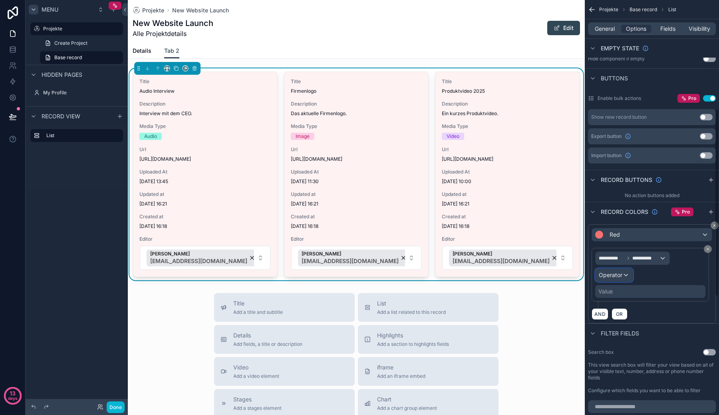
click at [618, 274] on span "Operator" at bounding box center [611, 274] width 24 height 7
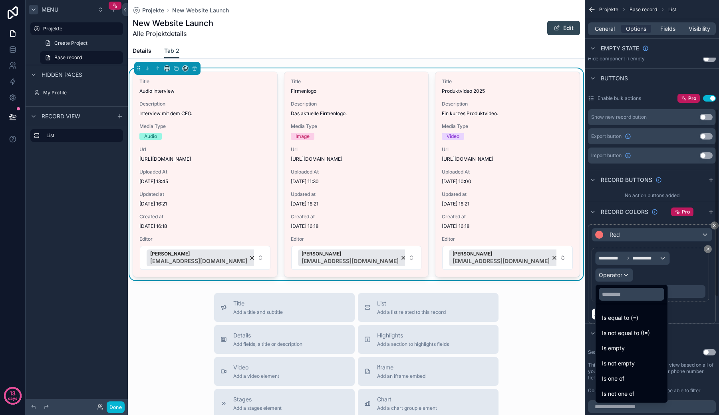
click at [654, 267] on div "scrollable content" at bounding box center [359, 207] width 719 height 415
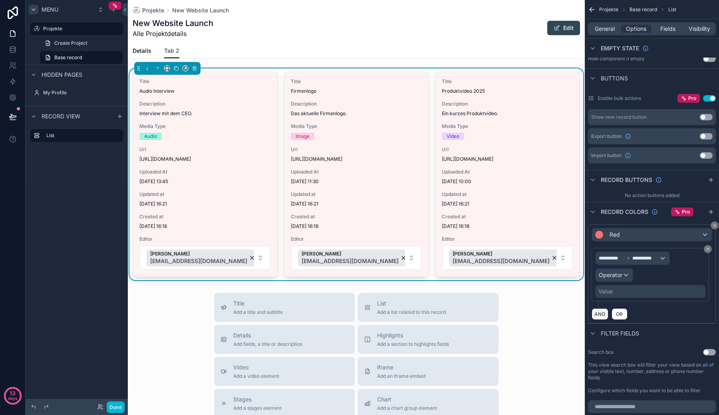
click at [602, 309] on button "AND" at bounding box center [600, 314] width 17 height 12
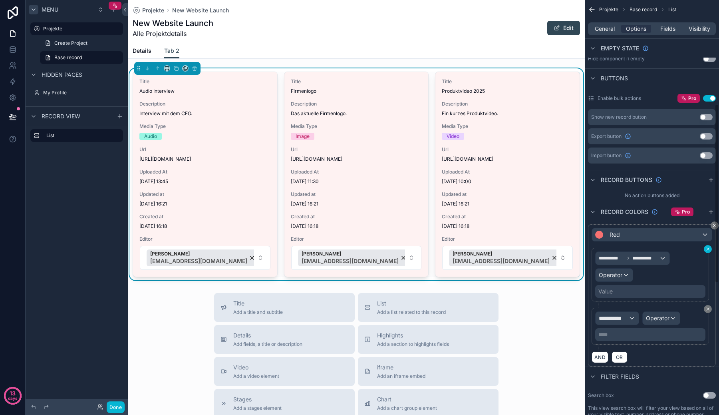
click at [707, 248] on icon "scrollable content" at bounding box center [708, 248] width 5 height 5
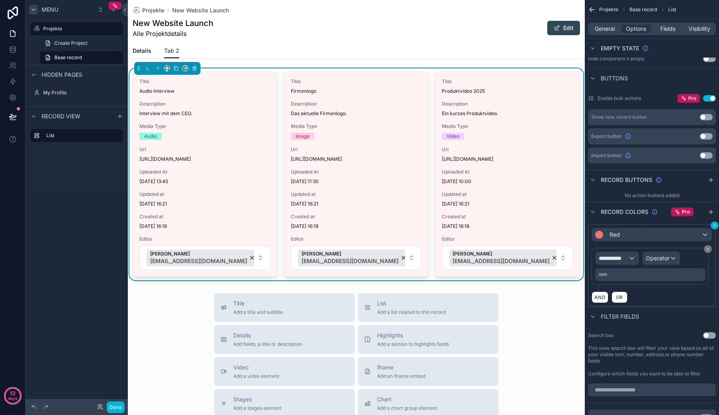
click at [713, 227] on icon "scrollable content" at bounding box center [714, 225] width 5 height 5
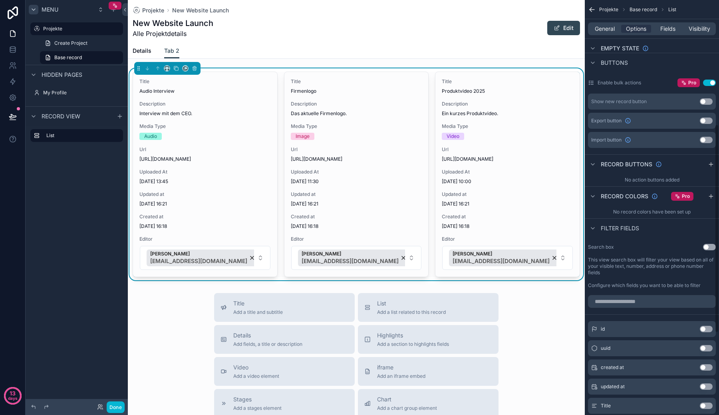
scroll to position [256, 0]
click at [710, 245] on button "Use setting" at bounding box center [709, 246] width 13 height 6
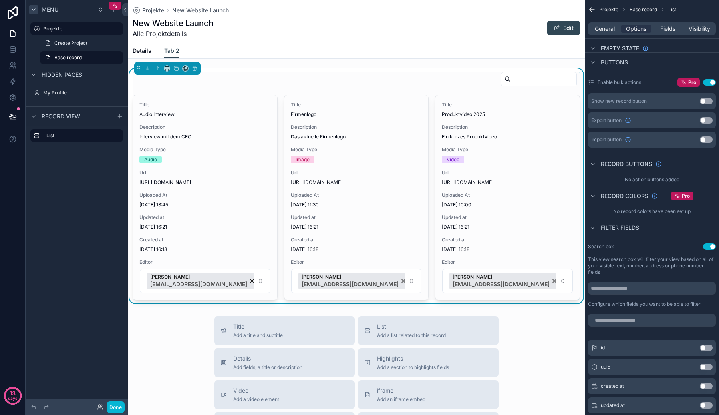
click at [710, 245] on button "Use setting" at bounding box center [709, 246] width 13 height 6
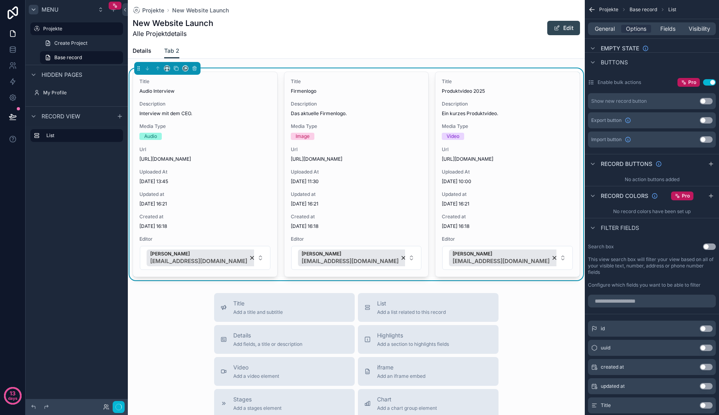
click at [710, 245] on button "Use setting" at bounding box center [709, 246] width 13 height 6
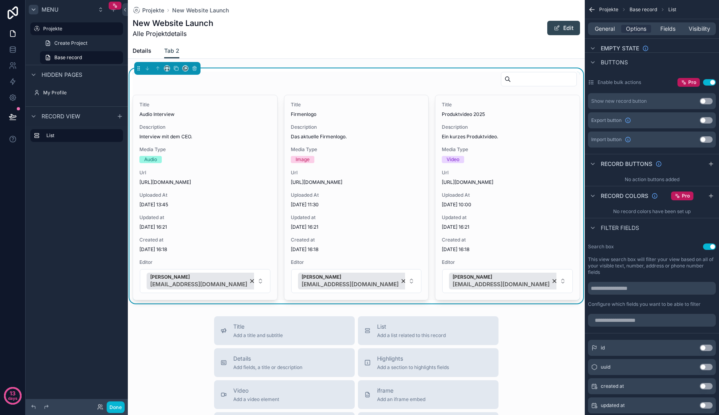
click at [710, 245] on button "Use setting" at bounding box center [709, 246] width 13 height 6
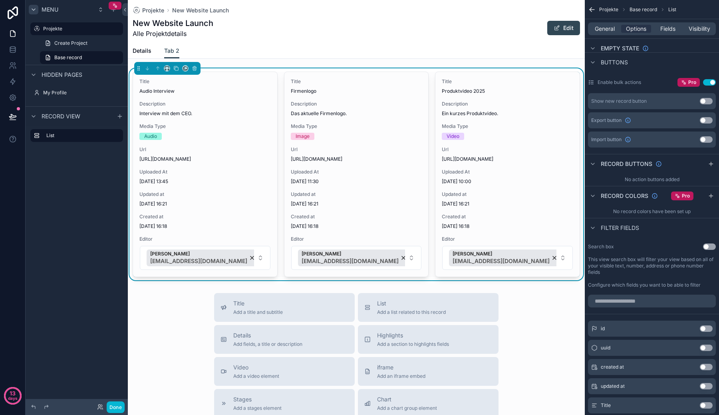
click at [710, 245] on button "Use setting" at bounding box center [709, 246] width 13 height 6
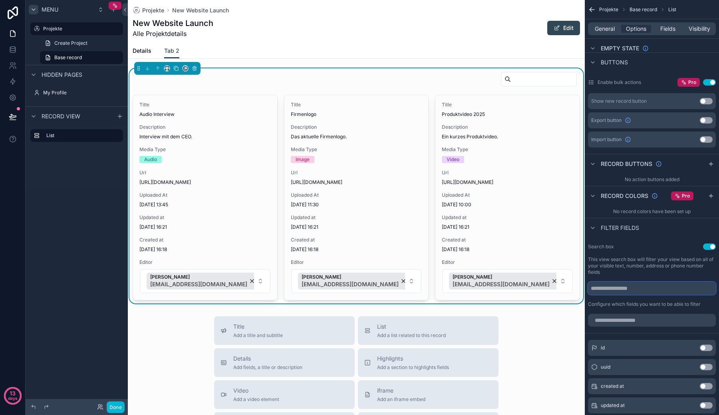
click at [659, 290] on input "scrollable content" at bounding box center [652, 288] width 128 height 13
click at [516, 76] on input "scrollable content" at bounding box center [544, 79] width 66 height 11
click at [645, 320] on input "scrollable content" at bounding box center [652, 320] width 128 height 13
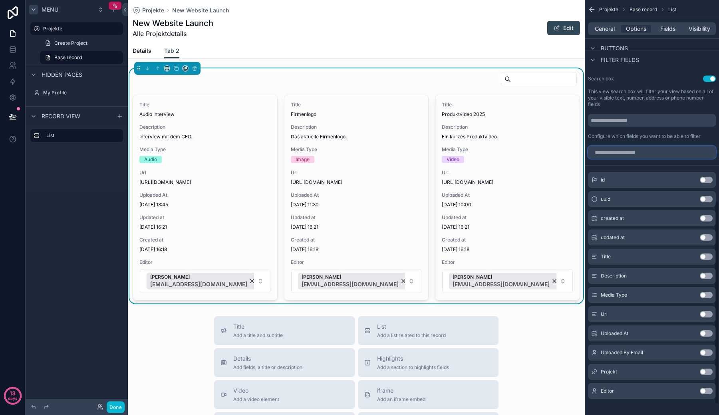
scroll to position [431, 0]
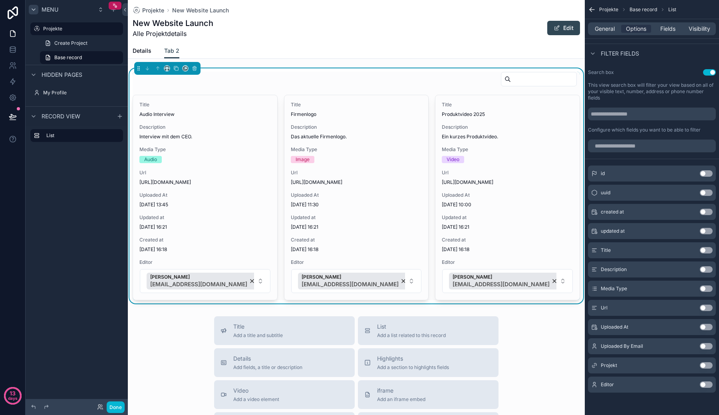
click at [706, 250] on button "Use setting" at bounding box center [706, 250] width 13 height 6
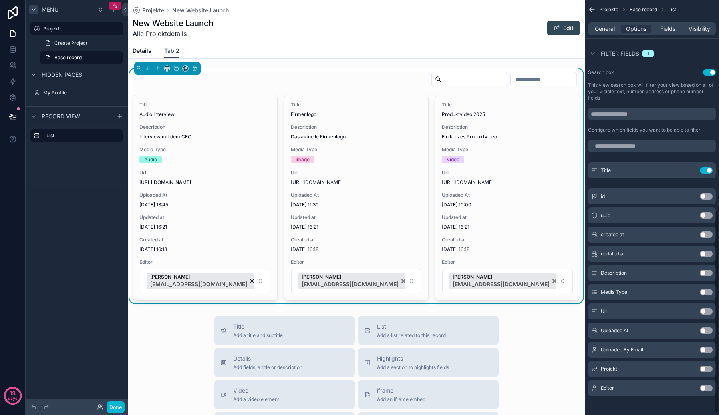
click at [706, 274] on button "Use setting" at bounding box center [706, 273] width 13 height 6
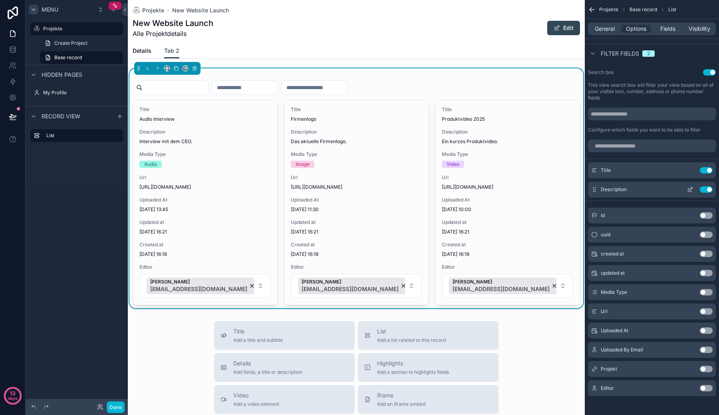
click at [707, 189] on button "Use setting" at bounding box center [706, 189] width 13 height 6
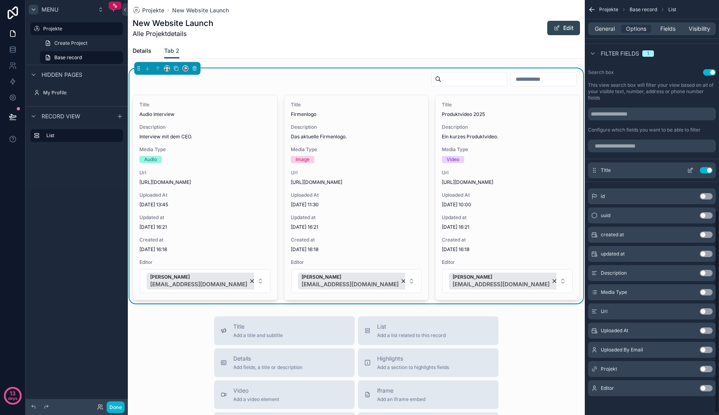
click at [706, 171] on button "Use setting" at bounding box center [706, 170] width 13 height 6
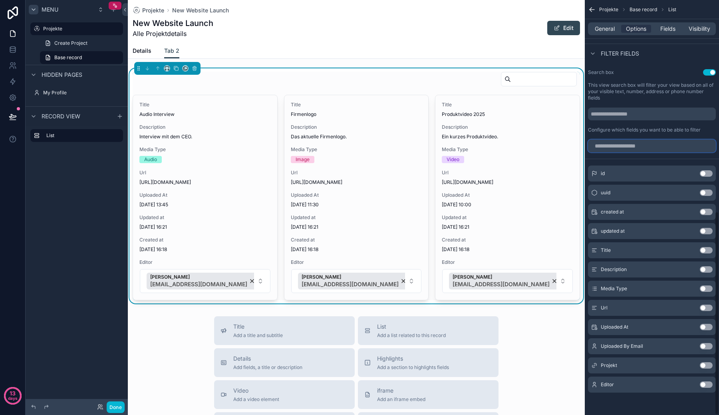
click at [679, 147] on input "scrollable content" at bounding box center [652, 145] width 128 height 13
type input "*"
click at [646, 116] on input "scrollable content" at bounding box center [652, 113] width 128 height 13
click at [664, 101] on div "Search box Use setting This view search box will filter your view based on all …" at bounding box center [652, 101] width 134 height 70
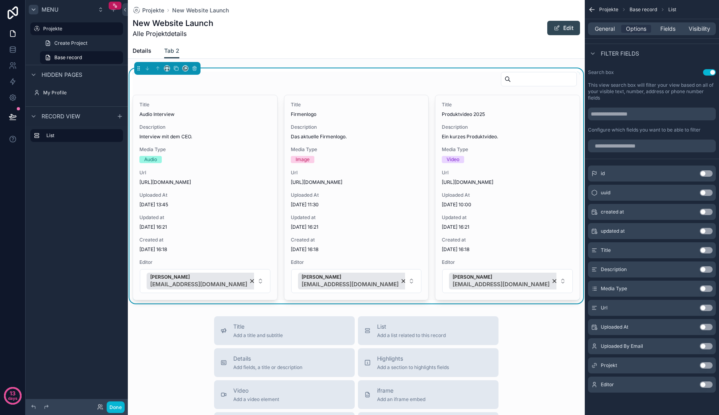
click at [664, 101] on div "Search box Use setting This view search box will filter your view based on all …" at bounding box center [652, 101] width 134 height 70
click at [663, 91] on label "This view search box will filter your view based on all of your visible text, n…" at bounding box center [652, 91] width 128 height 19
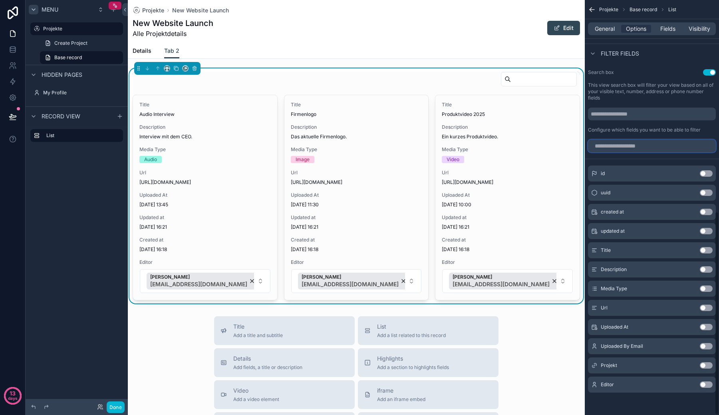
click at [625, 146] on input "scrollable content" at bounding box center [652, 145] width 128 height 13
click at [706, 291] on button "Use setting" at bounding box center [706, 288] width 13 height 6
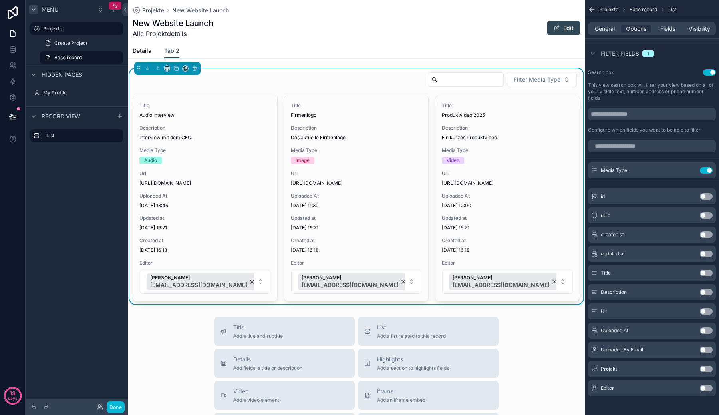
click at [530, 89] on div "Filter Media Type" at bounding box center [356, 81] width 447 height 19
click at [537, 79] on span "Filter Media Type" at bounding box center [537, 80] width 47 height 8
click at [521, 121] on div "Video" at bounding box center [536, 124] width 96 height 13
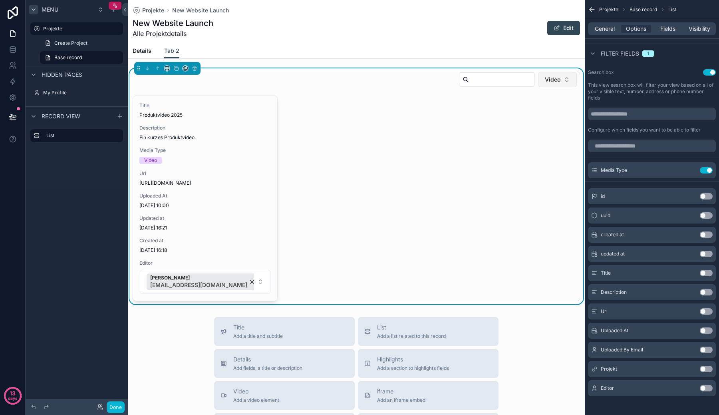
click at [545, 83] on button "Video" at bounding box center [557, 79] width 39 height 15
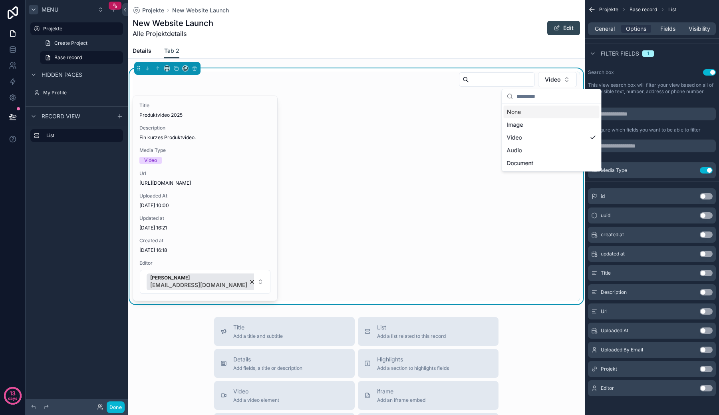
click at [520, 113] on div "None" at bounding box center [552, 111] width 96 height 13
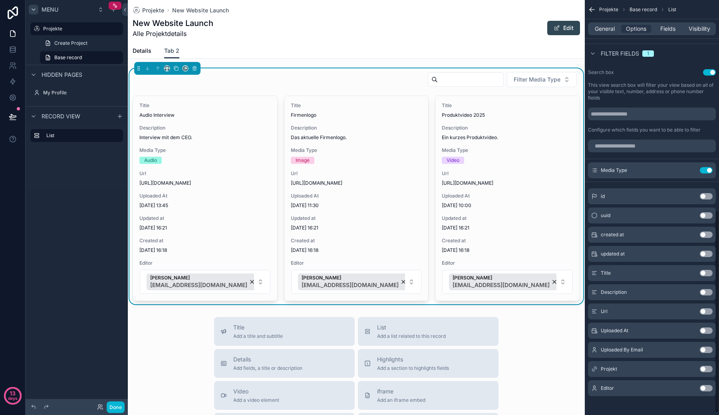
click at [634, 86] on label "This view search box will filter your view based on all of your visible text, n…" at bounding box center [652, 91] width 128 height 19
click at [666, 28] on span "Fields" at bounding box center [667, 29] width 15 height 8
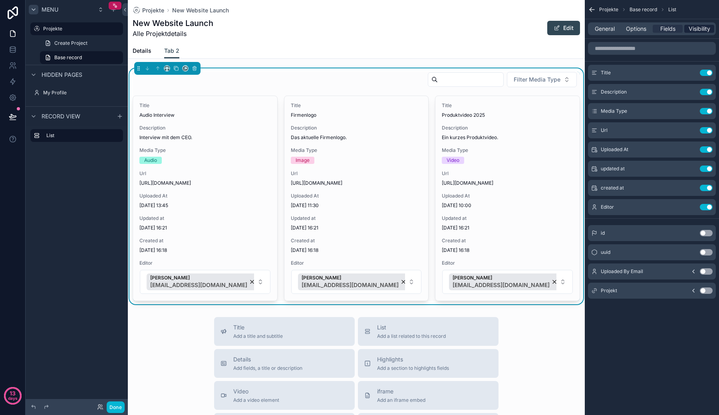
click at [690, 28] on span "Visibility" at bounding box center [700, 29] width 22 height 8
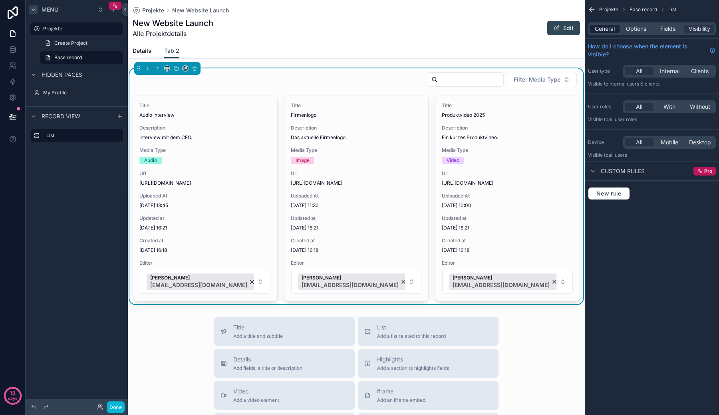
click at [596, 32] on span "General" at bounding box center [605, 29] width 20 height 8
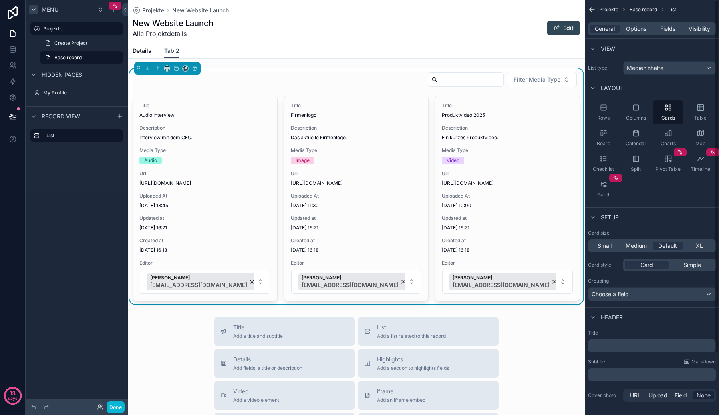
scroll to position [72, 0]
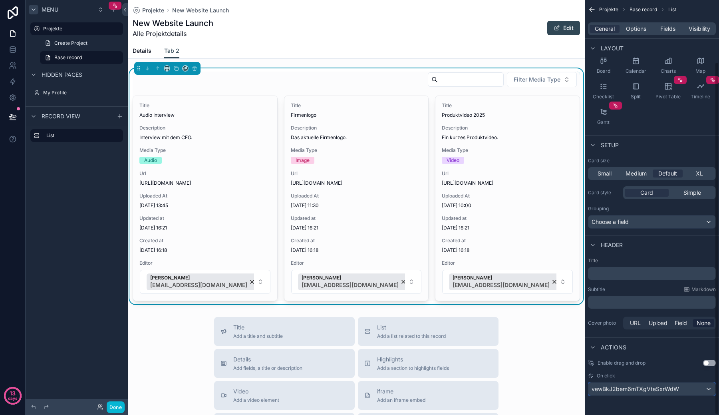
click at [633, 395] on div "vewBkJ2bem6mTXgVteSxrWdW" at bounding box center [651, 388] width 127 height 13
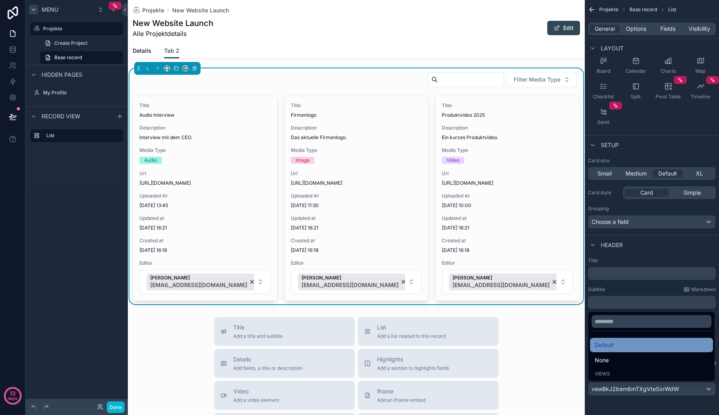
click at [634, 347] on div "Default" at bounding box center [651, 345] width 113 height 10
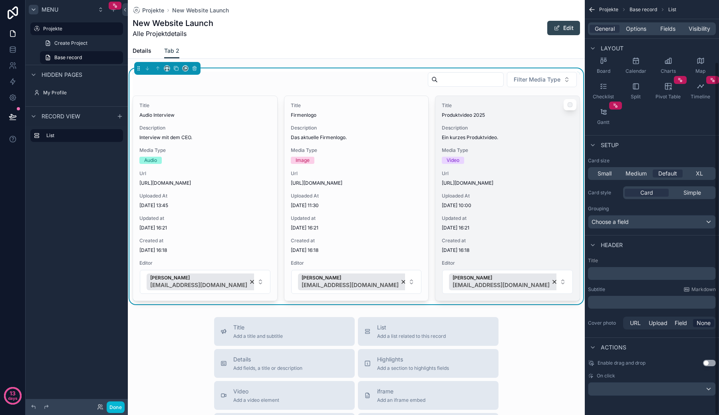
click at [463, 147] on span "Media Type" at bounding box center [507, 150] width 131 height 6
click at [453, 106] on span "Title" at bounding box center [507, 105] width 131 height 6
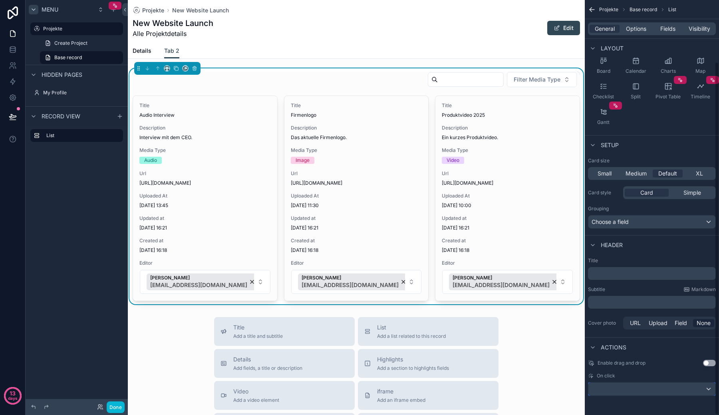
click at [656, 387] on div "scrollable content" at bounding box center [651, 388] width 127 height 13
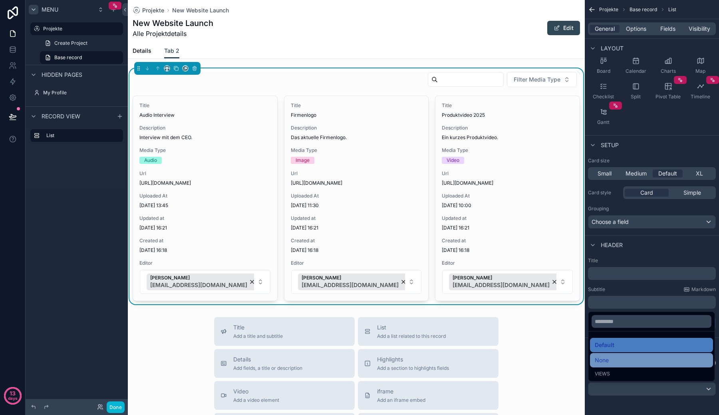
click at [622, 359] on div "None" at bounding box center [651, 360] width 113 height 10
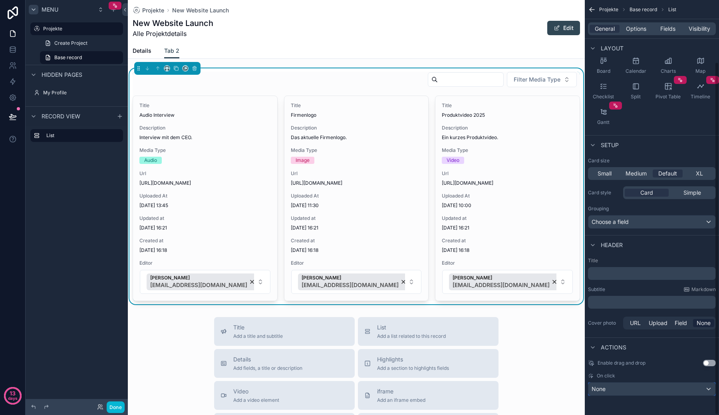
click at [617, 385] on div "None" at bounding box center [651, 388] width 127 height 13
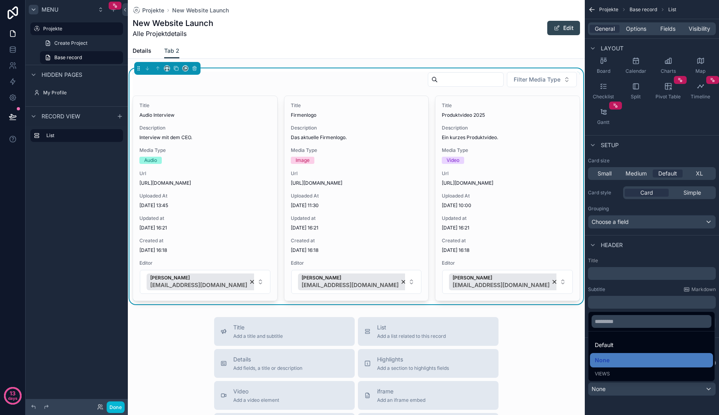
click at [616, 371] on div "Views" at bounding box center [651, 373] width 113 height 6
click at [608, 345] on span "Default" at bounding box center [604, 345] width 19 height 10
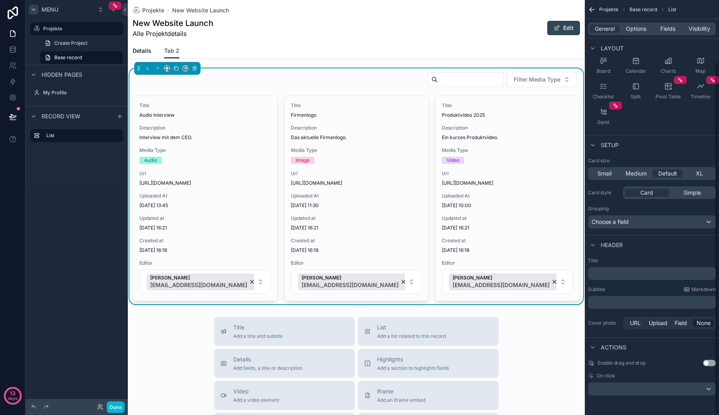
click at [612, 398] on div "Enable drag and drop Use setting On click" at bounding box center [652, 377] width 134 height 42
click at [612, 393] on div "scrollable content" at bounding box center [651, 388] width 127 height 13
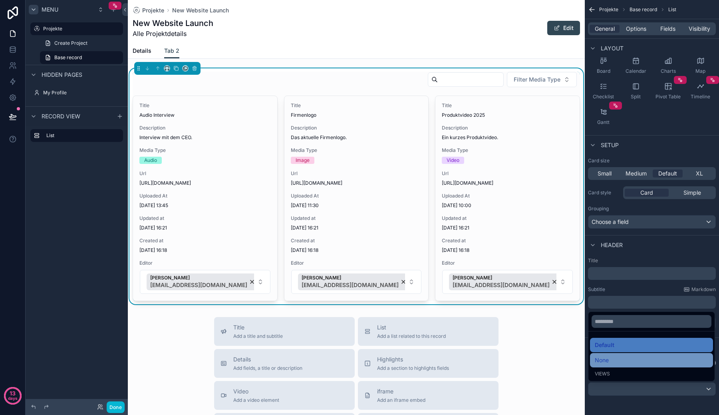
click at [614, 362] on div "None" at bounding box center [651, 360] width 113 height 10
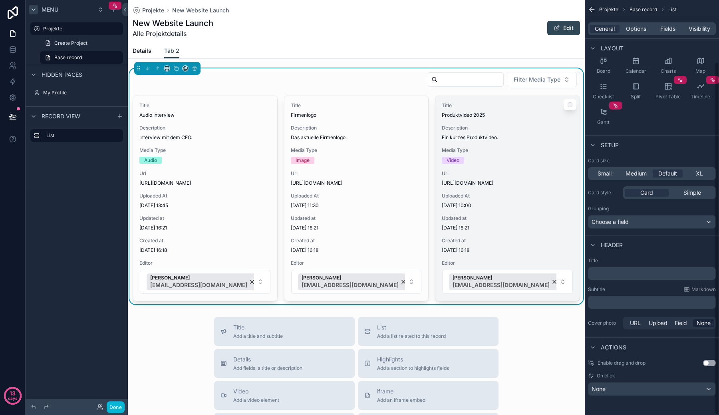
click at [453, 136] on span "Ein kurzes Produktvideo." at bounding box center [507, 137] width 131 height 6
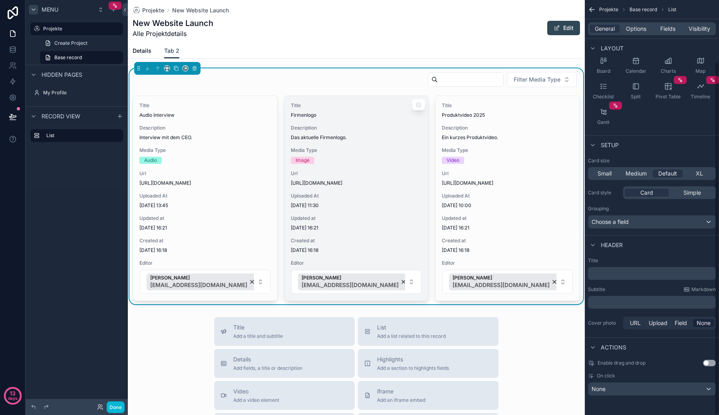
click at [351, 122] on div "Title Firmenlogo Description Das aktuelle Firmenlogo. Media Type Image Url [URL…" at bounding box center [356, 198] width 144 height 205
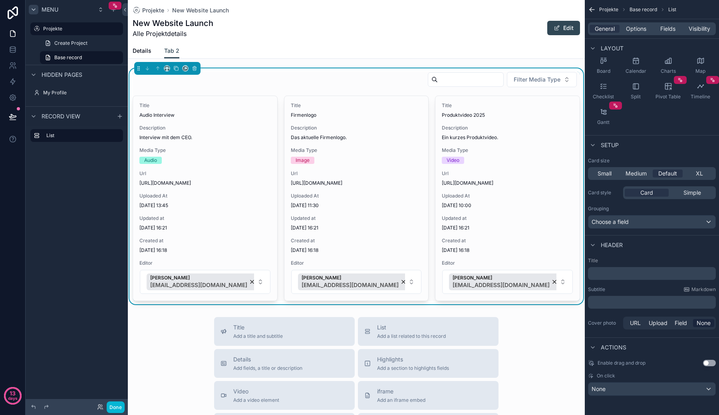
click at [384, 19] on div "New Website Launch Alle Projektdetails Edit" at bounding box center [356, 28] width 447 height 21
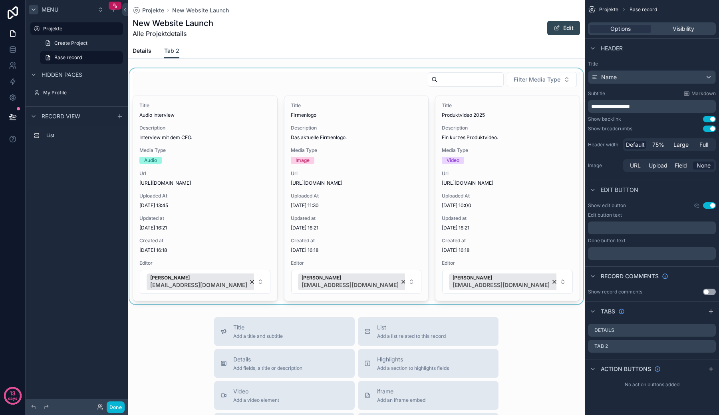
click at [379, 78] on div "scrollable content" at bounding box center [356, 186] width 457 height 236
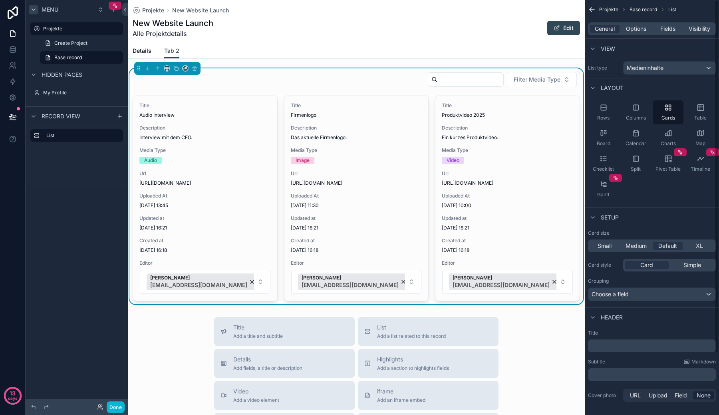
scroll to position [72, 0]
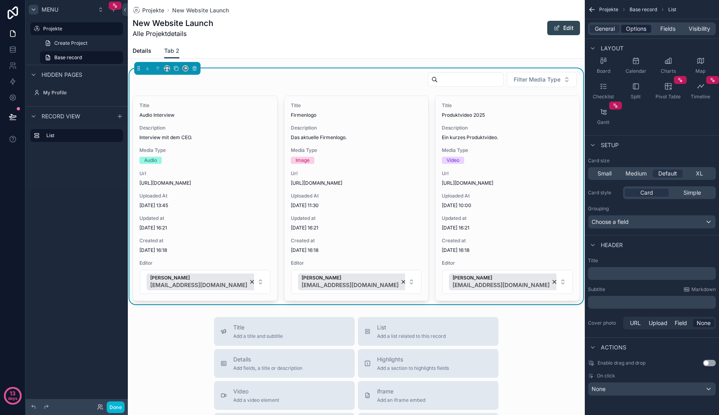
click at [631, 26] on span "Options" at bounding box center [636, 29] width 20 height 8
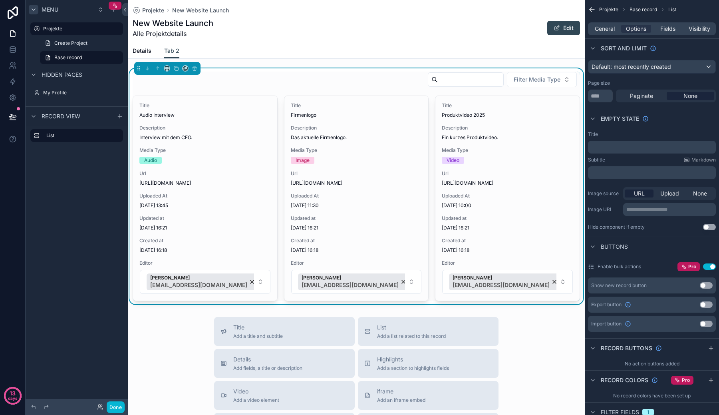
click at [675, 172] on p "﻿" at bounding box center [652, 172] width 123 height 6
click at [674, 229] on div "Hide component if empty Use setting" at bounding box center [652, 227] width 128 height 6
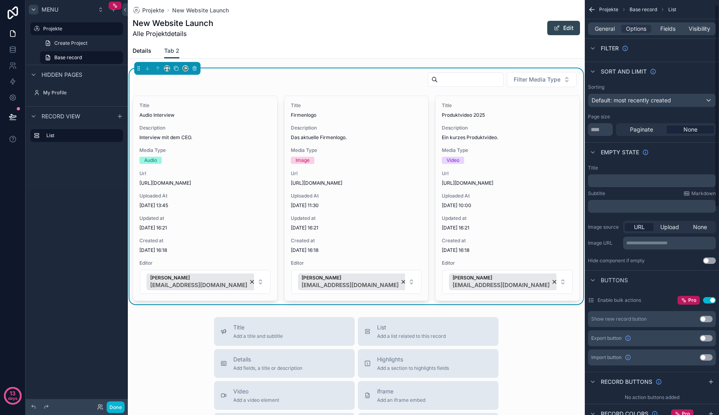
scroll to position [0, 0]
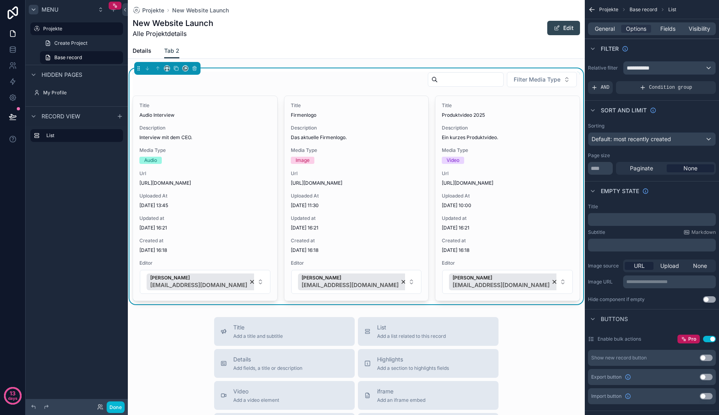
click at [669, 217] on p "﻿" at bounding box center [652, 219] width 123 height 6
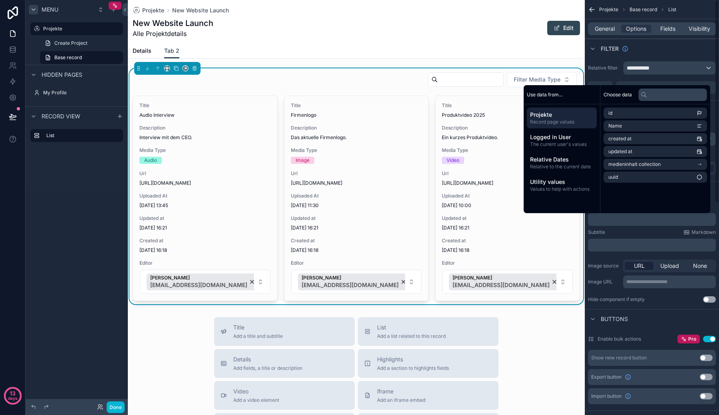
click at [660, 233] on div "Subtitle Markdown" at bounding box center [652, 232] width 128 height 6
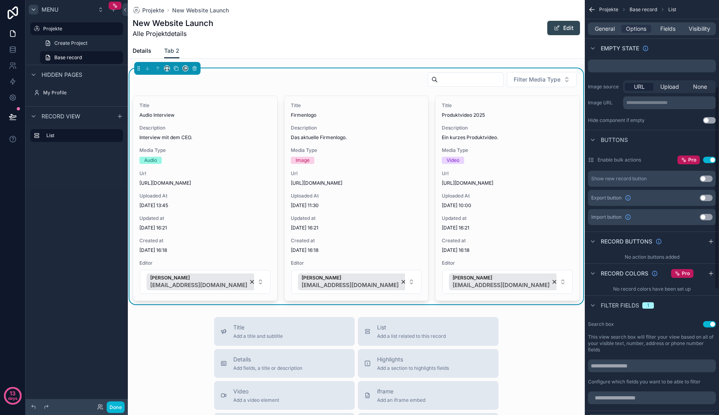
scroll to position [160, 0]
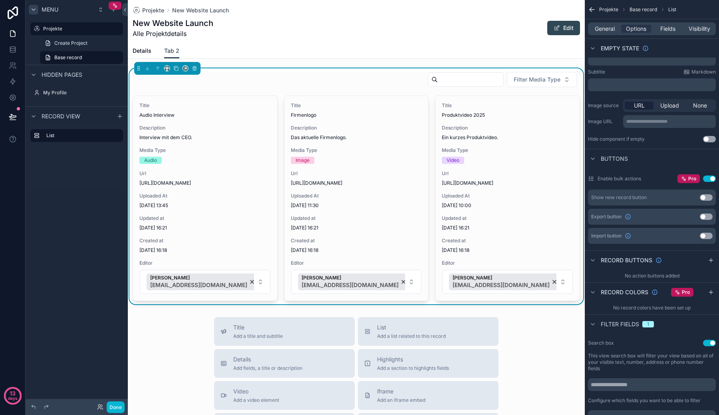
click at [705, 198] on button "Use setting" at bounding box center [706, 197] width 13 height 6
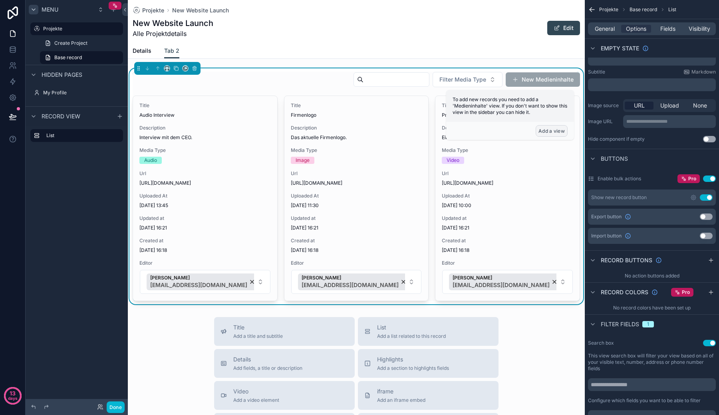
drag, startPoint x: 558, startPoint y: 130, endPoint x: 532, endPoint y: 111, distance: 31.5
click at [532, 111] on div "To add new records you need to add a 'Medieninhalte' view. If you don't want to…" at bounding box center [510, 115] width 128 height 50
click at [532, 111] on span "To add new records you need to add a 'Medieninhalte' view. If you don't want to…" at bounding box center [510, 105] width 115 height 19
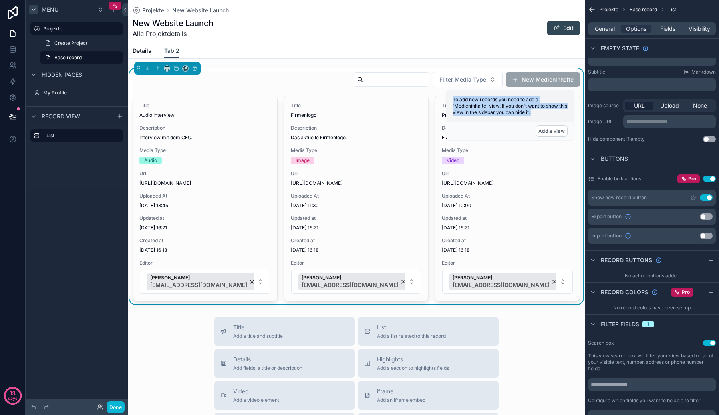
click at [517, 60] on div "Projekte New Website Launch New Website Launch Alle Projektdetails Edit Tab 2 D…" at bounding box center [356, 332] width 457 height 665
click at [481, 40] on div "Projekte New Website Launch New Website Launch Alle Projektdetails Edit" at bounding box center [356, 21] width 447 height 43
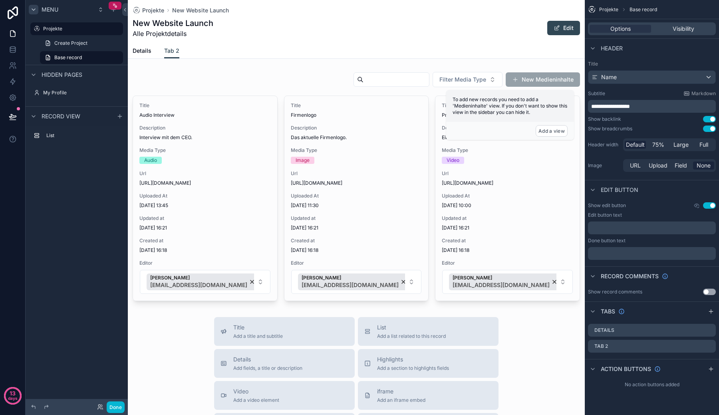
scroll to position [0, 0]
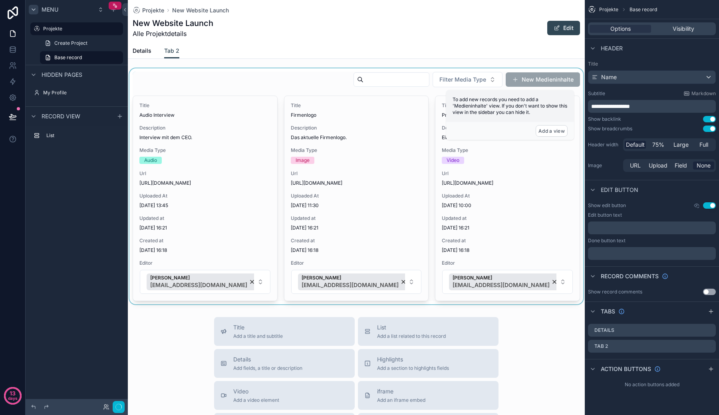
click at [478, 69] on div "scrollable content" at bounding box center [356, 186] width 457 height 236
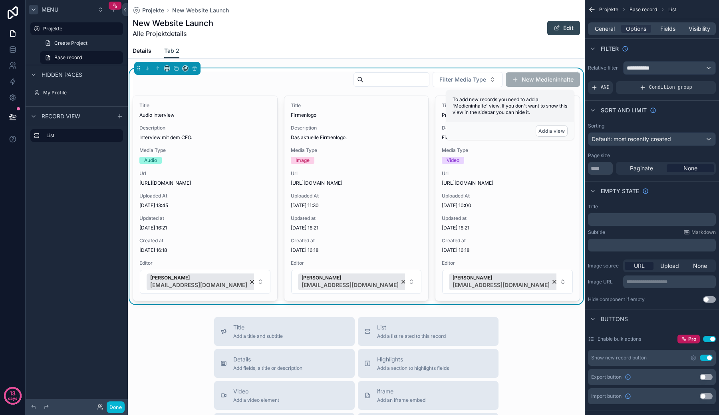
click at [517, 74] on button "New Medieninhalte" at bounding box center [543, 79] width 74 height 14
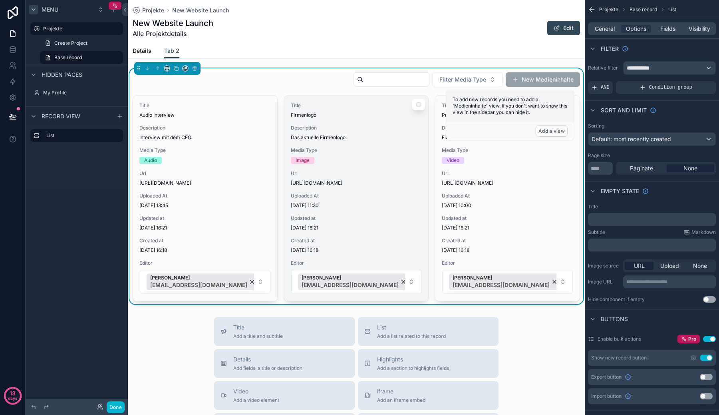
click at [421, 109] on div "Title Firmenlogo Description Das aktuelle Firmenlogo. Media Type Image Url [URL…" at bounding box center [356, 198] width 144 height 205
click at [417, 105] on div "scrollable content" at bounding box center [418, 104] width 13 height 11
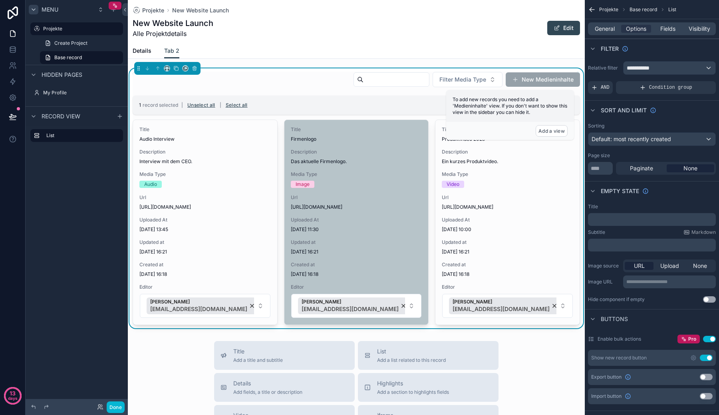
click at [418, 54] on div "Details Tab 2" at bounding box center [356, 50] width 447 height 15
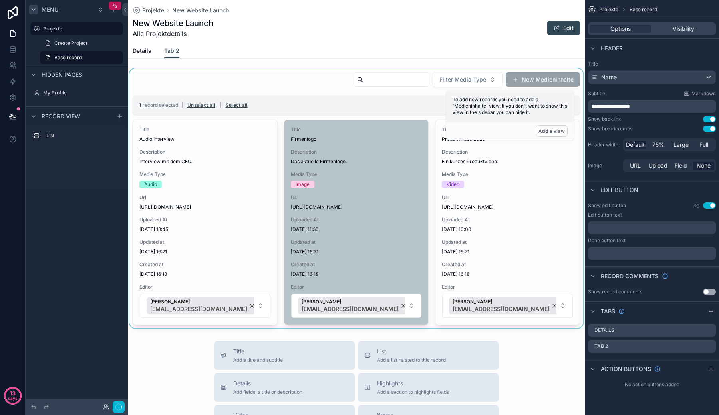
click at [342, 147] on div "scrollable content" at bounding box center [356, 198] width 457 height 260
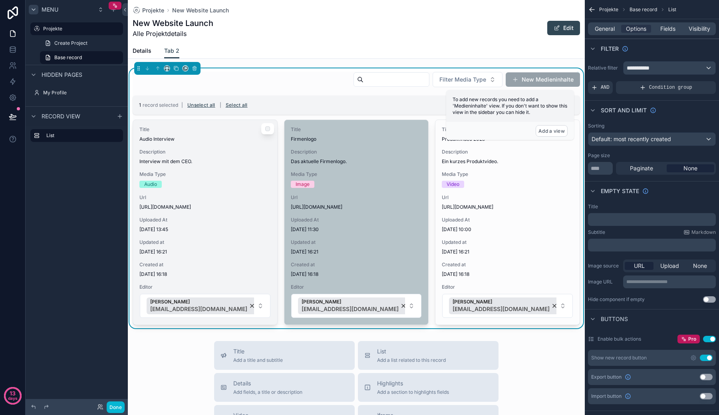
click at [235, 146] on div "Title Audio Interview Description Interview mit dem CEO. Media Type Audio Url […" at bounding box center [205, 222] width 144 height 205
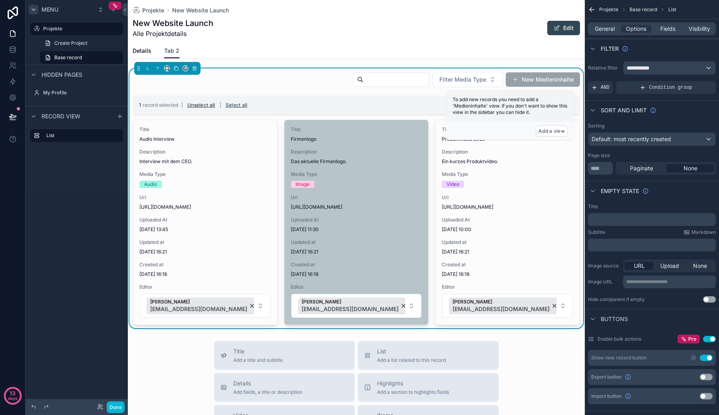
click at [205, 104] on button "Unselect all" at bounding box center [202, 105] width 34 height 13
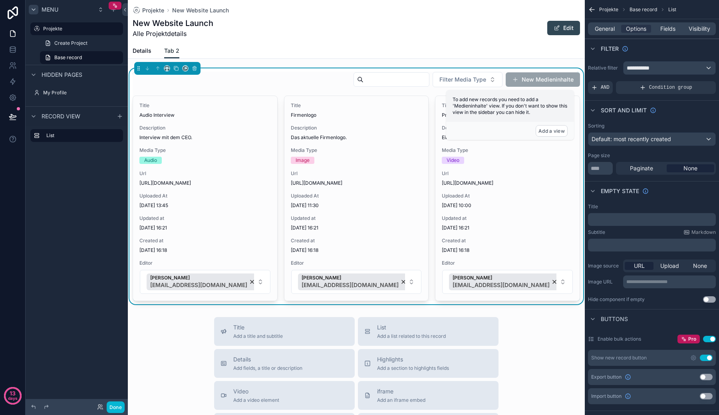
click at [166, 54] on span "Tab 2" at bounding box center [171, 51] width 15 height 8
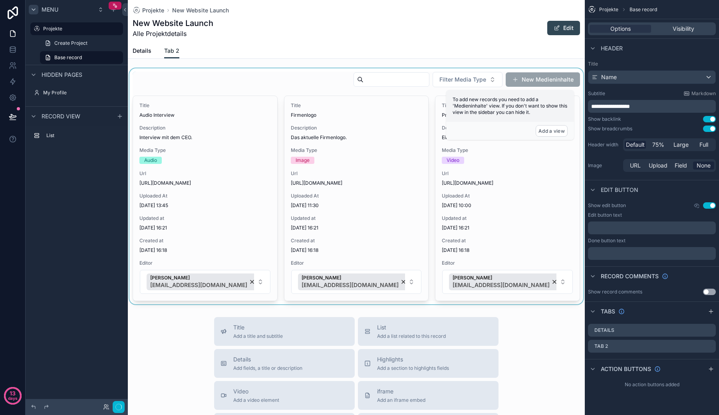
click at [166, 54] on span "Tab 2" at bounding box center [171, 51] width 15 height 8
click at [708, 347] on icon "scrollable content" at bounding box center [709, 346] width 6 height 6
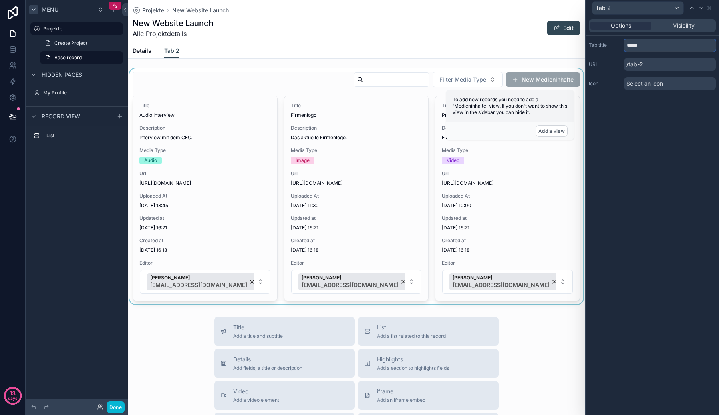
click at [634, 48] on input "*****" at bounding box center [670, 45] width 92 height 13
type input "**********"
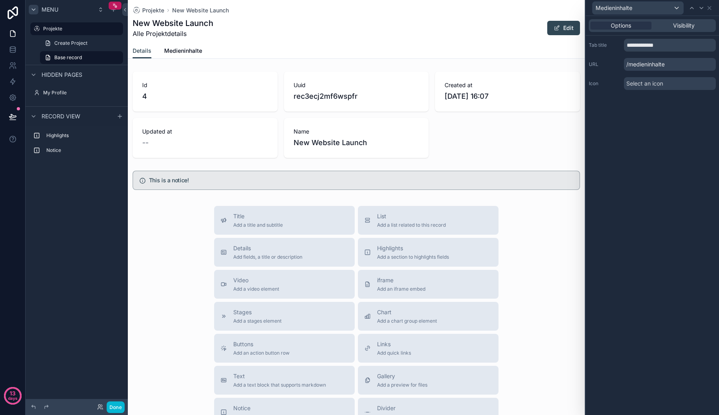
click at [161, 48] on div "Details Medieninhalte" at bounding box center [356, 50] width 447 height 15
click at [166, 48] on span "Medieninhalte" at bounding box center [183, 51] width 38 height 8
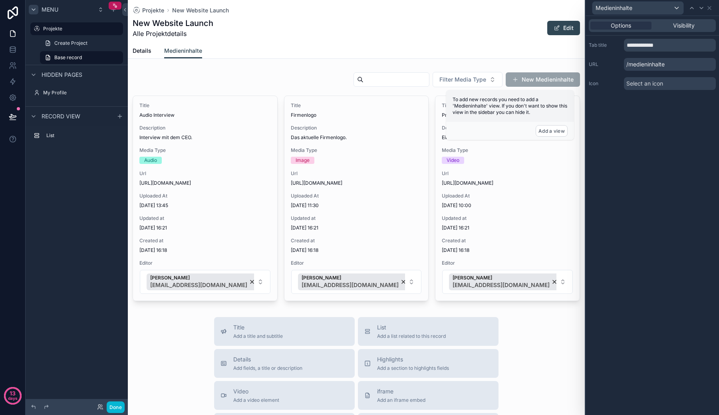
click at [661, 88] on div "Select an icon" at bounding box center [670, 83] width 92 height 13
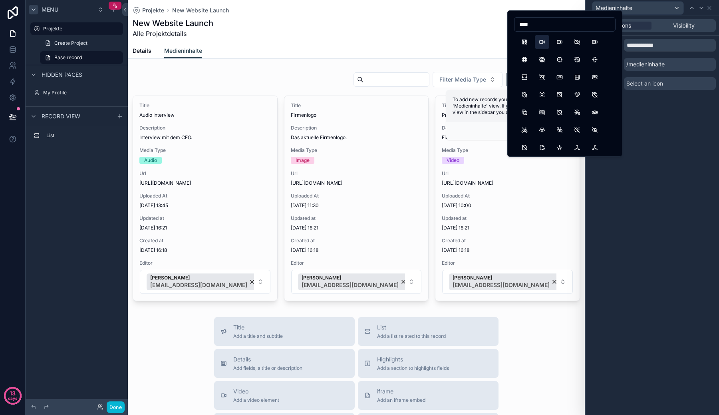
type input "****"
click at [540, 38] on button "Video" at bounding box center [542, 42] width 14 height 14
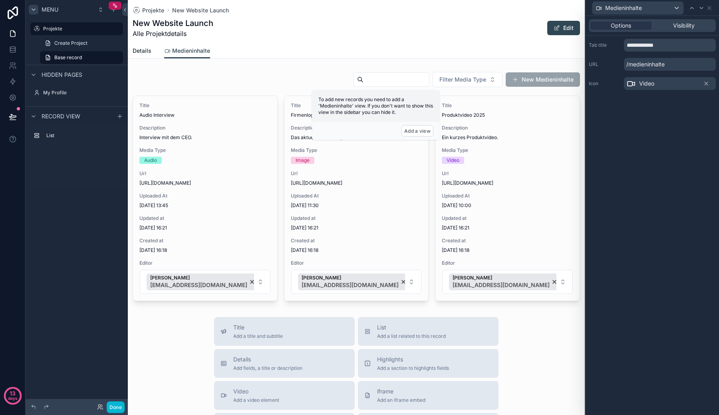
click at [135, 53] on span "Details" at bounding box center [142, 51] width 19 height 8
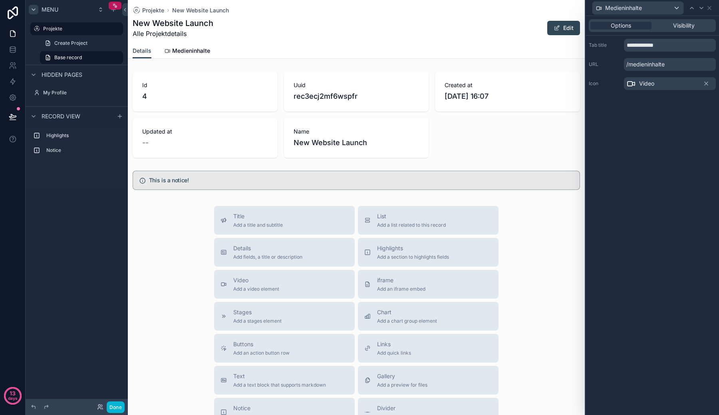
click at [676, 30] on div "Options Visibility" at bounding box center [652, 25] width 127 height 13
click at [675, 24] on span "Visibility" at bounding box center [684, 26] width 22 height 8
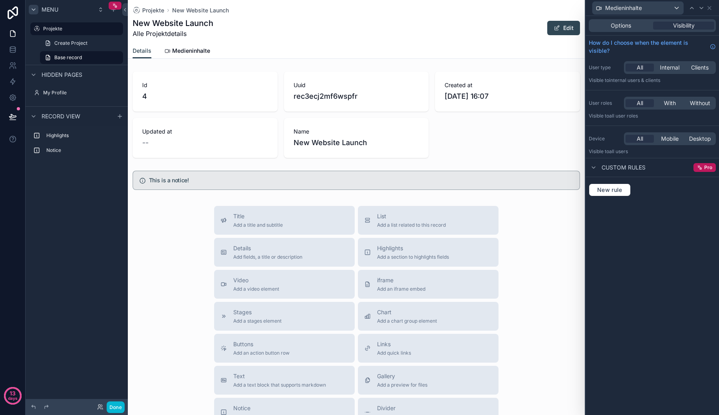
click at [618, 21] on div "Options Visibility" at bounding box center [652, 25] width 127 height 13
click at [622, 24] on span "Options" at bounding box center [621, 26] width 20 height 8
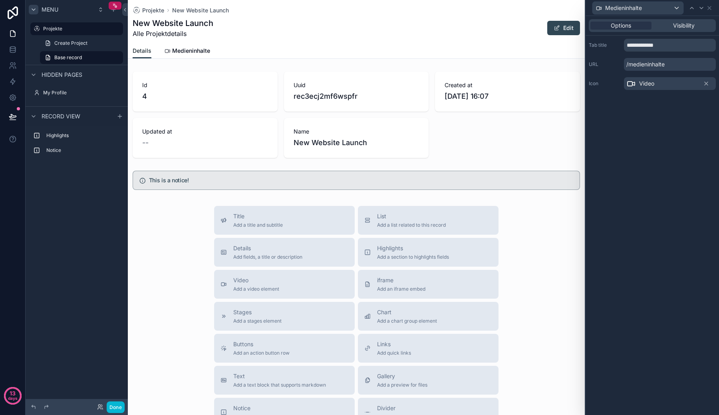
click at [145, 49] on span "Details" at bounding box center [142, 51] width 19 height 8
click at [693, 9] on icon at bounding box center [692, 8] width 6 height 6
click at [666, 8] on div "Details" at bounding box center [637, 8] width 91 height 13
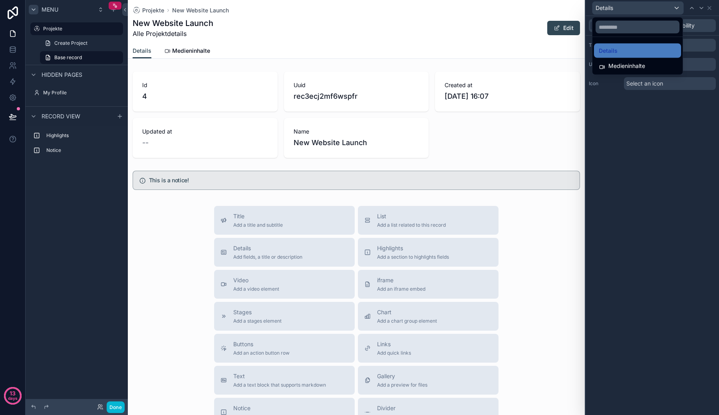
click at [666, 8] on div at bounding box center [652, 207] width 133 height 415
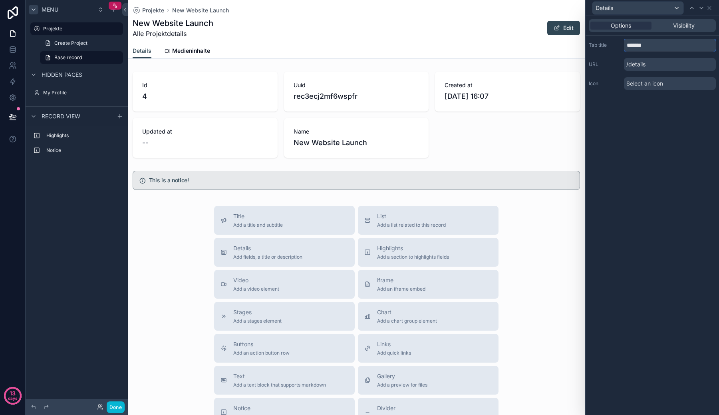
click at [662, 42] on input "*******" at bounding box center [670, 45] width 92 height 13
click at [680, 21] on div "Options Visibility" at bounding box center [652, 25] width 127 height 13
click at [681, 24] on span "Visibility" at bounding box center [684, 26] width 22 height 8
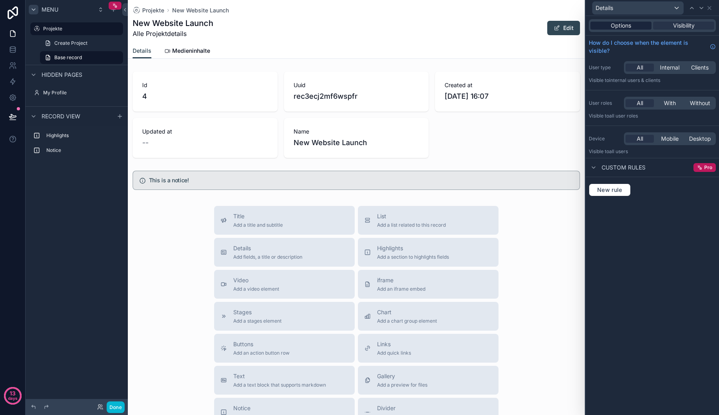
click at [635, 28] on div "Options" at bounding box center [620, 26] width 61 height 8
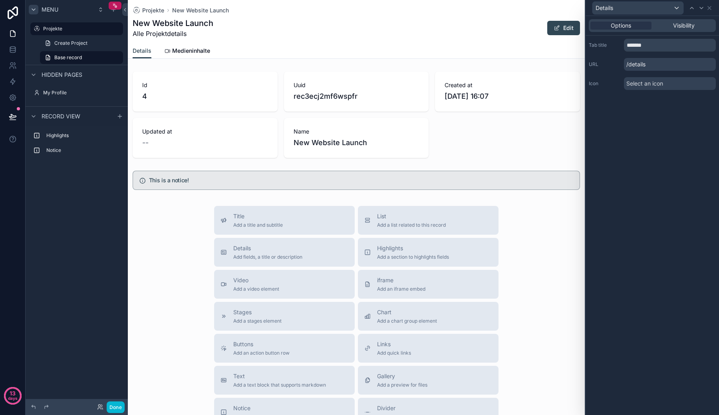
click at [644, 83] on span "Select an icon" at bounding box center [644, 84] width 37 height 8
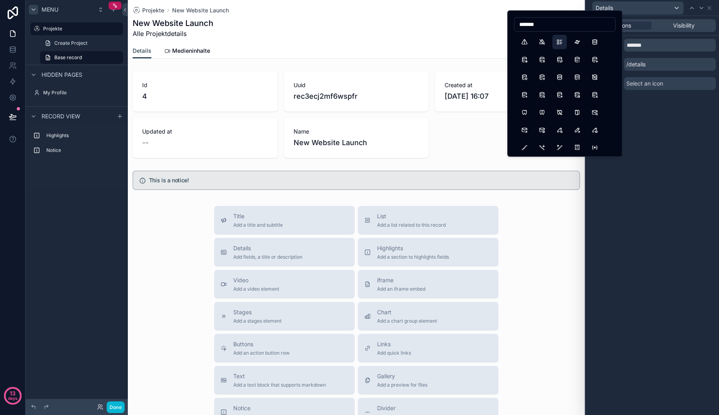
type input "*******"
click at [558, 42] on button "ListDetails" at bounding box center [560, 42] width 14 height 14
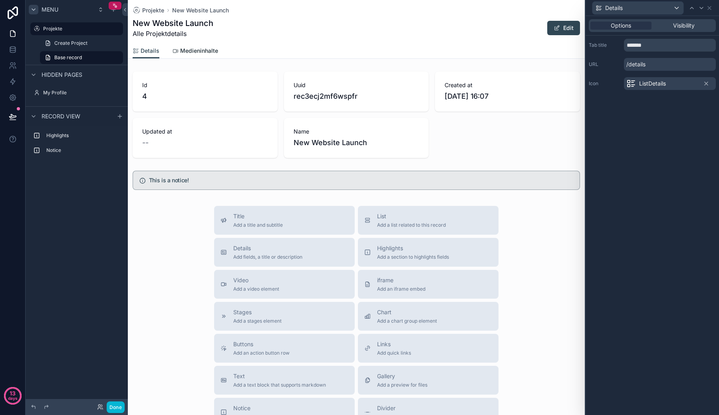
click at [209, 51] on span "Medieninhalte" at bounding box center [199, 51] width 38 height 8
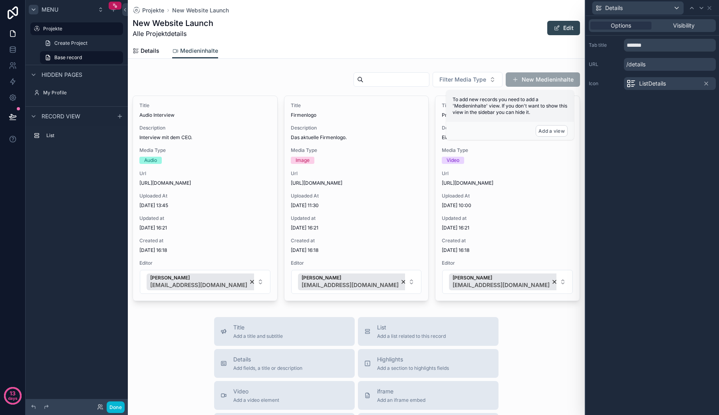
click at [143, 42] on div "Projekte New Website Launch New Website Launch Alle Projektdetails Edit" at bounding box center [356, 21] width 447 height 43
click at [153, 47] on span "Details" at bounding box center [150, 51] width 19 height 8
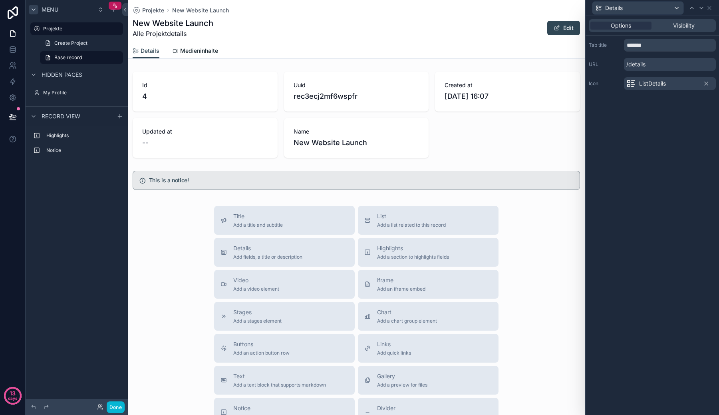
click at [188, 56] on link "Medieninhalte" at bounding box center [195, 52] width 46 height 16
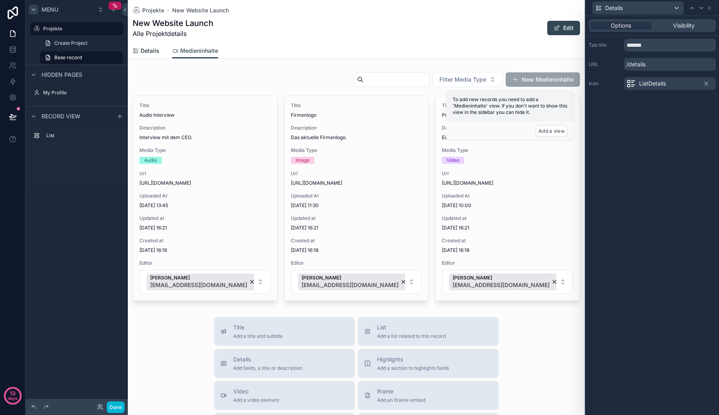
click at [148, 54] on span "Details" at bounding box center [150, 51] width 19 height 8
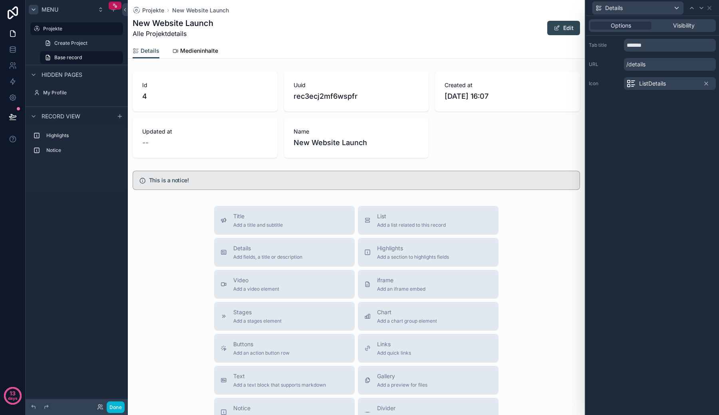
click at [181, 224] on div "Title Add a title and subtitle List Add a list related to this record Details A…" at bounding box center [356, 348] width 457 height 284
click at [96, 135] on label "Highlights" at bounding box center [81, 135] width 70 height 6
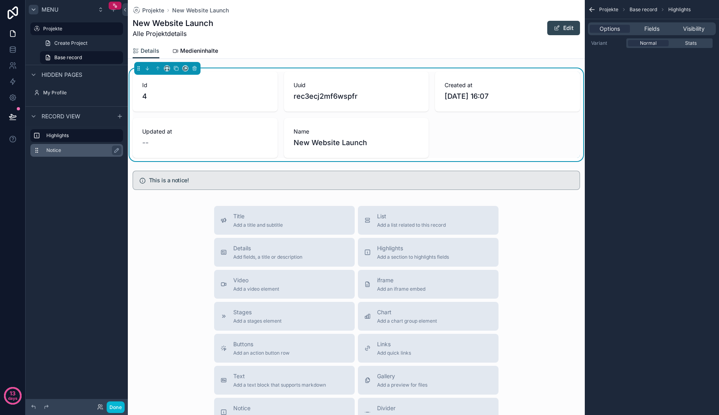
click at [91, 148] on label "Notice" at bounding box center [81, 150] width 70 height 6
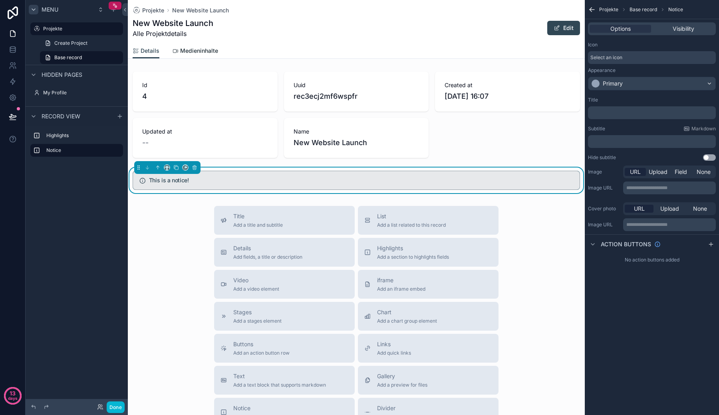
click
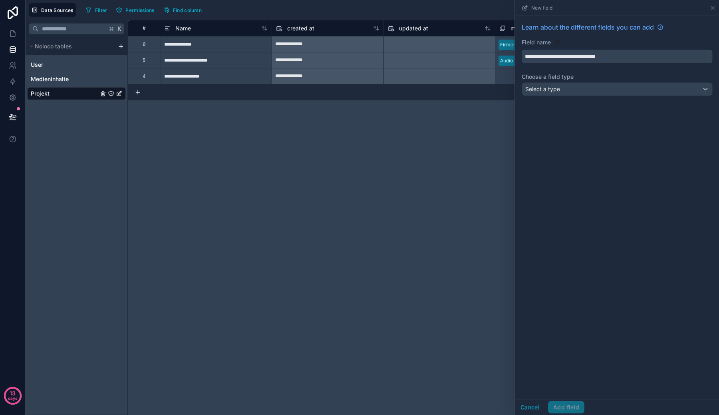
type input "**********"
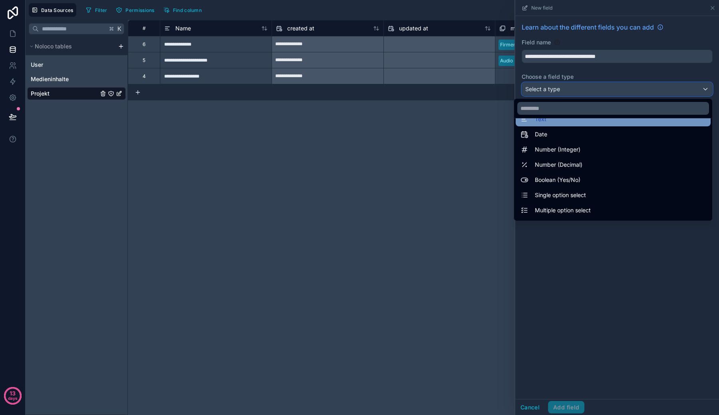
scroll to position [14, 0]
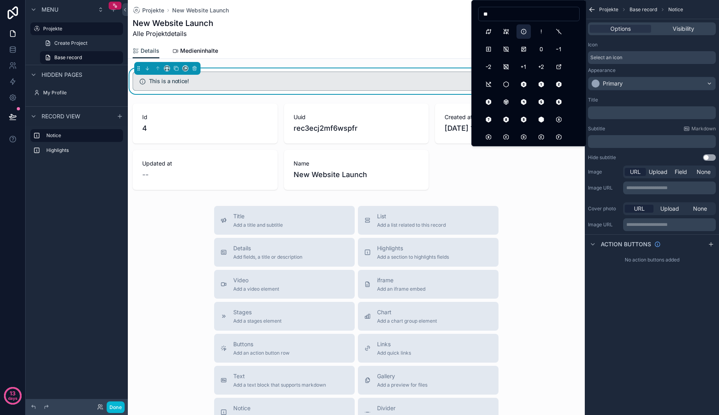
type input "**"
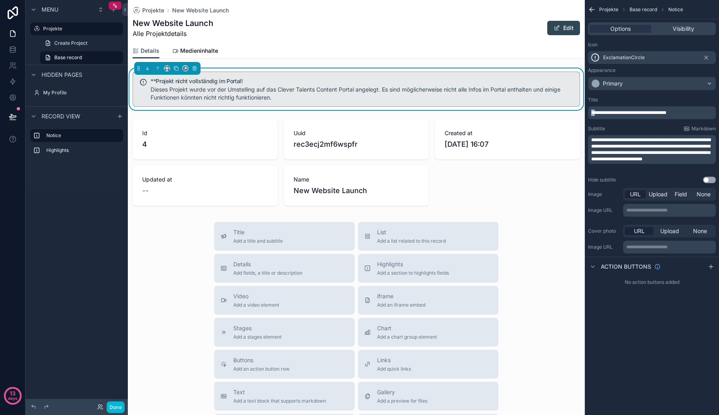
drag, startPoint x: 598, startPoint y: 112, endPoint x: 588, endPoint y: 112, distance: 10.0
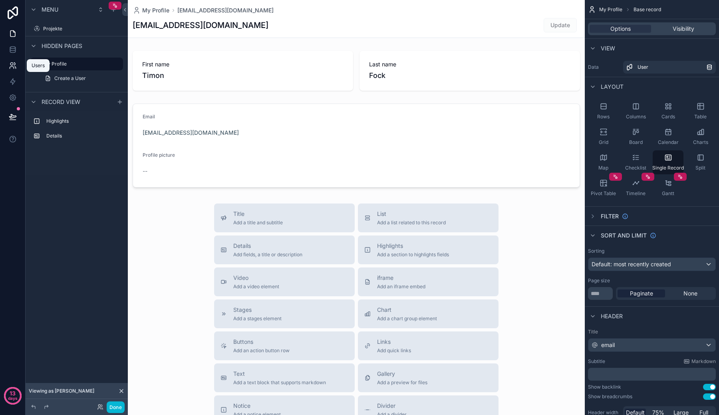
click at [14, 61] on link at bounding box center [12, 66] width 25 height 16
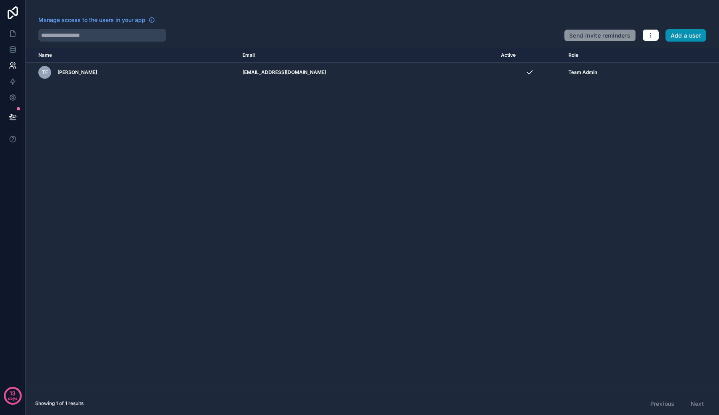
click at [676, 31] on button "Add a user" at bounding box center [686, 35] width 41 height 13
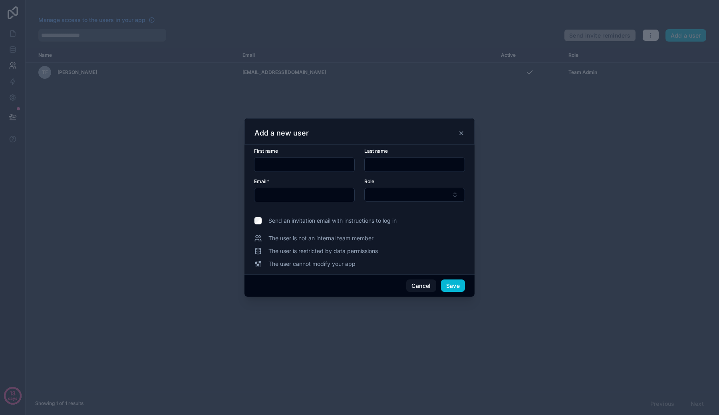
click at [311, 171] on div at bounding box center [304, 164] width 101 height 14
click at [311, 167] on input "text" at bounding box center [304, 164] width 100 height 11
type input "****"
type input "*"
type input "*****"
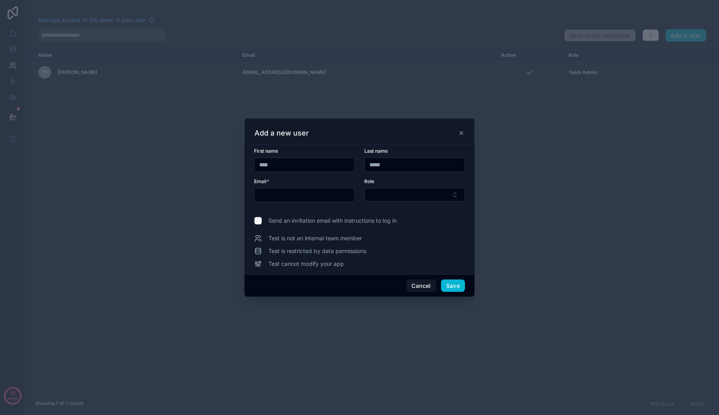
click at [285, 163] on input "****" at bounding box center [304, 164] width 100 height 11
type input "******"
type input "*******"
type input "*"
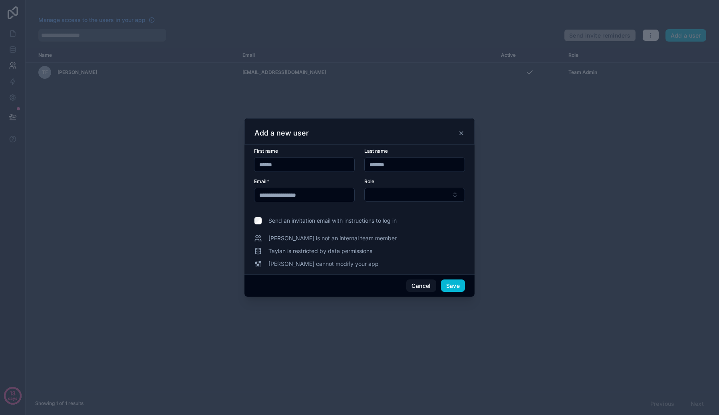
type input "**********"
click at [386, 201] on button "Select Button" at bounding box center [414, 195] width 101 height 14
click at [392, 241] on div "User" at bounding box center [414, 239] width 97 height 13
click at [320, 238] on span "Taylan is not an internal team member" at bounding box center [332, 239] width 128 height 8
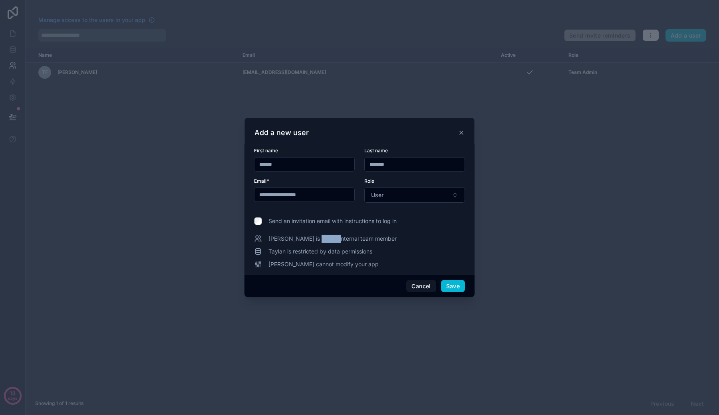
click at [320, 238] on span "Taylan is not an internal team member" at bounding box center [332, 239] width 128 height 8
click at [354, 247] on span "Taylan is restricted by data permissions" at bounding box center [320, 251] width 104 height 8
click at [336, 195] on input "**********" at bounding box center [304, 194] width 100 height 11
drag, startPoint x: 336, startPoint y: 195, endPoint x: 289, endPoint y: 195, distance: 46.3
click at [289, 195] on input "**********" at bounding box center [304, 194] width 100 height 11
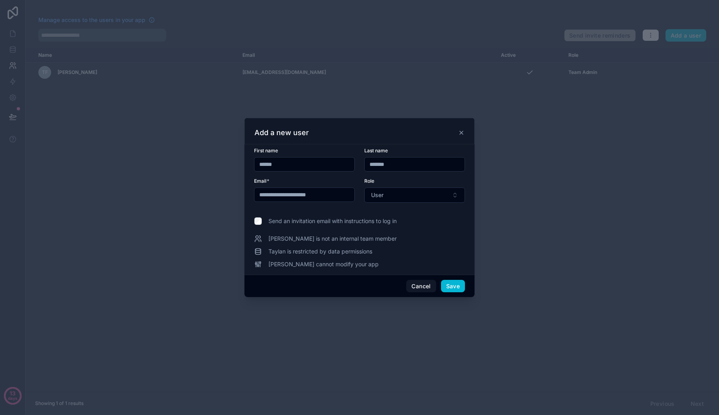
type input "**********"
click at [291, 227] on div "**********" at bounding box center [359, 207] width 211 height 121
click at [388, 199] on button "User" at bounding box center [414, 194] width 101 height 15
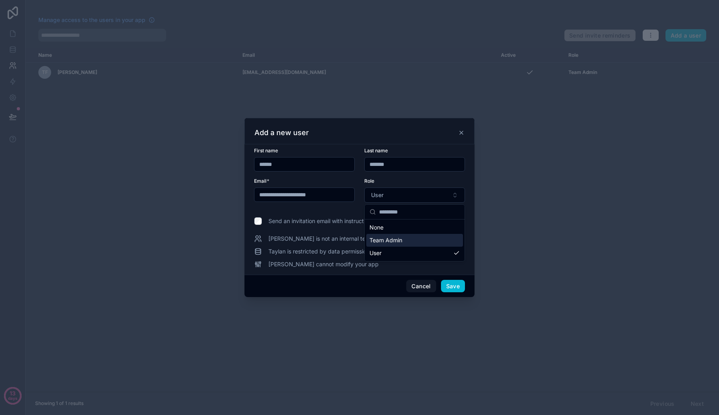
click at [388, 241] on span "Team Admin" at bounding box center [386, 240] width 33 height 8
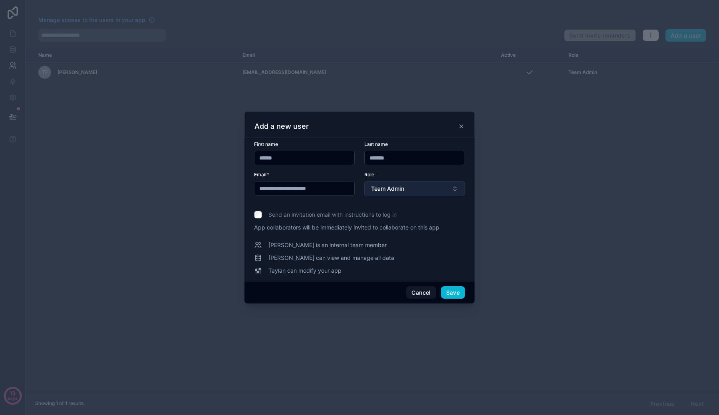
click at [412, 193] on button "Team Admin" at bounding box center [414, 188] width 101 height 15
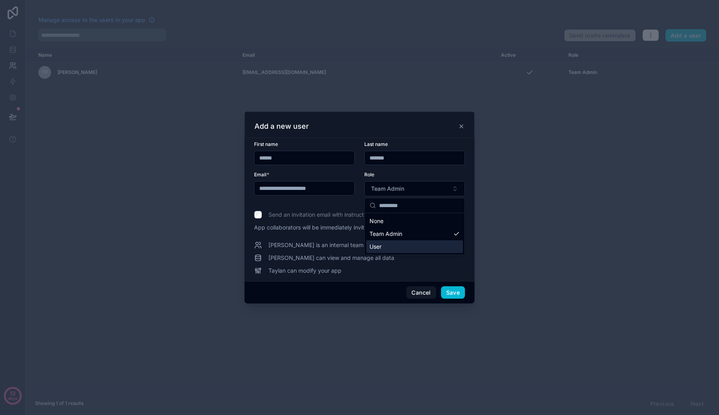
click at [394, 248] on div "User" at bounding box center [414, 246] width 97 height 13
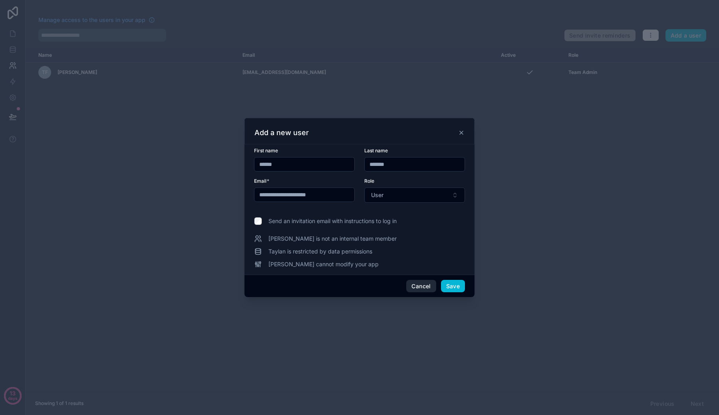
click at [421, 287] on button "Cancel" at bounding box center [421, 286] width 30 height 13
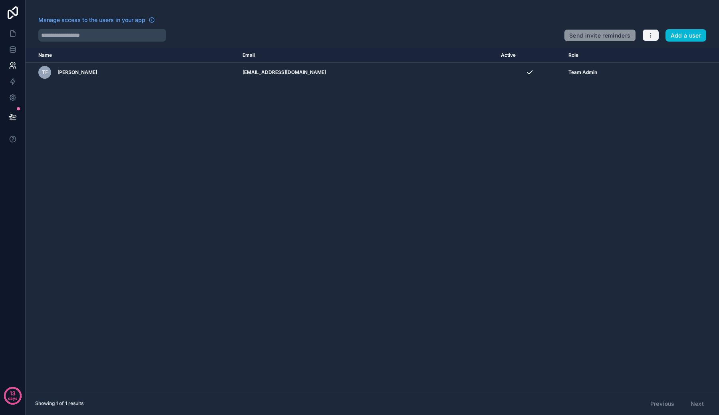
click at [650, 38] on icon "button" at bounding box center [651, 35] width 6 height 6
click at [658, 51] on link "Manage roles" at bounding box center [667, 54] width 50 height 13
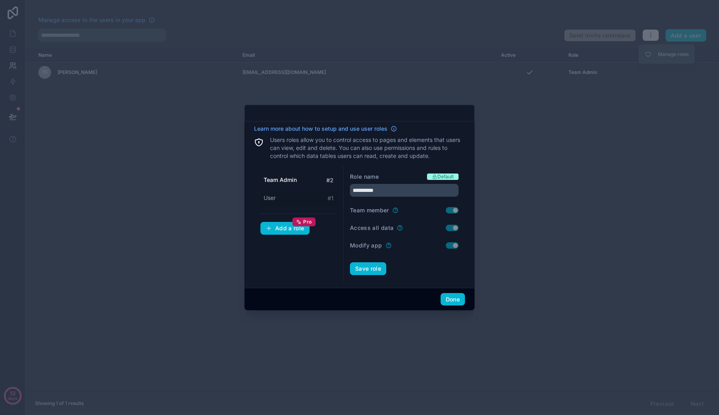
click at [317, 199] on div "User # 1" at bounding box center [298, 198] width 76 height 15
click at [318, 181] on div "Team Admin # 2" at bounding box center [298, 180] width 76 height 15
click at [318, 197] on div "User # 1" at bounding box center [298, 198] width 76 height 15
click at [319, 179] on div "Team Admin # 2" at bounding box center [298, 180] width 76 height 15
click at [316, 193] on div "User # 1" at bounding box center [298, 198] width 76 height 15
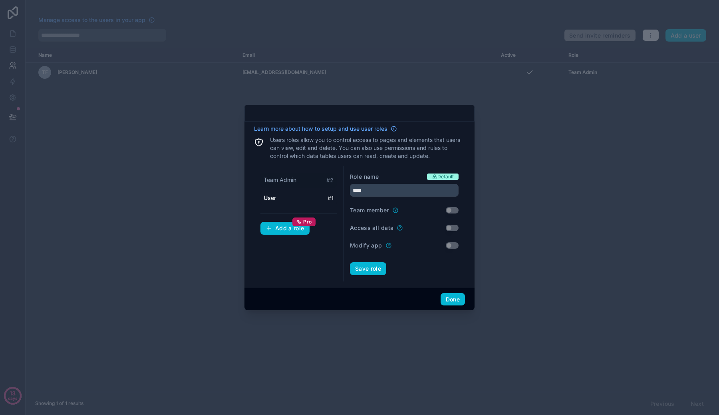
click at [314, 177] on div "Team Admin # 2" at bounding box center [298, 180] width 76 height 15
click at [310, 195] on div "User # 1" at bounding box center [298, 198] width 76 height 15
type input "****"
click at [282, 229] on div "Add a role Pro" at bounding box center [285, 228] width 39 height 7
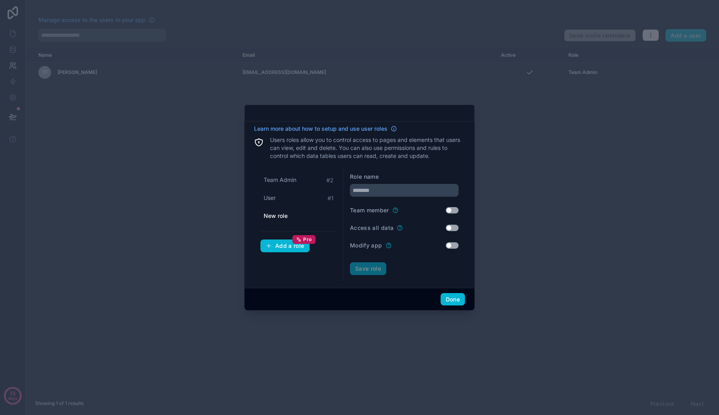
click at [296, 214] on div "New role" at bounding box center [298, 216] width 76 height 14
click at [368, 195] on input "text" at bounding box center [404, 190] width 109 height 13
click at [338, 226] on div "Team Admin # 2 User # 1 Partneragentur Add a role Pro" at bounding box center [298, 223] width 89 height 115
click at [371, 265] on button "Save role" at bounding box center [368, 268] width 36 height 13
click at [288, 198] on span "Team Admin" at bounding box center [280, 198] width 33 height 8
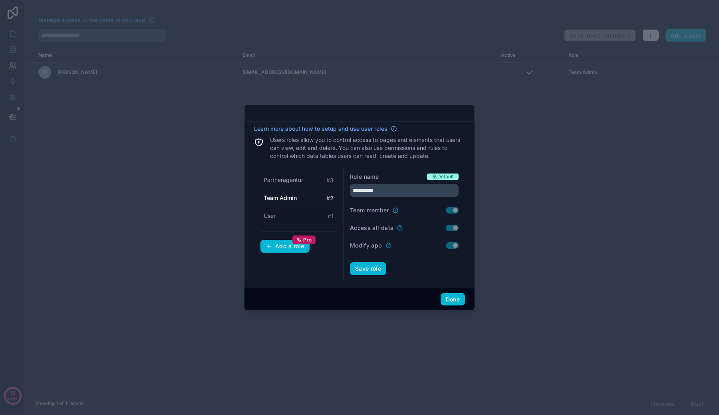
click at [291, 210] on div "User # 1" at bounding box center [298, 216] width 76 height 15
click at [291, 201] on span "Team Admin" at bounding box center [280, 198] width 33 height 8
click at [291, 214] on div "User # 1" at bounding box center [298, 216] width 76 height 15
type input "****"
click at [406, 194] on input "****" at bounding box center [404, 190] width 109 height 13
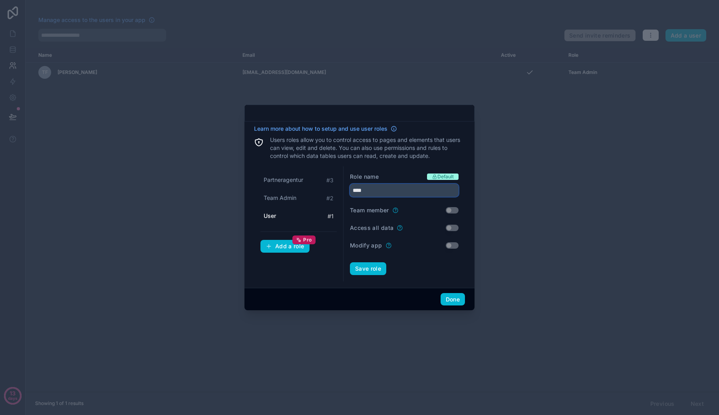
click at [406, 194] on input "****" at bounding box center [404, 190] width 109 height 13
click at [371, 265] on button "Save role" at bounding box center [368, 268] width 36 height 13
click at [309, 197] on div "Team Admin # 2" at bounding box center [298, 198] width 76 height 15
click at [315, 214] on div "Mitarbeiter # 1" at bounding box center [298, 216] width 76 height 15
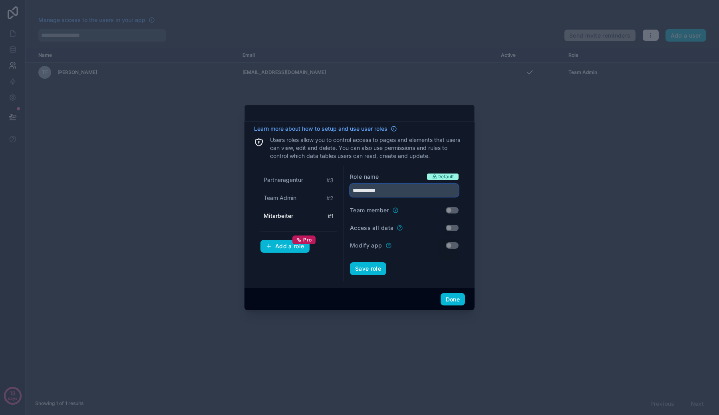
click at [374, 193] on input "**********" at bounding box center [404, 190] width 109 height 13
click at [373, 268] on button "Save role" at bounding box center [368, 268] width 36 height 13
click at [305, 178] on div "Partneragentur # 3" at bounding box center [298, 180] width 76 height 15
type input "**********"
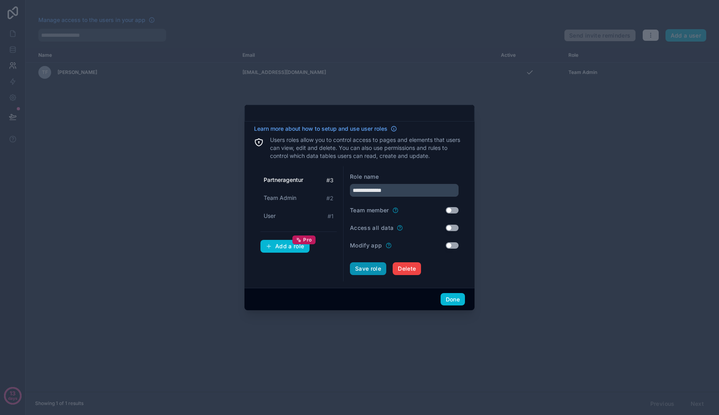
click at [374, 268] on button "Save role" at bounding box center [368, 268] width 36 height 13
click at [459, 302] on button "Done" at bounding box center [453, 299] width 24 height 13
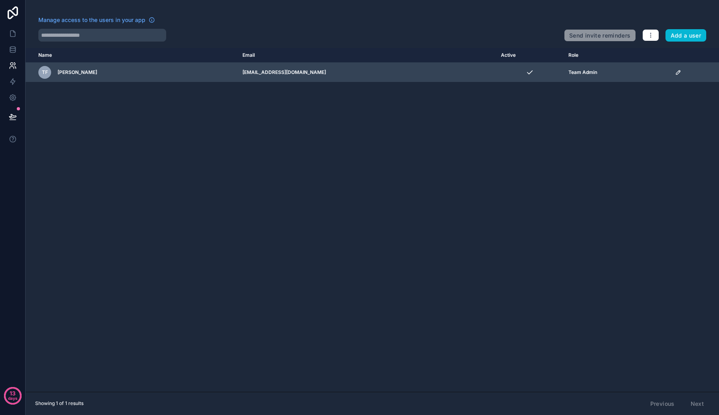
click at [348, 66] on td "[EMAIL_ADDRESS][DOMAIN_NAME]" at bounding box center [367, 73] width 258 height 20
click at [271, 63] on td "[EMAIL_ADDRESS][DOMAIN_NAME]" at bounding box center [367, 73] width 258 height 20
click at [283, 75] on td "[EMAIL_ADDRESS][DOMAIN_NAME]" at bounding box center [367, 73] width 258 height 20
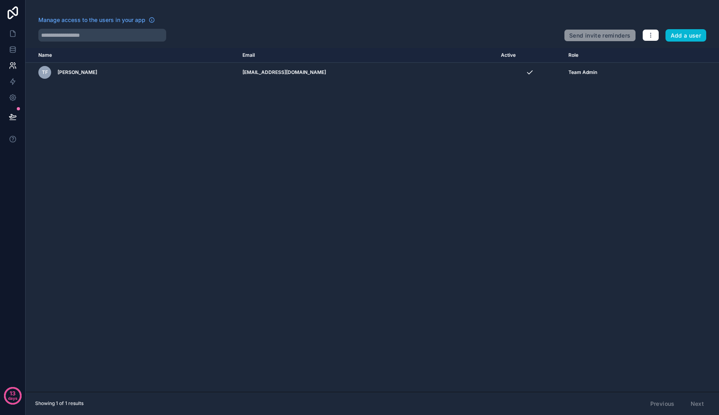
click at [685, 42] on div "Manage access to the users in your app Send invite reminders Add a user Name Em…" at bounding box center [373, 207] width 694 height 415
click at [685, 38] on button "Add a user" at bounding box center [686, 35] width 41 height 13
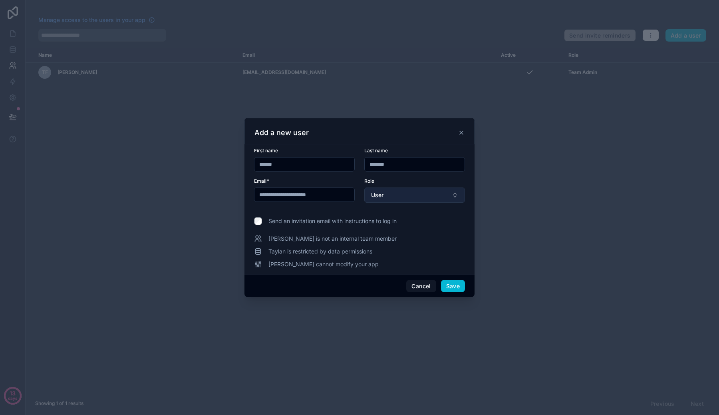
click at [415, 190] on button "User" at bounding box center [414, 194] width 101 height 15
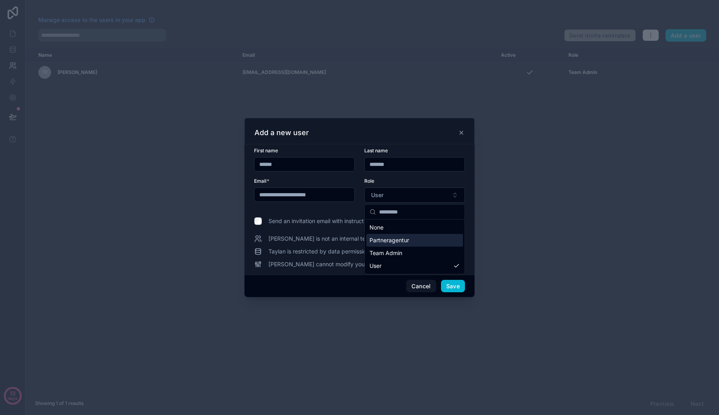
click at [397, 237] on span "Partneragentur" at bounding box center [390, 240] width 40 height 8
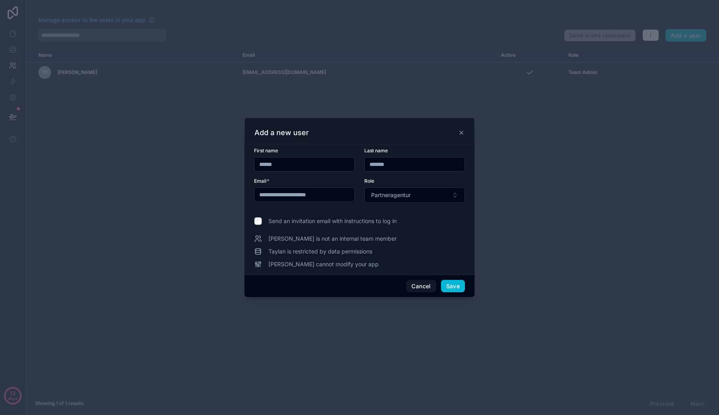
click at [339, 241] on span "Taylan is not an internal team member" at bounding box center [332, 239] width 128 height 8
click at [341, 254] on span "Taylan is restricted by data permissions" at bounding box center [320, 251] width 104 height 8
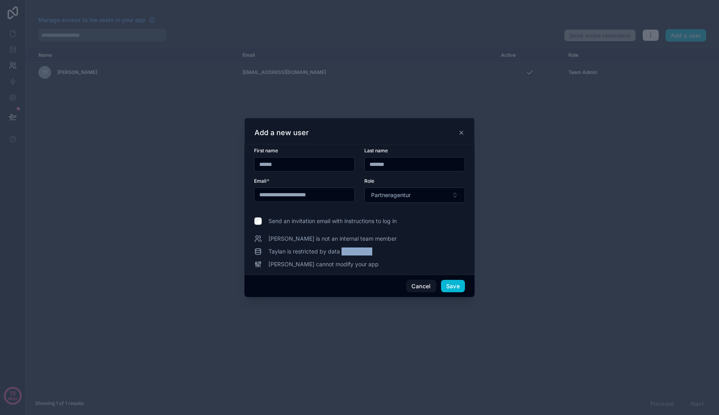
click at [341, 254] on span "Taylan is restricted by data permissions" at bounding box center [320, 251] width 104 height 8
click at [338, 263] on span "Taylan cannot modify your app" at bounding box center [323, 264] width 110 height 8
click at [447, 286] on button "Save" at bounding box center [453, 286] width 24 height 13
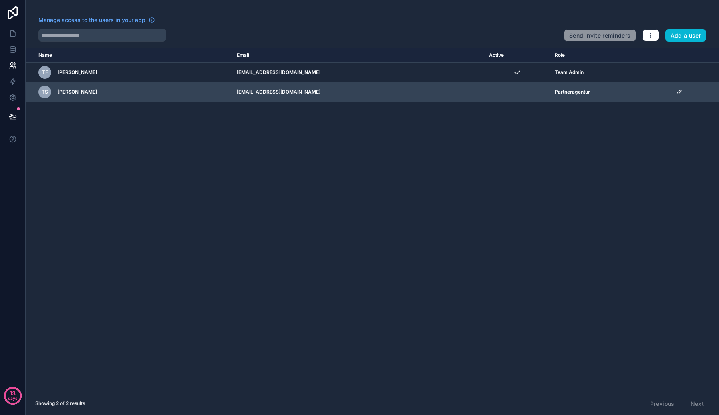
click at [84, 99] on td "TS Taylan Sentürk" at bounding box center [129, 92] width 207 height 20
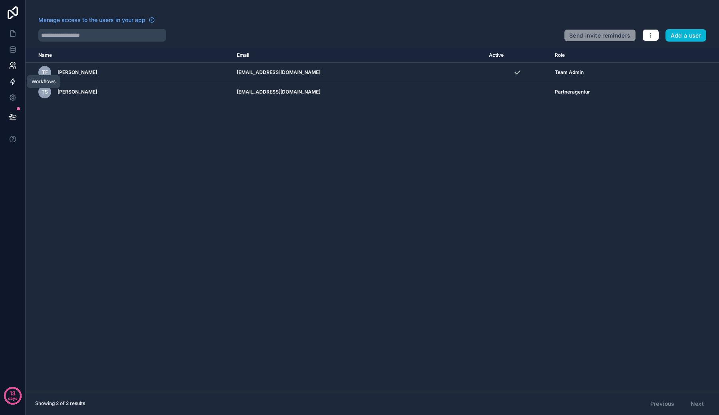
click at [9, 80] on icon at bounding box center [13, 82] width 8 height 8
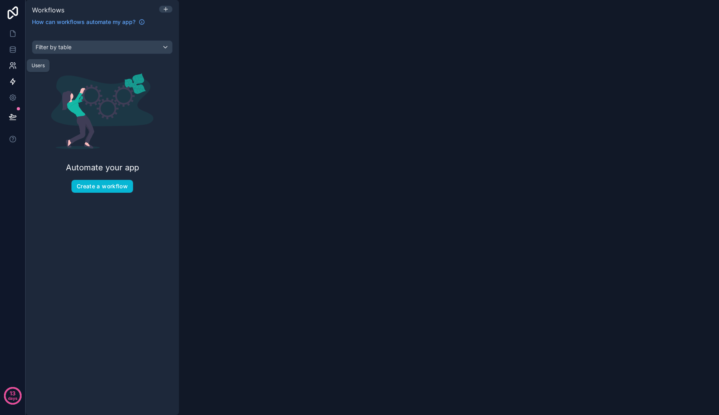
click at [8, 58] on link at bounding box center [12, 66] width 25 height 16
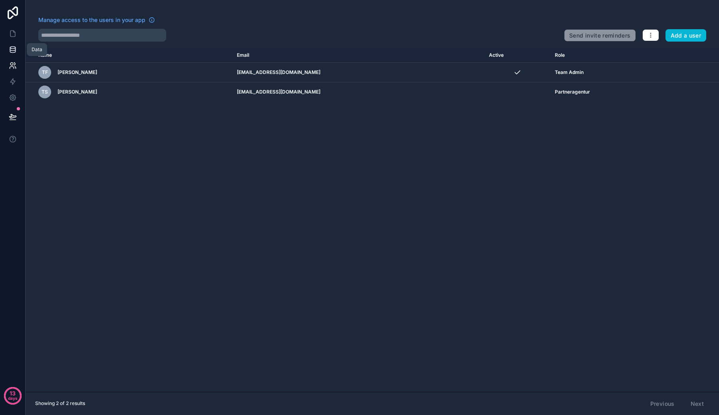
click at [10, 50] on icon at bounding box center [12, 51] width 5 height 3
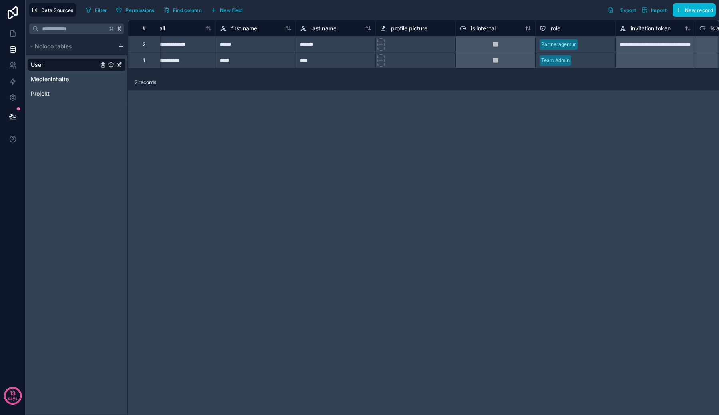
scroll to position [0, 38]
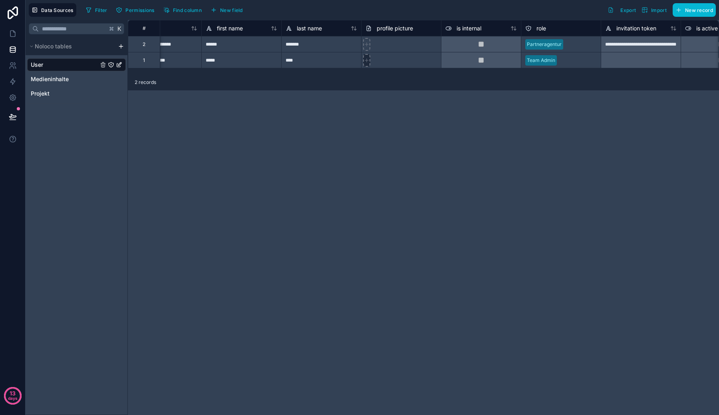
click at [365, 62] on icon at bounding box center [367, 61] width 6 height 6
type input "**********"
click at [410, 103] on div "**********" at bounding box center [423, 217] width 591 height 395
click at [605, 54] on div at bounding box center [641, 60] width 80 height 16
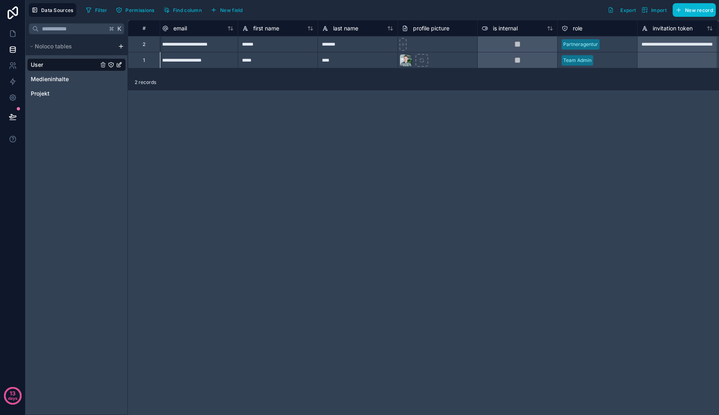
scroll to position [0, 0]
click at [305, 44] on div "******" at bounding box center [280, 44] width 80 height 16
click at [216, 45] on div "**********" at bounding box center [200, 44] width 80 height 16
type input "**********"
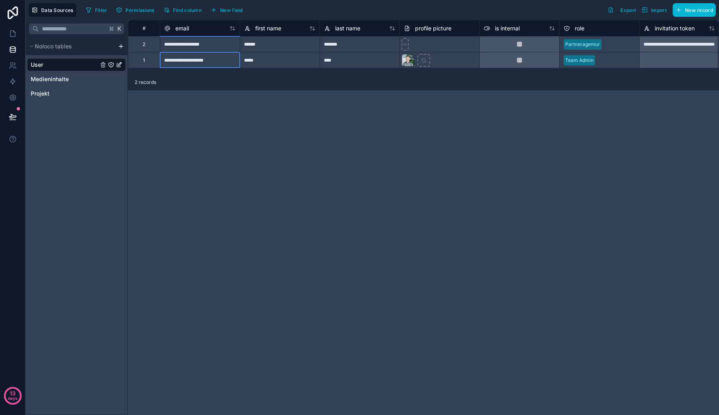
click at [252, 52] on div "*****" at bounding box center [280, 60] width 80 height 16
click at [344, 50] on div "*******" at bounding box center [360, 44] width 80 height 16
click at [425, 51] on div at bounding box center [440, 44] width 80 height 16
click at [523, 46] on div at bounding box center [519, 44] width 80 height 16
click at [503, 30] on span "is internal" at bounding box center [507, 28] width 25 height 8
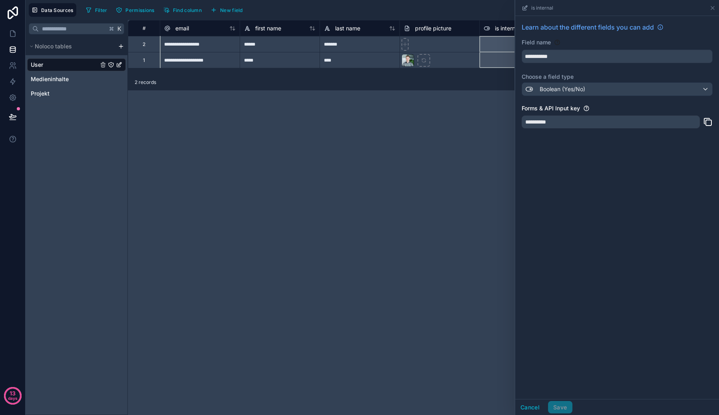
click at [497, 34] on div "is internal" at bounding box center [519, 28] width 80 height 16
click at [510, 47] on div at bounding box center [519, 44] width 80 height 16
click at [529, 408] on button "Cancel" at bounding box center [530, 407] width 30 height 13
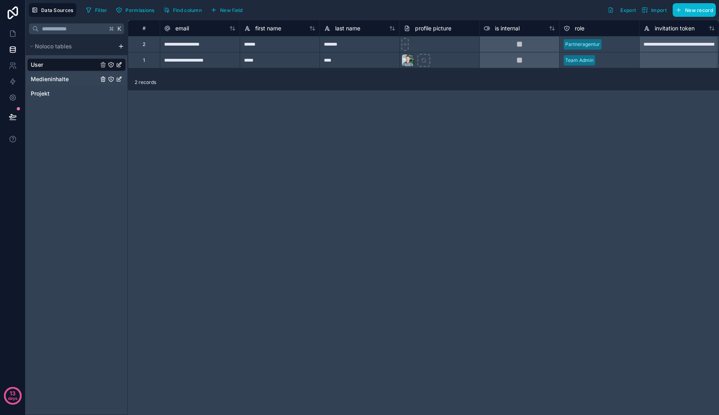
click at [70, 79] on link "Medieninhalte" at bounding box center [65, 79] width 68 height 8
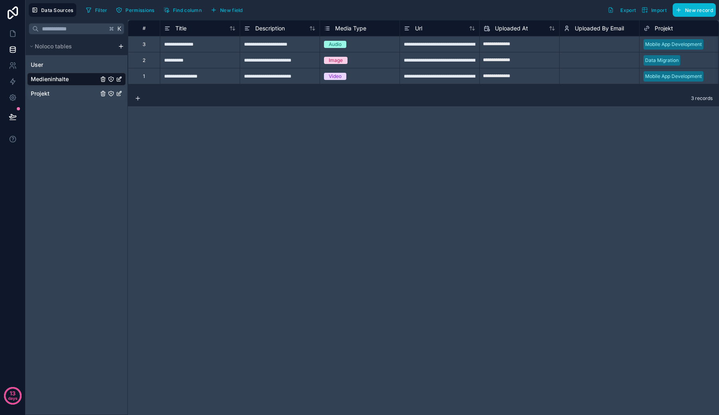
click at [70, 90] on link "Projekt" at bounding box center [65, 93] width 68 height 8
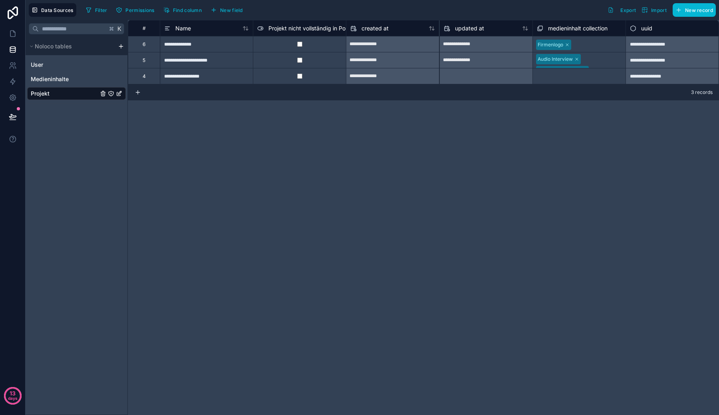
click at [121, 50] on div "Noloco tables" at bounding box center [77, 47] width 102 height 18
click at [121, 47] on html "**********" at bounding box center [359, 207] width 719 height 415
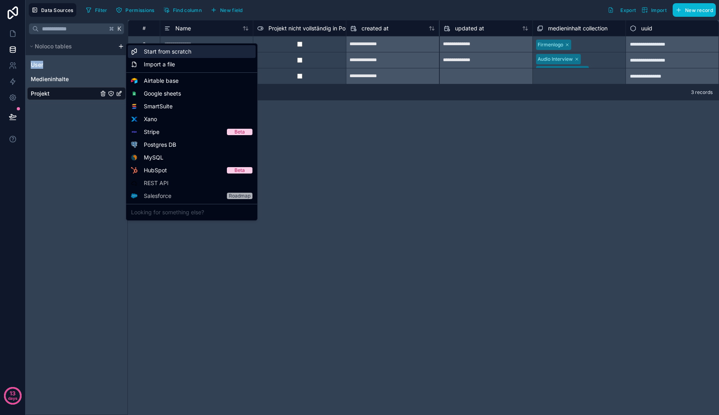
click at [197, 56] on div "Start from scratch" at bounding box center [192, 51] width 128 height 13
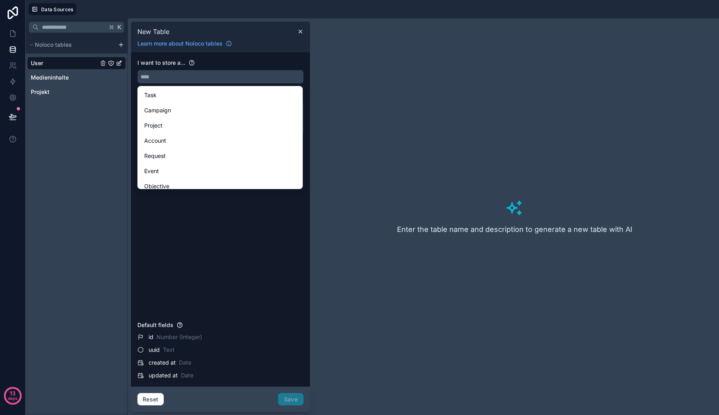
click at [193, 74] on input "text" at bounding box center [220, 76] width 165 height 13
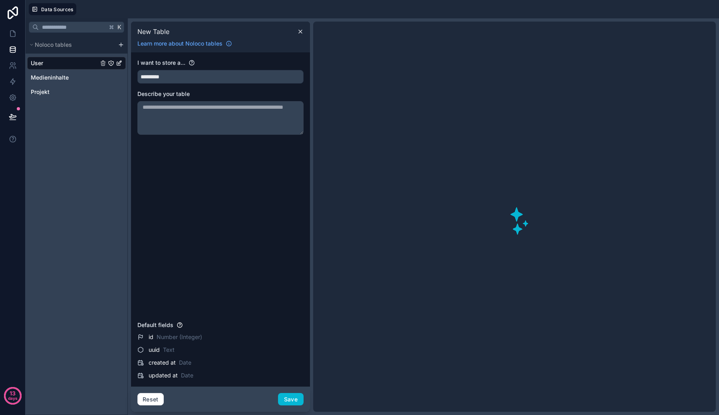
click at [235, 56] on div "I want to store a... ********* Describe your table Default fields id Number (In…" at bounding box center [220, 219] width 179 height 334
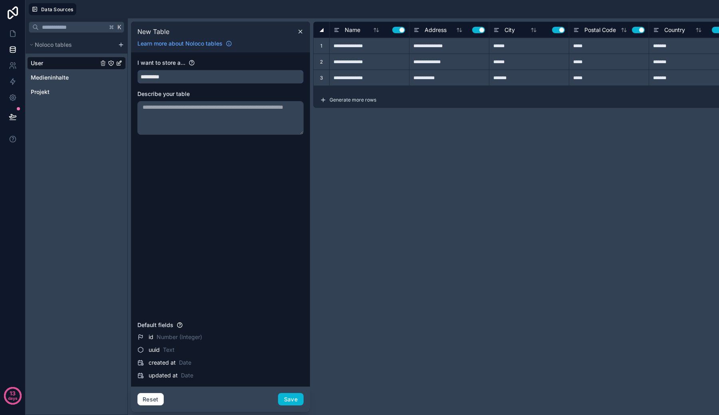
click at [211, 75] on input "*********" at bounding box center [220, 76] width 165 height 13
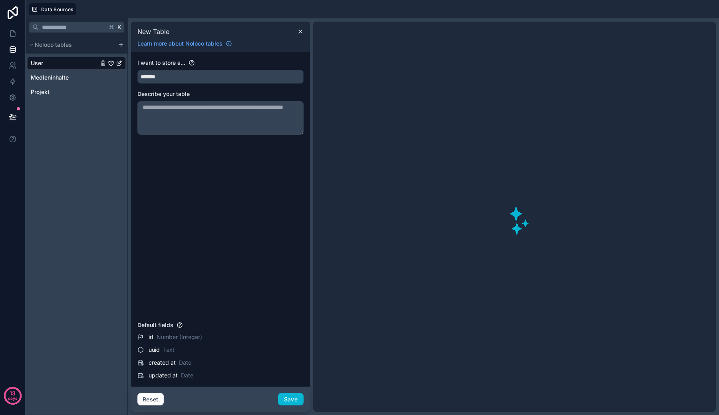
type input "*******"
click at [254, 125] on textarea at bounding box center [220, 118] width 166 height 34
click at [257, 99] on div "Describe your table" at bounding box center [220, 112] width 166 height 45
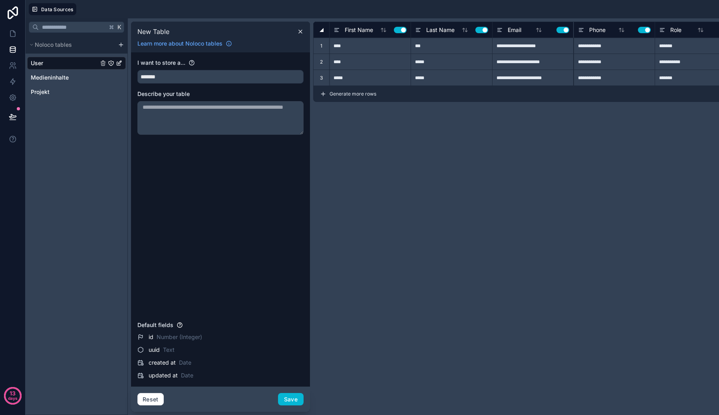
click at [322, 32] on div at bounding box center [322, 30] width 4 height 4
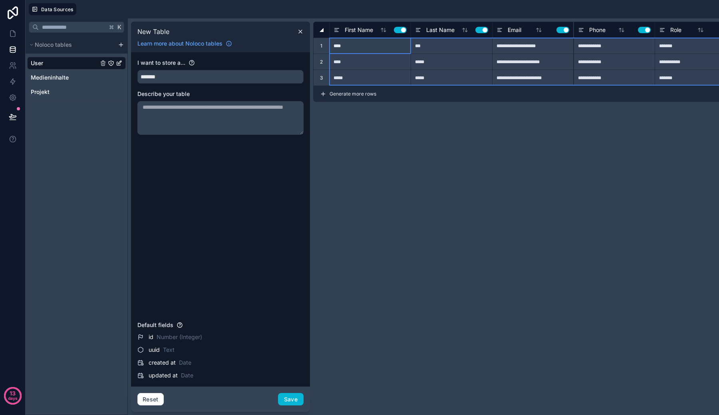
click at [320, 30] on div at bounding box center [322, 30] width 4 height 4
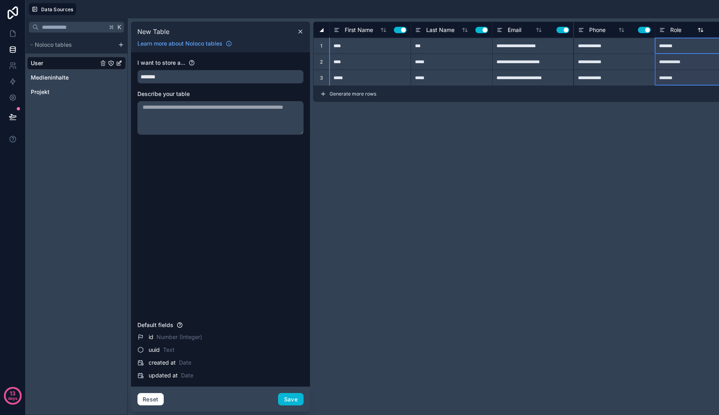
click at [697, 34] on div "Role Use setting" at bounding box center [695, 30] width 73 height 10
click at [272, 76] on input "*******" at bounding box center [220, 76] width 165 height 13
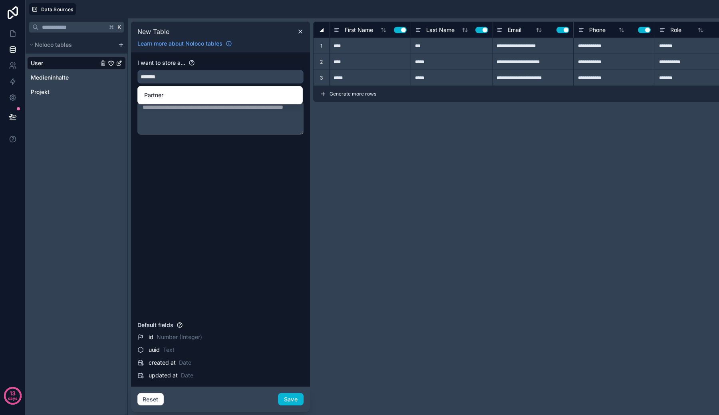
click at [272, 76] on input "*******" at bounding box center [220, 76] width 165 height 13
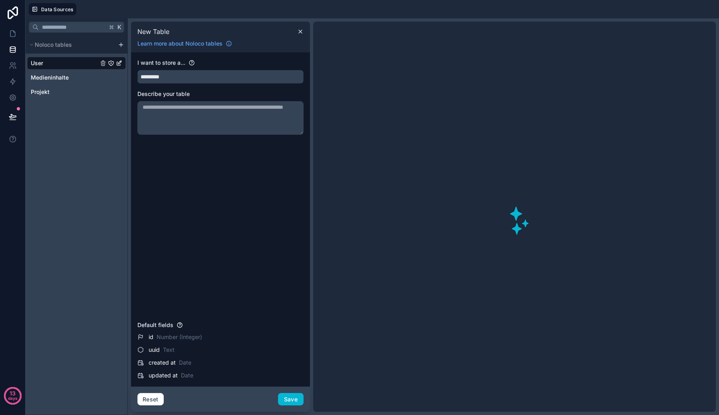
type input "*********"
click at [228, 221] on div "I want to store a... ********* Describe your table" at bounding box center [220, 188] width 166 height 259
click at [245, 121] on textarea at bounding box center [220, 118] width 166 height 34
click at [240, 161] on div "I want to store a... ********* Describe your table" at bounding box center [220, 188] width 166 height 259
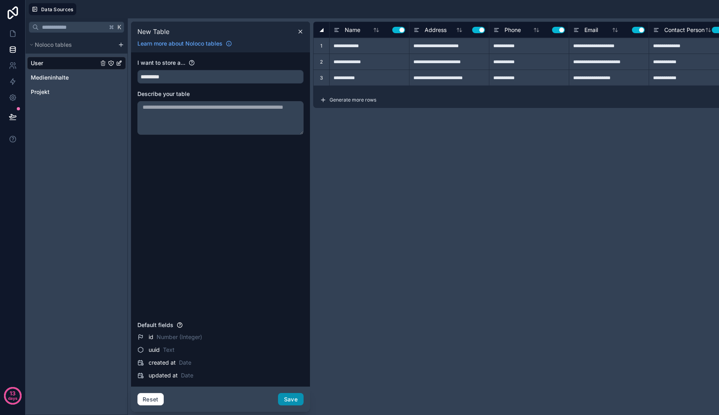
click at [294, 402] on button "Save" at bounding box center [291, 399] width 26 height 13
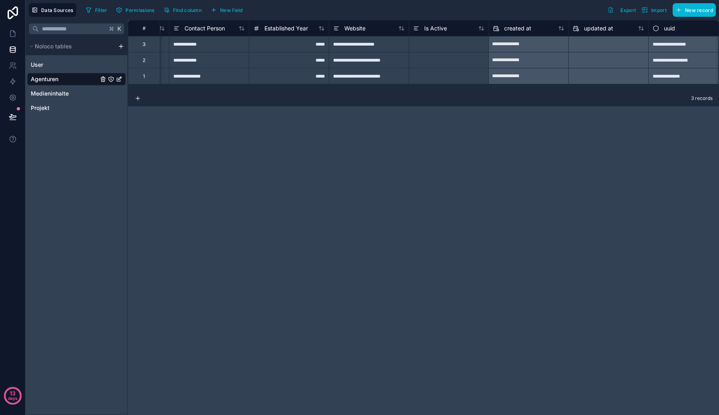
scroll to position [0, 320]
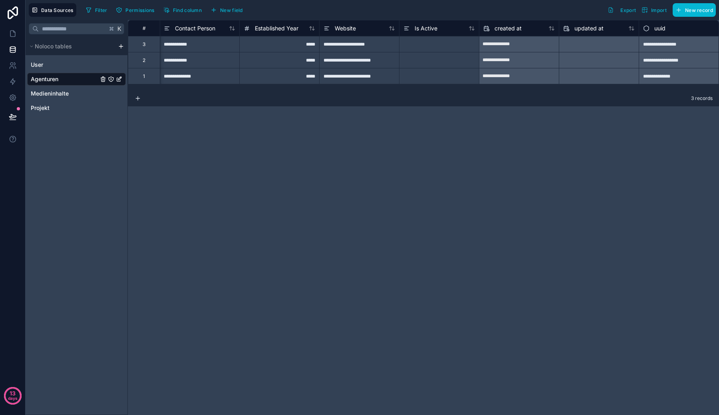
click at [85, 80] on link "Agenturen" at bounding box center [65, 79] width 68 height 8
click at [710, 30] on div "uuid" at bounding box center [679, 29] width 72 height 10
click at [656, 27] on span "uuid" at bounding box center [659, 28] width 11 height 8
click at [231, 4] on div "Filter Permissions Find column New field" at bounding box center [166, 10] width 166 height 14
click at [236, 12] on span "New field" at bounding box center [231, 10] width 23 height 6
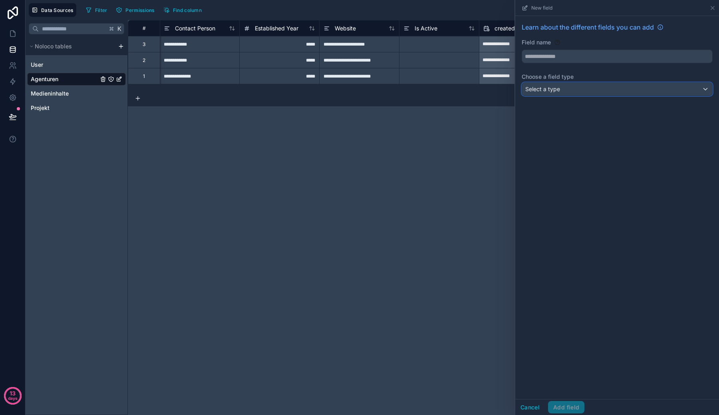
click at [550, 88] on span "Select a type" at bounding box center [542, 88] width 35 height 7
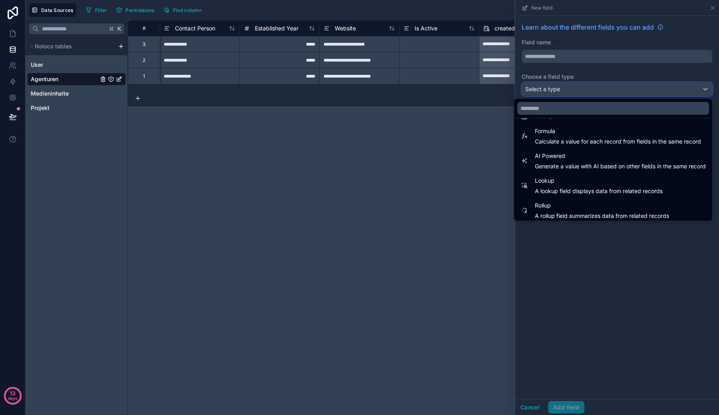
scroll to position [232, 0]
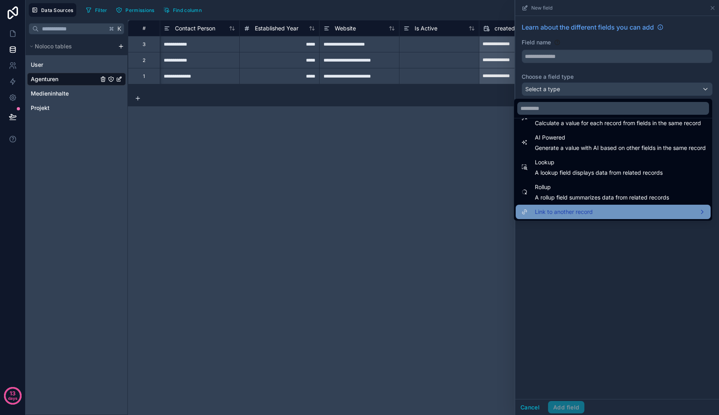
click at [572, 207] on span "Link to another record" at bounding box center [564, 212] width 58 height 10
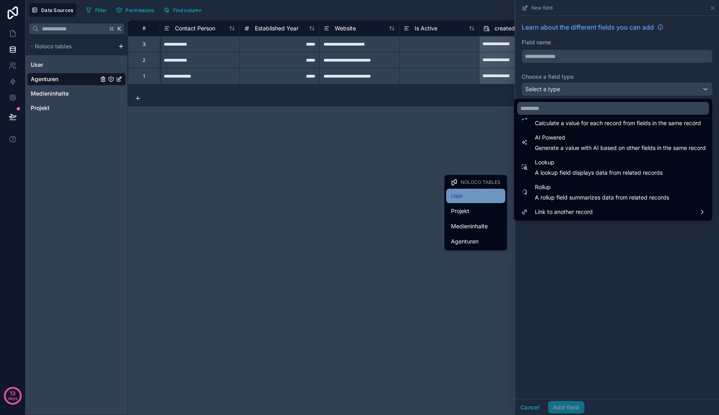
click at [485, 199] on div "User" at bounding box center [476, 196] width 50 height 10
type input "****"
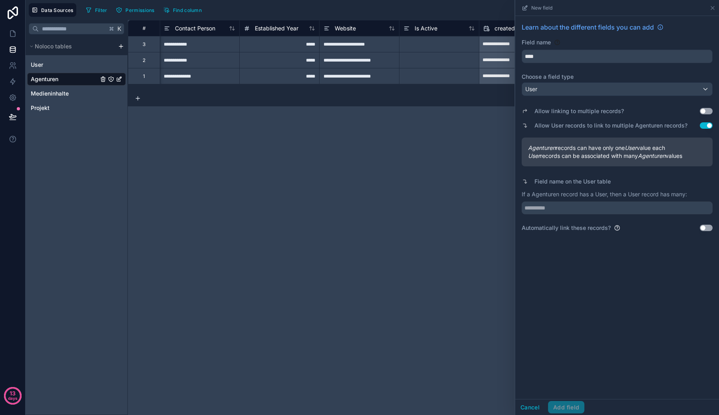
click at [704, 110] on button "Use setting" at bounding box center [706, 111] width 13 height 6
click at [709, 125] on button "Use setting" at bounding box center [706, 125] width 13 height 6
click at [559, 402] on div "Cancel Add field" at bounding box center [549, 407] width 69 height 13
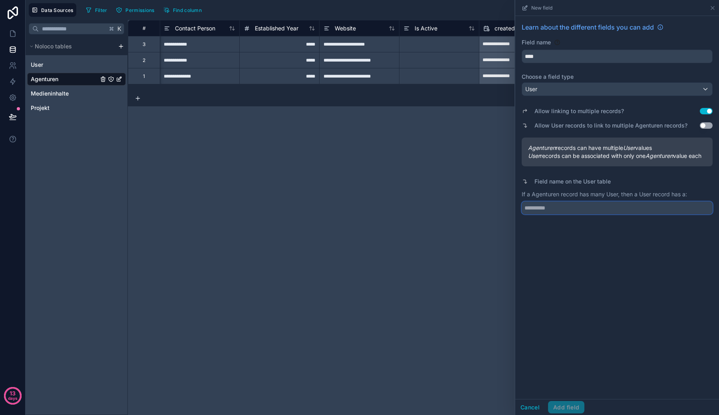
click at [566, 214] on input "text" at bounding box center [617, 207] width 191 height 13
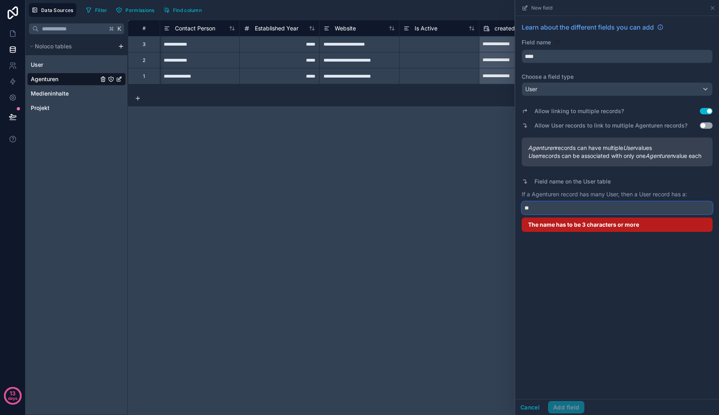
type input "*"
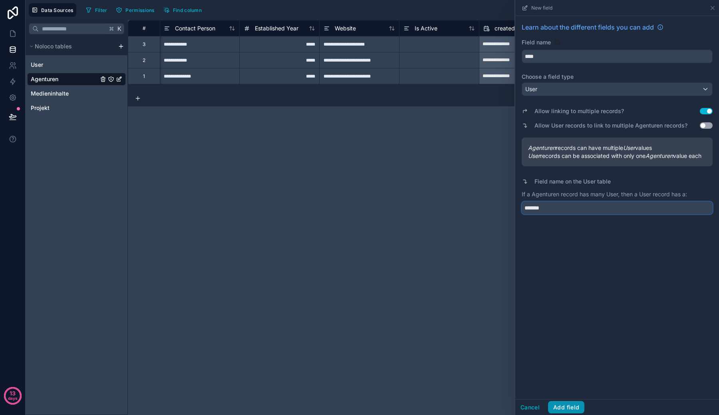
type input "*******"
click at [553, 406] on button "Add field" at bounding box center [566, 407] width 36 height 13
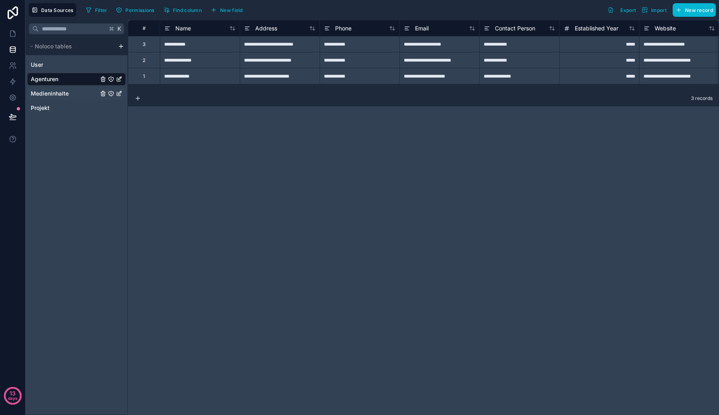
click at [62, 96] on span "Medieninhalte" at bounding box center [50, 93] width 38 height 8
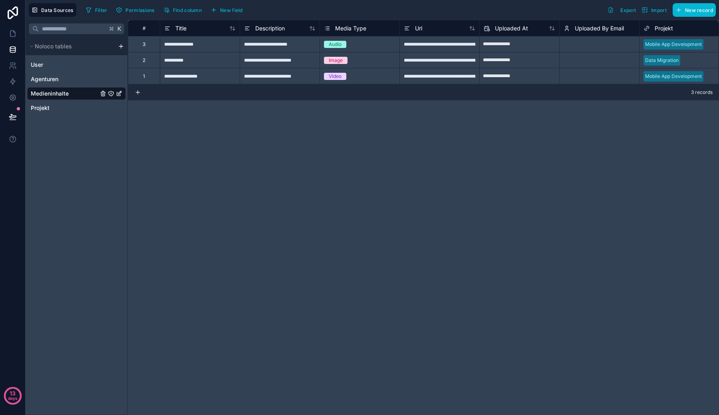
click at [58, 58] on div "User Agenturen Medieninhalte Projekt" at bounding box center [76, 84] width 99 height 59
click at [59, 62] on link "User" at bounding box center [65, 65] width 68 height 8
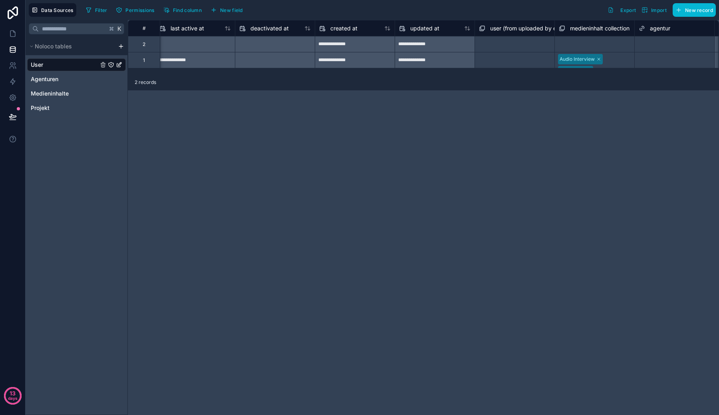
scroll to position [0, 720]
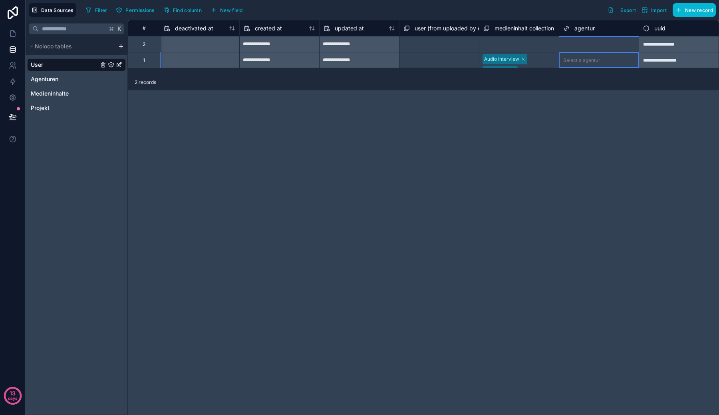
click at [583, 52] on div "Select a agentur" at bounding box center [599, 60] width 80 height 16
click at [583, 44] on div "Select a agentur" at bounding box center [581, 44] width 37 height 6
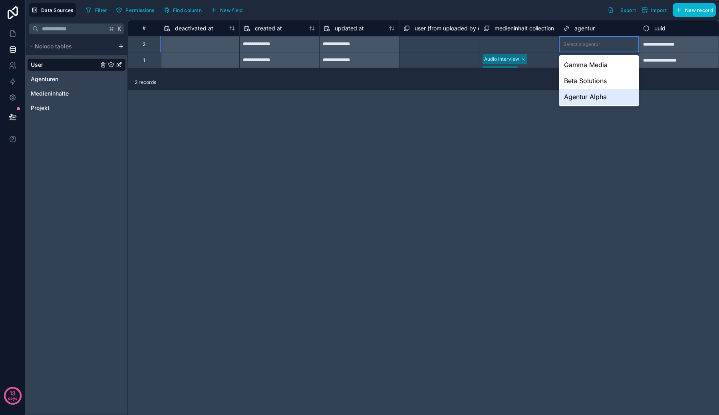
click at [581, 92] on div "Agentur Alpha" at bounding box center [599, 97] width 80 height 16
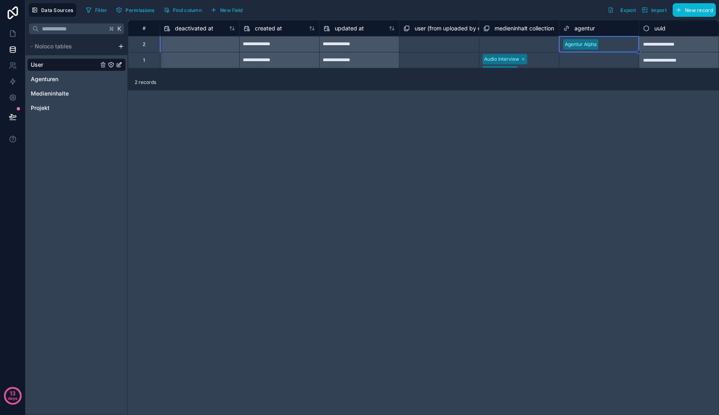
click at [564, 91] on div "**********" at bounding box center [423, 217] width 591 height 395
click at [59, 93] on span "Medieninhalte" at bounding box center [50, 93] width 38 height 8
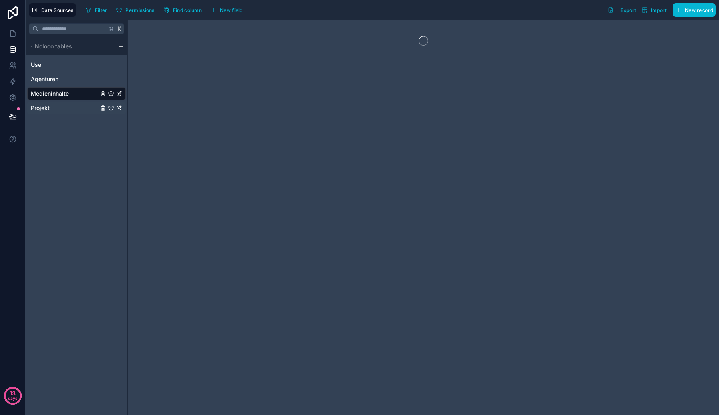
click at [76, 108] on link "Projekt" at bounding box center [65, 108] width 68 height 8
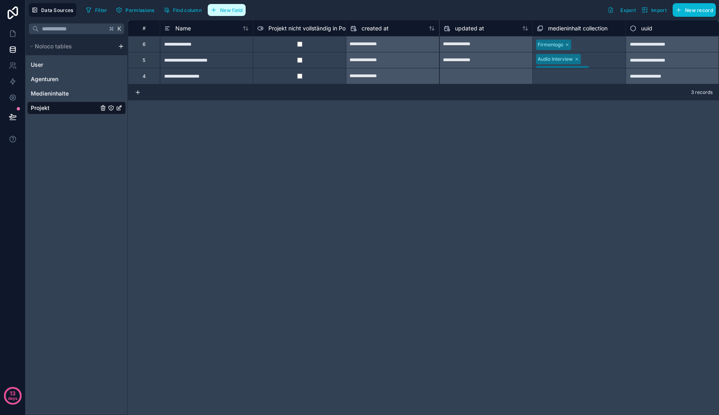
click at [225, 14] on button "New field" at bounding box center [227, 10] width 38 height 12
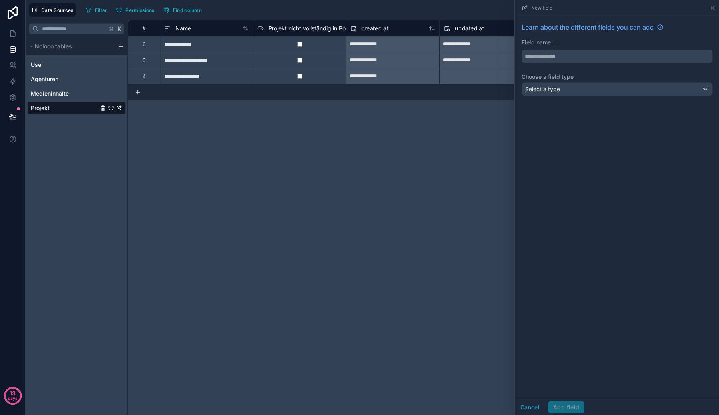
click at [556, 59] on input "text" at bounding box center [617, 56] width 190 height 13
type input "*****"
click at [567, 100] on div "Learn about the different fields you can add Field name ***** Choose a field ty…" at bounding box center [617, 60] width 204 height 89
click at [566, 62] on input "*****" at bounding box center [617, 56] width 190 height 13
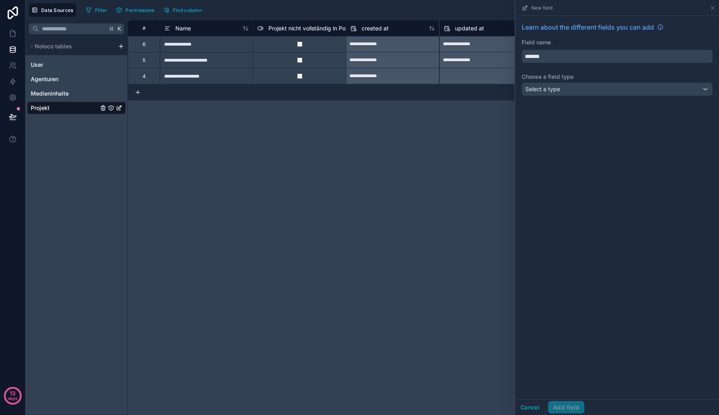
type input "*******"
click at [570, 88] on div "Select a type" at bounding box center [617, 89] width 190 height 13
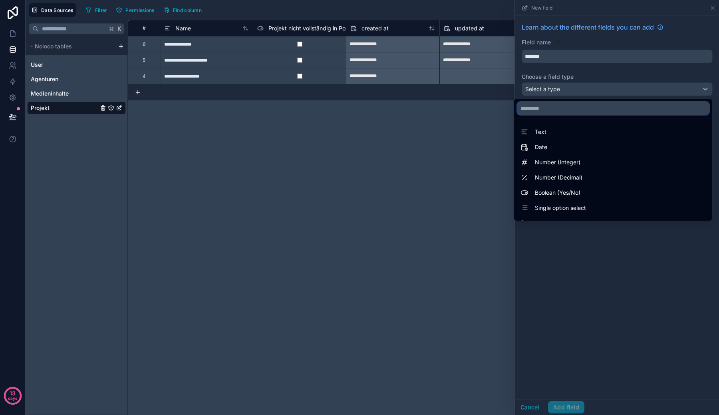
click at [564, 111] on input "text" at bounding box center [613, 108] width 192 height 13
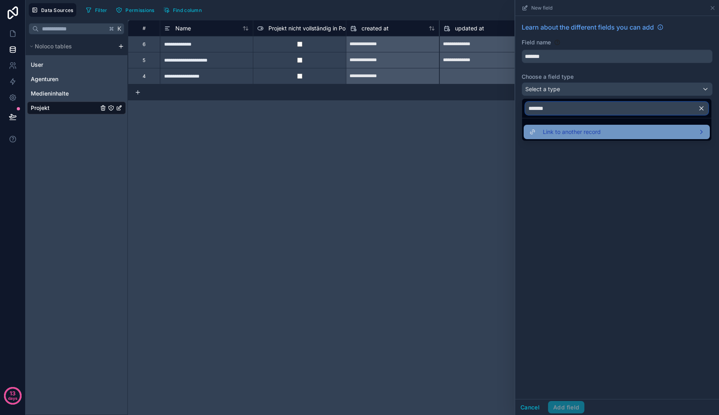
type input "*******"
click at [564, 134] on span "Link to another record" at bounding box center [572, 132] width 58 height 10
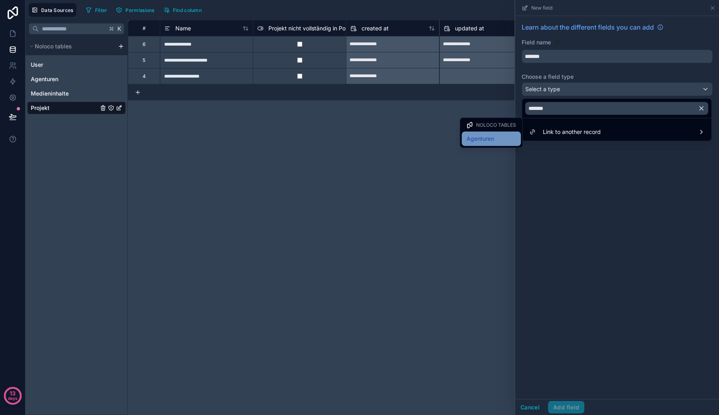
click at [493, 135] on span "Agenturen" at bounding box center [481, 139] width 28 height 10
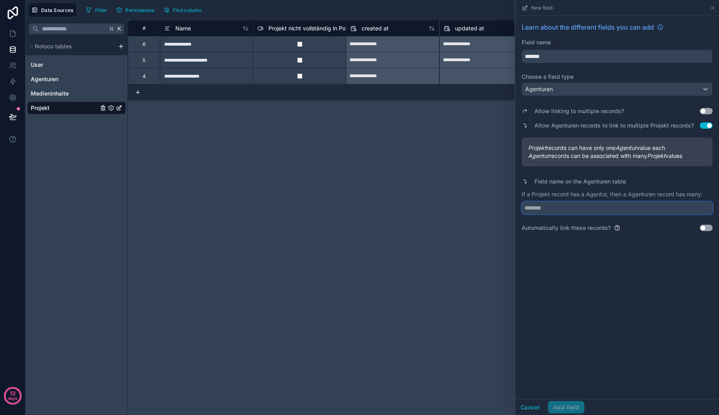
click at [650, 206] on input "text" at bounding box center [617, 207] width 191 height 13
type input "********"
click at [707, 227] on button "Use setting" at bounding box center [706, 228] width 13 height 6
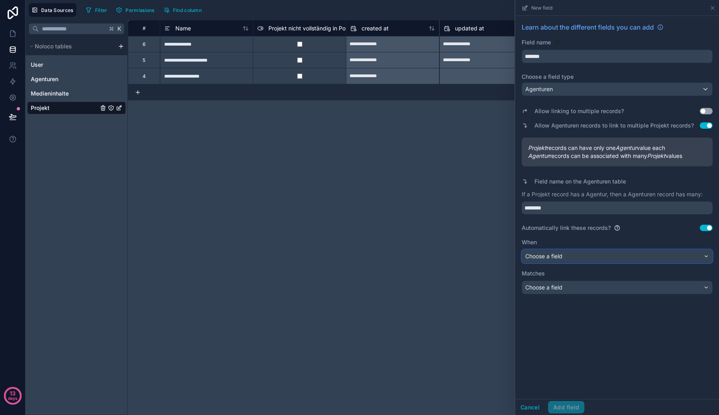
click at [610, 261] on div "Choose a field" at bounding box center [617, 256] width 190 height 13
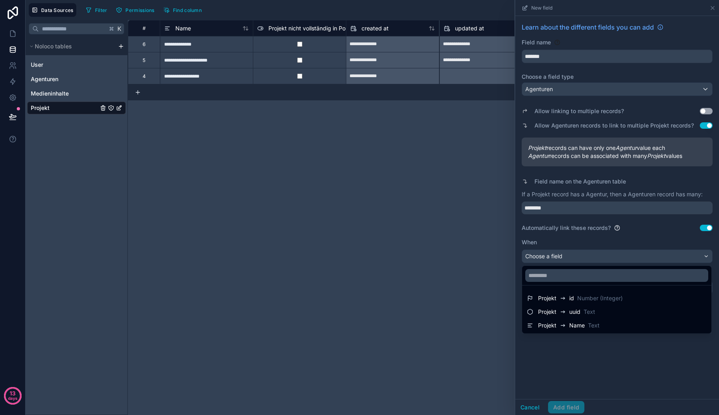
click at [615, 258] on div at bounding box center [617, 207] width 204 height 415
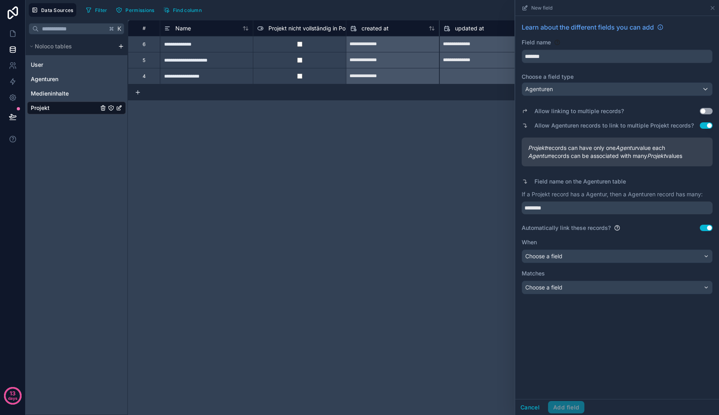
click at [704, 227] on button "Use setting" at bounding box center [706, 228] width 13 height 6
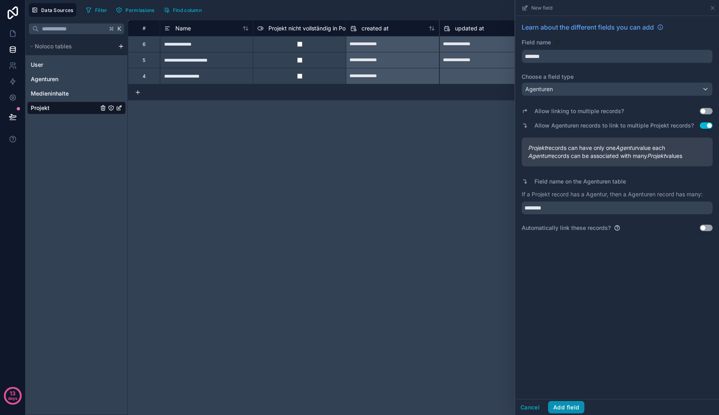
click at [561, 407] on button "Add field" at bounding box center [566, 407] width 36 height 13
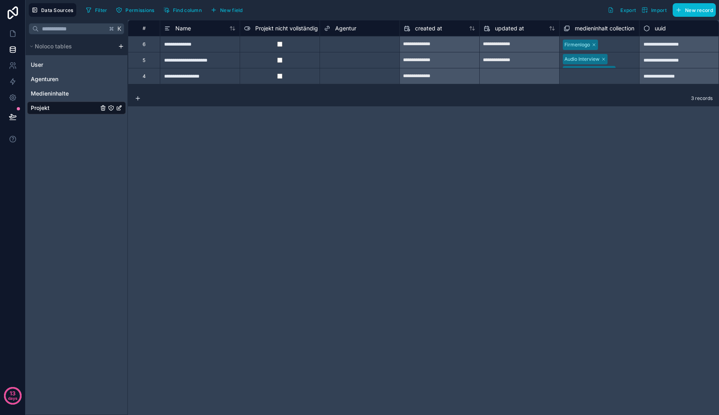
scroll to position [0, 0]
click at [524, 61] on div "**********" at bounding box center [519, 60] width 80 height 13
click at [368, 61] on div at bounding box center [380, 60] width 31 height 8
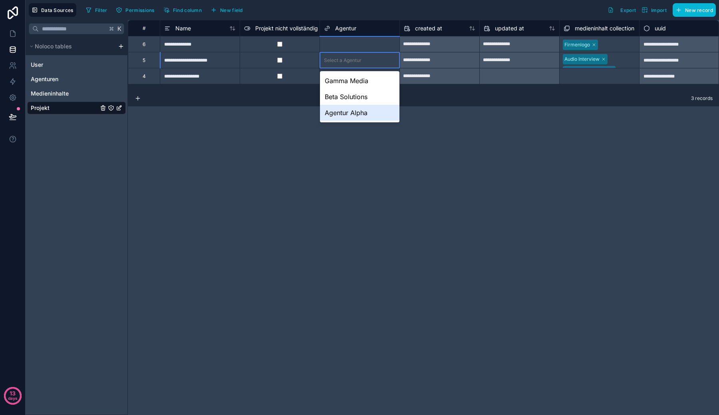
click at [349, 109] on div "Agentur Alpha" at bounding box center [360, 113] width 80 height 16
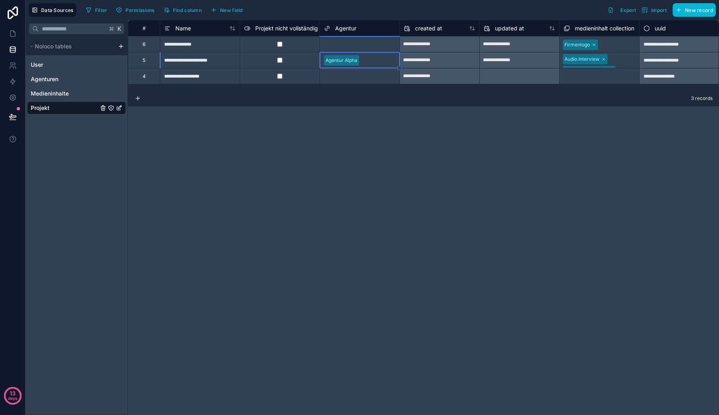
click at [358, 46] on div "Select a Agentur" at bounding box center [343, 44] width 38 height 6
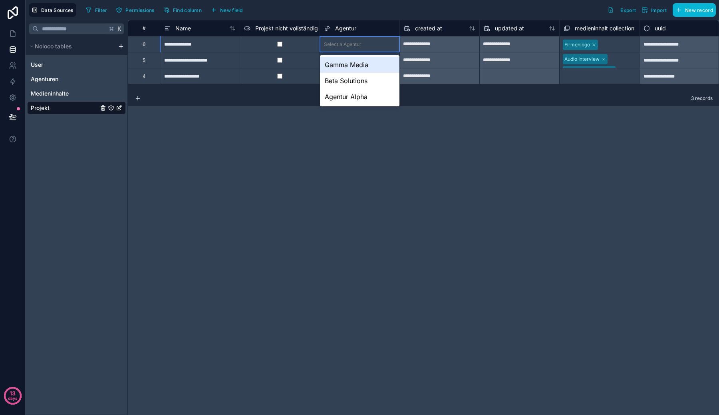
click at [358, 46] on div "Select a Agentur" at bounding box center [343, 44] width 38 height 6
click at [355, 97] on div "Agentur Alpha" at bounding box center [360, 97] width 80 height 16
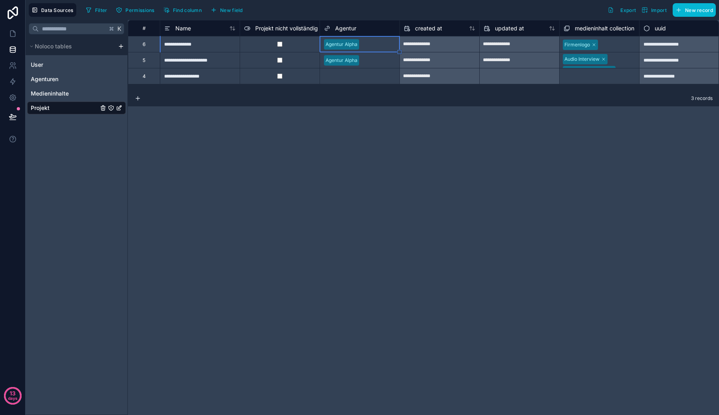
click at [344, 133] on div "**********" at bounding box center [423, 217] width 591 height 395
click at [62, 89] on div "Medieninhalte" at bounding box center [76, 93] width 99 height 13
click at [62, 67] on link "User" at bounding box center [65, 65] width 68 height 8
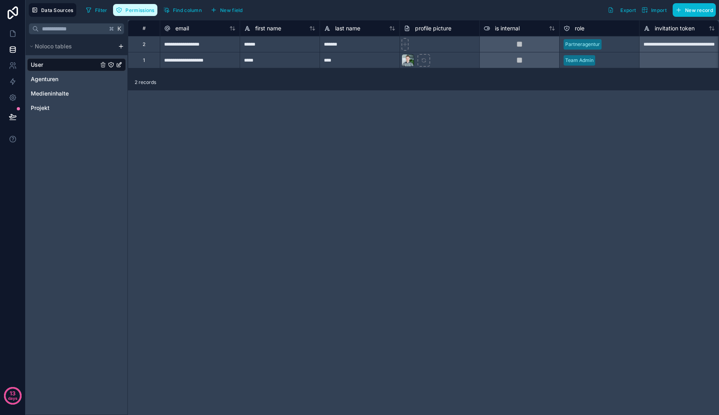
click at [129, 8] on span "Permissions" at bounding box center [139, 10] width 29 height 6
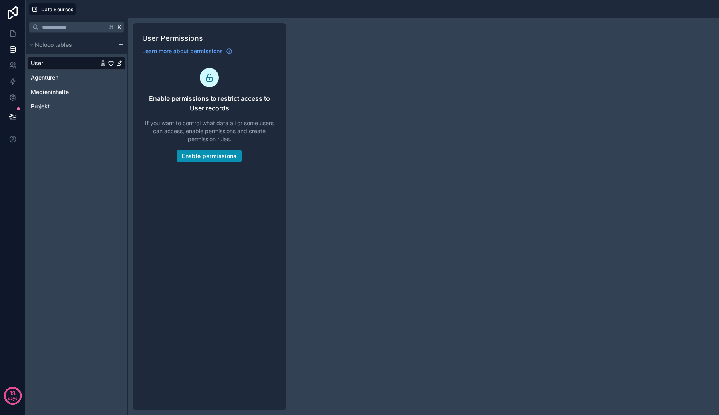
click at [196, 150] on button "Enable permissions" at bounding box center [209, 155] width 65 height 13
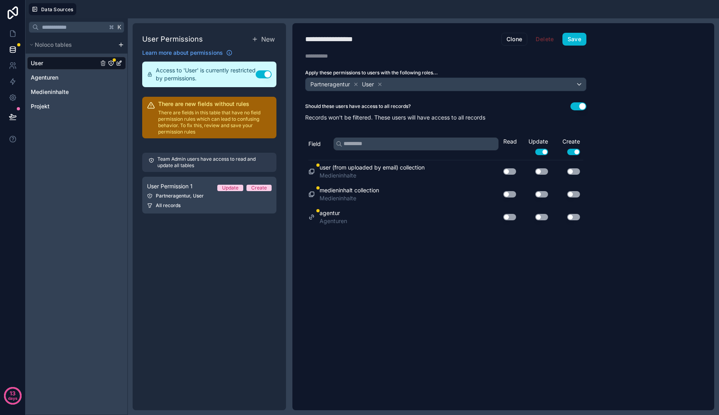
click at [265, 72] on button "Use setting" at bounding box center [264, 74] width 16 height 8
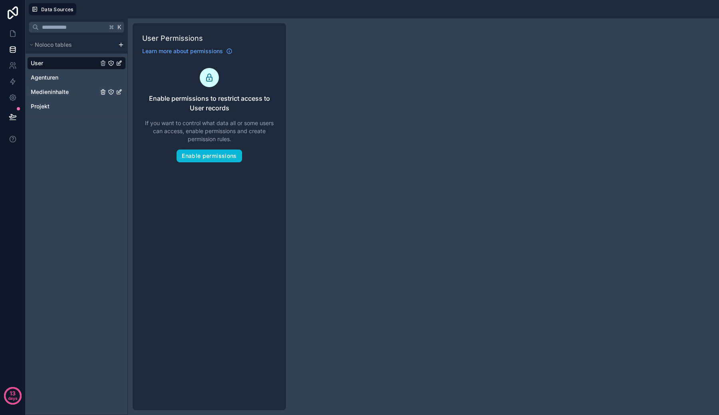
click at [81, 96] on div "Medieninhalte" at bounding box center [76, 91] width 99 height 13
click at [65, 83] on div "Agenturen" at bounding box center [76, 77] width 99 height 13
click at [65, 95] on span "Medieninhalte" at bounding box center [50, 92] width 38 height 8
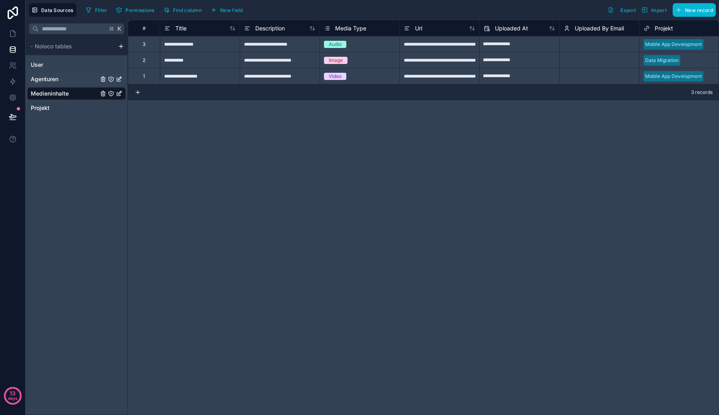
click at [62, 82] on link "Agenturen" at bounding box center [65, 79] width 68 height 8
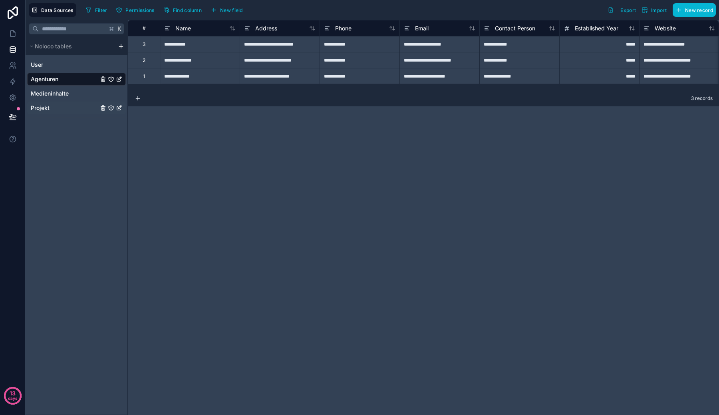
click at [61, 107] on link "Projekt" at bounding box center [65, 108] width 68 height 8
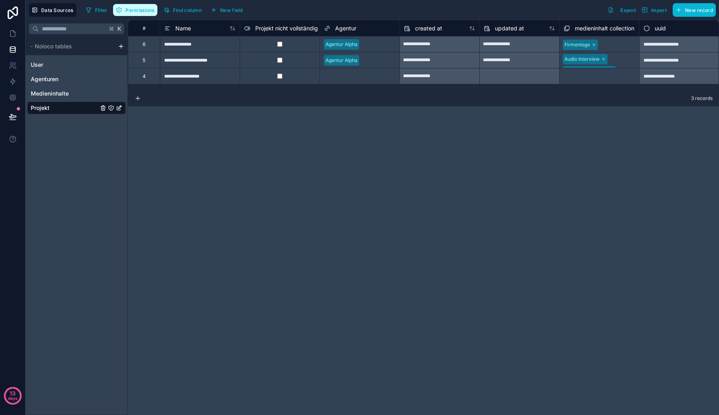
click at [152, 10] on span "Permissions" at bounding box center [139, 10] width 29 height 6
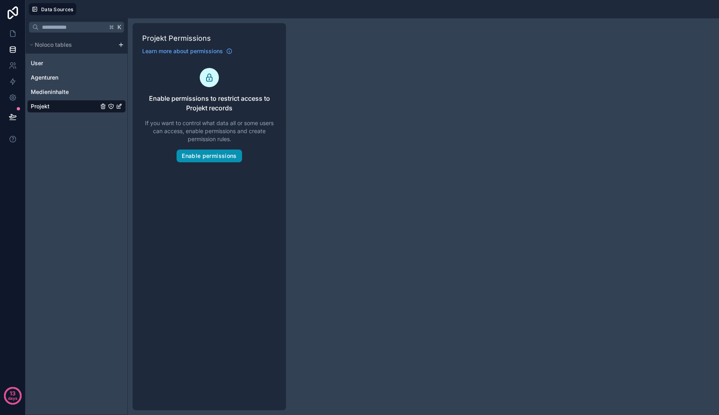
click at [216, 156] on button "Enable permissions" at bounding box center [209, 155] width 65 height 13
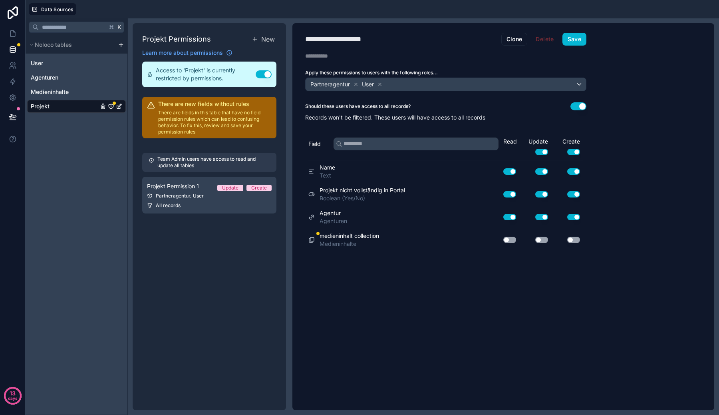
click at [332, 36] on div "**********" at bounding box center [342, 39] width 75 height 11
click at [196, 42] on h1 "Projekt Permissions" at bounding box center [176, 39] width 69 height 11
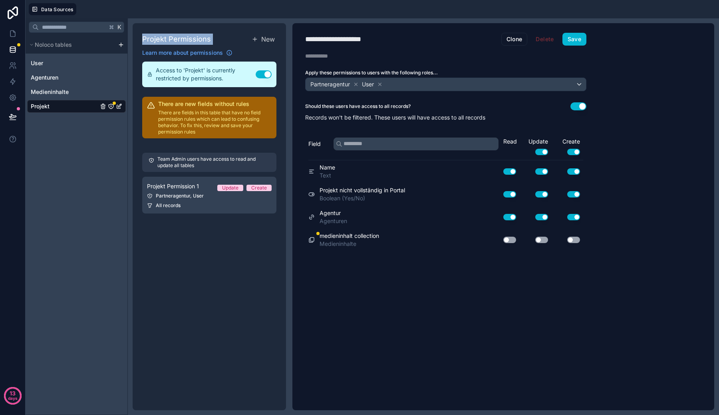
click at [196, 42] on h1 "Projekt Permissions" at bounding box center [176, 39] width 69 height 11
click at [320, 54] on div at bounding box center [326, 56] width 43 height 8
click at [320, 54] on div "*" at bounding box center [325, 56] width 40 height 8
click at [328, 34] on div "**********" at bounding box center [342, 39] width 75 height 11
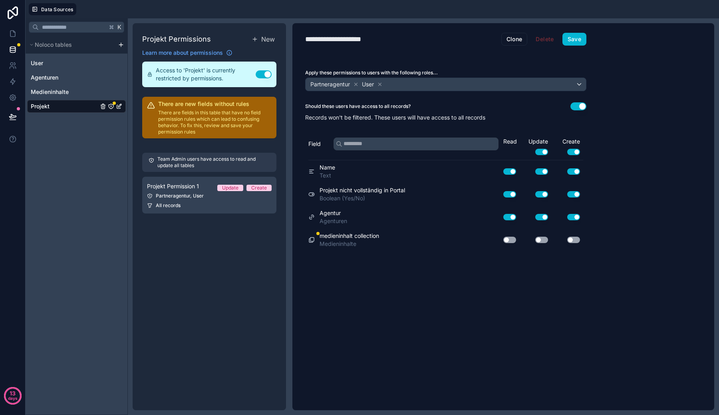
click at [326, 72] on label "Apply these permissions to users with the following roles..." at bounding box center [445, 73] width 281 height 6
click at [326, 52] on div at bounding box center [325, 56] width 40 height 8
click at [547, 39] on span "Delete" at bounding box center [545, 39] width 28 height 13
click at [197, 161] on p "Team Admin users have access to read and update all tables" at bounding box center [213, 162] width 113 height 13
click at [263, 72] on button "Use setting" at bounding box center [264, 74] width 16 height 8
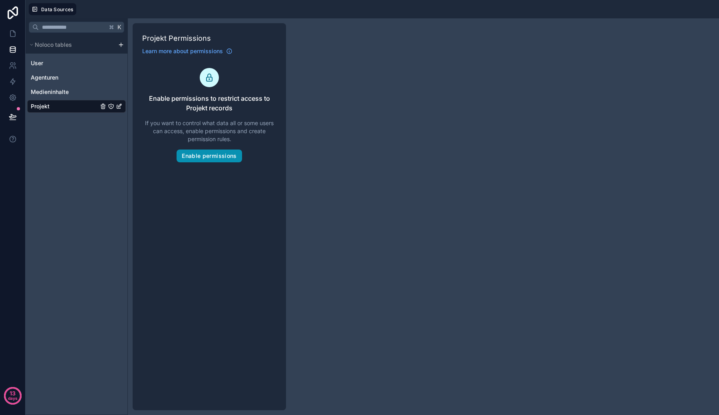
click at [206, 158] on button "Enable permissions" at bounding box center [209, 155] width 65 height 13
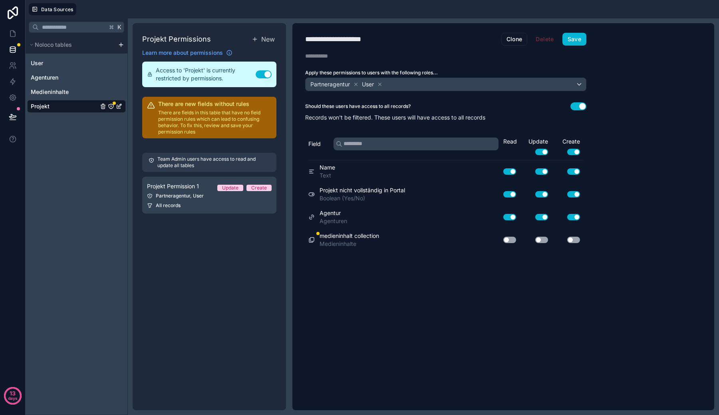
click at [346, 74] on label "Apply these permissions to users with the following roles..." at bounding box center [445, 73] width 281 height 6
click at [398, 85] on div "Partneragentur User" at bounding box center [446, 84] width 280 height 13
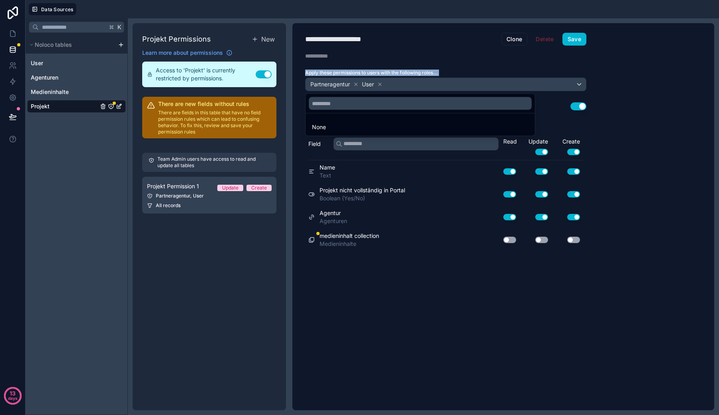
click at [381, 84] on div at bounding box center [359, 207] width 719 height 415
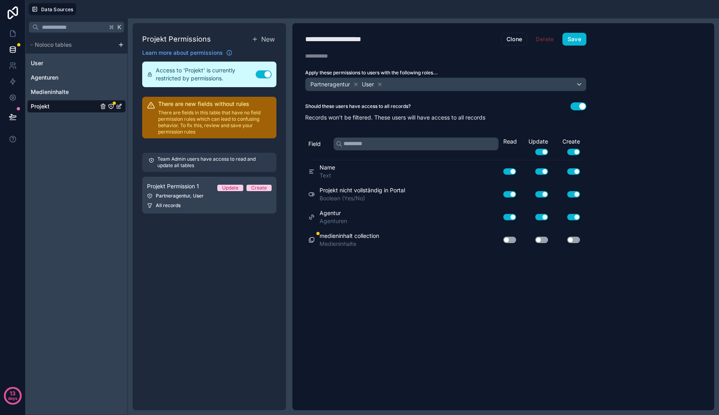
click at [381, 84] on icon at bounding box center [380, 84] width 6 height 6
click at [366, 105] on label "Should these users have access to all records?" at bounding box center [357, 106] width 105 height 6
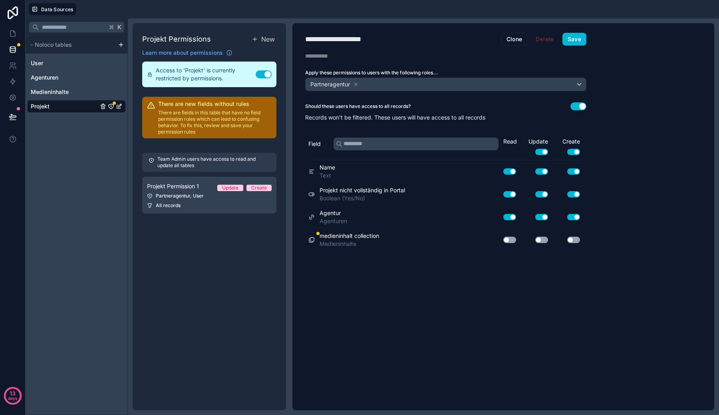
click at [575, 107] on button "Use setting" at bounding box center [578, 106] width 16 height 8
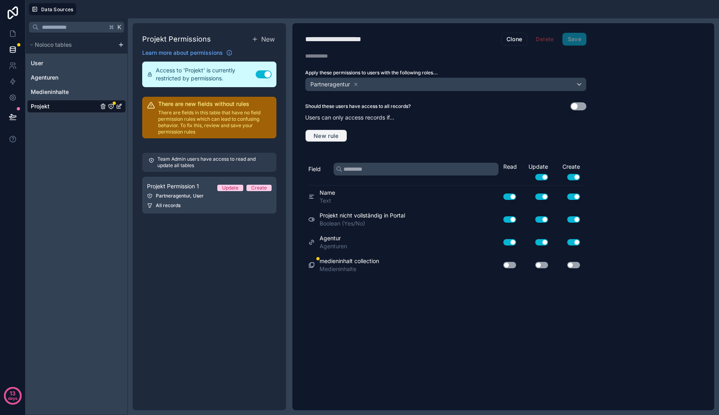
click at [338, 133] on span "New rule" at bounding box center [326, 135] width 32 height 7
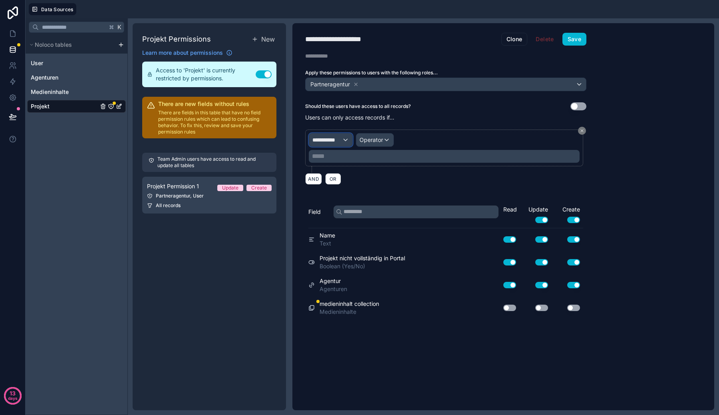
click at [338, 137] on span "**********" at bounding box center [327, 140] width 30 height 8
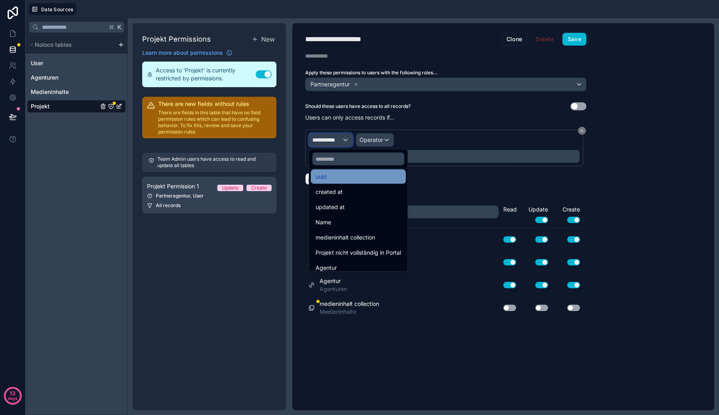
scroll to position [26, 0]
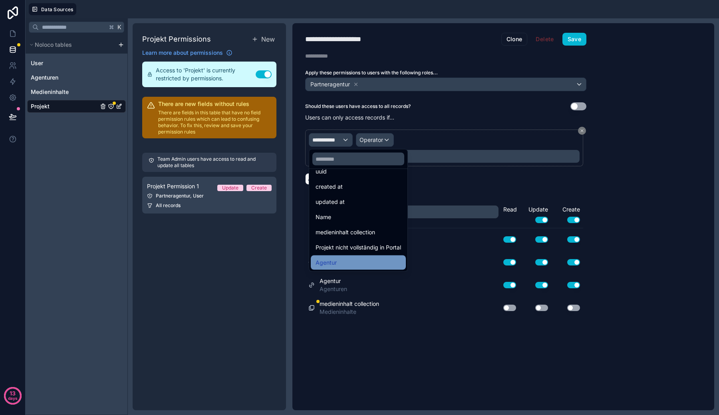
click at [340, 256] on div "Agentur" at bounding box center [358, 262] width 95 height 14
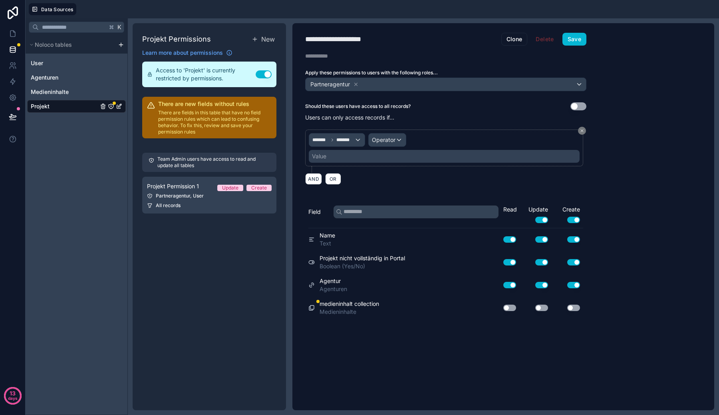
click at [396, 123] on div "Should these users have access to all records? Use setting Users can only acces…" at bounding box center [445, 145] width 307 height 87
click at [389, 142] on span "Operator" at bounding box center [384, 139] width 24 height 7
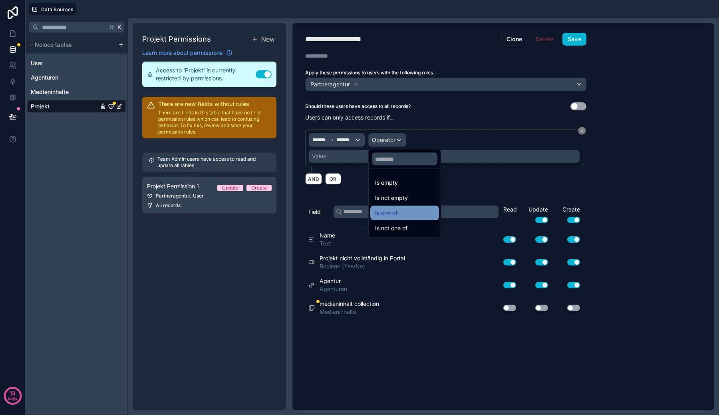
click at [391, 211] on span "Is one of" at bounding box center [386, 213] width 22 height 10
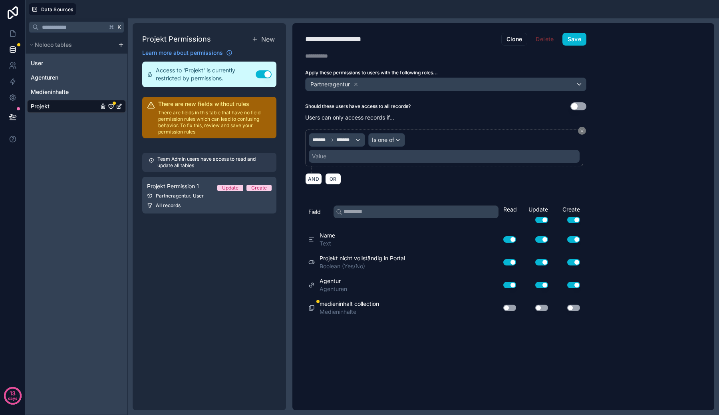
click at [387, 155] on div "Value" at bounding box center [444, 156] width 271 height 13
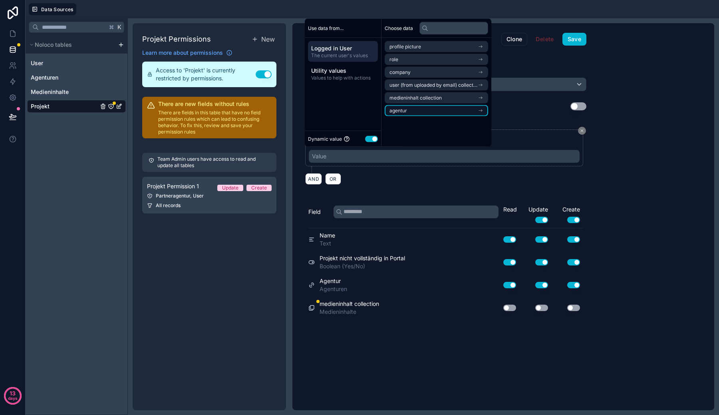
click at [414, 110] on li "agentur" at bounding box center [436, 110] width 103 height 11
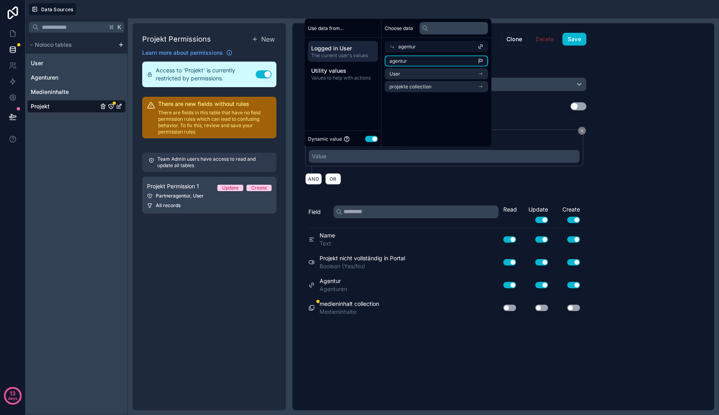
click at [423, 62] on li "agentur" at bounding box center [436, 61] width 103 height 11
click at [391, 167] on div "**********" at bounding box center [445, 150] width 281 height 43
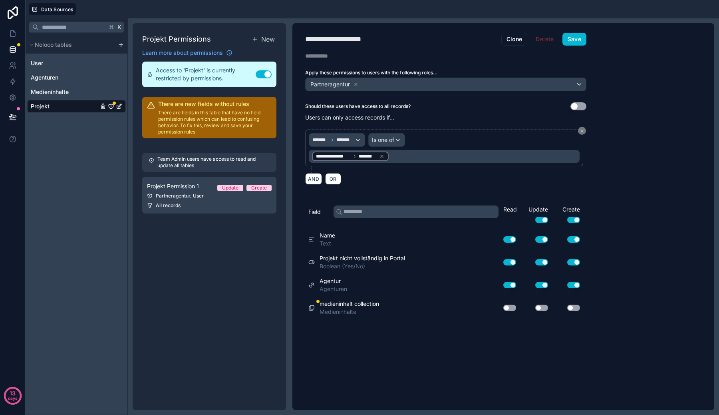
click at [507, 306] on button "Use setting" at bounding box center [509, 307] width 13 height 6
click at [540, 307] on button "Use setting" at bounding box center [541, 307] width 13 height 6
click at [575, 309] on button "Use setting" at bounding box center [573, 307] width 13 height 6
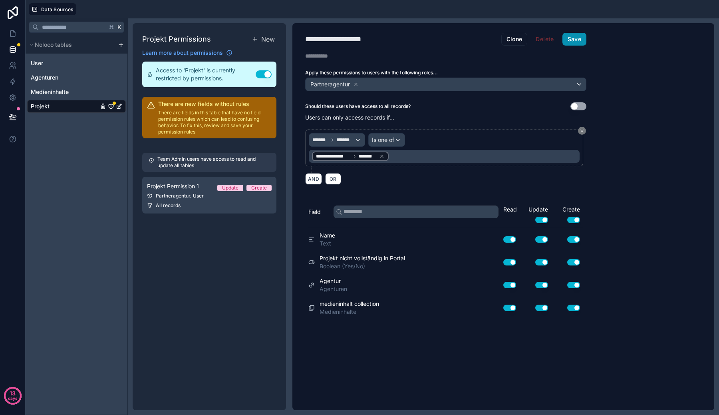
click at [572, 34] on button "Save" at bounding box center [574, 39] width 24 height 13
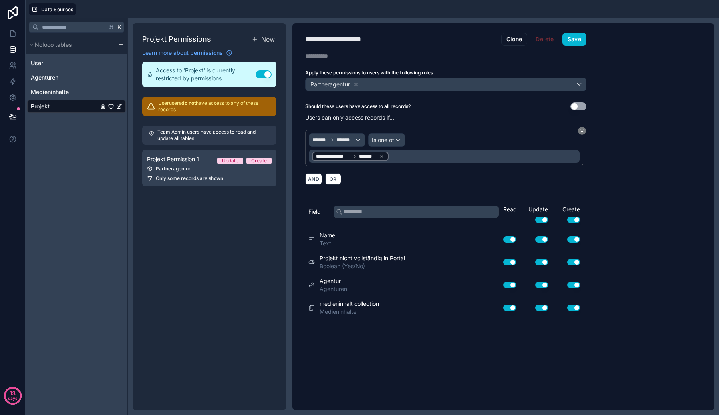
click at [243, 102] on p "User users do not have access to any of these records" at bounding box center [214, 106] width 113 height 13
click at [242, 111] on p "User users do not have access to any of these records" at bounding box center [214, 106] width 113 height 13
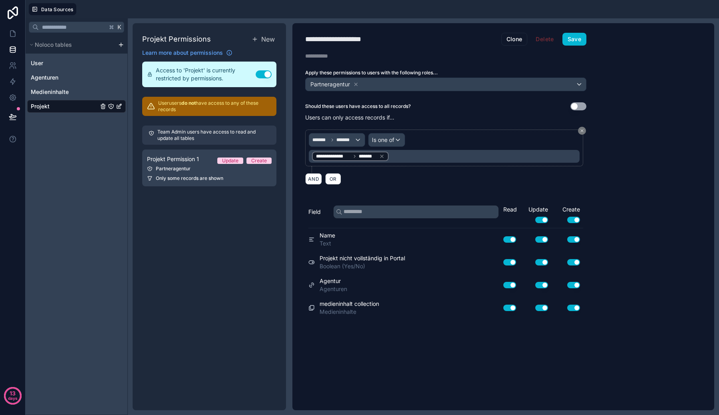
click at [370, 38] on div "**********" at bounding box center [342, 39] width 75 height 11
click at [273, 37] on span "New" at bounding box center [268, 39] width 14 height 10
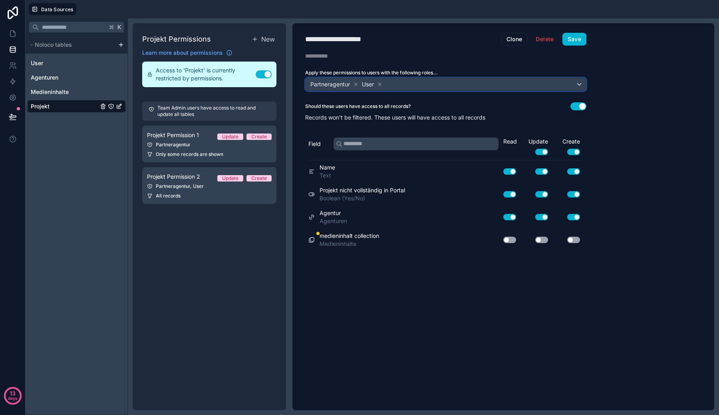
click at [404, 84] on div "Partneragentur User" at bounding box center [446, 84] width 280 height 13
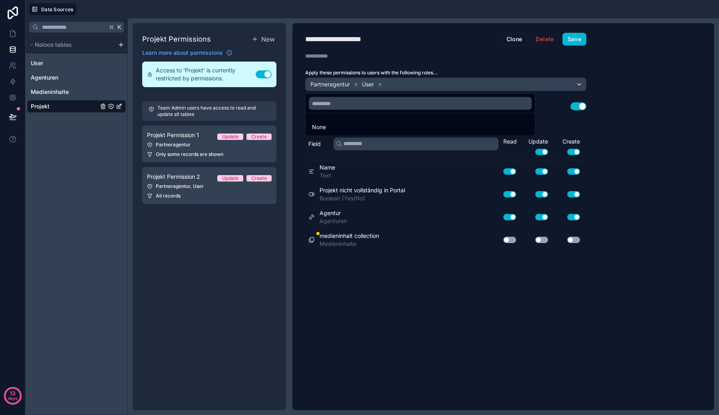
click at [354, 83] on div at bounding box center [359, 207] width 719 height 415
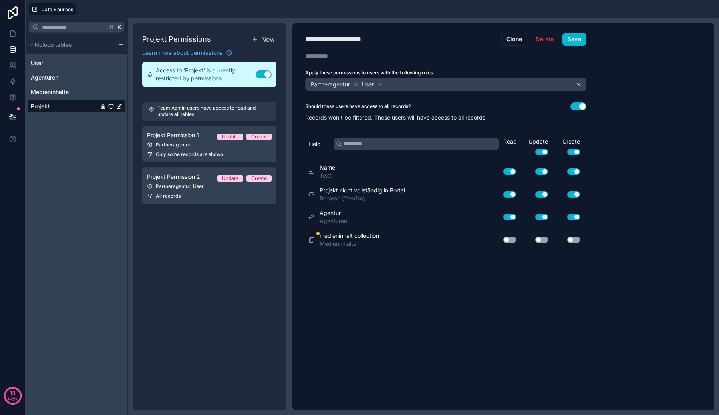
click at [354, 83] on icon at bounding box center [356, 84] width 6 height 6
click at [356, 87] on div "User" at bounding box center [446, 84] width 280 height 13
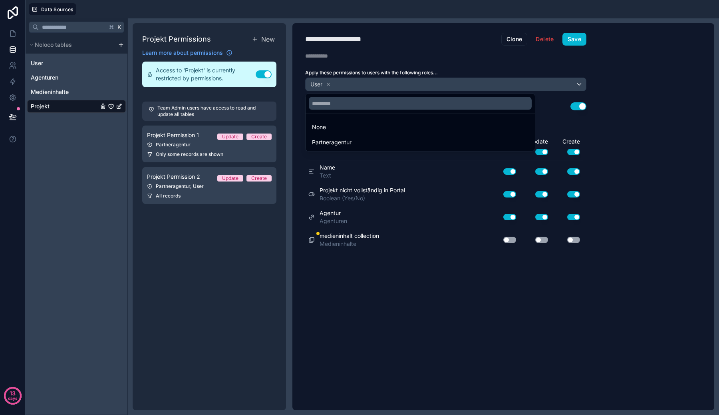
click at [357, 85] on div at bounding box center [359, 207] width 719 height 415
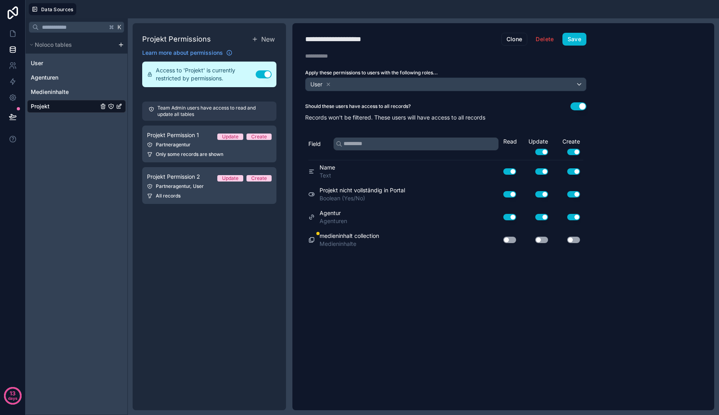
click at [366, 63] on div "**********" at bounding box center [445, 216] width 307 height 387
click at [13, 97] on icon at bounding box center [13, 97] width 8 height 8
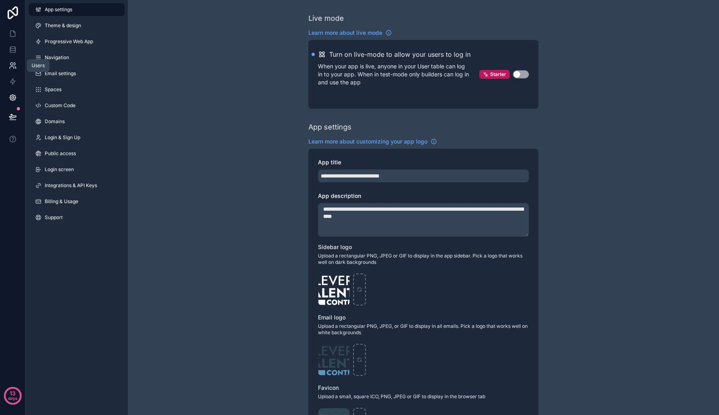
click at [16, 64] on icon at bounding box center [13, 66] width 8 height 8
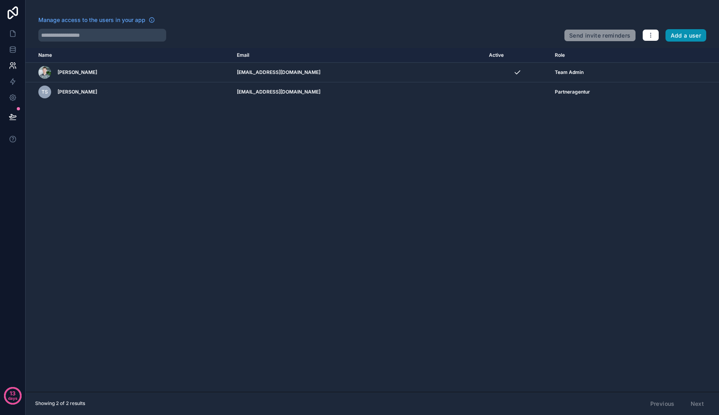
click at [688, 36] on button "Add a user" at bounding box center [686, 35] width 41 height 13
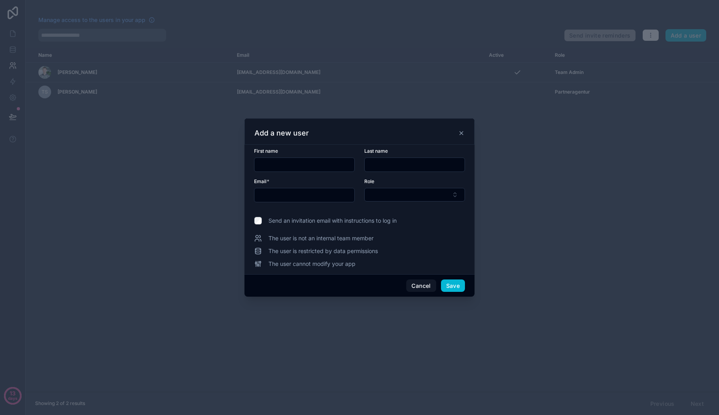
click at [487, 91] on div at bounding box center [359, 207] width 719 height 415
click at [463, 131] on icon at bounding box center [461, 133] width 6 height 6
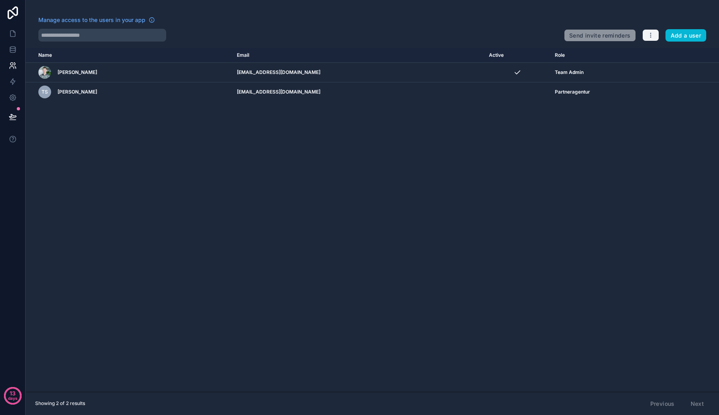
click at [649, 37] on icon "button" at bounding box center [651, 35] width 6 height 6
click at [650, 52] on icon at bounding box center [648, 54] width 6 height 6
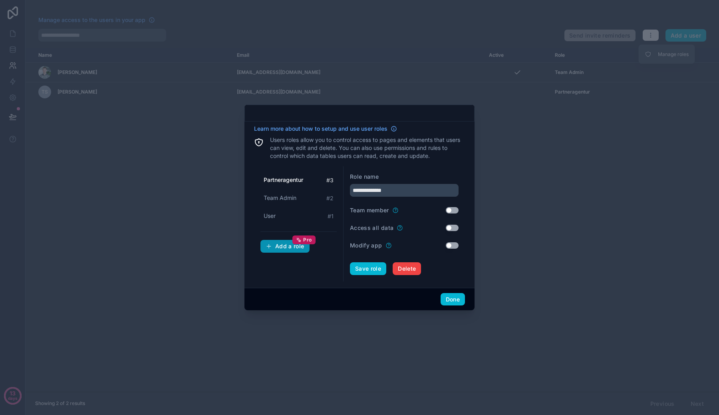
click at [285, 244] on div "Add a role Pro" at bounding box center [285, 245] width 39 height 7
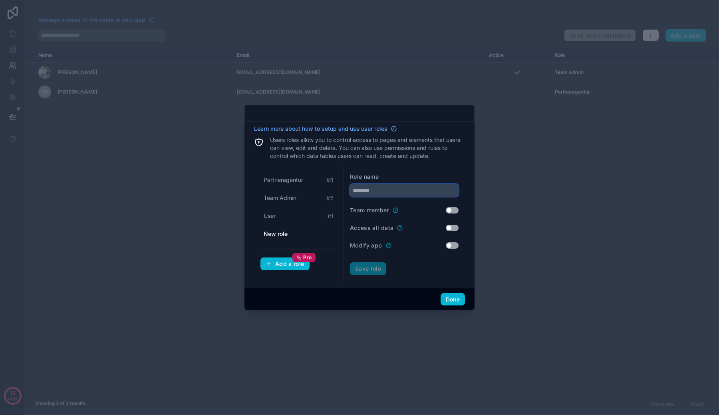
click at [389, 187] on input "text" at bounding box center [404, 190] width 109 height 13
type input "**********"
click at [365, 264] on button "Save role" at bounding box center [368, 268] width 36 height 13
click at [281, 268] on button "Add a role Pro" at bounding box center [284, 264] width 49 height 13
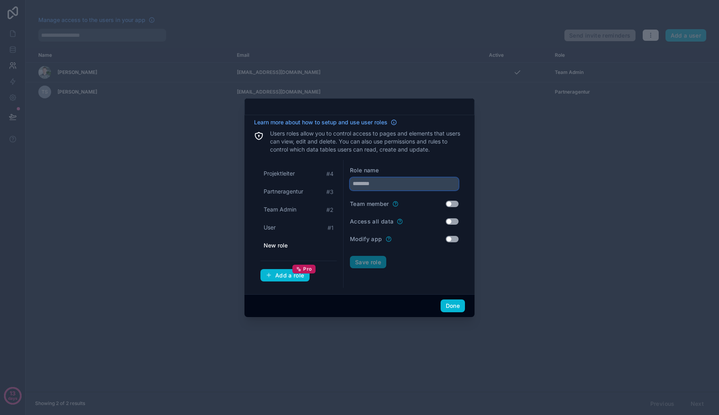
click at [402, 185] on input "text" at bounding box center [404, 183] width 109 height 13
click at [392, 187] on input "text" at bounding box center [404, 183] width 109 height 13
type input "*********"
click at [361, 257] on button "Save role" at bounding box center [368, 262] width 36 height 13
click at [275, 274] on div "Add a role Pro" at bounding box center [285, 275] width 39 height 7
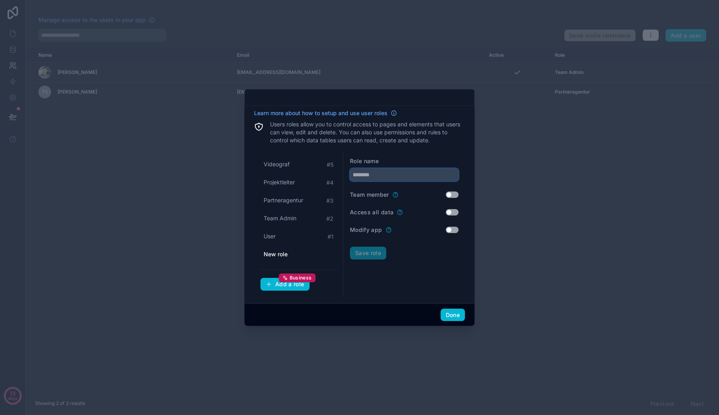
click at [413, 173] on input "text" at bounding box center [404, 174] width 109 height 13
type input "******"
click at [370, 254] on button "Save role" at bounding box center [368, 252] width 36 height 13
click at [274, 288] on button "Add a role Business" at bounding box center [284, 284] width 49 height 13
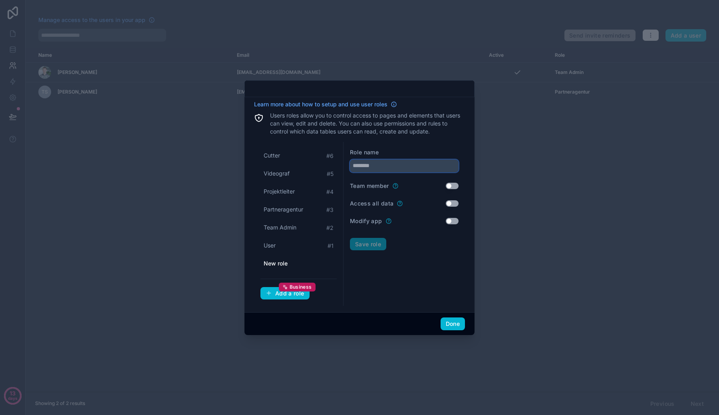
click at [386, 166] on input "text" at bounding box center [404, 165] width 109 height 13
type input "********"
click at [369, 239] on button "Save role" at bounding box center [368, 244] width 36 height 13
click at [283, 291] on div "Add a role Business" at bounding box center [285, 293] width 39 height 7
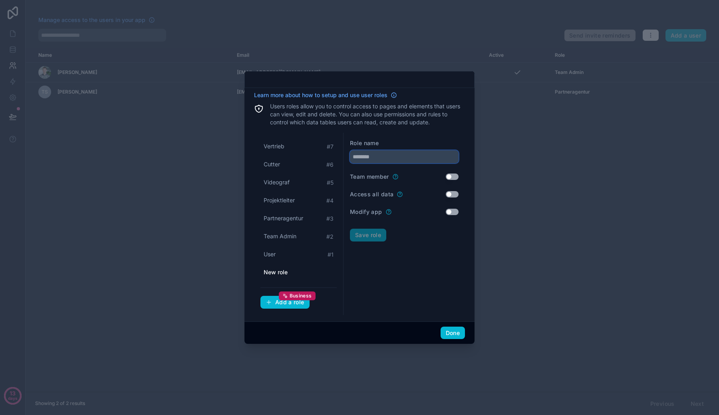
click at [394, 153] on input "text" at bounding box center [404, 156] width 109 height 13
click at [455, 193] on button "Use setting" at bounding box center [452, 194] width 13 height 6
click at [374, 236] on button "Save role" at bounding box center [368, 235] width 36 height 13
click at [300, 245] on div "Vertrieb # 7 Cutter # 6 Videograf # 5 Projektleiter # 4 Partneragentur # 3 Team…" at bounding box center [298, 209] width 76 height 140
click at [360, 232] on button "Save role" at bounding box center [368, 235] width 36 height 13
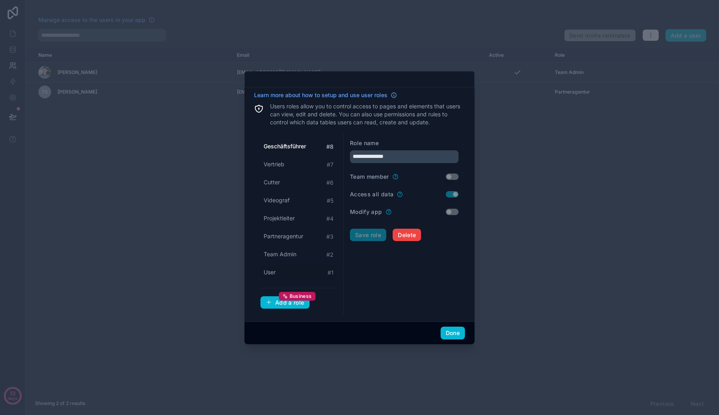
click at [295, 266] on div "User # 1" at bounding box center [298, 272] width 76 height 15
click at [303, 256] on div "Team Admin # 2" at bounding box center [298, 254] width 76 height 15
click at [302, 276] on div "User # 1" at bounding box center [298, 272] width 76 height 15
click at [303, 262] on div "Geschäftsführer # 8 Vertrieb # 7 Cutter # 6 Videograf # 5 Projektleiter # 4 Par…" at bounding box center [298, 209] width 76 height 141
click at [303, 247] on div "Team Admin # 2" at bounding box center [298, 254] width 76 height 15
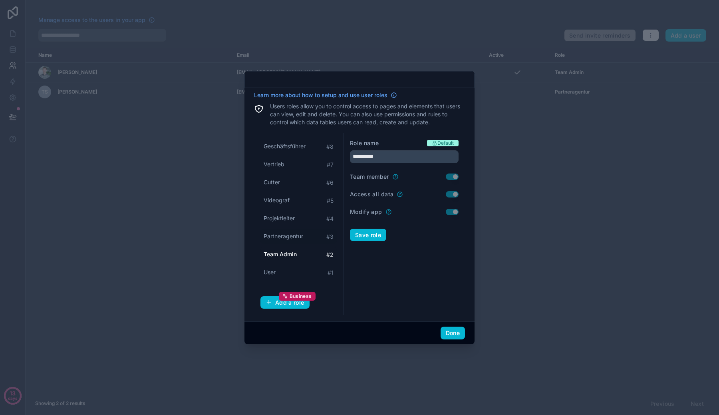
click at [299, 238] on span "Partneragentur" at bounding box center [284, 236] width 40 height 8
click at [299, 248] on div "Team Admin # 2" at bounding box center [298, 254] width 76 height 15
click at [300, 237] on span "Partneragentur" at bounding box center [284, 236] width 40 height 8
type input "**********"
click at [383, 153] on input "**********" at bounding box center [404, 156] width 109 height 13
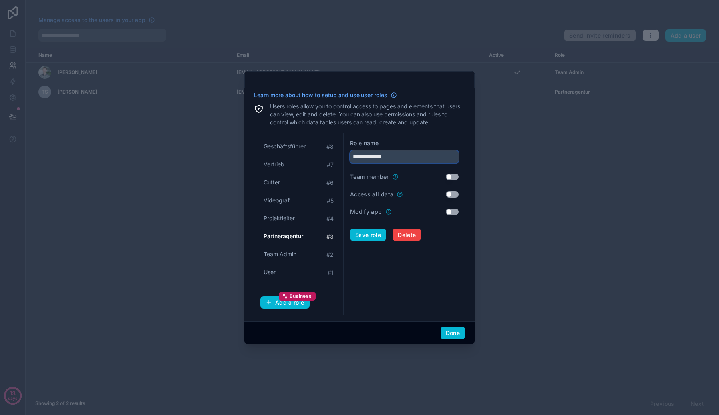
click at [383, 155] on input "**********" at bounding box center [404, 156] width 109 height 13
click at [402, 240] on button "Delete" at bounding box center [407, 235] width 28 height 13
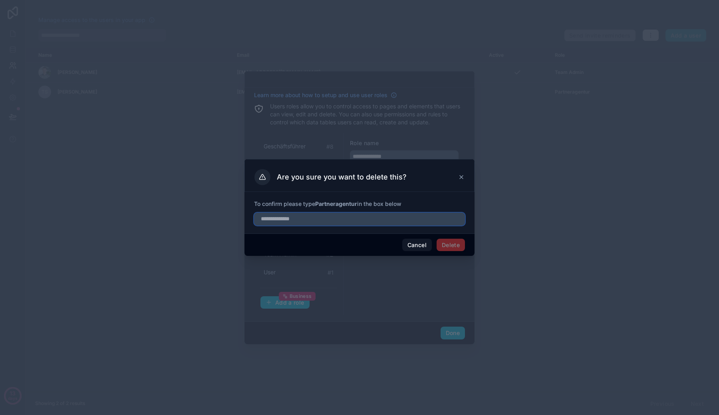
click at [424, 222] on input "text" at bounding box center [359, 219] width 211 height 13
click at [342, 204] on strong "Partneragentur" at bounding box center [336, 203] width 42 height 7
copy strong "Partneragentur"
click at [354, 221] on input "text" at bounding box center [359, 219] width 211 height 13
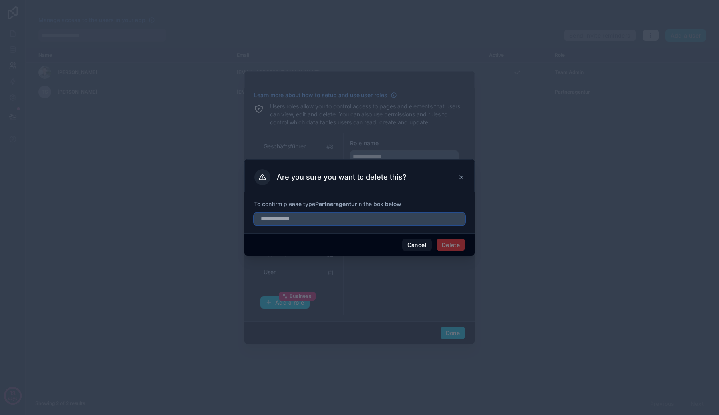
paste input "**********"
type input "**********"
click at [451, 239] on button "Delete" at bounding box center [451, 245] width 28 height 13
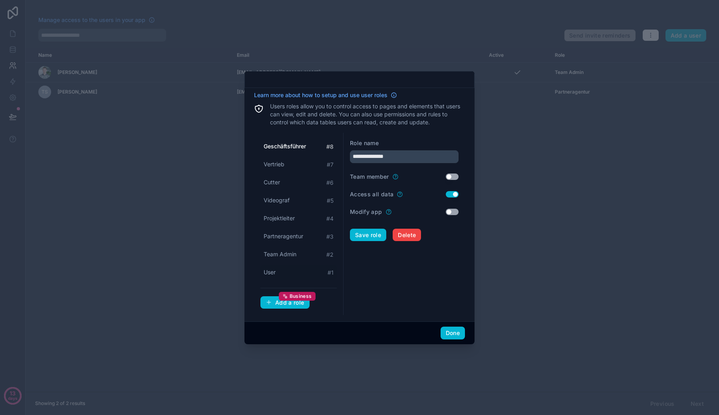
click at [306, 270] on div "User # 1" at bounding box center [298, 272] width 76 height 15
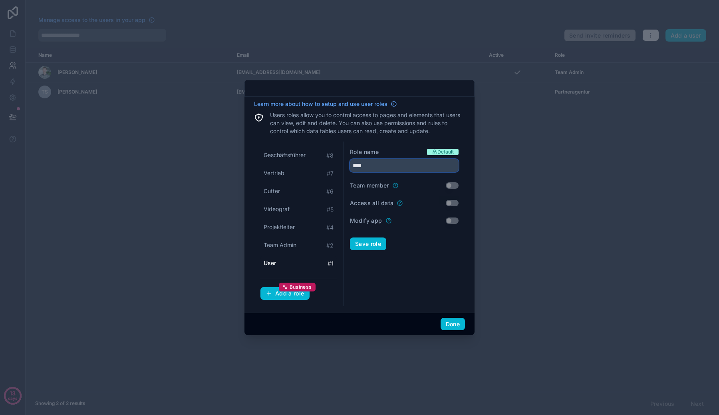
click at [393, 170] on input "****" at bounding box center [404, 165] width 109 height 13
paste input "**********"
click at [394, 109] on div "Learn more about how to setup and use user roles" at bounding box center [359, 105] width 211 height 11
click at [394, 102] on icon at bounding box center [394, 104] width 6 height 6
click at [373, 140] on div "**********" at bounding box center [359, 203] width 211 height 206
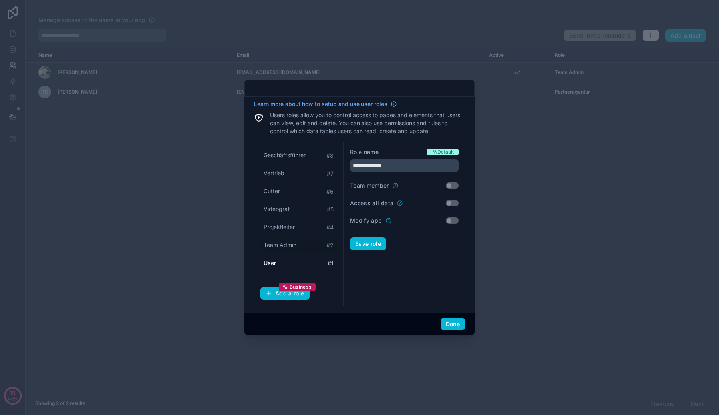
click at [305, 244] on div "Team Admin # 2" at bounding box center [298, 245] width 76 height 15
click at [302, 266] on div "User # 1" at bounding box center [298, 263] width 76 height 15
click at [377, 169] on input "****" at bounding box center [404, 165] width 109 height 13
paste input "**********"
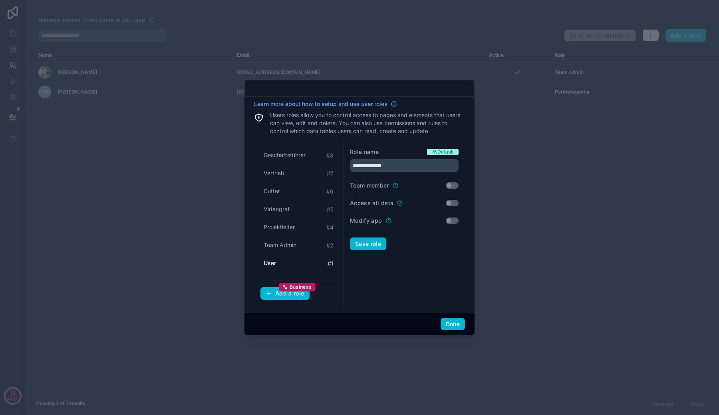
click at [390, 141] on div "**********" at bounding box center [404, 223] width 121 height 165
click at [371, 248] on button "Save role" at bounding box center [368, 243] width 36 height 13
click at [296, 248] on span "Team Admin" at bounding box center [280, 245] width 33 height 8
click at [405, 157] on div "**********" at bounding box center [404, 160] width 109 height 24
click at [405, 159] on input "**********" at bounding box center [404, 165] width 109 height 13
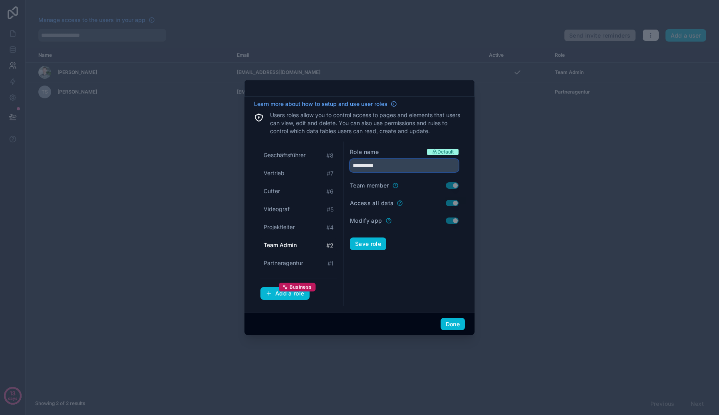
click at [405, 159] on input "**********" at bounding box center [404, 165] width 109 height 13
click at [384, 126] on p "Users roles allow you to control access to pages and elements that users can vi…" at bounding box center [367, 123] width 195 height 24
click at [375, 164] on input "**********" at bounding box center [404, 165] width 109 height 13
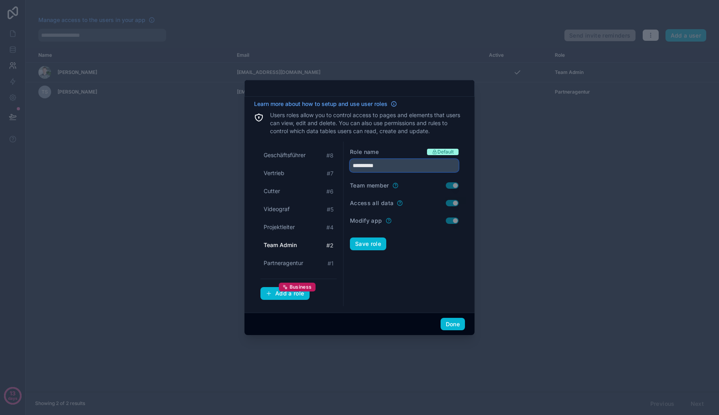
click at [375, 164] on input "**********" at bounding box center [404, 165] width 109 height 13
click at [362, 250] on form "Role name Default ***** Team member Use setting Access all data Use setting Mod…" at bounding box center [404, 224] width 109 height 152
click at [362, 247] on button "Save role" at bounding box center [368, 243] width 36 height 13
click at [303, 222] on div "Projektleiter # 4" at bounding box center [298, 227] width 76 height 15
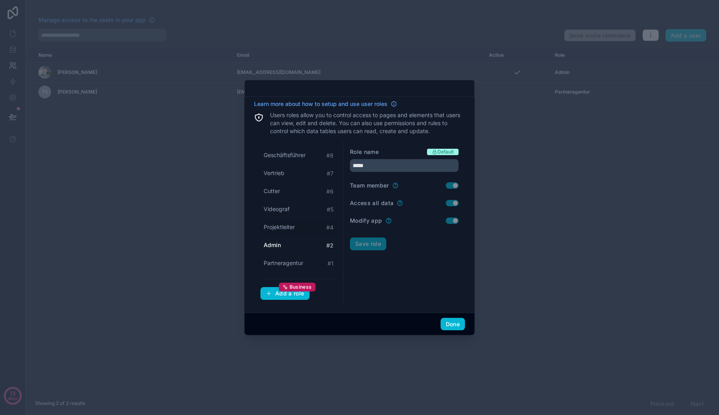
type input "**********"
click at [400, 246] on span "Delete" at bounding box center [407, 243] width 18 height 7
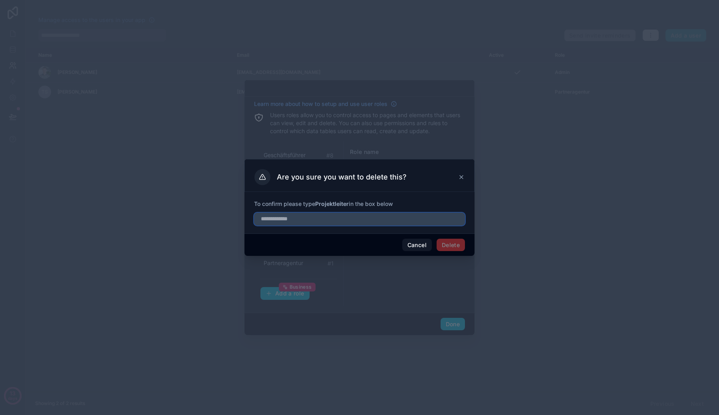
click at [437, 219] on input "text" at bounding box center [359, 219] width 211 height 13
click at [318, 204] on strong "Projektleiter" at bounding box center [332, 203] width 34 height 7
click at [332, 219] on input "text" at bounding box center [359, 219] width 211 height 13
paste input "**********"
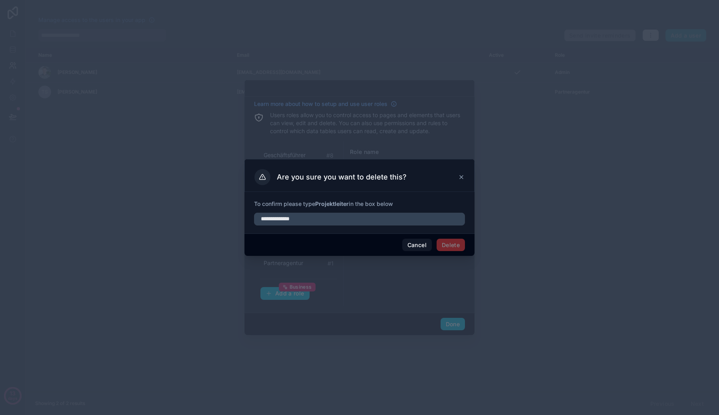
click at [451, 244] on span "Delete" at bounding box center [451, 245] width 28 height 13
click at [453, 245] on span "Delete" at bounding box center [451, 245] width 28 height 13
click at [452, 244] on span "Delete" at bounding box center [451, 245] width 28 height 13
click at [437, 246] on span "Delete" at bounding box center [451, 245] width 28 height 13
click at [416, 224] on input "**********" at bounding box center [359, 219] width 211 height 13
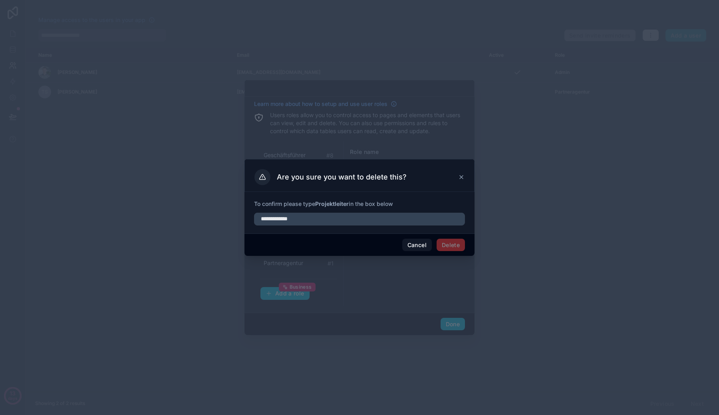
click at [338, 201] on strong "Projektleiter" at bounding box center [332, 203] width 34 height 7
copy strong "Projektleiter"
click at [364, 223] on input "**********" at bounding box center [359, 219] width 211 height 13
paste input "text"
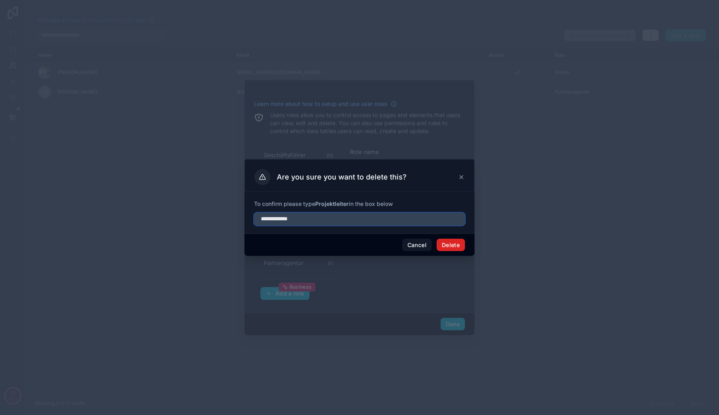
type input "**********"
click at [449, 244] on button "Delete" at bounding box center [451, 245] width 28 height 13
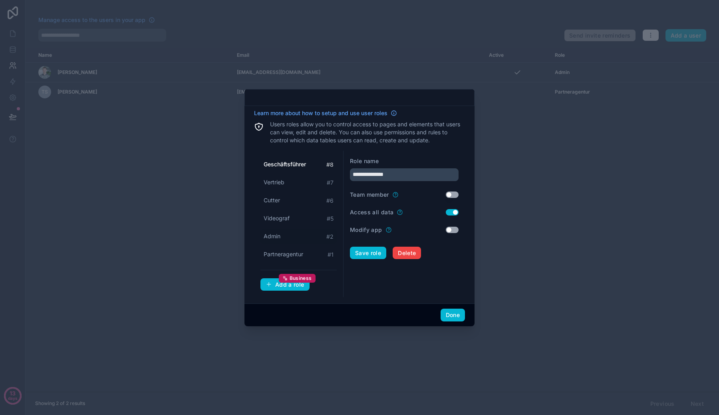
click at [293, 236] on div "Admin # 2" at bounding box center [298, 236] width 76 height 15
click at [298, 226] on div "Geschäftsführer # 8 Vertrieb # 7 Cutter # 6 Videograf # 5 Admin # 2 Partneragen…" at bounding box center [298, 209] width 76 height 105
click at [301, 218] on div "Videograf # 5" at bounding box center [298, 218] width 76 height 15
type input "*********"
click at [403, 256] on button "Delete" at bounding box center [407, 252] width 28 height 13
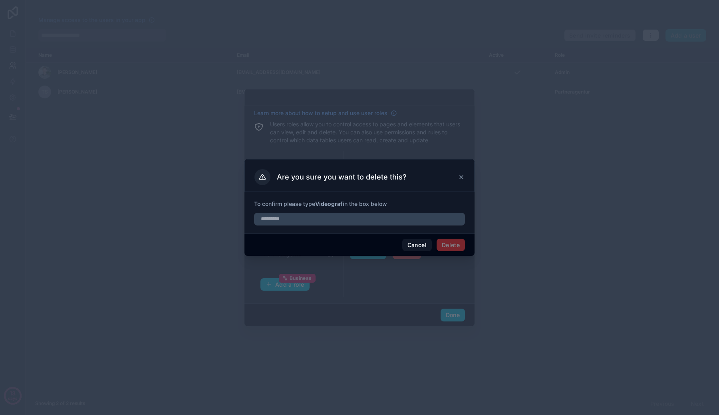
click at [386, 207] on span "To confirm please type Videograf in the box below" at bounding box center [359, 204] width 211 height 8
click at [332, 206] on strong "Videograf" at bounding box center [329, 203] width 28 height 7
copy strong "Videograf"
click at [344, 222] on input "text" at bounding box center [359, 219] width 211 height 13
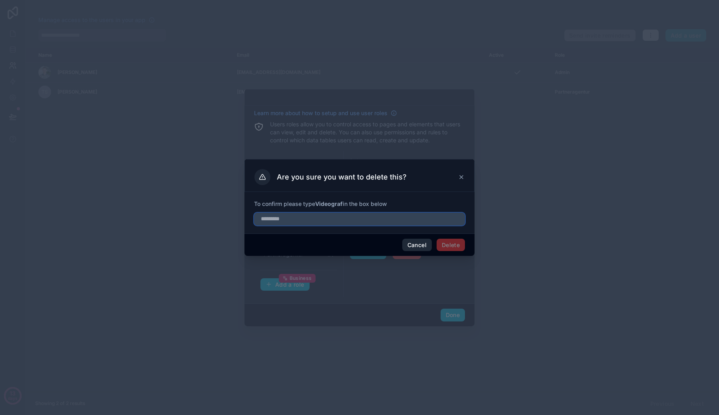
paste input "*********"
type input "*********"
click at [445, 242] on button "Delete" at bounding box center [451, 245] width 28 height 13
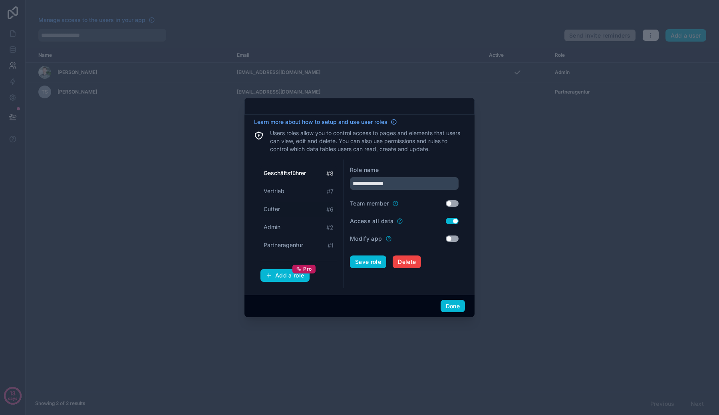
click at [287, 205] on div "Cutter # 6" at bounding box center [298, 209] width 76 height 15
type input "******"
click at [384, 179] on input "******" at bounding box center [404, 183] width 109 height 13
click at [413, 261] on span "Delete" at bounding box center [407, 261] width 18 height 7
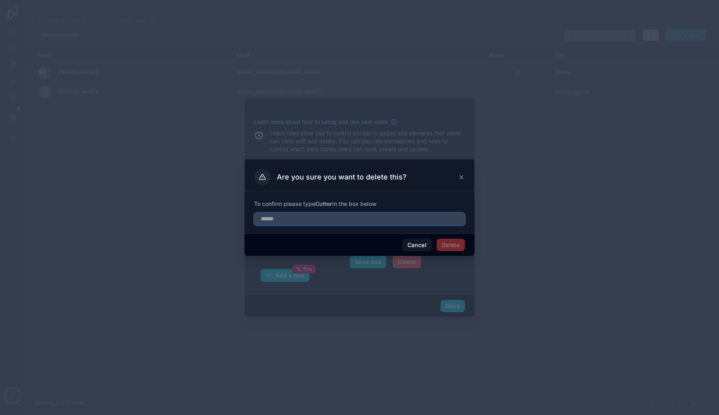
click at [393, 224] on input "text" at bounding box center [359, 219] width 211 height 13
paste input "******"
type input "******"
click at [445, 242] on button "Delete" at bounding box center [451, 245] width 28 height 13
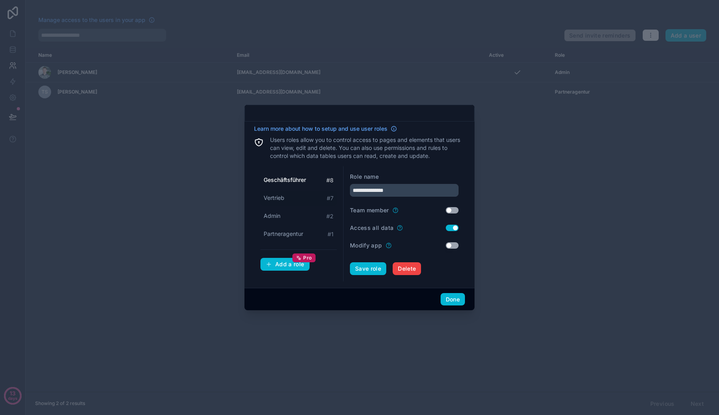
click at [303, 193] on div "Vertrieb # 7" at bounding box center [298, 198] width 76 height 15
type input "********"
click at [374, 182] on div "Role name ********" at bounding box center [404, 185] width 109 height 24
click at [460, 298] on button "Done" at bounding box center [453, 299] width 24 height 13
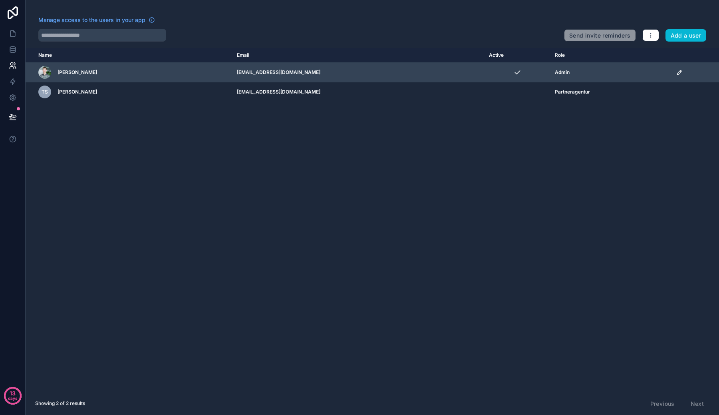
click at [555, 70] on div "Admin" at bounding box center [610, 72] width 111 height 6
click at [677, 74] on icon "scrollable content" at bounding box center [679, 72] width 4 height 4
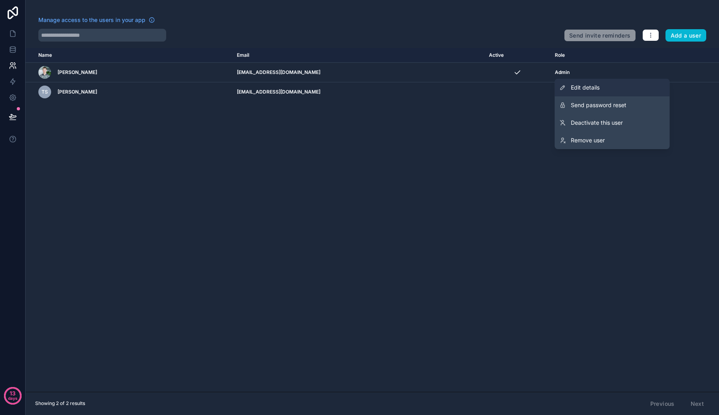
click at [609, 85] on link "Edit details" at bounding box center [612, 88] width 115 height 18
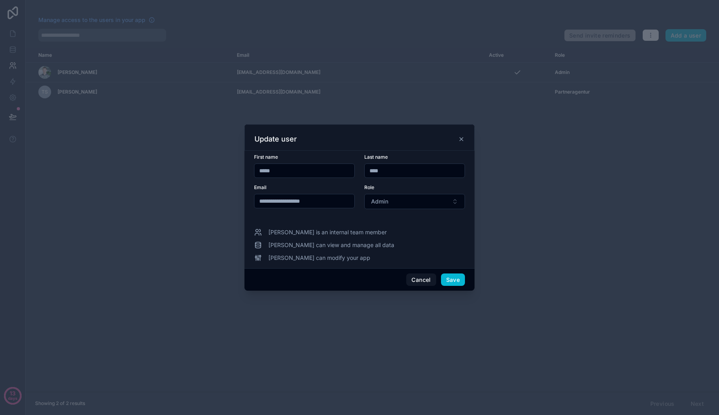
click at [640, 113] on div at bounding box center [359, 207] width 719 height 415
click at [426, 276] on button "Cancel" at bounding box center [421, 279] width 30 height 13
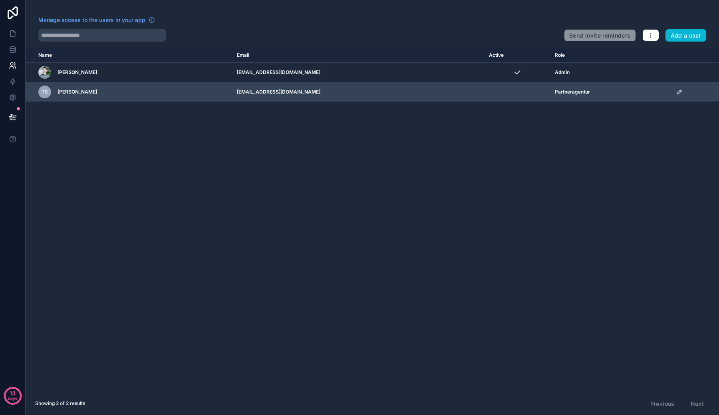
click at [676, 93] on icon "scrollable content" at bounding box center [679, 92] width 6 height 6
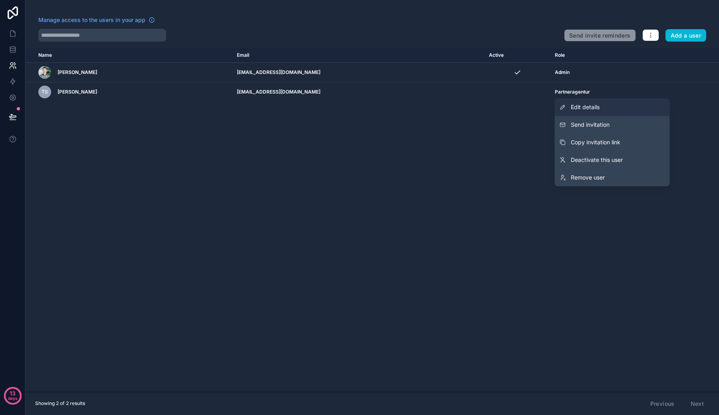
click at [597, 113] on link "Edit details" at bounding box center [612, 107] width 115 height 18
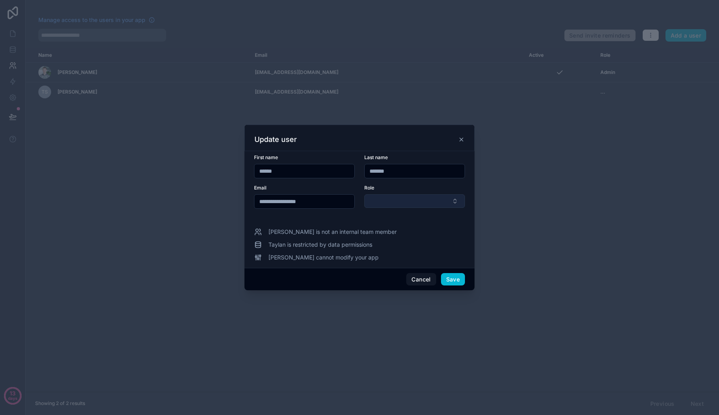
click at [408, 197] on button "Select Button" at bounding box center [414, 201] width 101 height 14
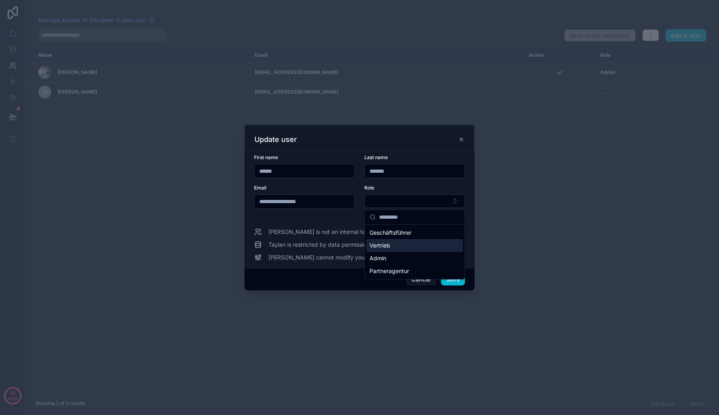
click at [399, 242] on div "Vertrieb" at bounding box center [414, 245] width 97 height 13
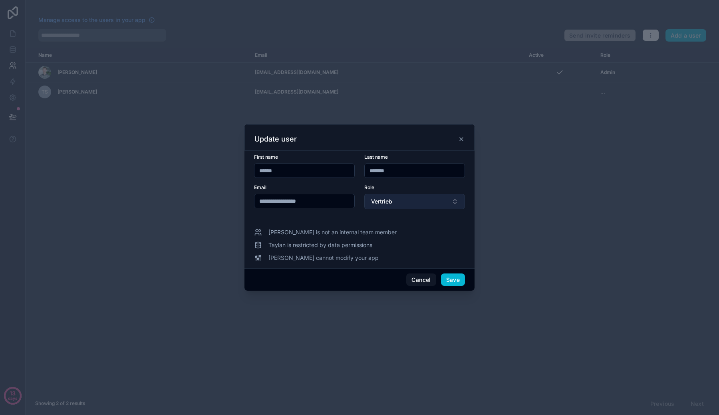
click at [403, 205] on button "Vertrieb" at bounding box center [414, 201] width 101 height 15
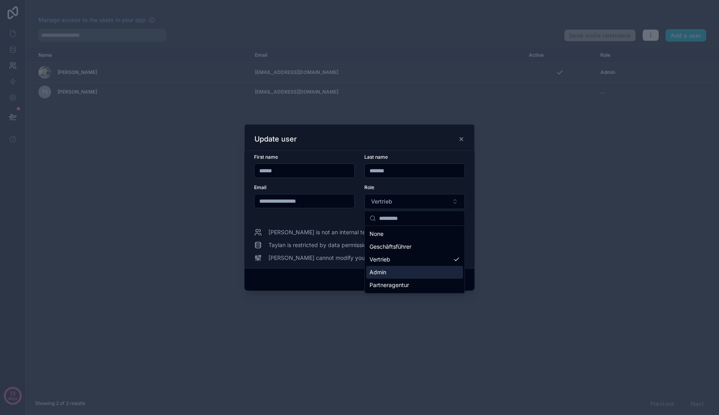
click at [396, 269] on div "Admin" at bounding box center [414, 272] width 97 height 13
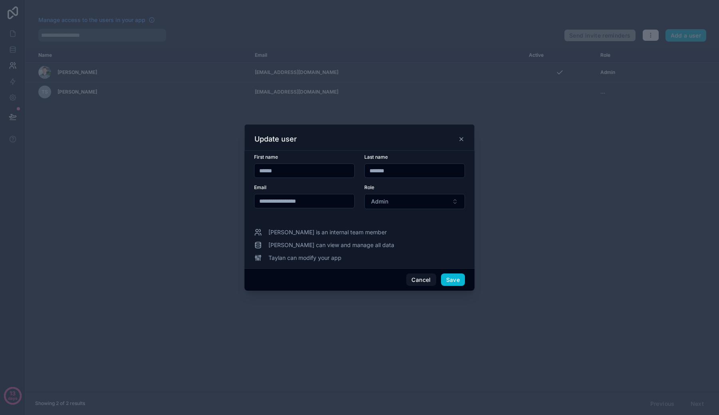
click at [412, 190] on div "Role" at bounding box center [414, 187] width 101 height 6
click at [412, 197] on button "Admin" at bounding box center [414, 201] width 101 height 15
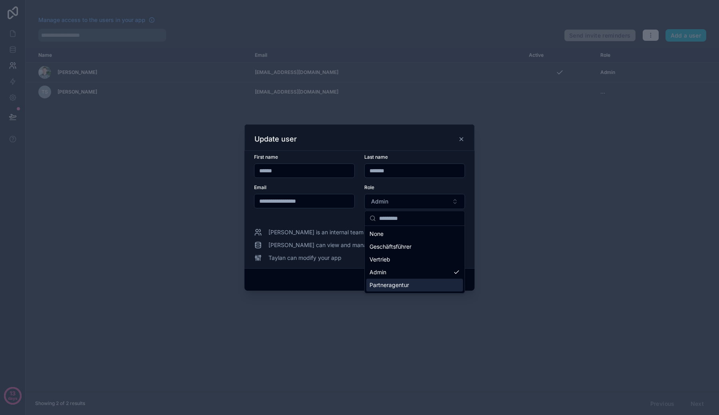
click at [399, 281] on span "Partneragentur" at bounding box center [390, 285] width 40 height 8
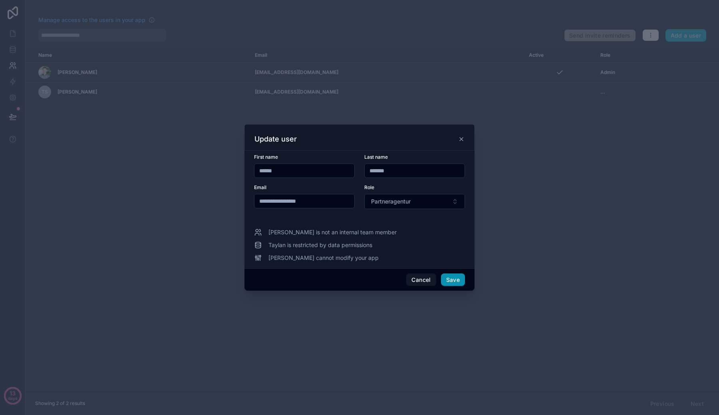
click at [450, 278] on button "Save" at bounding box center [453, 279] width 24 height 13
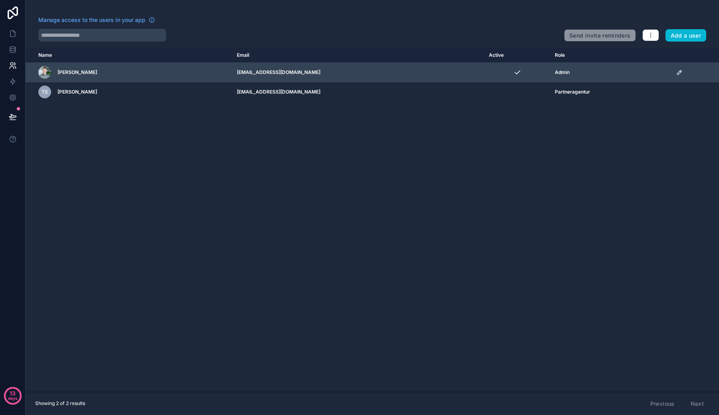
click at [582, 77] on td "Admin" at bounding box center [610, 73] width 121 height 20
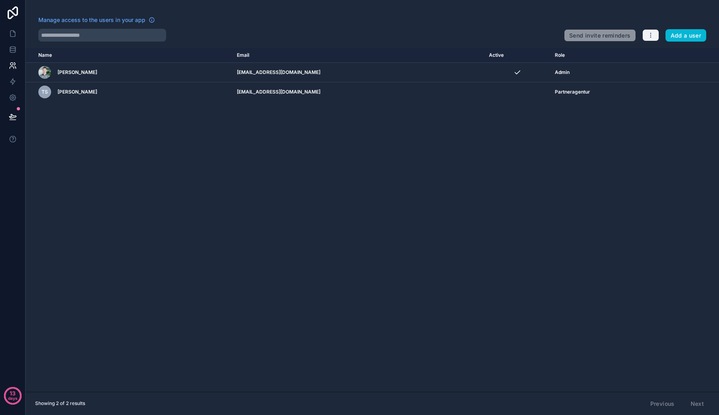
click at [649, 39] on button "button" at bounding box center [650, 35] width 17 height 12
click at [644, 52] on link "Manage roles" at bounding box center [667, 54] width 50 height 13
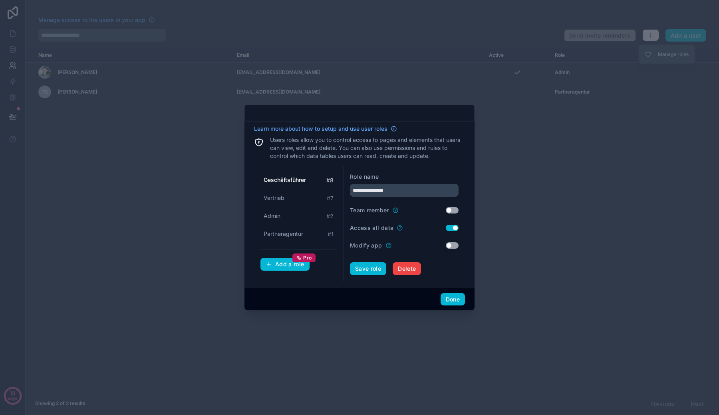
click at [308, 183] on div "Geschäftsführer # 8" at bounding box center [298, 180] width 76 height 15
click at [406, 272] on button "Delete" at bounding box center [407, 268] width 28 height 13
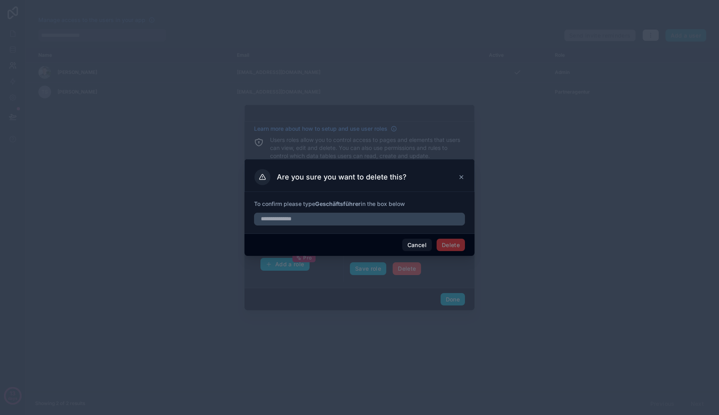
click at [433, 207] on span "To confirm please type Geschäftsführer in the box below" at bounding box center [359, 204] width 211 height 8
click at [339, 208] on div at bounding box center [359, 217] width 211 height 18
click at [340, 204] on strong "Geschäftsführer" at bounding box center [338, 203] width 46 height 7
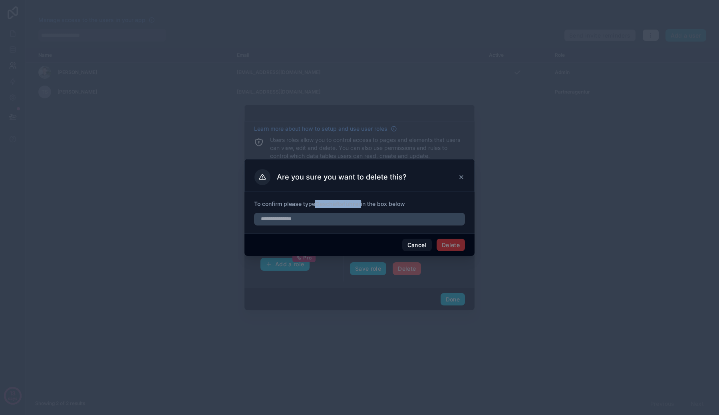
copy strong "Geschäftsführer"
click at [344, 218] on input "text" at bounding box center [359, 219] width 211 height 13
paste input "**********"
type input "**********"
click at [455, 243] on button "Delete" at bounding box center [451, 245] width 28 height 13
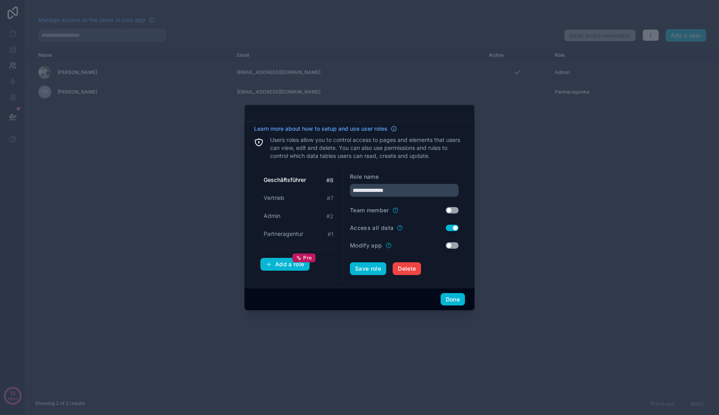
type input "********"
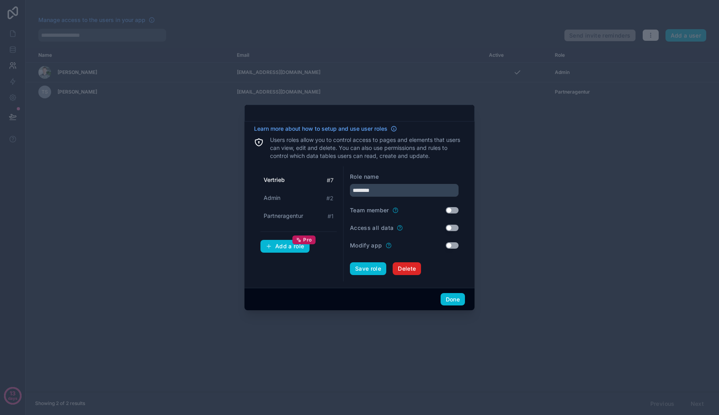
click at [402, 266] on span "Delete" at bounding box center [407, 268] width 18 height 7
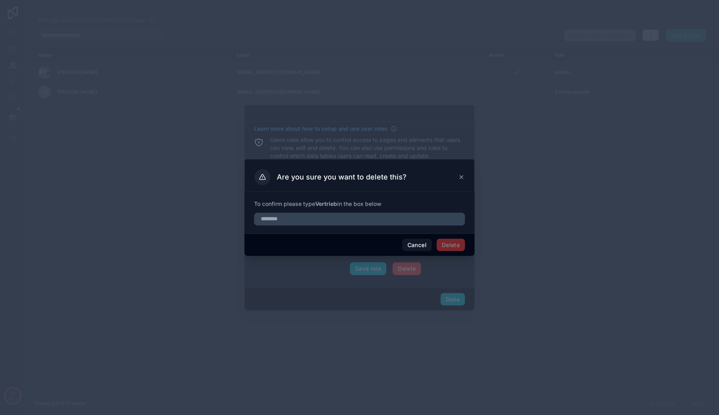
click at [326, 206] on strong "Vertrieb" at bounding box center [326, 203] width 22 height 7
copy strong "Vertrieb"
click at [336, 224] on input "text" at bounding box center [359, 219] width 211 height 13
paste input "********"
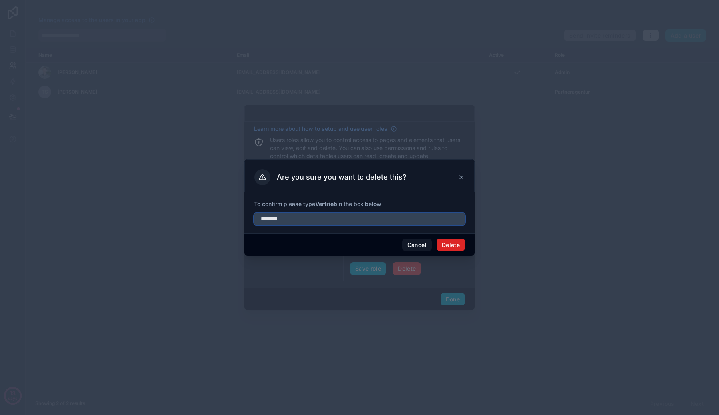
type input "********"
click at [447, 246] on button "Delete" at bounding box center [451, 245] width 28 height 13
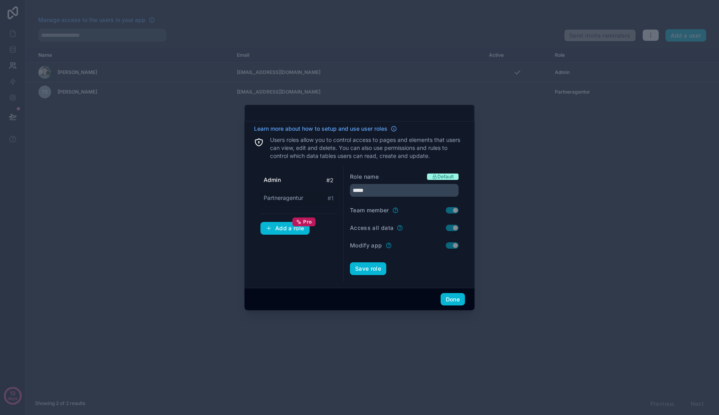
click at [290, 191] on div "Partneragentur # 1" at bounding box center [298, 198] width 76 height 15
click at [290, 182] on div "Admin # 2" at bounding box center [298, 180] width 76 height 15
type input "*****"
click at [288, 240] on div "Admin # 2 Partneragentur # 1 Add a role Pro" at bounding box center [298, 223] width 89 height 115
click at [280, 233] on button "Add a role Pro" at bounding box center [284, 228] width 49 height 13
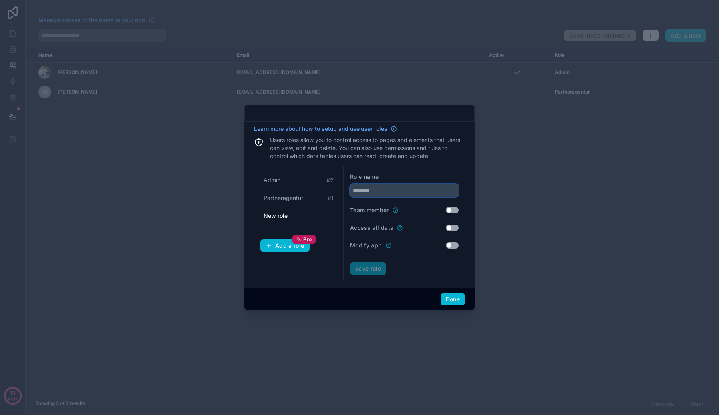
click at [383, 189] on input "text" at bounding box center [404, 190] width 109 height 13
type input "**********"
click at [376, 262] on button "Save role" at bounding box center [368, 268] width 36 height 13
click at [454, 296] on button "Done" at bounding box center [453, 299] width 24 height 13
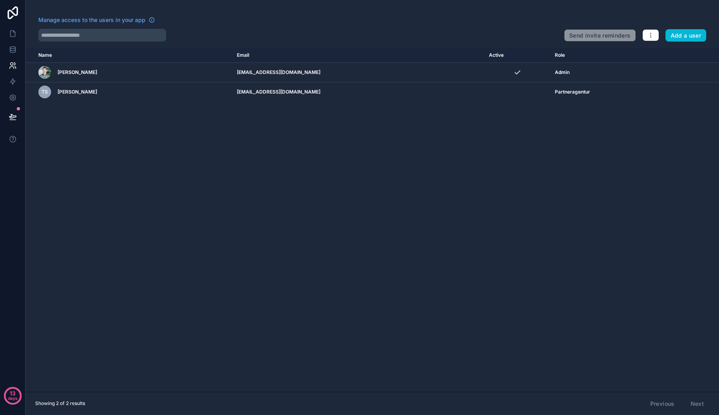
click at [659, 32] on div "Send invite reminders Add a user" at bounding box center [635, 34] width 142 height 16
click at [650, 41] on button "button" at bounding box center [650, 35] width 17 height 12
click at [655, 54] on link "Manage roles" at bounding box center [667, 54] width 50 height 13
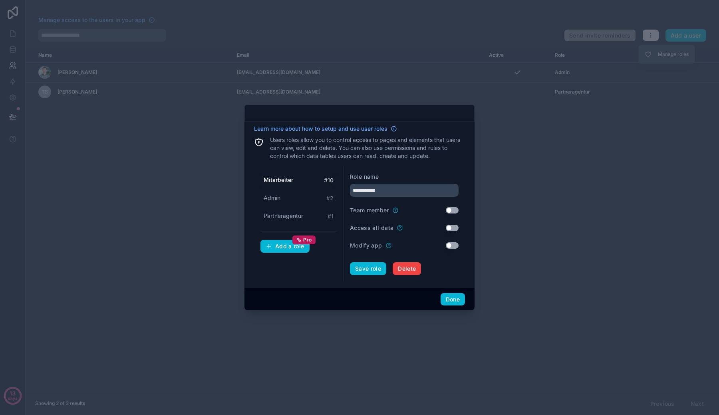
click at [453, 211] on button "Use setting" at bounding box center [452, 210] width 13 height 6
click at [368, 269] on button "Save role" at bounding box center [368, 268] width 36 height 13
click at [320, 194] on div "Admin # 2" at bounding box center [298, 198] width 76 height 15
click at [316, 210] on div "Partneragentur # 1" at bounding box center [298, 216] width 76 height 15
click at [322, 177] on div "Mitarbeiter # 10" at bounding box center [298, 180] width 76 height 15
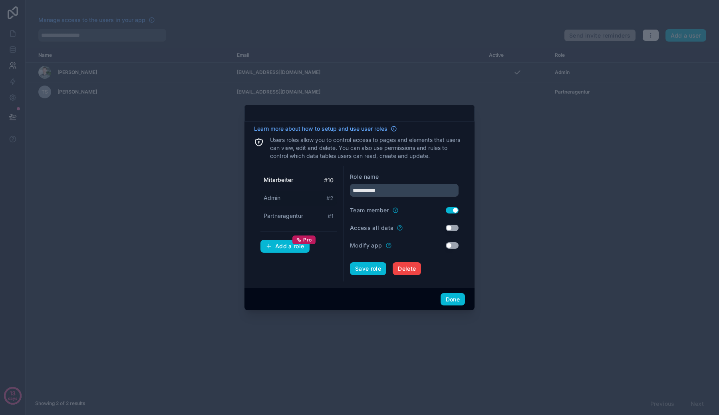
click at [321, 197] on div "Admin # 2" at bounding box center [298, 198] width 76 height 15
click at [321, 212] on div "Partneragentur # 1" at bounding box center [298, 216] width 76 height 15
click at [321, 177] on div "Mitarbeiter # 10" at bounding box center [298, 180] width 76 height 15
type input "**********"
click at [395, 123] on div "**********" at bounding box center [359, 204] width 230 height 166
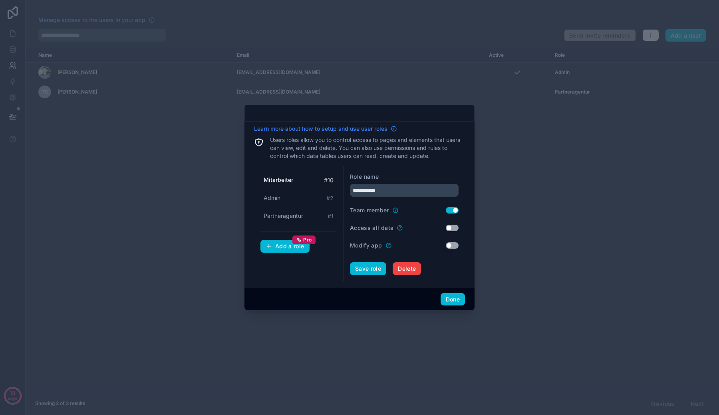
click at [395, 125] on icon at bounding box center [394, 128] width 6 height 6
click at [452, 302] on button "Done" at bounding box center [453, 299] width 24 height 13
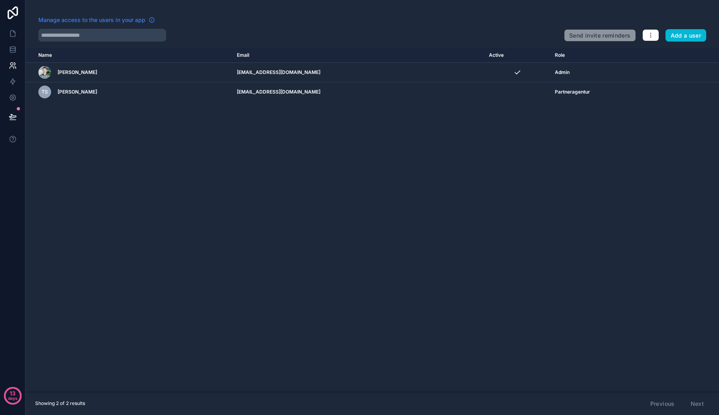
click at [147, 22] on link "Manage access to the users in your app" at bounding box center [96, 20] width 117 height 8
click at [658, 34] on button "button" at bounding box center [650, 35] width 17 height 12
click at [654, 47] on div "Manage roles" at bounding box center [667, 54] width 56 height 19
click at [654, 58] on link "Manage roles" at bounding box center [667, 54] width 50 height 13
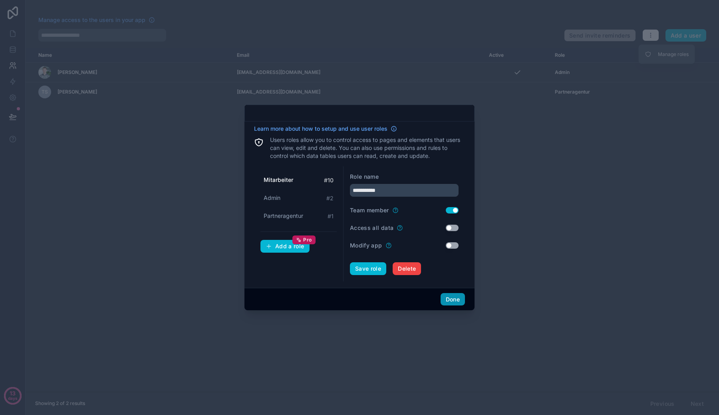
click at [451, 300] on button "Done" at bounding box center [453, 299] width 24 height 13
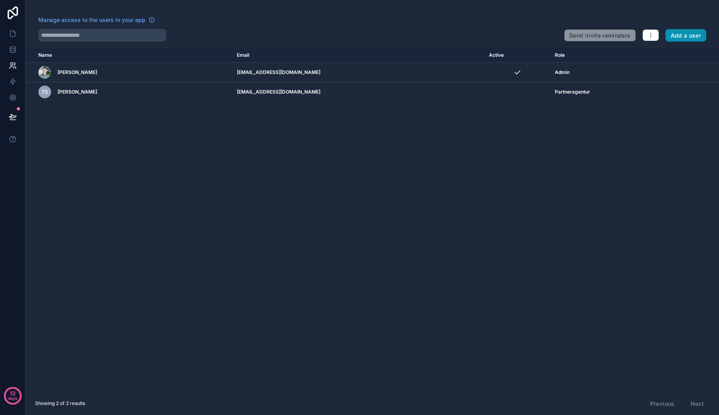
click at [670, 34] on button "Add a user" at bounding box center [686, 35] width 41 height 13
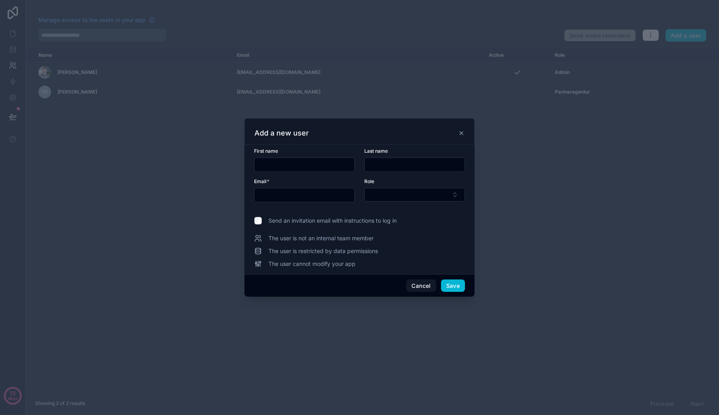
click at [321, 167] on input "text" at bounding box center [304, 164] width 100 height 11
type input "******"
type input "*"
type input "*****"
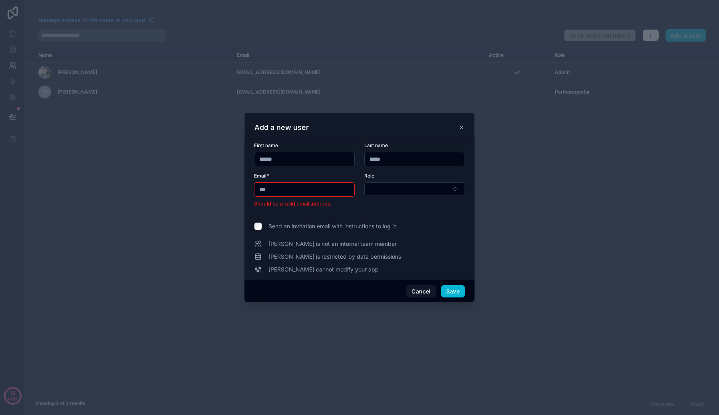
type input "**********"
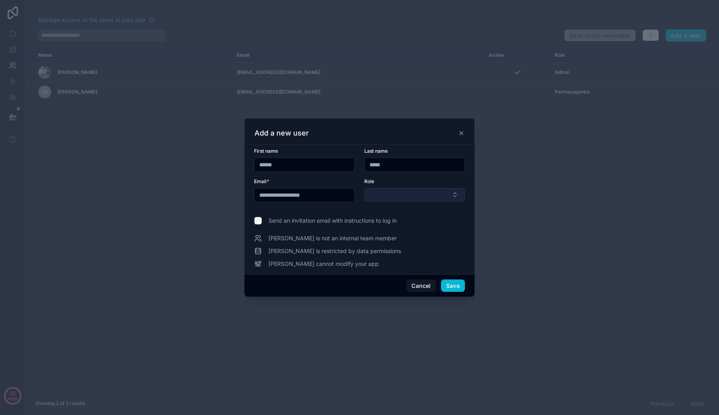
click at [388, 199] on button "Select Button" at bounding box center [414, 195] width 101 height 14
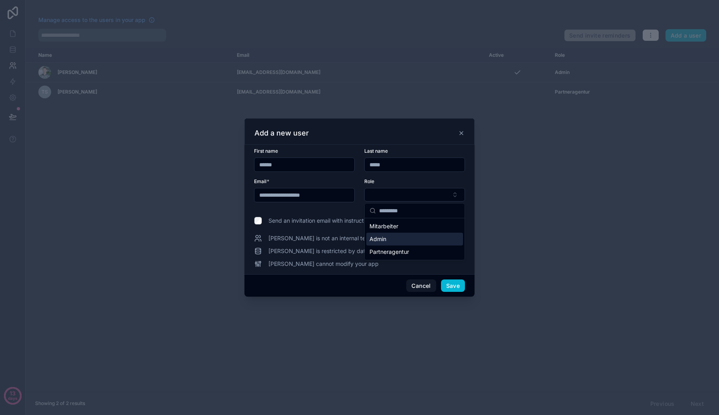
click at [394, 239] on div "Admin" at bounding box center [414, 239] width 97 height 13
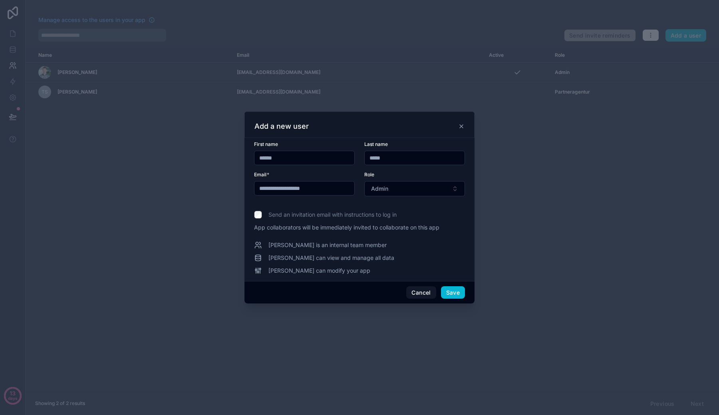
click at [366, 215] on span "Send an invitation email with instructions to log in" at bounding box center [332, 215] width 128 height 8
click at [418, 290] on button "Cancel" at bounding box center [421, 292] width 30 height 13
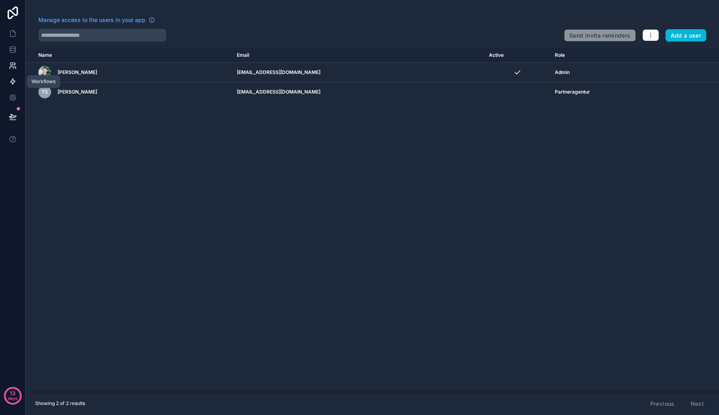
click at [14, 85] on icon at bounding box center [13, 82] width 8 height 8
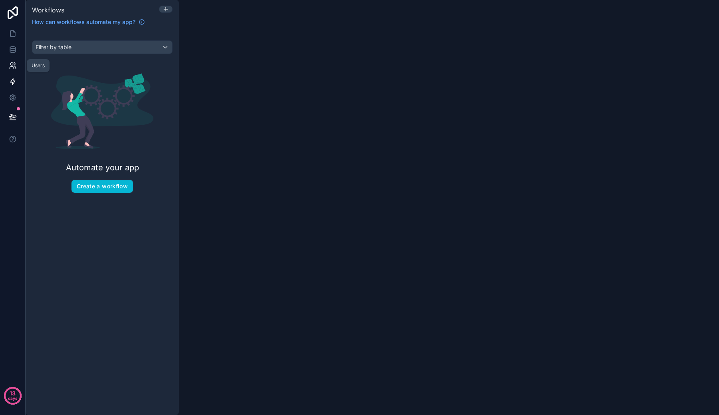
click at [8, 69] on link at bounding box center [12, 66] width 25 height 16
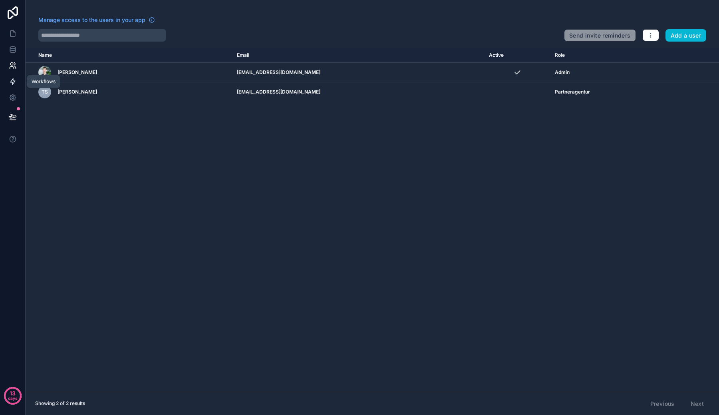
click at [10, 82] on icon at bounding box center [12, 82] width 5 height 6
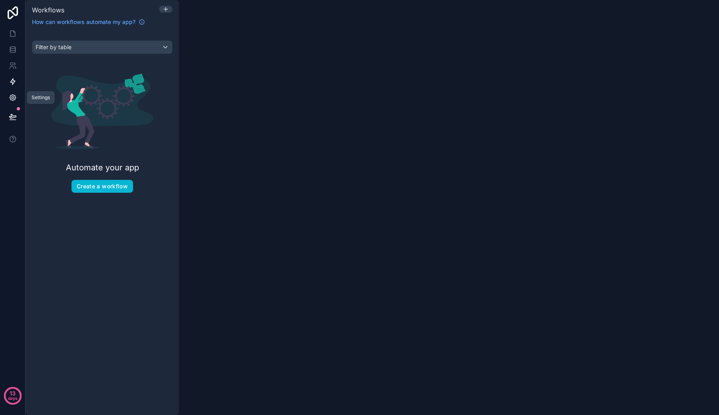
click at [16, 95] on icon at bounding box center [13, 97] width 8 height 8
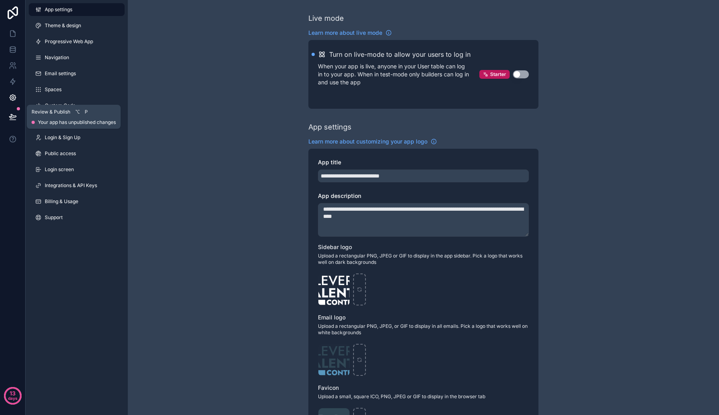
click at [15, 111] on button at bounding box center [13, 116] width 18 height 22
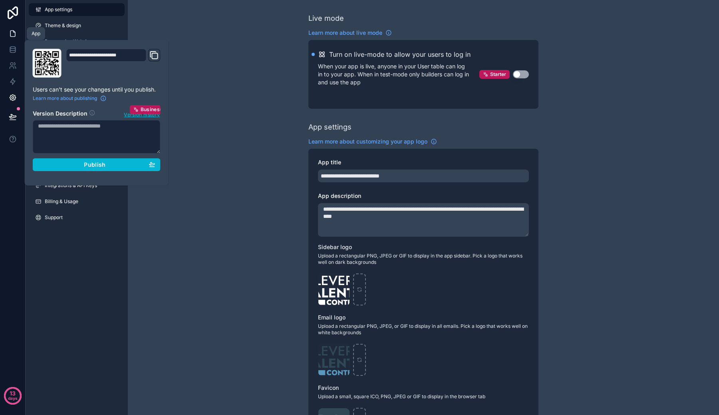
click at [8, 31] on link at bounding box center [12, 34] width 25 height 16
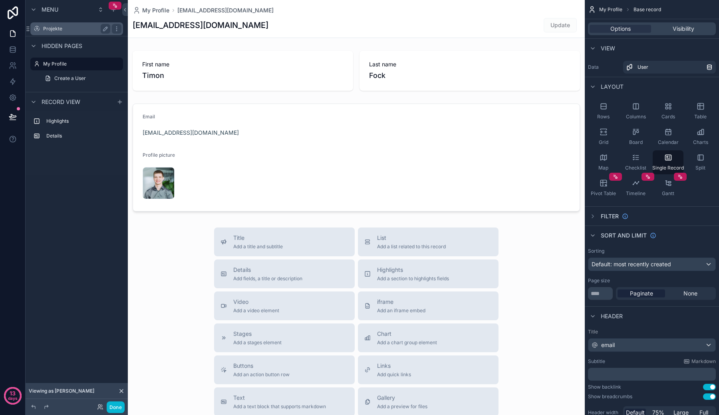
click at [91, 34] on div "Projekte" at bounding box center [76, 28] width 89 height 13
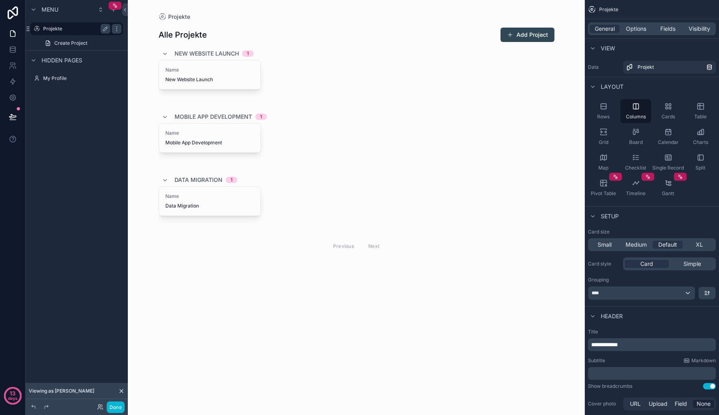
click at [91, 34] on div "Projekte" at bounding box center [76, 28] width 89 height 13
click at [171, 65] on div "Name New Website Launch" at bounding box center [209, 74] width 101 height 29
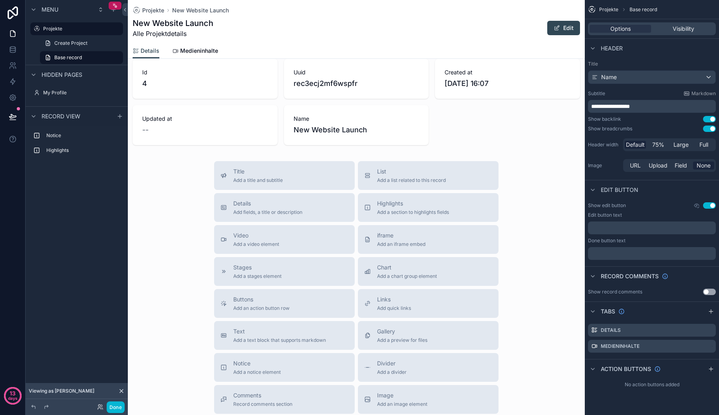
scroll to position [43, 0]
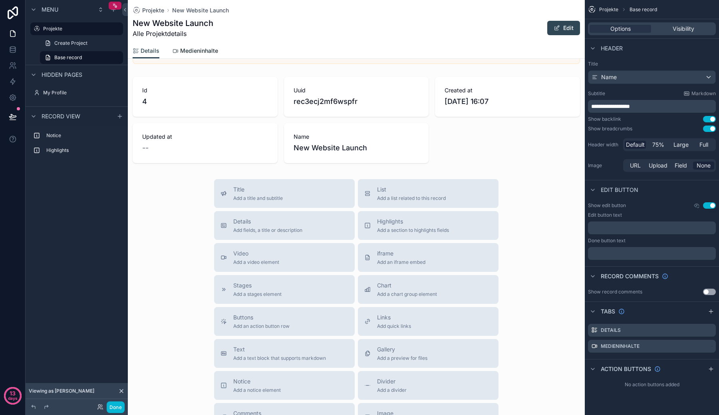
click at [199, 52] on span "Medieninhalte" at bounding box center [199, 51] width 38 height 8
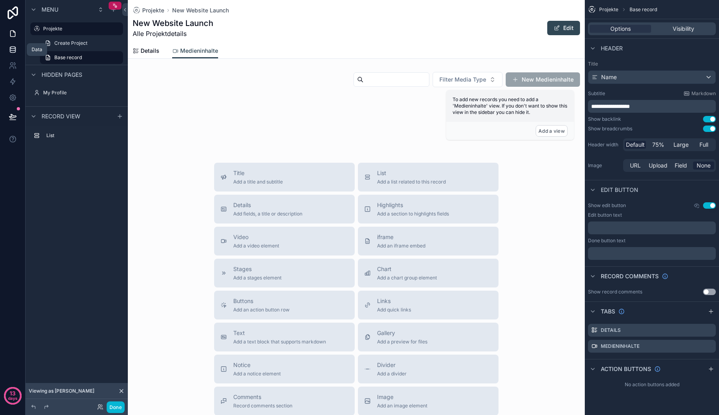
click at [10, 48] on icon at bounding box center [12, 49] width 5 height 3
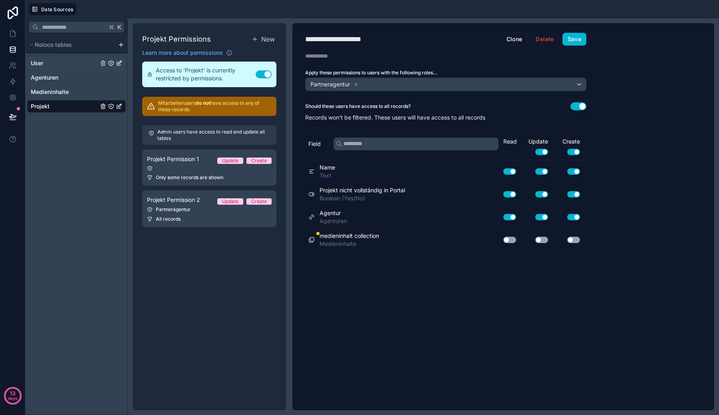
click at [78, 58] on div "User" at bounding box center [76, 63] width 99 height 13
click at [73, 74] on link "Agenturen" at bounding box center [65, 78] width 68 height 8
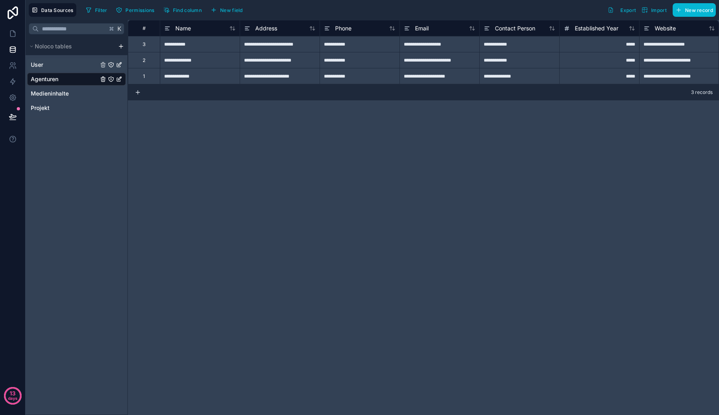
click at [68, 62] on link "User" at bounding box center [65, 65] width 68 height 8
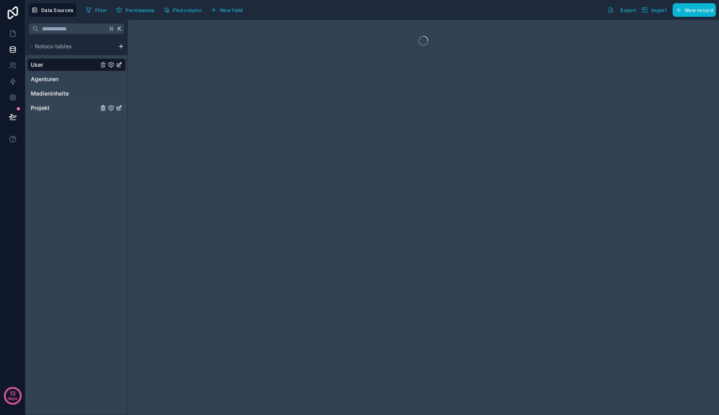
click at [66, 101] on div "Projekt" at bounding box center [76, 107] width 99 height 13
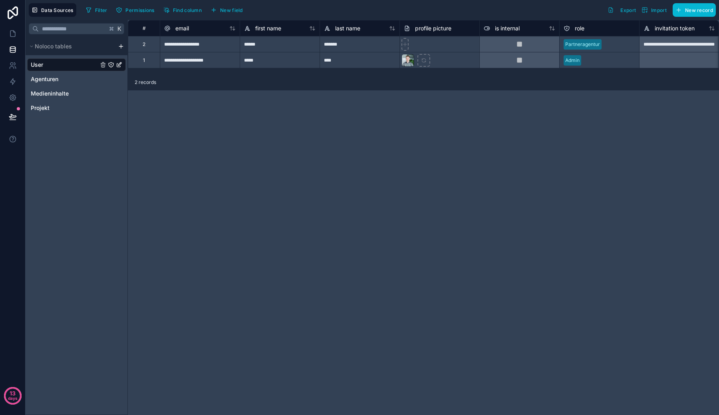
click at [67, 119] on div "K Noloco tables User Agenturen Medieninhalte Projekt" at bounding box center [77, 217] width 102 height 395
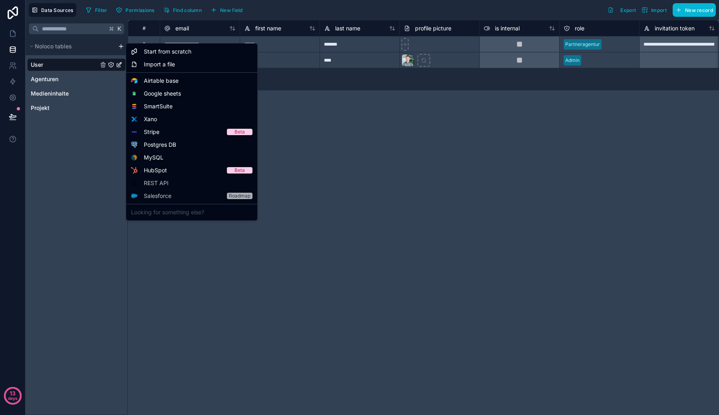
click at [122, 47] on html "**********" at bounding box center [359, 207] width 719 height 415
click at [150, 55] on span "Start from scratch" at bounding box center [168, 52] width 48 height 8
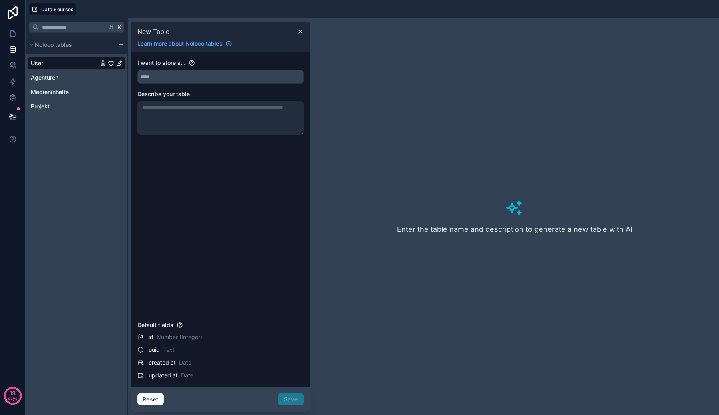
click at [162, 76] on input "text" at bounding box center [220, 76] width 165 height 13
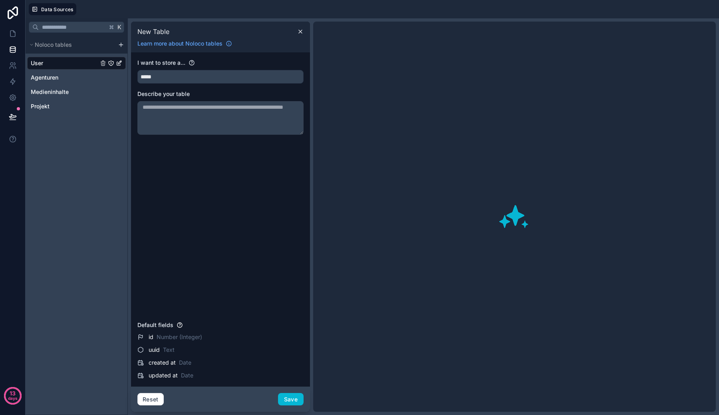
click at [155, 122] on textarea at bounding box center [220, 118] width 166 height 34
click at [160, 161] on div "I want to store a... ***** Describe your table" at bounding box center [220, 188] width 166 height 259
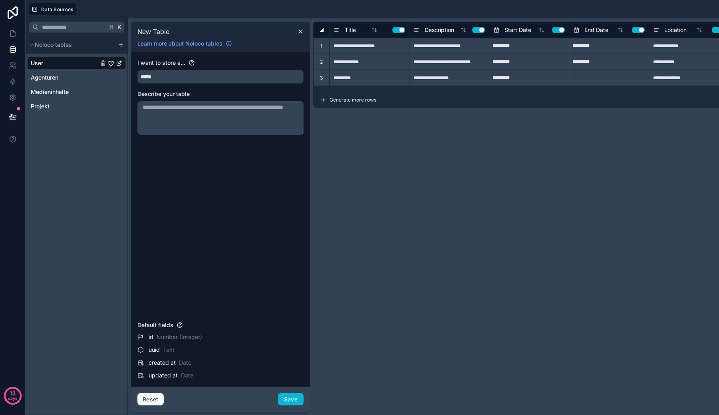
click at [195, 127] on textarea at bounding box center [220, 118] width 166 height 34
click at [202, 77] on input "*****" at bounding box center [220, 76] width 165 height 13
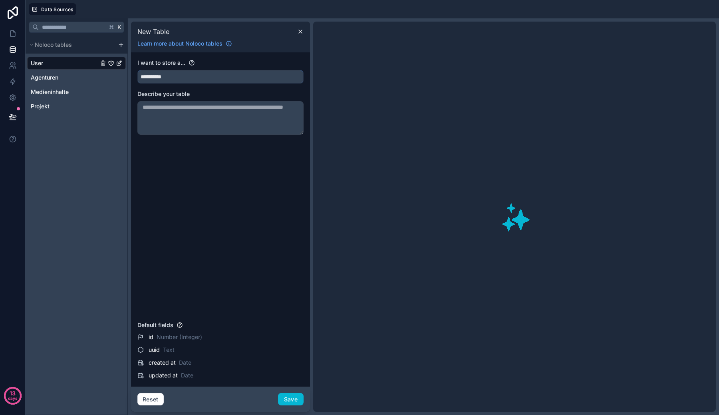
type input "**********"
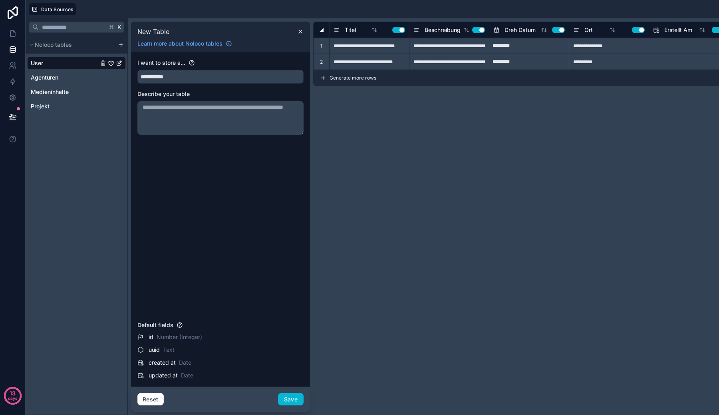
type input "**********"
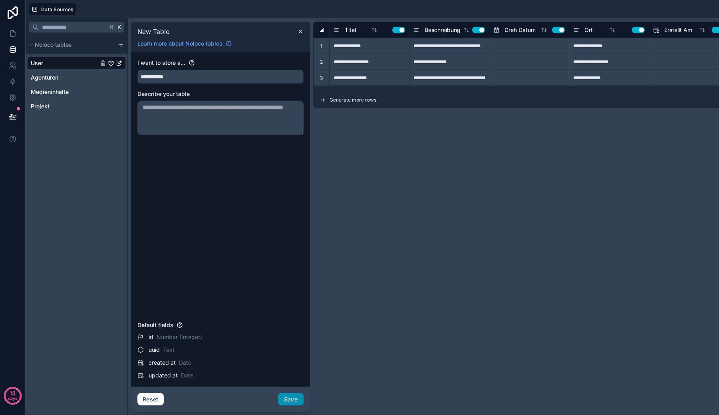
type input "**********"
click at [296, 397] on button "Save" at bounding box center [291, 399] width 26 height 13
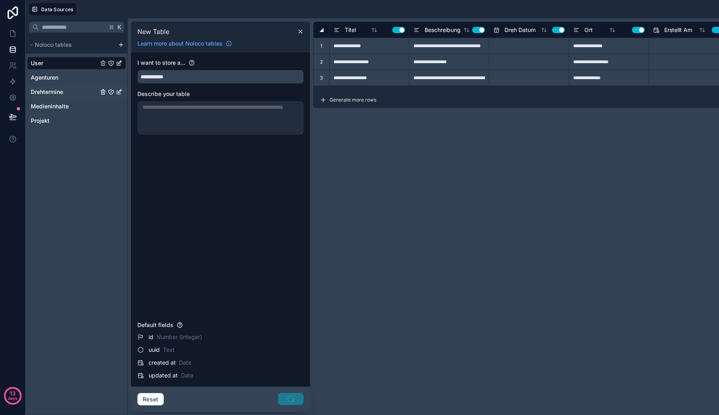
click at [83, 95] on link "Drehtermine" at bounding box center [65, 92] width 68 height 8
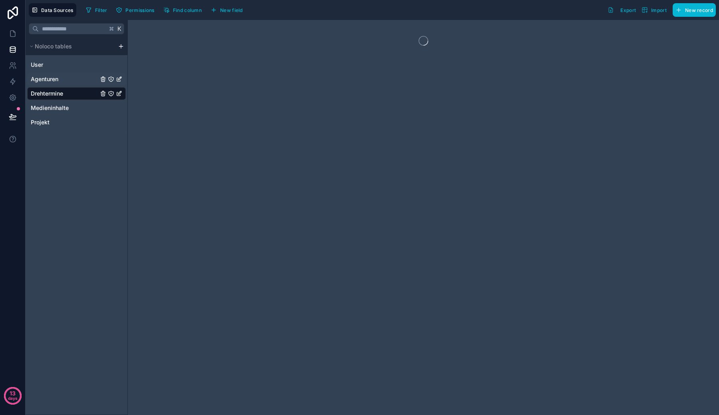
click at [74, 74] on div "Agenturen" at bounding box center [76, 79] width 99 height 13
click at [74, 111] on link "Medieninhalte" at bounding box center [65, 108] width 68 height 8
click at [74, 128] on div "Projekt" at bounding box center [76, 122] width 99 height 13
click at [72, 54] on div "Noloco tables" at bounding box center [77, 47] width 102 height 18
click at [74, 63] on link "User" at bounding box center [65, 65] width 68 height 8
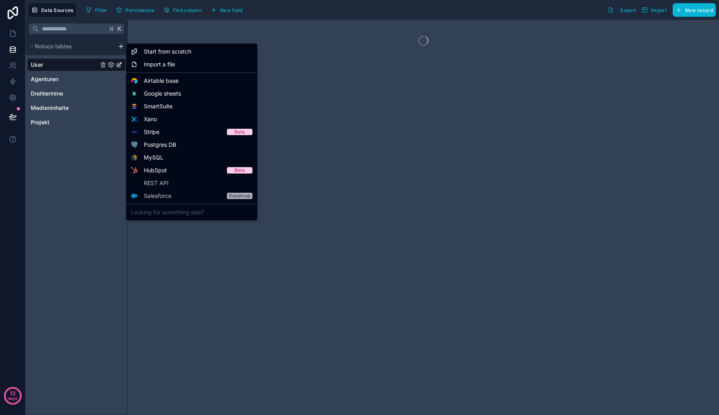
click at [121, 45] on html "13 days Data Sources Filter Permissions Find column New field Export Import New…" at bounding box center [359, 207] width 719 height 415
click at [137, 50] on div "Start from scratch" at bounding box center [192, 51] width 128 height 13
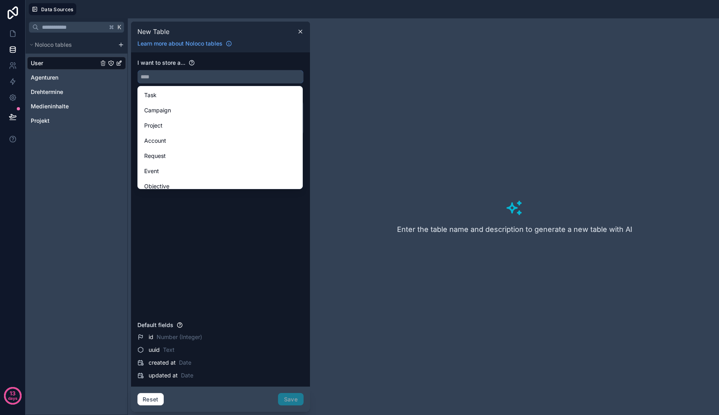
click at [171, 76] on input "text" at bounding box center [220, 76] width 165 height 13
click at [206, 53] on div "I want to store a... Describe your table Default fields id Number (Integer) uui…" at bounding box center [220, 219] width 179 height 334
click at [300, 28] on div "New Table" at bounding box center [220, 31] width 173 height 10
click at [300, 33] on icon at bounding box center [300, 31] width 6 height 6
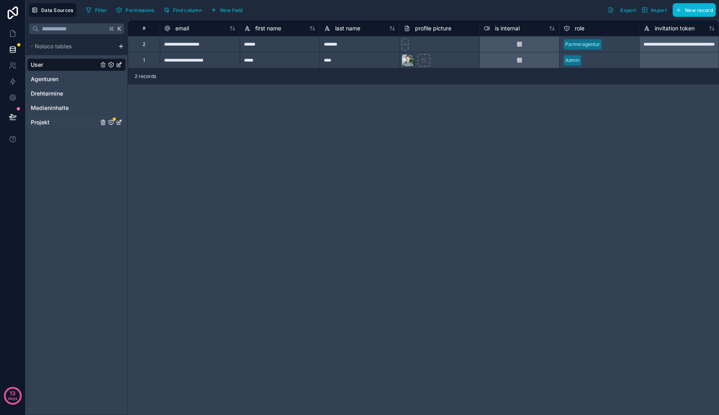
click at [58, 116] on div "Projekt" at bounding box center [76, 122] width 99 height 13
click at [113, 122] on icon "Projekt" at bounding box center [111, 122] width 5 height 5
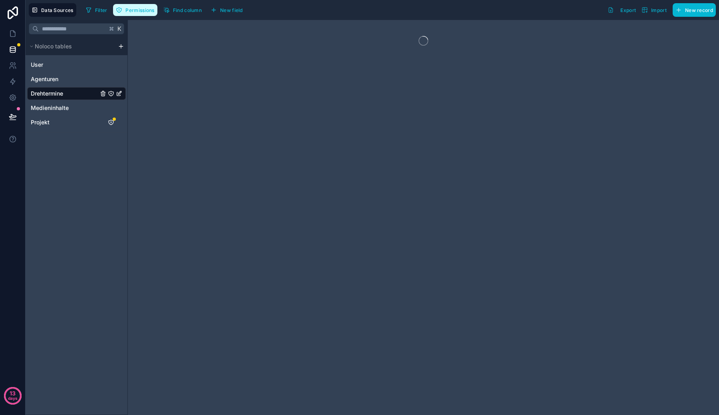
click at [143, 5] on button "Permissions" at bounding box center [135, 10] width 44 height 12
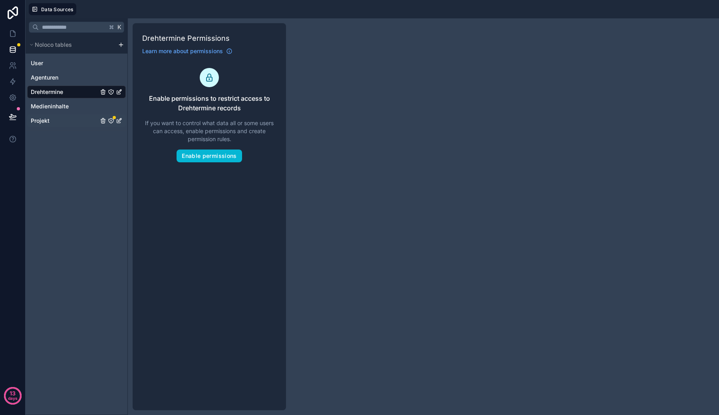
click at [69, 120] on link "Projekt" at bounding box center [65, 121] width 68 height 8
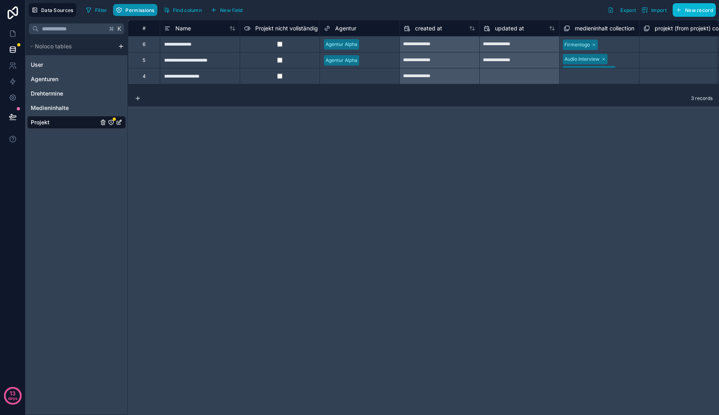
click at [142, 6] on button "Permissions" at bounding box center [135, 10] width 44 height 12
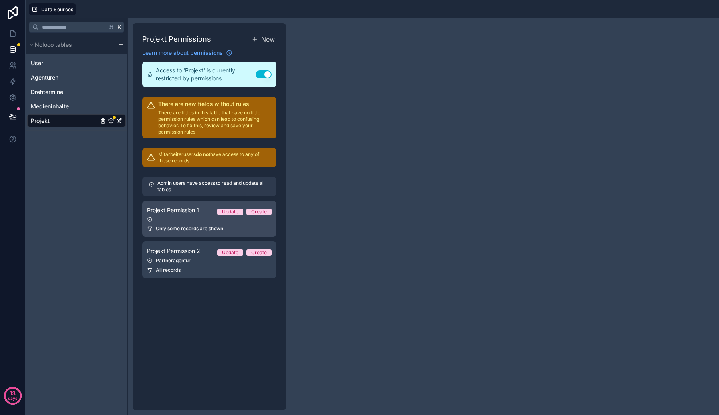
click at [205, 223] on link "Projekt Permission 1 Update Create Only some records are shown" at bounding box center [209, 219] width 134 height 36
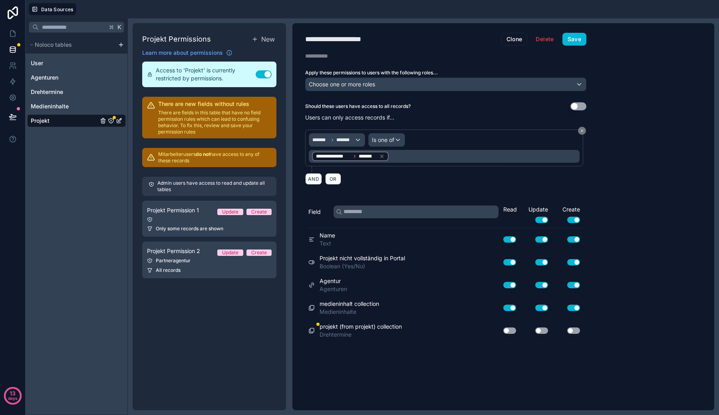
click at [385, 155] on div "**********" at bounding box center [350, 156] width 77 height 10
click at [422, 157] on div "**********" at bounding box center [444, 156] width 271 height 13
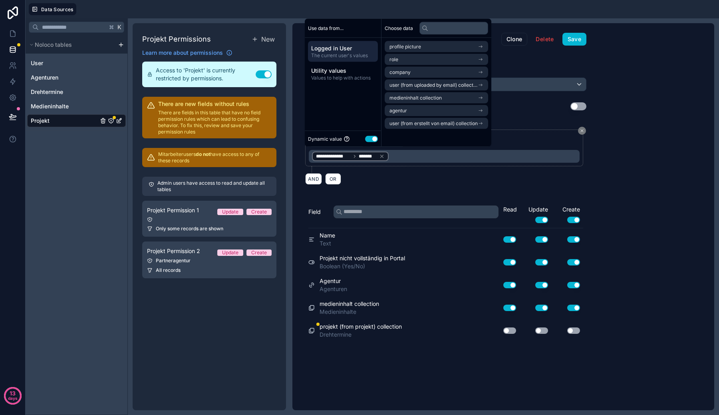
click at [426, 176] on div "AND OR" at bounding box center [445, 179] width 281 height 12
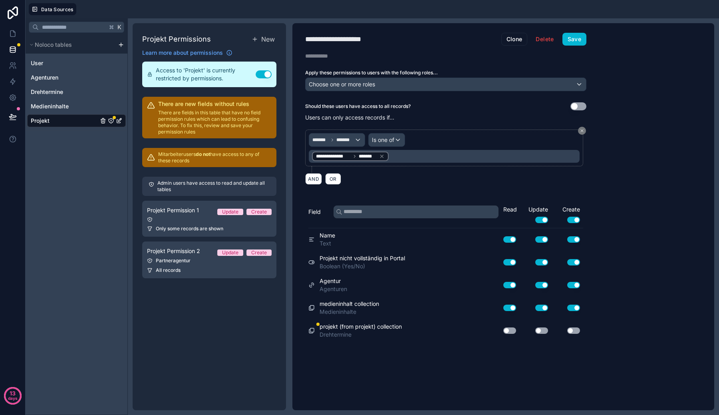
click at [465, 127] on div "**********" at bounding box center [445, 157] width 281 height 65
click at [236, 260] on div "Partneragentur" at bounding box center [209, 260] width 125 height 6
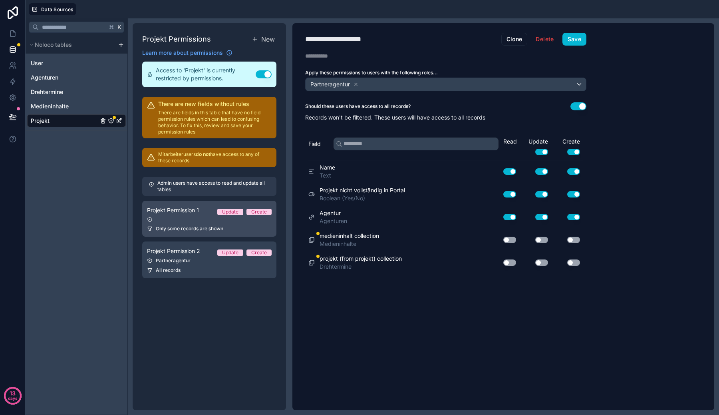
click at [211, 208] on div "Projekt Permission 1 Update Create" at bounding box center [209, 210] width 125 height 10
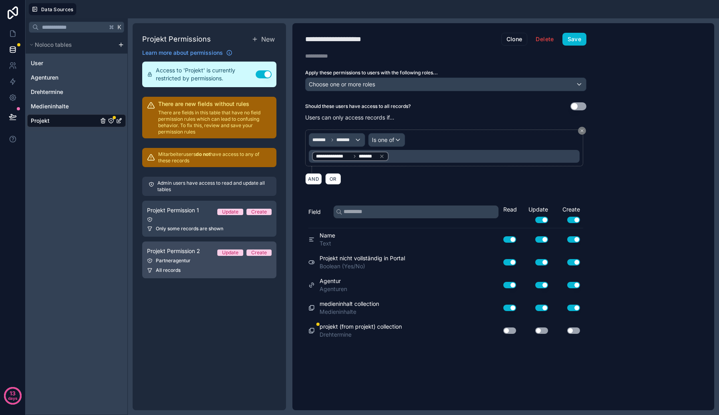
click at [205, 247] on div "Projekt Permission 2 Update Create" at bounding box center [209, 251] width 125 height 10
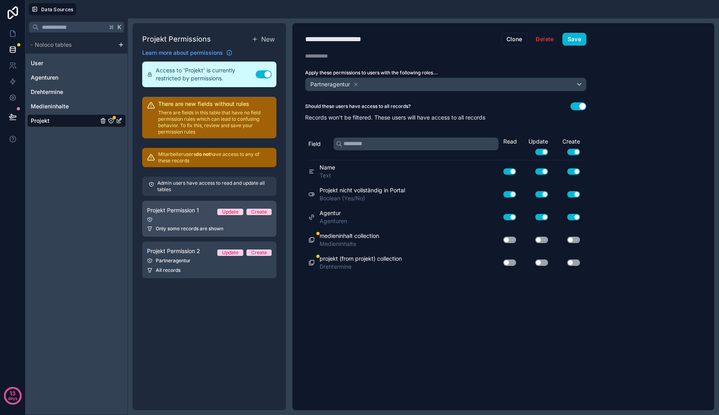
click at [209, 221] on div at bounding box center [209, 220] width 125 height 6
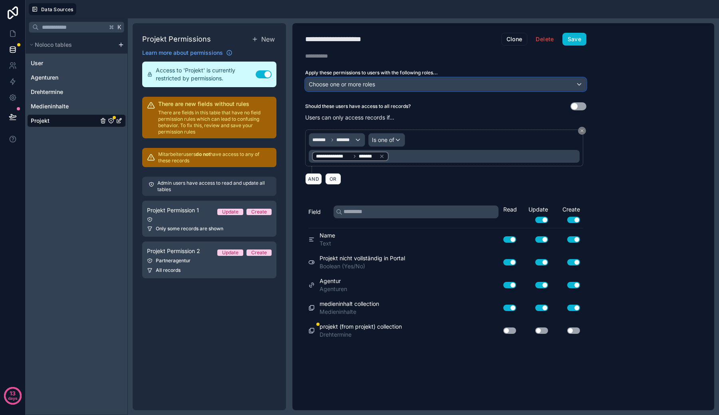
click at [365, 85] on span "Choose one or more roles" at bounding box center [342, 84] width 66 height 7
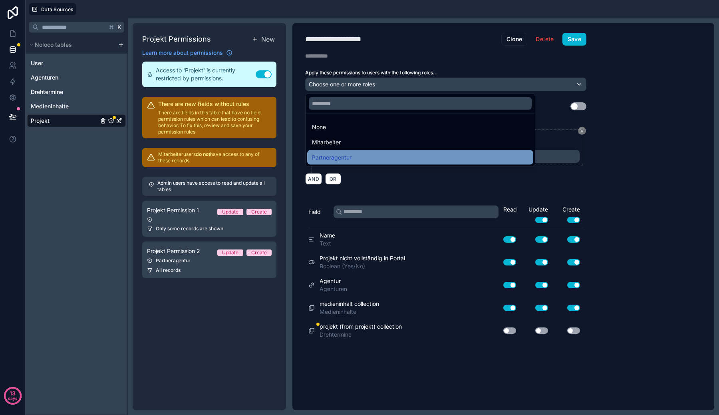
click at [345, 154] on span "Partneragentur" at bounding box center [332, 158] width 40 height 10
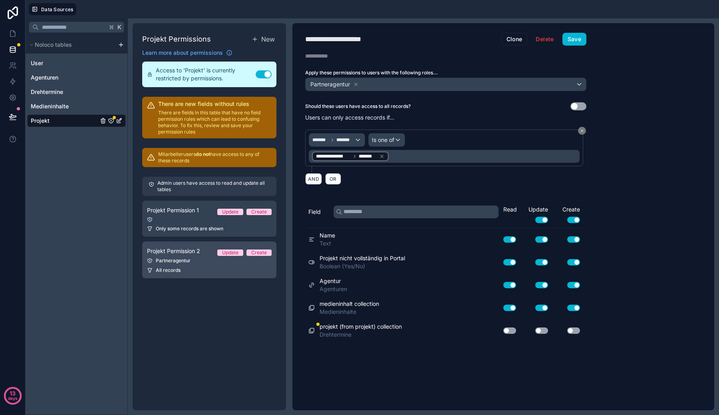
click at [180, 256] on link "Projekt Permission 2 Update Create Partneragentur All records" at bounding box center [209, 259] width 134 height 37
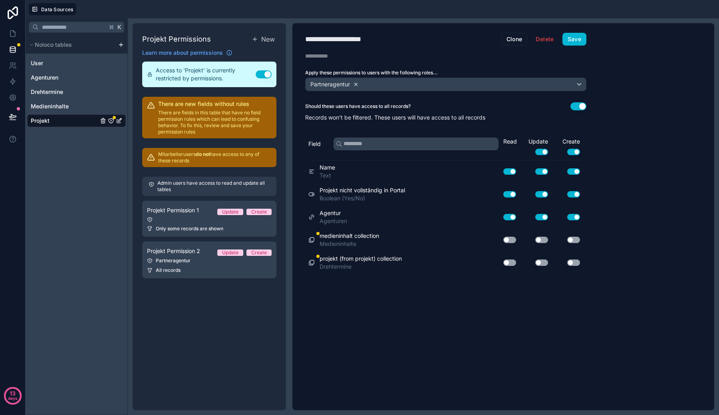
click at [355, 84] on icon at bounding box center [356, 84] width 6 height 6
click at [355, 84] on span "Choose one or more roles" at bounding box center [342, 84] width 66 height 7
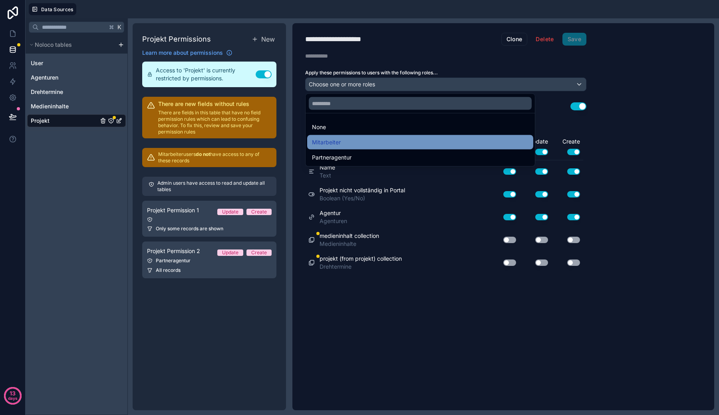
click at [347, 141] on div "Mitarbeiter" at bounding box center [420, 142] width 217 height 10
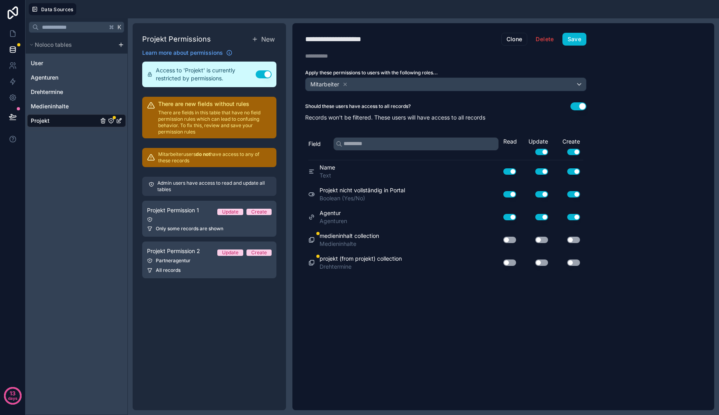
click at [573, 112] on div "Should these users have access to all records? Use setting Records won't be fil…" at bounding box center [445, 111] width 307 height 19
click at [578, 105] on button "Use setting" at bounding box center [578, 106] width 16 height 8
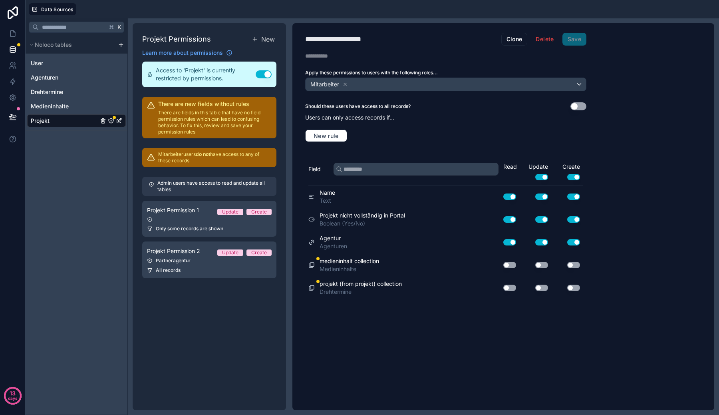
click at [578, 105] on button "Use setting" at bounding box center [578, 106] width 16 height 8
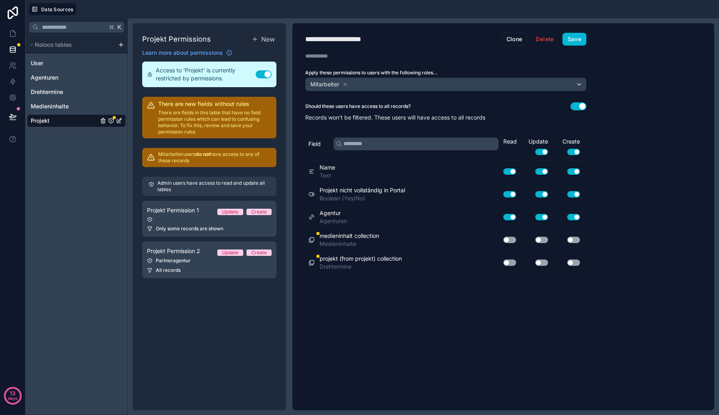
click at [515, 239] on button "Use setting" at bounding box center [509, 240] width 13 height 6
click at [512, 242] on button "Use setting" at bounding box center [509, 240] width 13 height 6
click at [571, 36] on button "Save" at bounding box center [574, 39] width 24 height 13
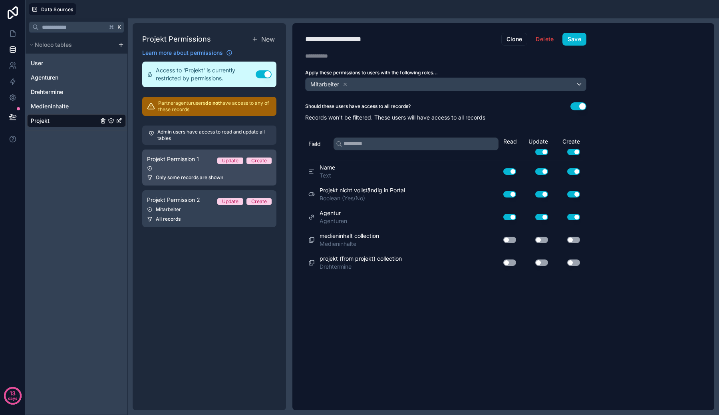
click at [231, 179] on div "Only some records are shown" at bounding box center [209, 177] width 125 height 6
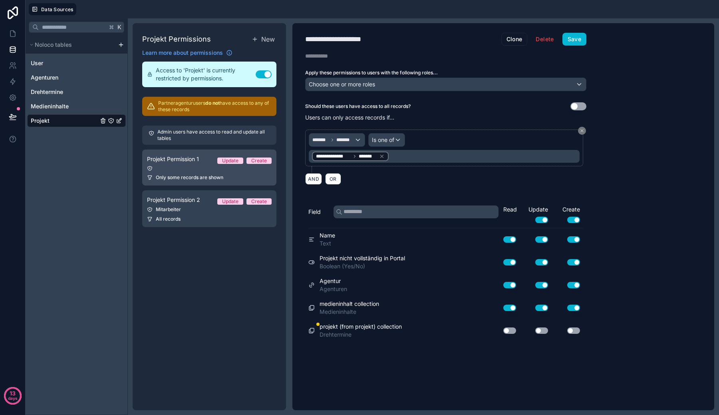
click at [231, 179] on div "Only some records are shown" at bounding box center [209, 177] width 125 height 6
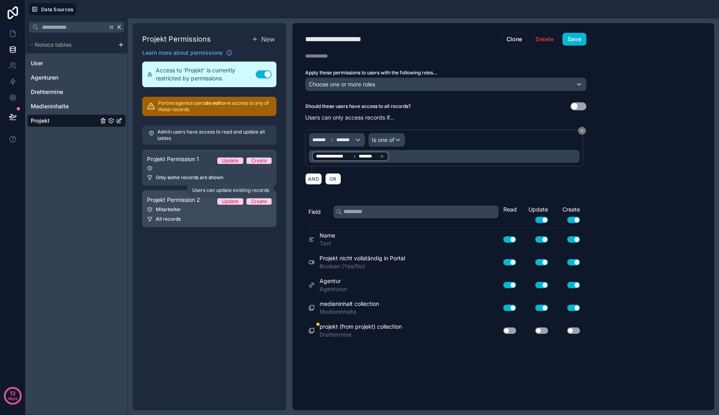
click at [209, 209] on div "Mitarbeiter" at bounding box center [209, 209] width 125 height 6
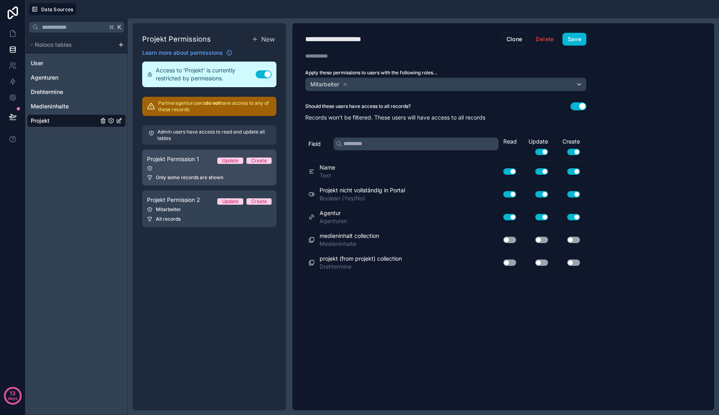
click at [219, 173] on link "Projekt Permission 1 Update Create Only some records are shown" at bounding box center [209, 167] width 134 height 36
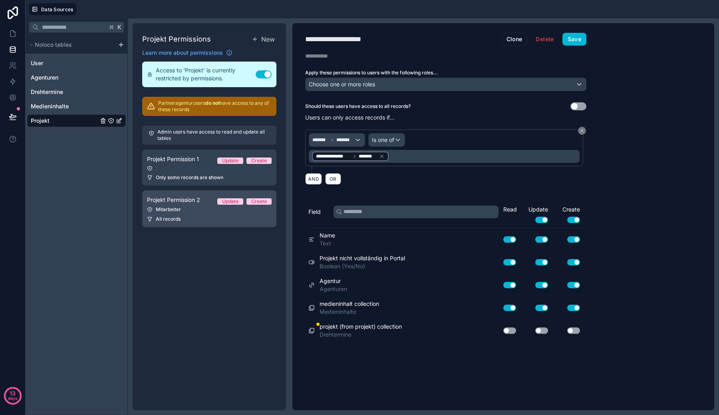
click at [204, 213] on link "Projekt Permission 2 Update Create Mitarbeiter All records" at bounding box center [209, 208] width 134 height 37
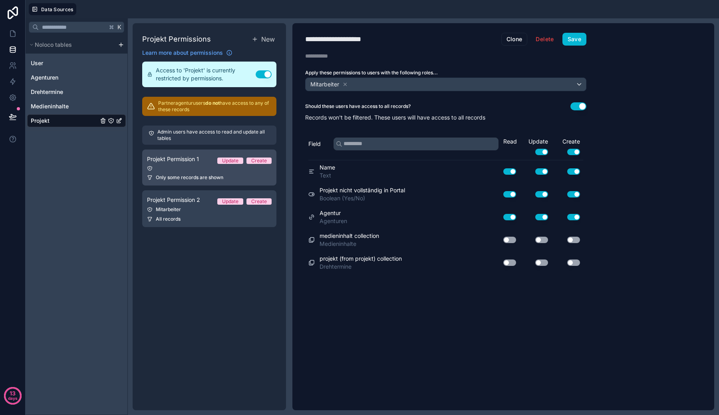
click at [214, 167] on div at bounding box center [209, 168] width 125 height 6
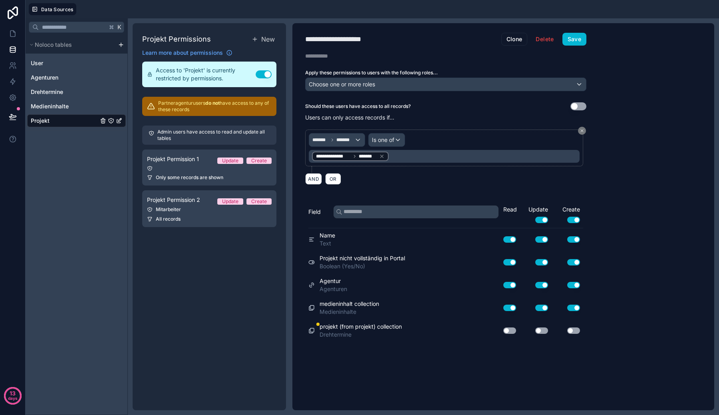
click at [544, 220] on button "Use setting" at bounding box center [541, 220] width 13 height 6
click at [570, 219] on button "Use setting" at bounding box center [573, 220] width 13 height 6
click at [571, 41] on button "Save" at bounding box center [574, 39] width 24 height 13
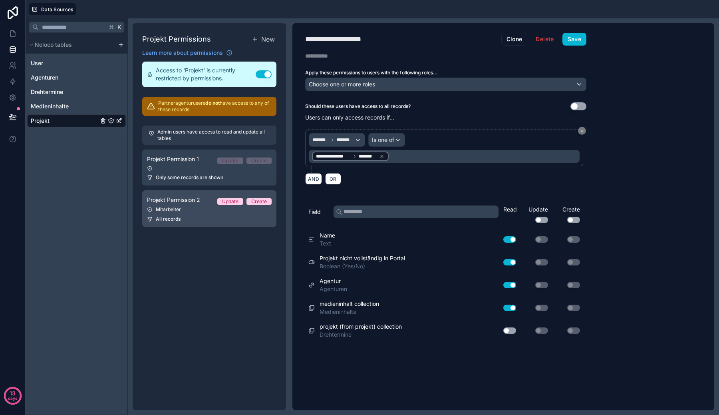
click at [189, 205] on link "Projekt Permission 2 Update Create Mitarbeiter All records" at bounding box center [209, 208] width 134 height 37
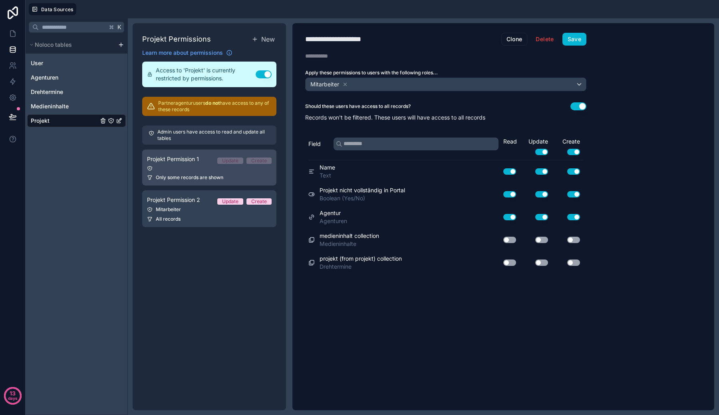
click at [194, 171] on link "Projekt Permission 1 Update Create Only some records are shown" at bounding box center [209, 167] width 134 height 36
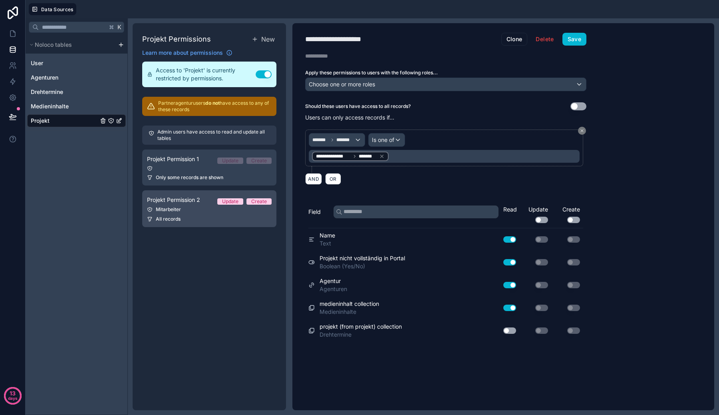
click at [194, 217] on div "All records" at bounding box center [209, 219] width 125 height 6
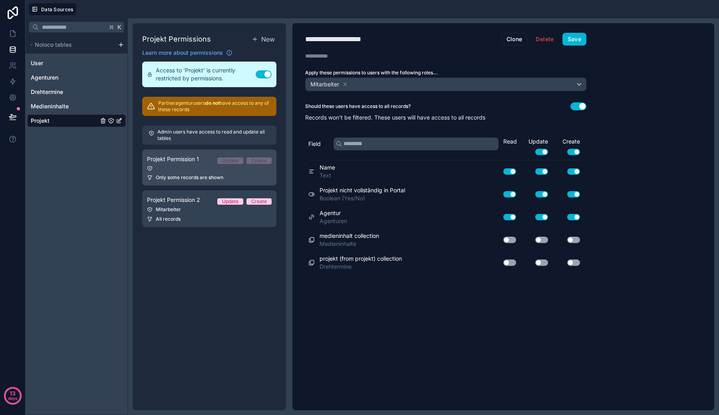
click at [195, 175] on span "Only some records are shown" at bounding box center [190, 177] width 68 height 6
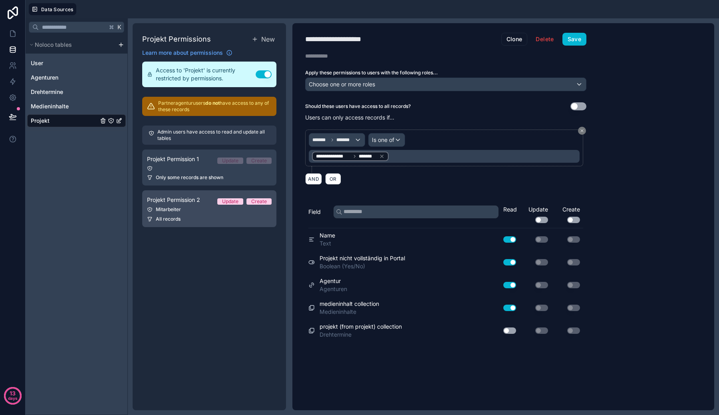
click at [188, 225] on link "Projekt Permission 2 Update Create Mitarbeiter All records" at bounding box center [209, 208] width 134 height 37
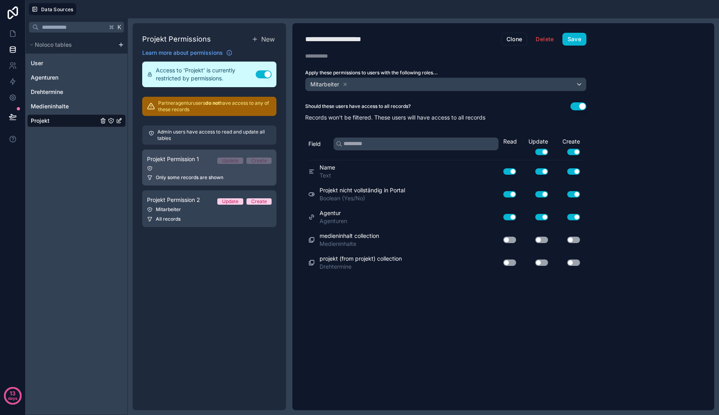
click at [189, 169] on div at bounding box center [209, 168] width 125 height 6
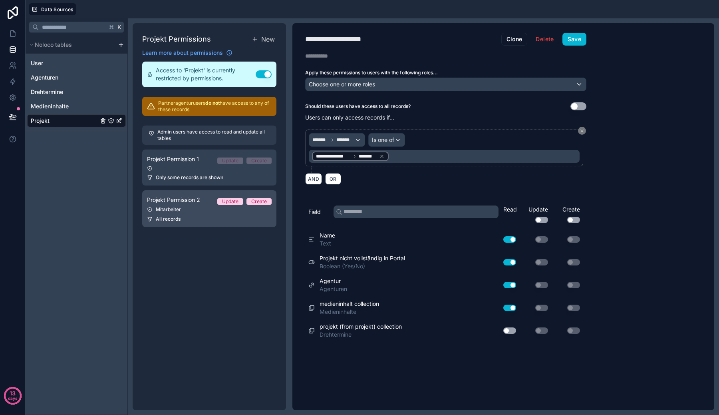
click at [189, 218] on div "All records" at bounding box center [209, 219] width 125 height 6
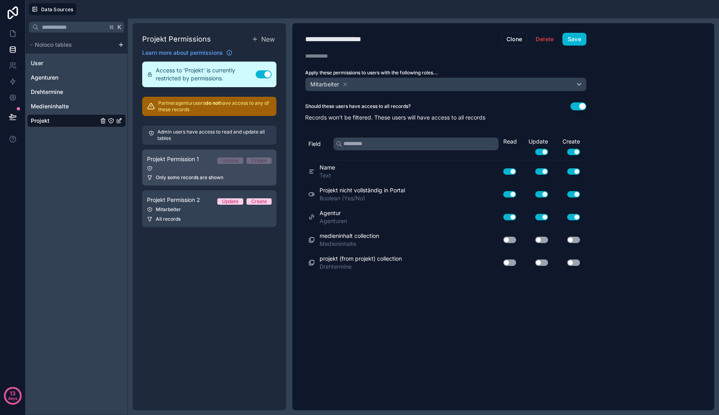
click at [193, 171] on link "Projekt Permission 1 Update Create Only some records are shown" at bounding box center [209, 167] width 134 height 36
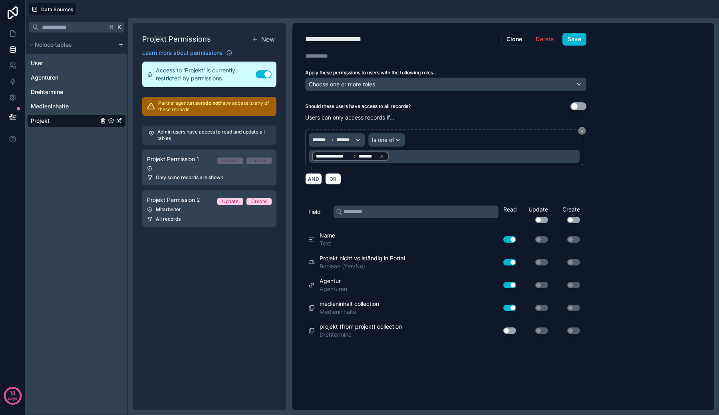
click at [87, 98] on div "User Agenturen Drehtermine Medieninhalte Projekt" at bounding box center [76, 91] width 99 height 74
click at [87, 108] on link "Medieninhalte" at bounding box center [65, 106] width 68 height 8
